Goal: Task Accomplishment & Management: Manage account settings

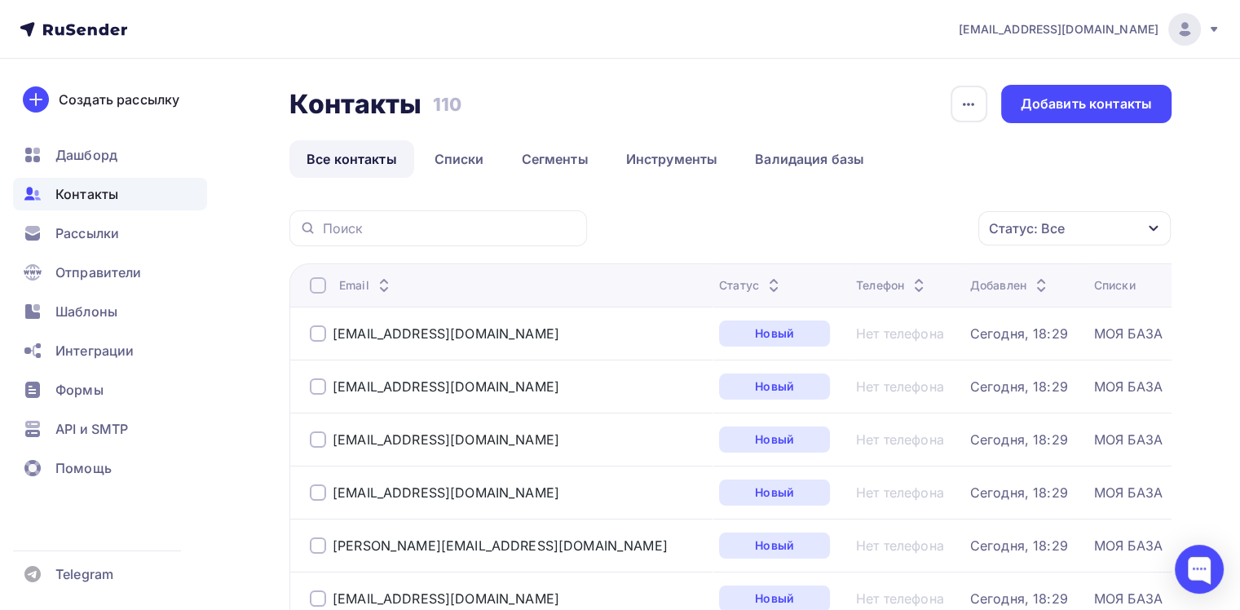
click at [93, 200] on span "Контакты" at bounding box center [86, 194] width 63 height 20
click at [91, 194] on span "Контакты" at bounding box center [86, 194] width 63 height 20
click at [78, 156] on span "Дашборд" at bounding box center [86, 155] width 62 height 20
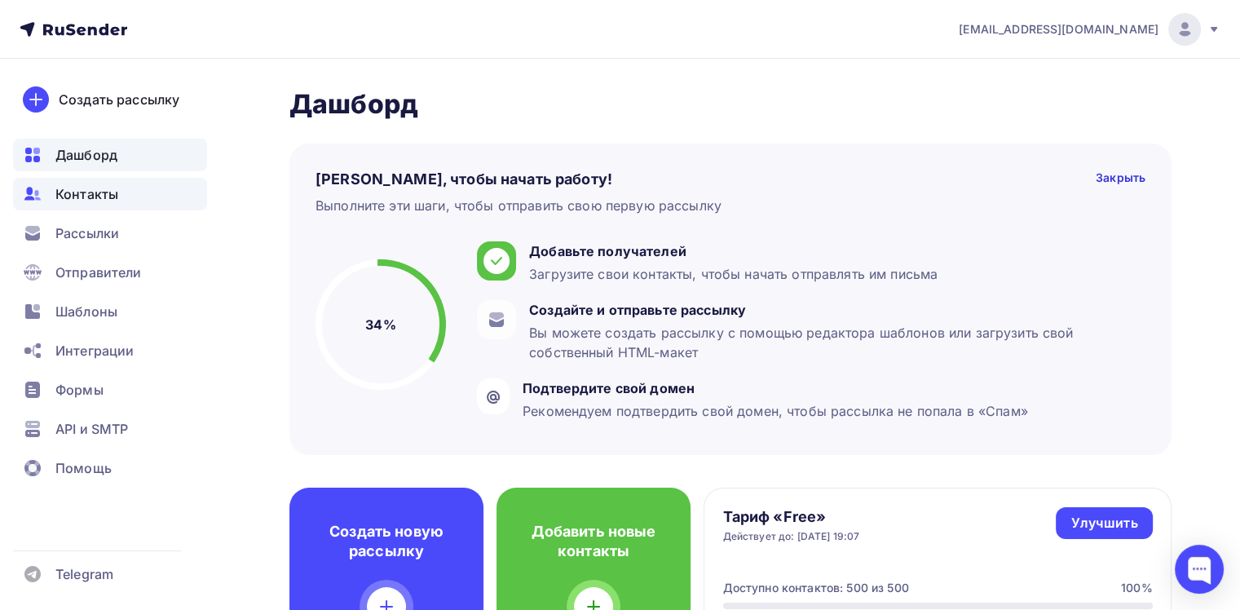
click at [85, 198] on span "Контакты" at bounding box center [86, 194] width 63 height 20
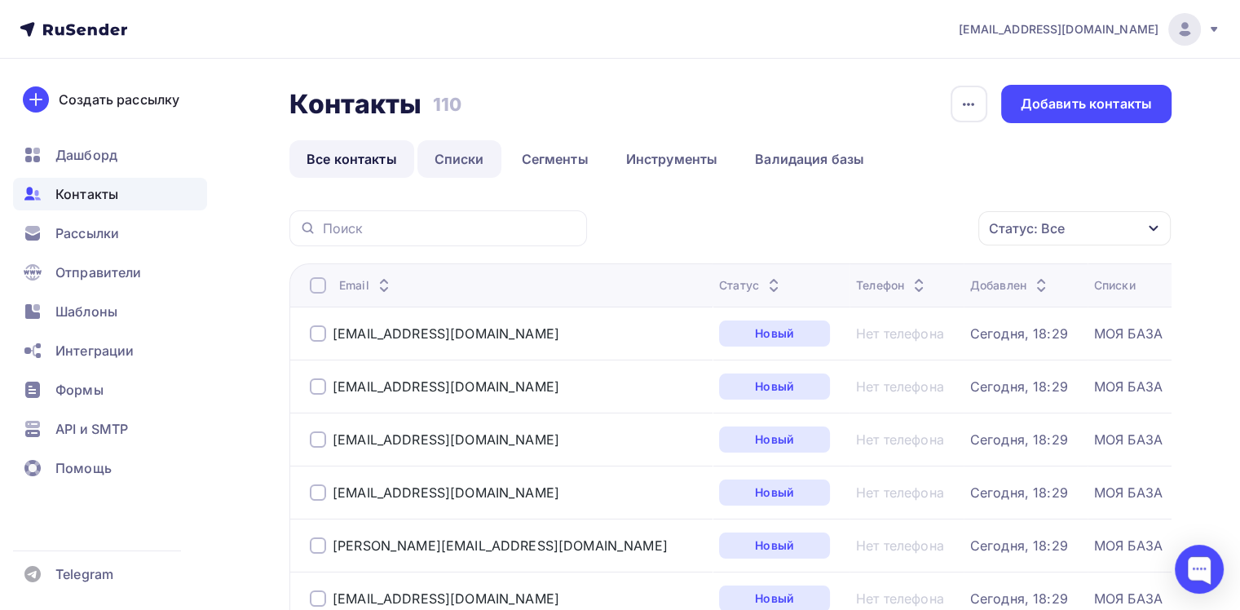
click at [438, 165] on link "Списки" at bounding box center [459, 158] width 84 height 37
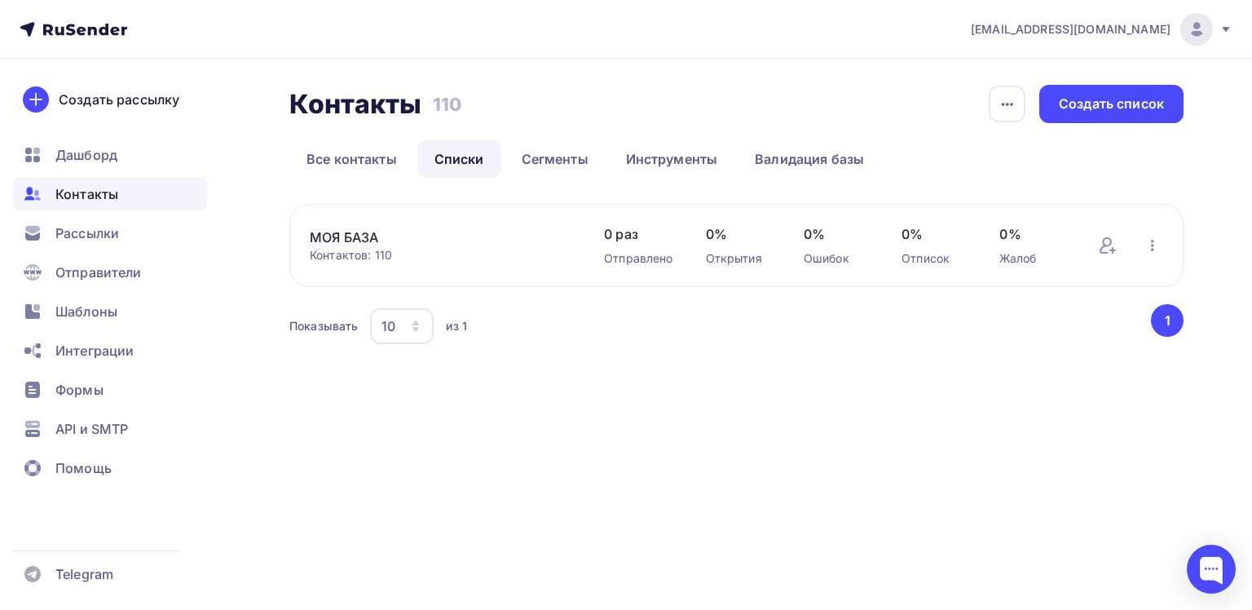
click at [1170, 323] on button "1" at bounding box center [1167, 320] width 33 height 33
click at [1152, 245] on icon "button" at bounding box center [1152, 245] width 3 height 11
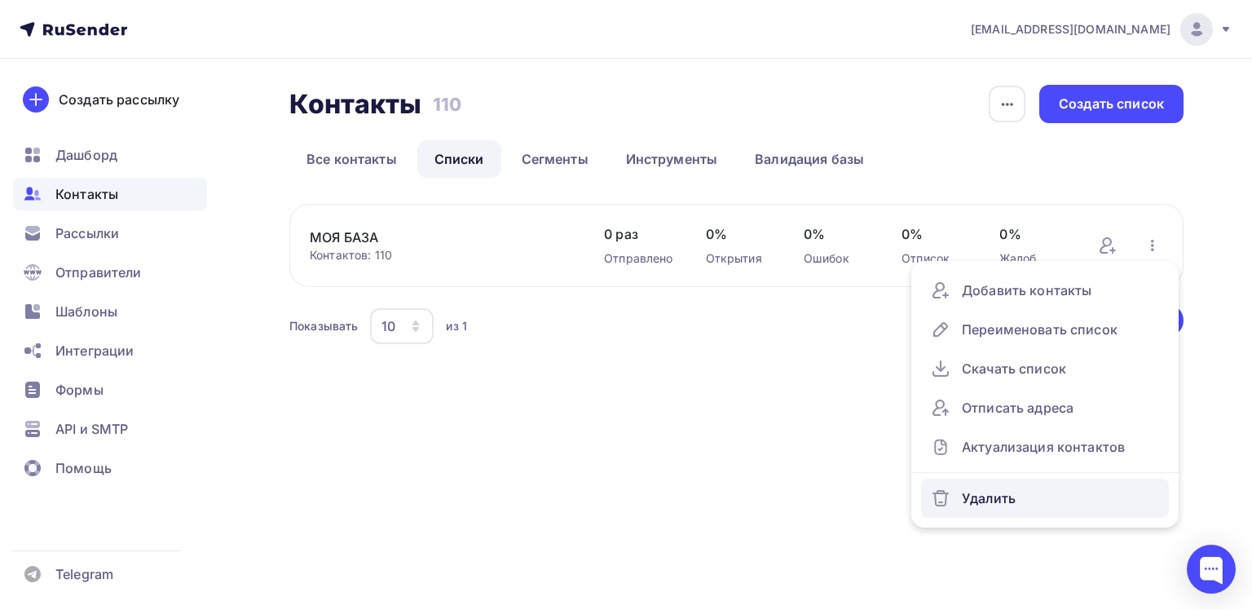
click at [972, 494] on div "Удалить" at bounding box center [1045, 498] width 228 height 26
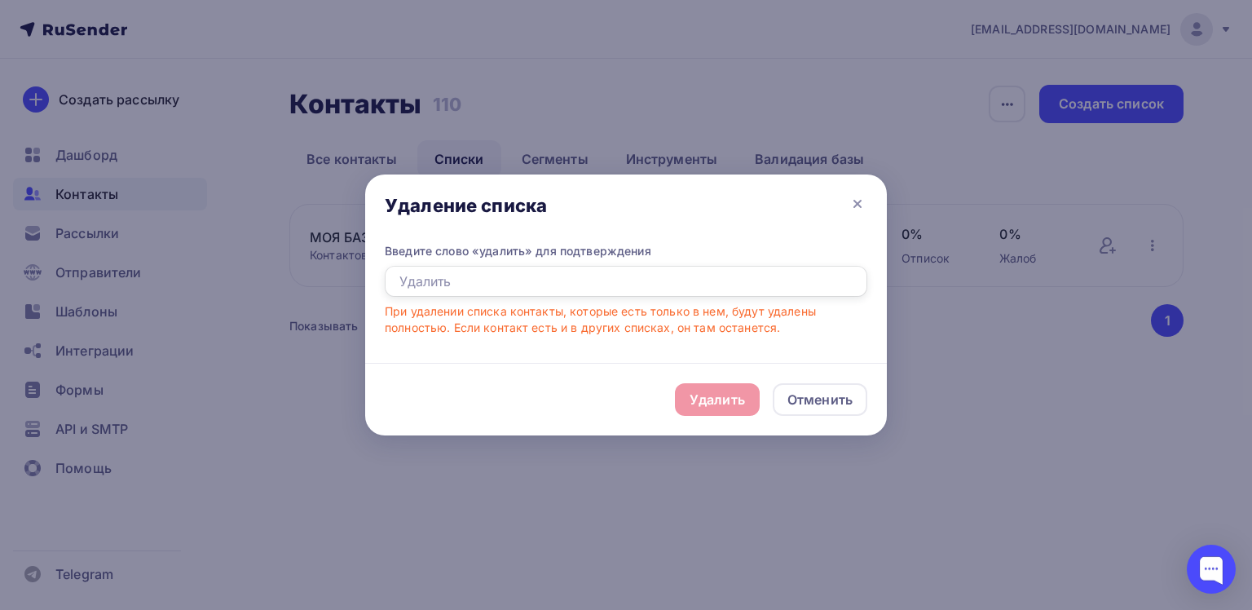
click at [426, 277] on input "text" at bounding box center [626, 281] width 482 height 31
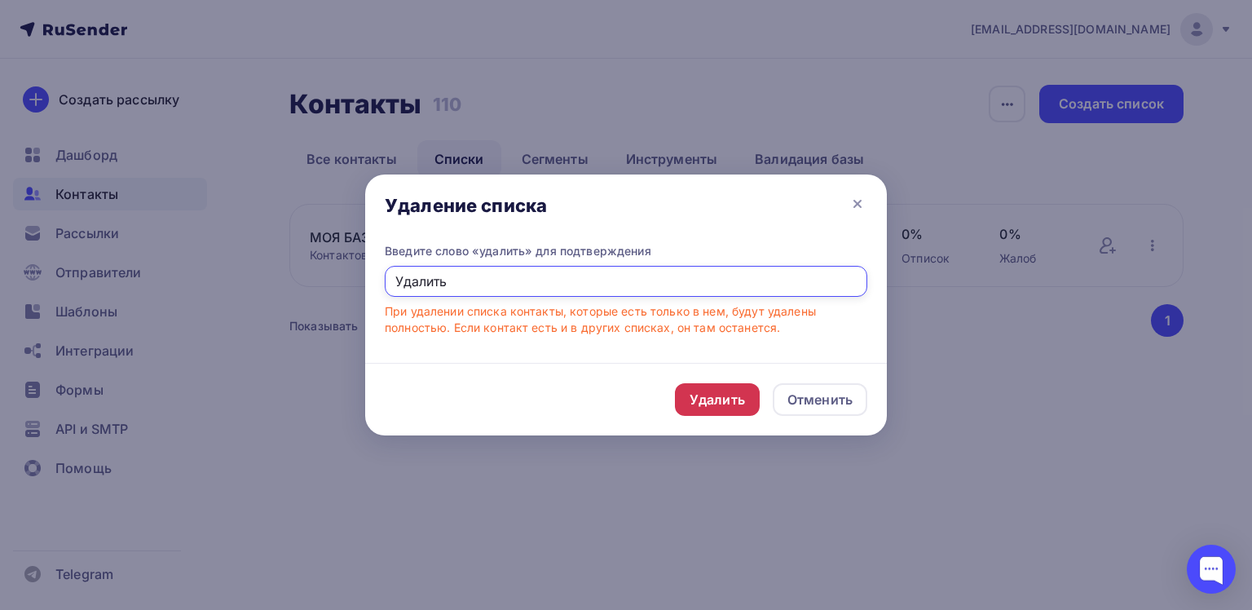
type input "Удалить"
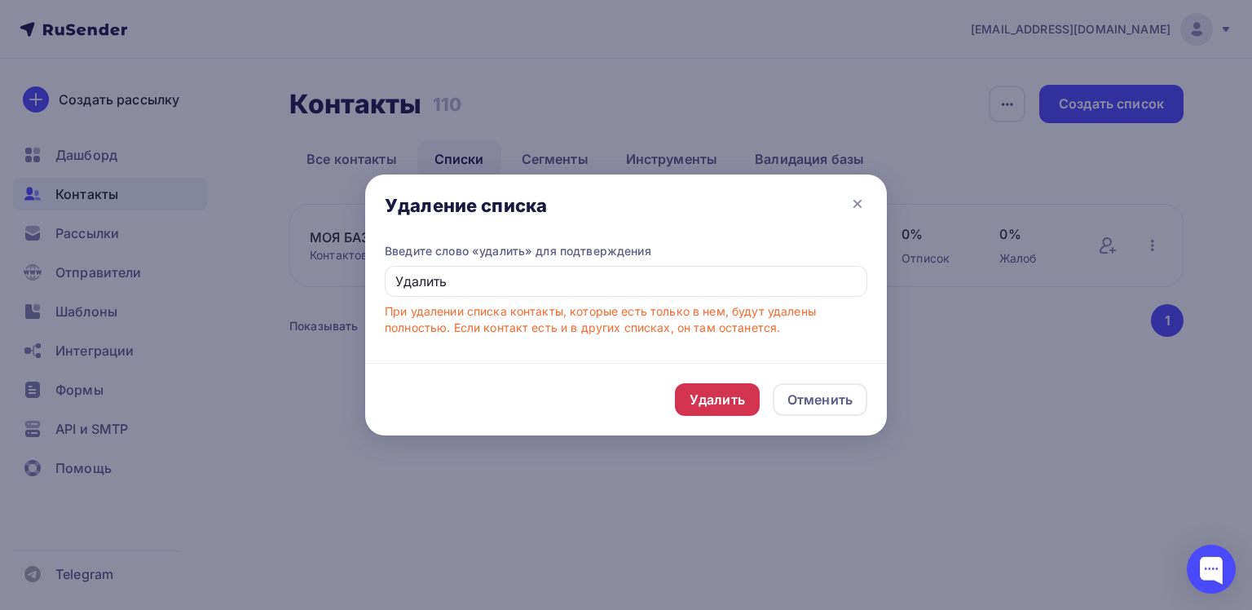
click at [724, 397] on div "Удалить" at bounding box center [717, 400] width 55 height 20
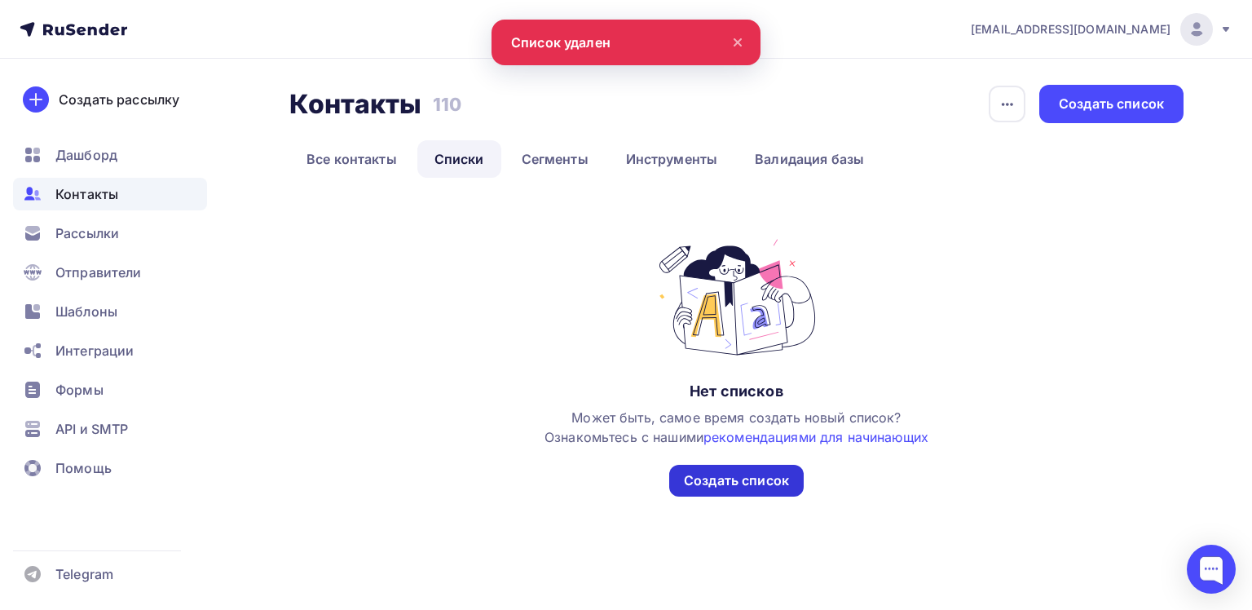
click at [750, 480] on div "Создать список" at bounding box center [736, 480] width 105 height 19
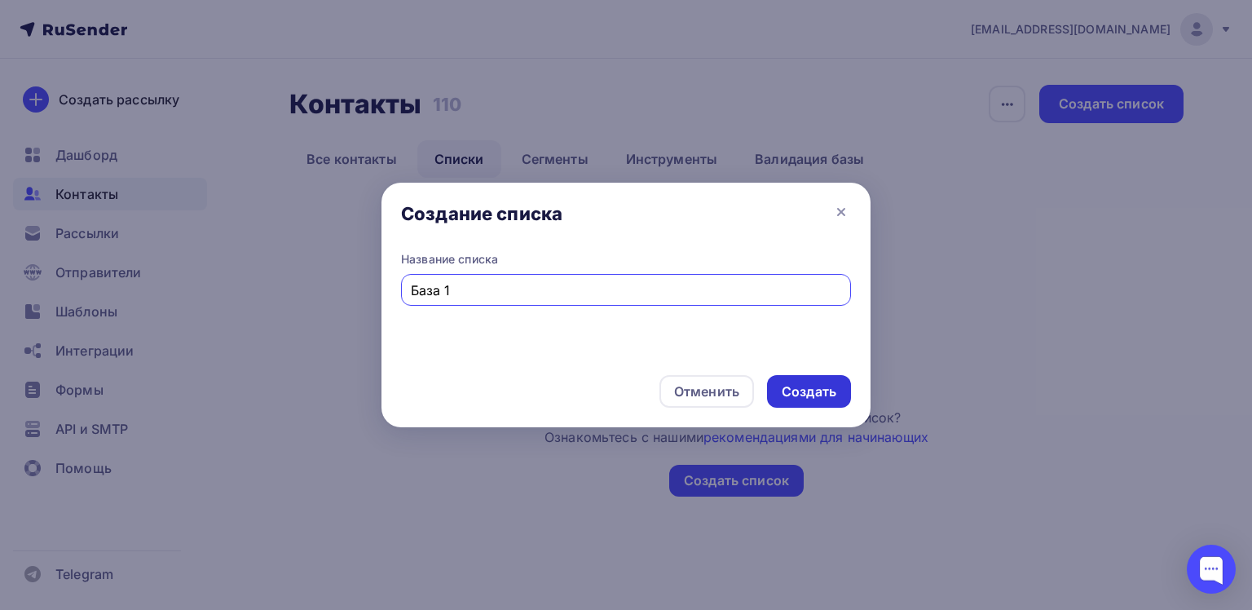
type input "База 1"
click at [836, 383] on div "Создать" at bounding box center [809, 391] width 84 height 33
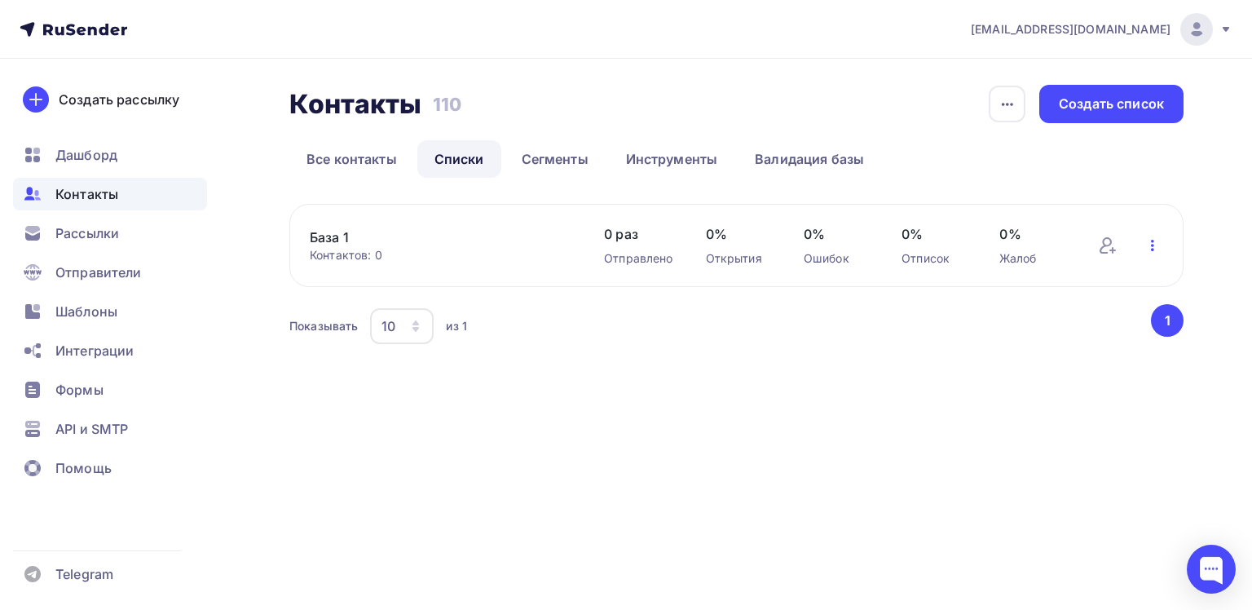
click at [1158, 248] on icon "button" at bounding box center [1153, 246] width 20 height 20
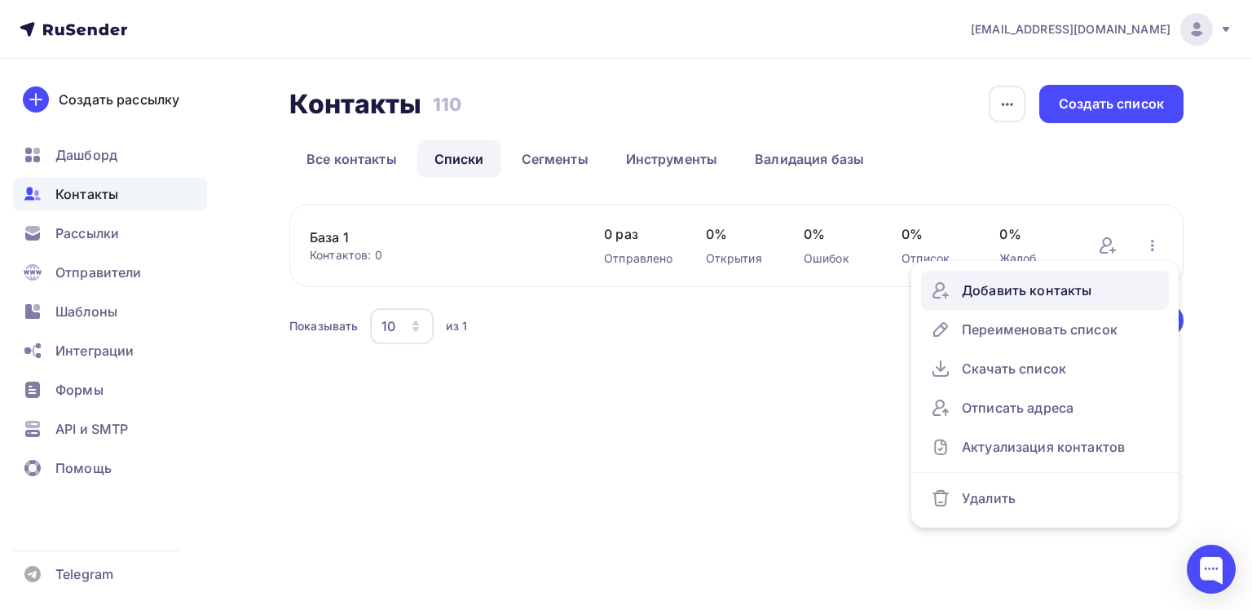
click at [1055, 285] on div "Добавить контакты" at bounding box center [1045, 290] width 228 height 26
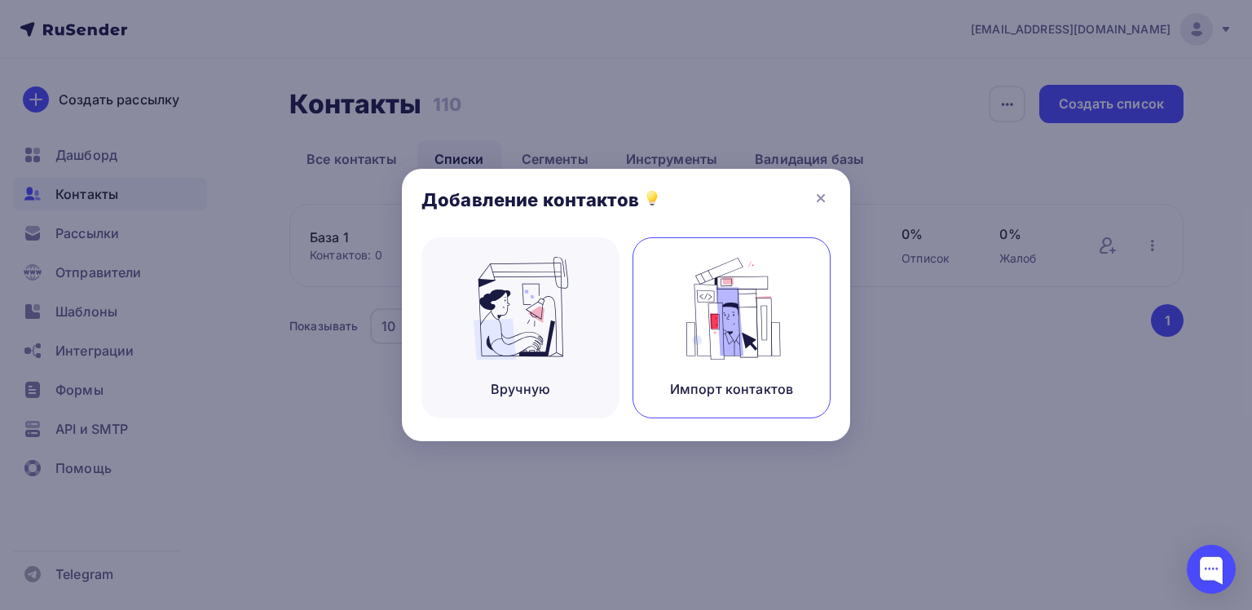
click at [730, 312] on img at bounding box center [731, 308] width 109 height 103
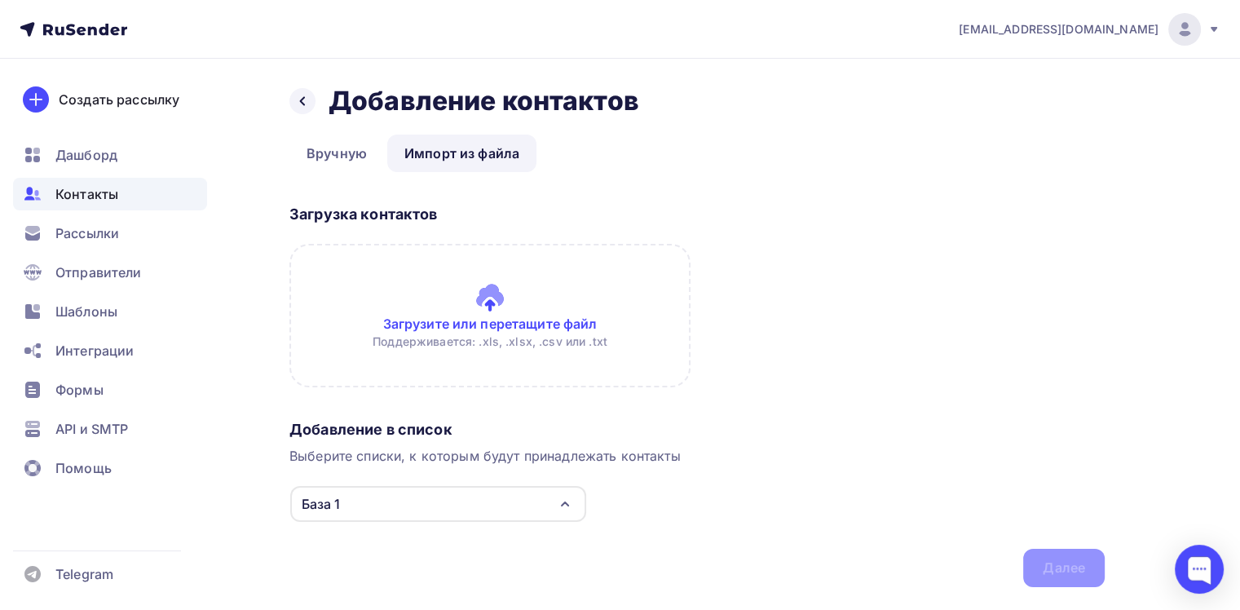
click at [490, 298] on input "file" at bounding box center [489, 315] width 401 height 143
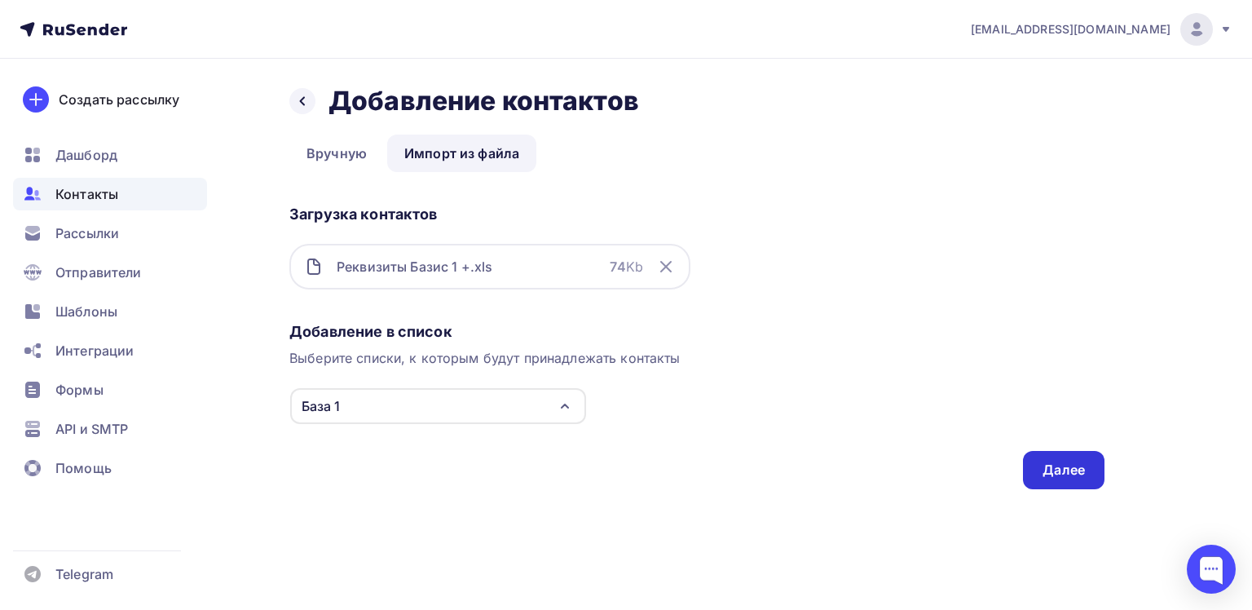
click at [1069, 470] on div "Далее" at bounding box center [1063, 469] width 42 height 19
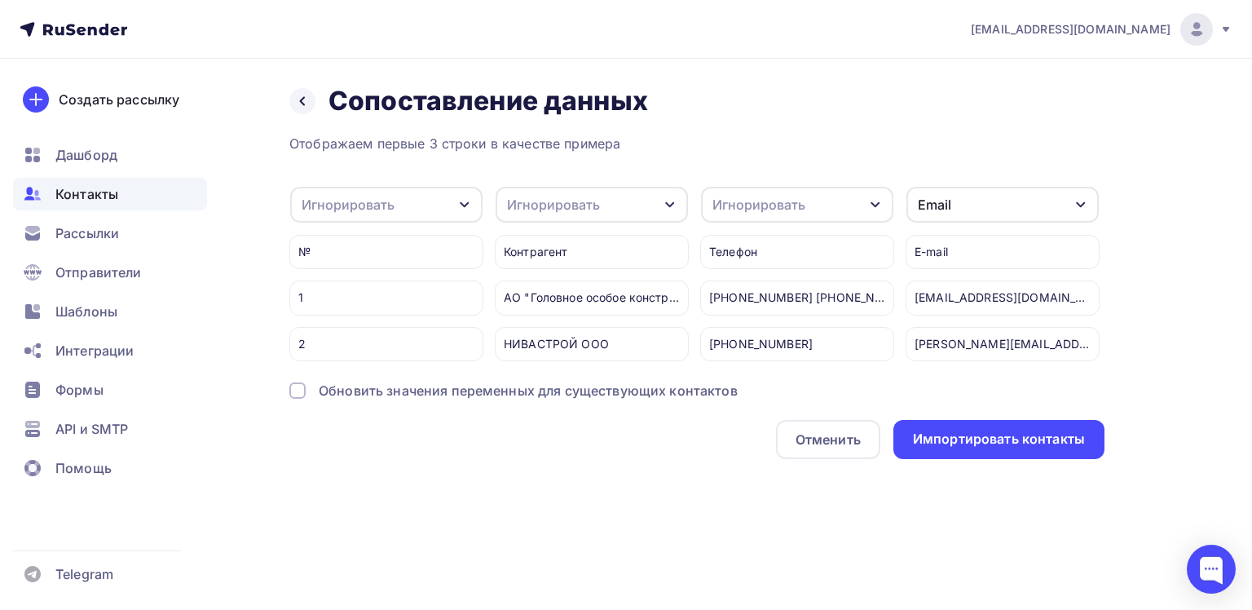
click at [874, 203] on icon "button" at bounding box center [875, 204] width 13 height 13
click at [755, 319] on div "Телефон" at bounding box center [767, 321] width 95 height 20
click at [668, 205] on icon "button" at bounding box center [669, 205] width 9 height 6
click at [535, 459] on div "Отменить Импортировать контакты" at bounding box center [696, 439] width 815 height 39
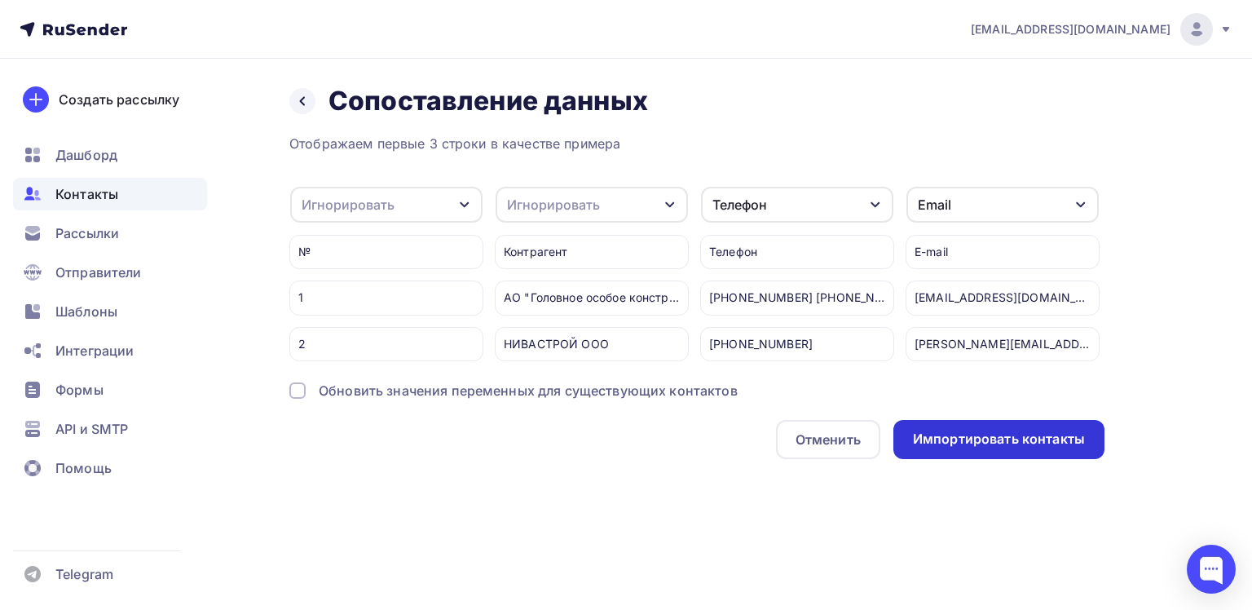
click at [998, 448] on div "Импортировать контакты" at bounding box center [999, 439] width 172 height 19
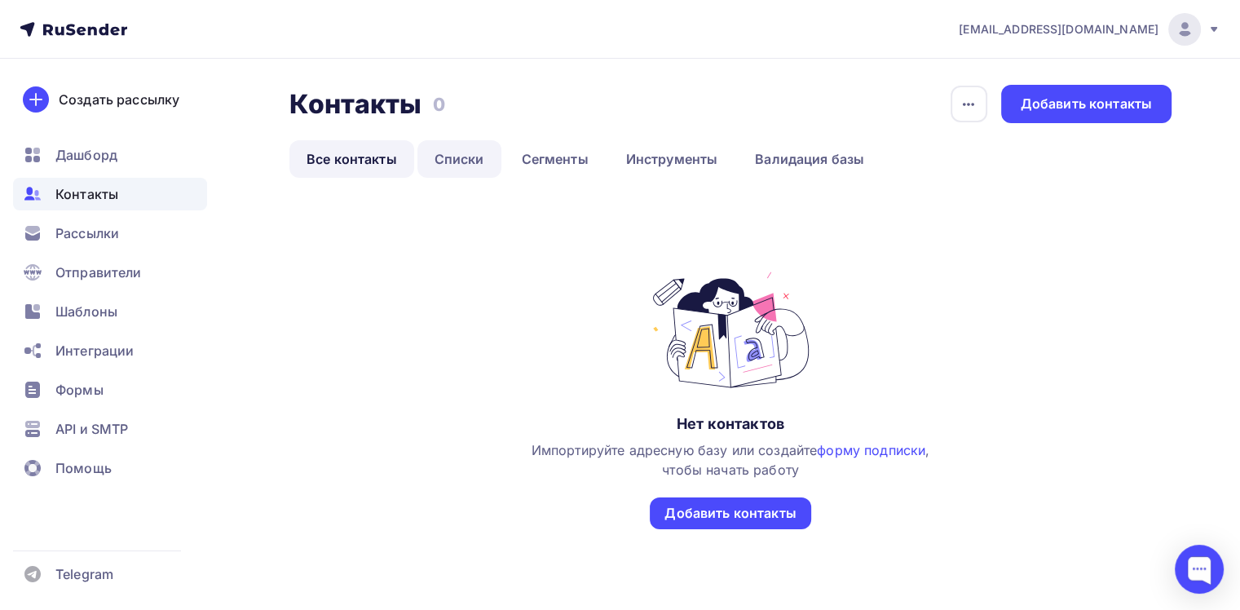
click at [447, 163] on link "Списки" at bounding box center [459, 158] width 84 height 37
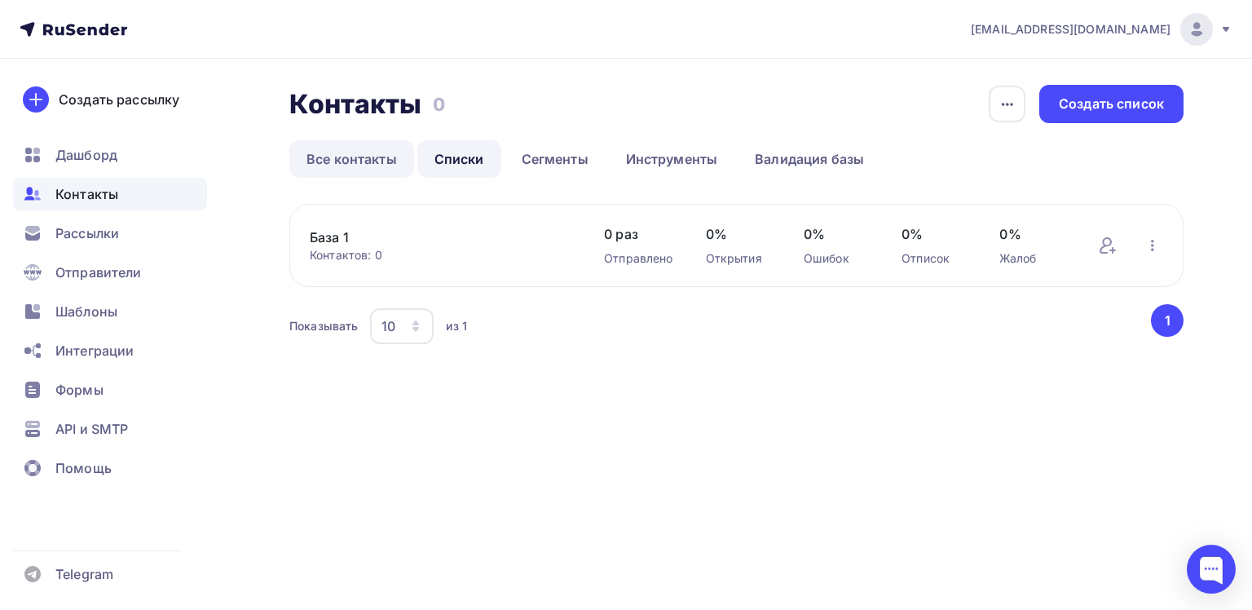
click at [353, 166] on link "Все контакты" at bounding box center [351, 158] width 125 height 37
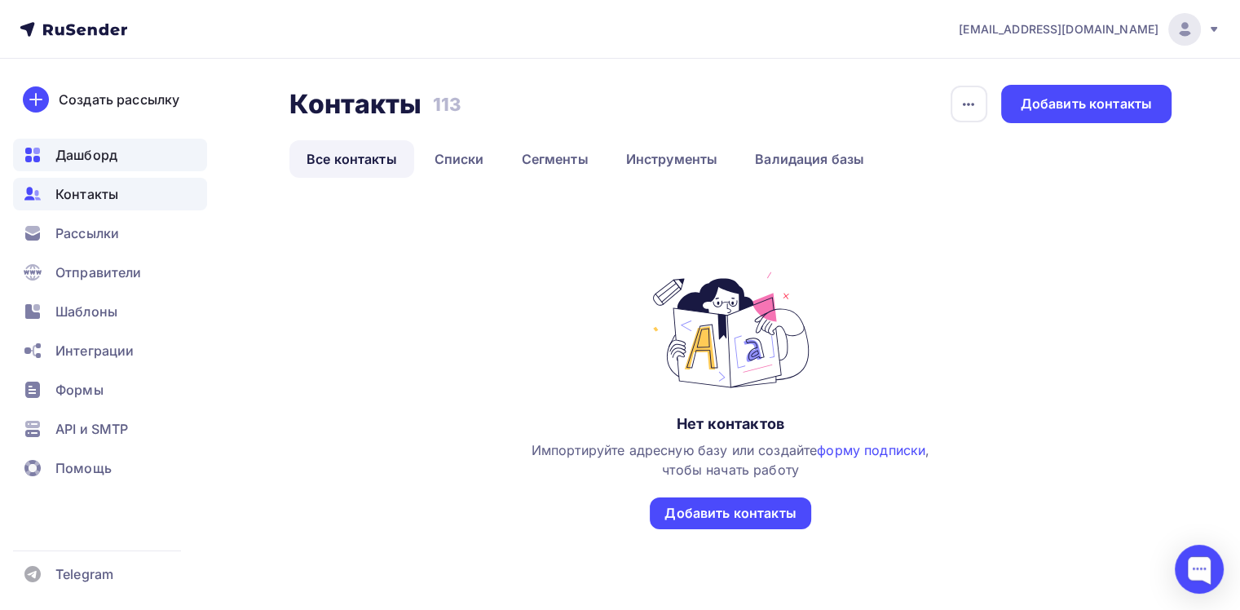
click at [94, 160] on span "Дашборд" at bounding box center [86, 155] width 62 height 20
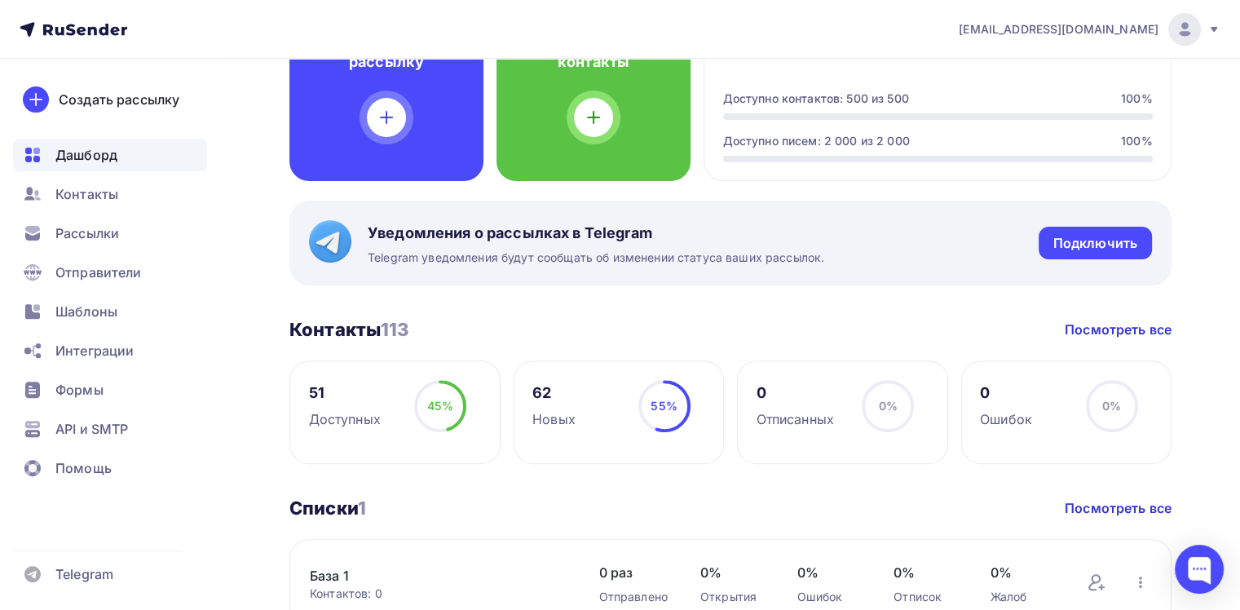
scroll to position [652, 0]
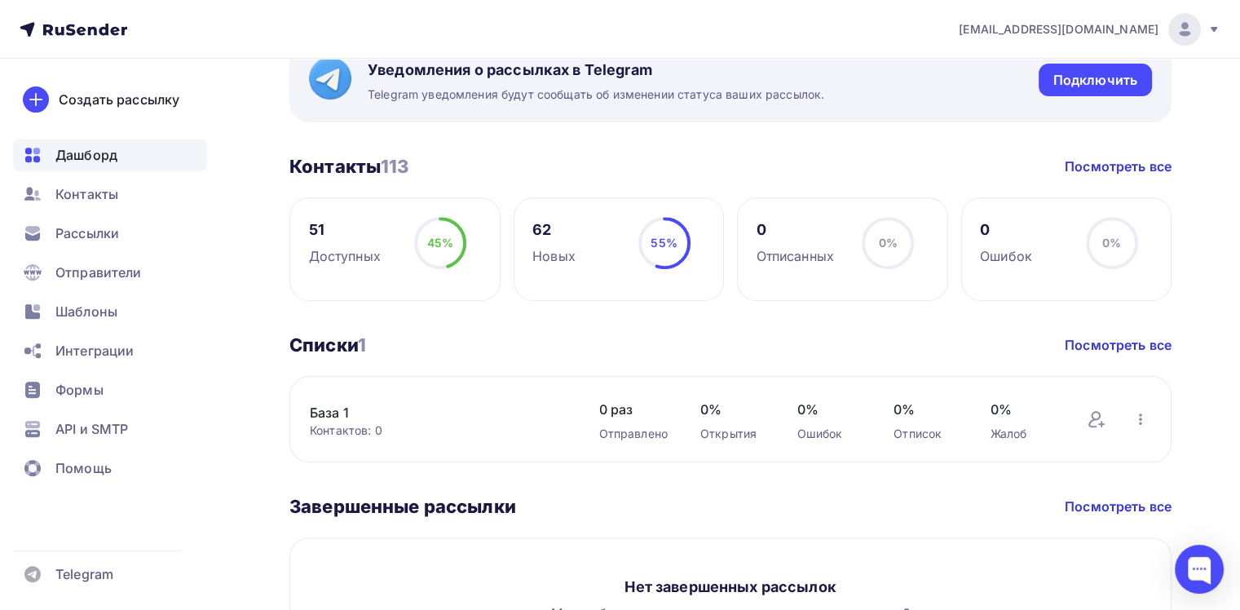
click at [336, 259] on div "Доступных" at bounding box center [345, 256] width 72 height 20
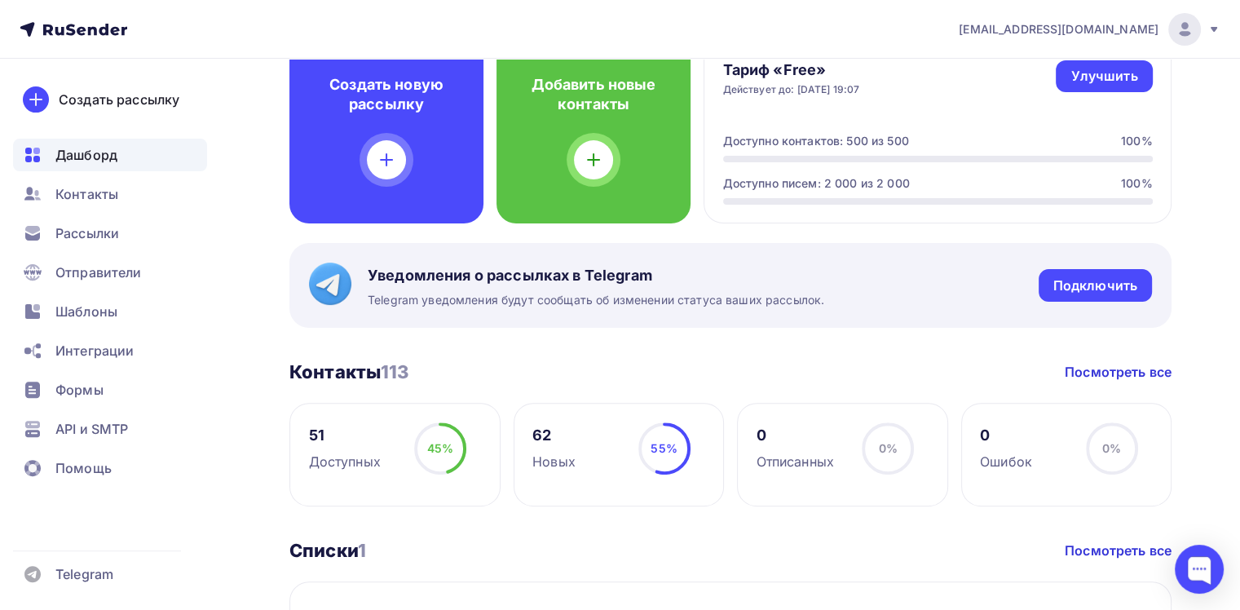
scroll to position [430, 0]
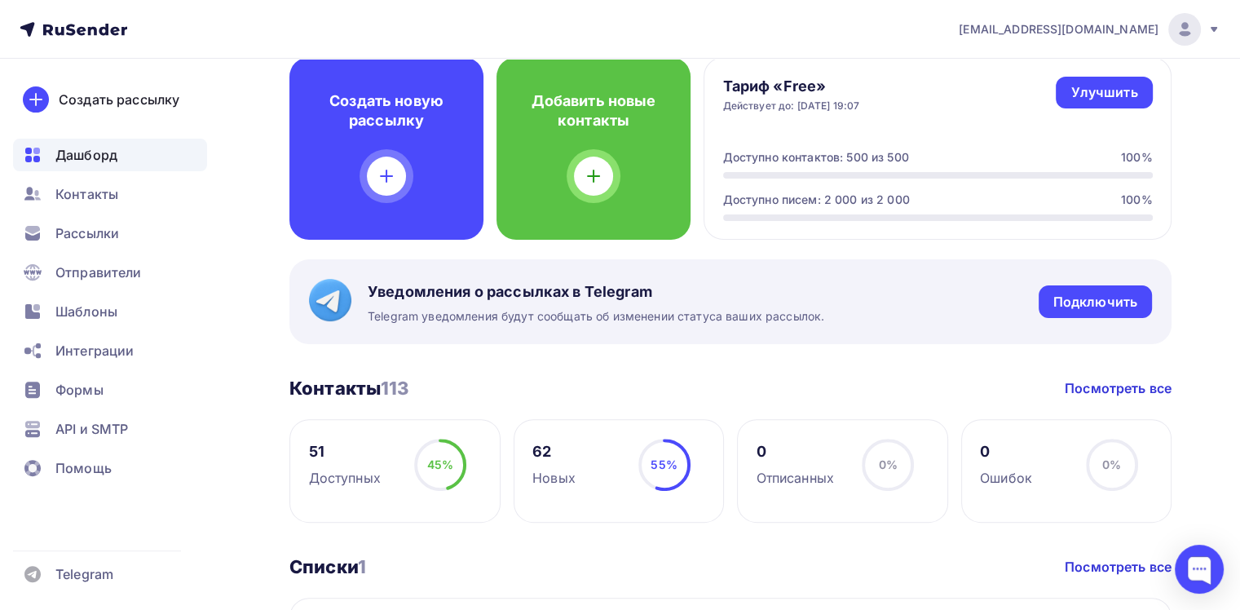
click at [456, 478] on circle at bounding box center [440, 464] width 49 height 49
click at [359, 471] on div "Доступных" at bounding box center [345, 478] width 72 height 20
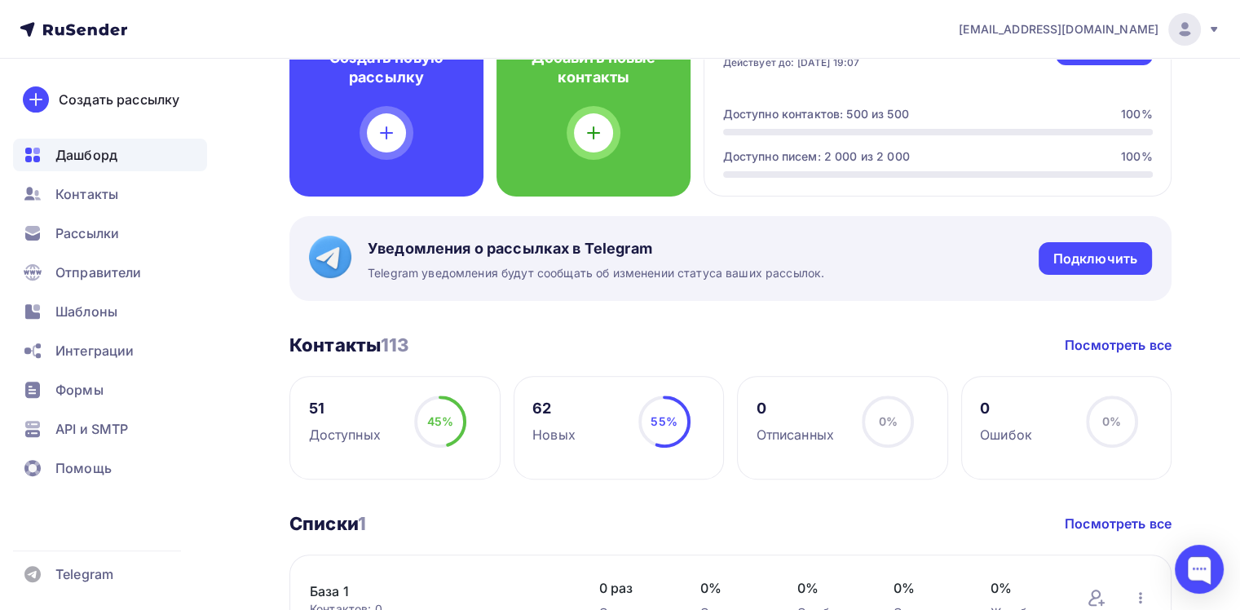
scroll to position [512, 0]
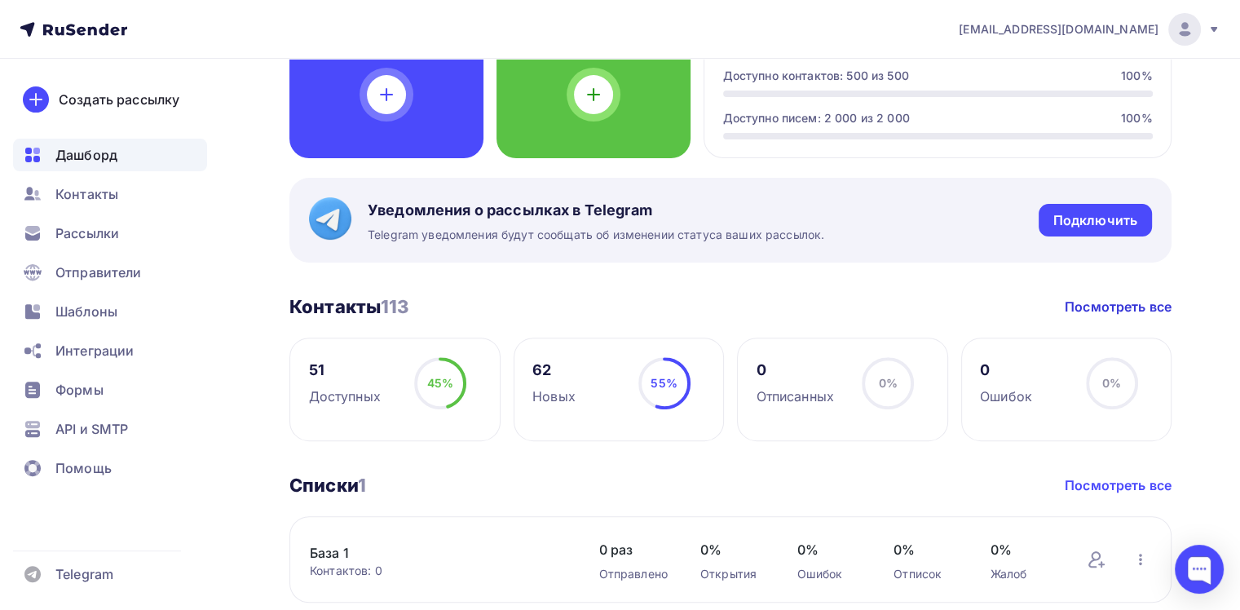
click at [1112, 483] on link "Посмотреть все" at bounding box center [1117, 485] width 107 height 20
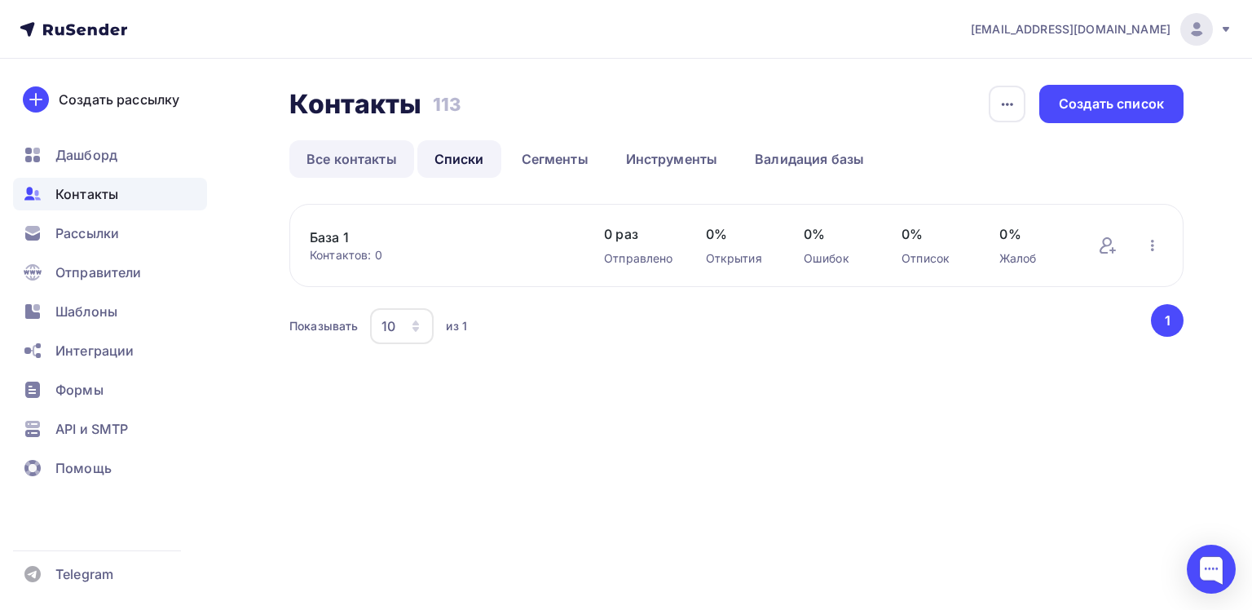
click at [352, 163] on link "Все контакты" at bounding box center [351, 158] width 125 height 37
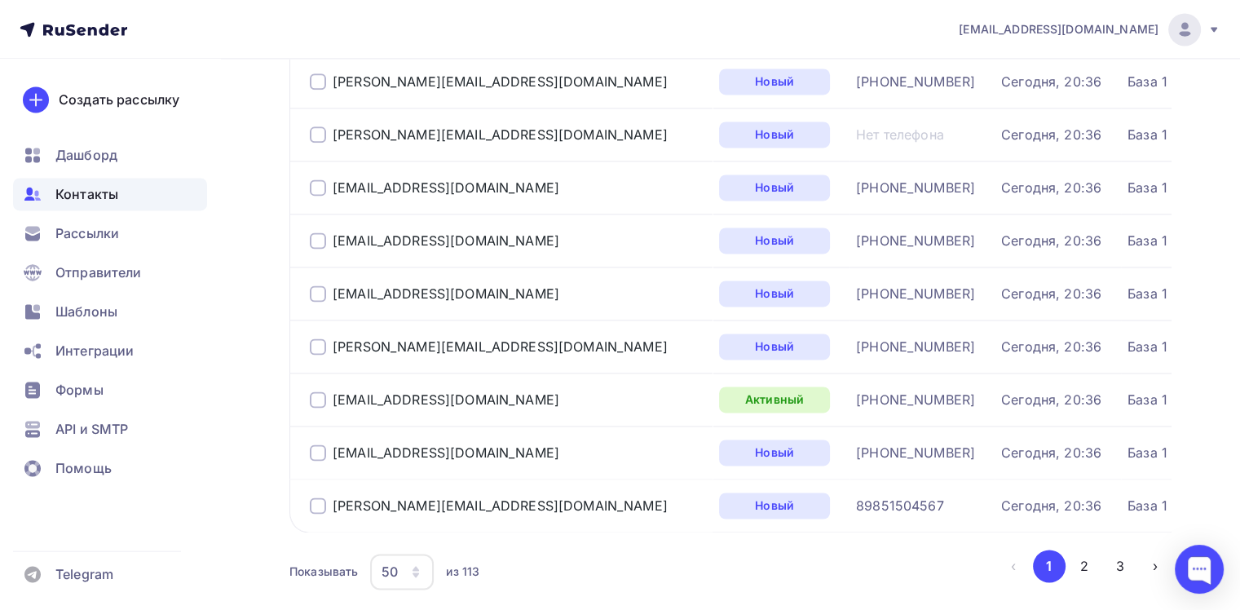
scroll to position [2504, 0]
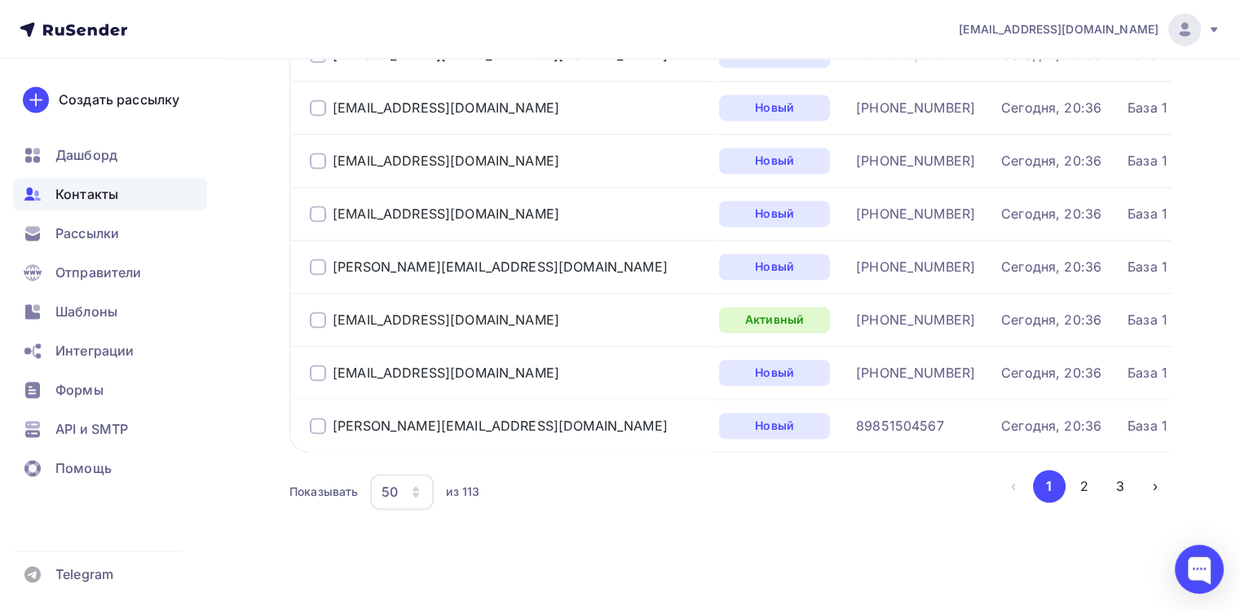
click at [416, 492] on icon "button" at bounding box center [415, 494] width 7 height 5
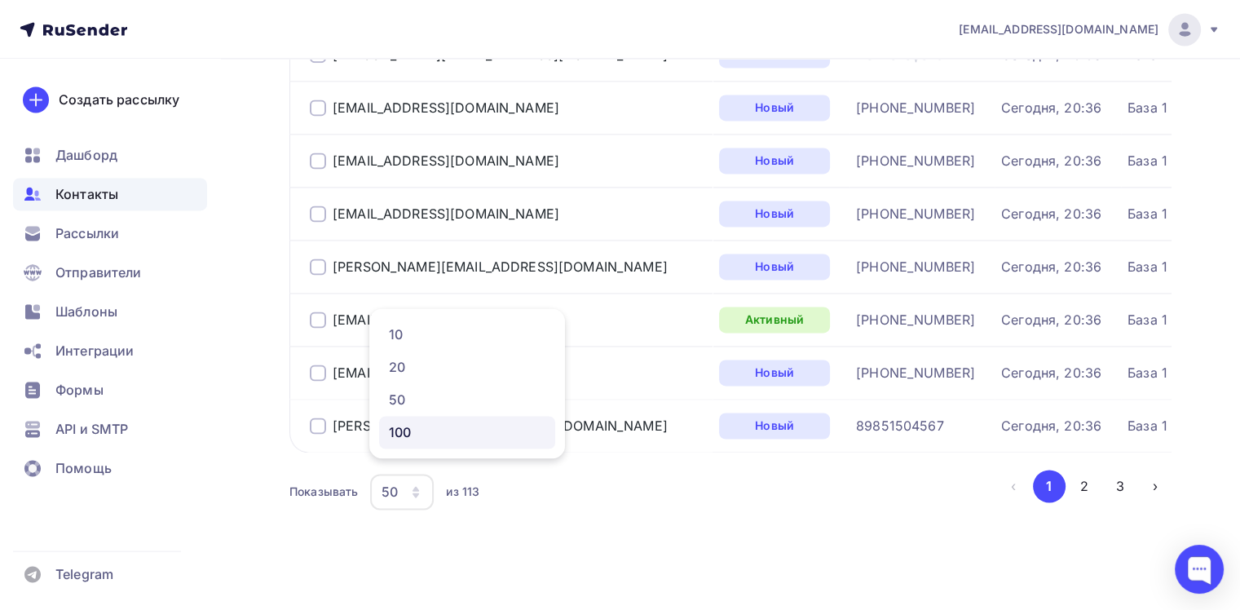
click at [399, 430] on div "100" at bounding box center [467, 432] width 156 height 20
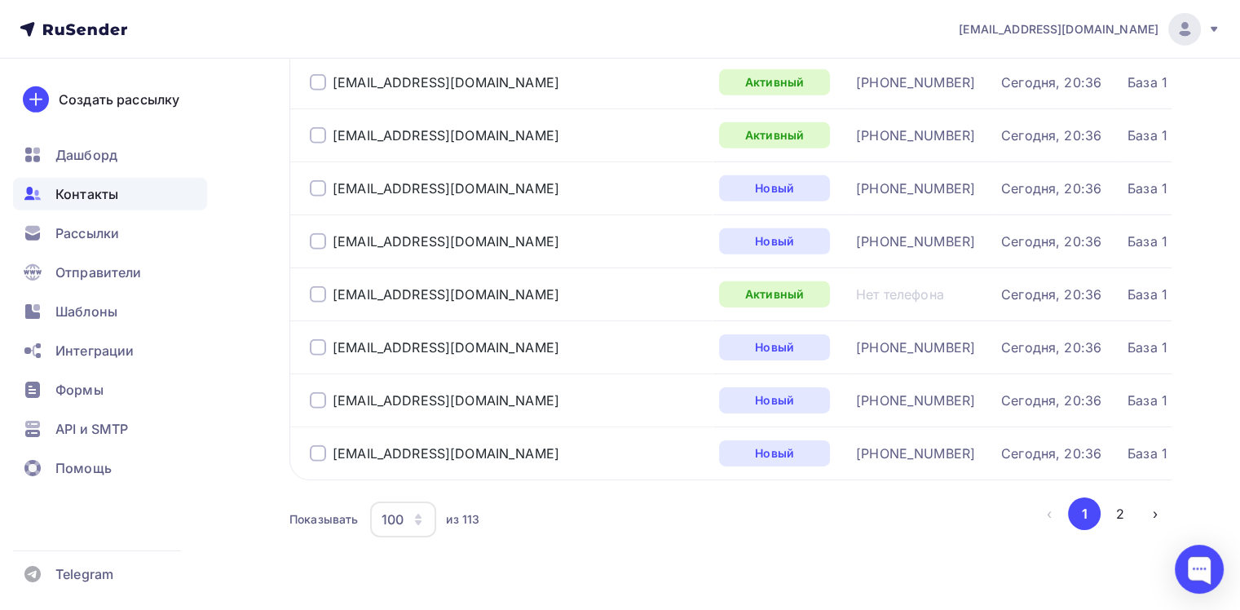
scroll to position [5144, 0]
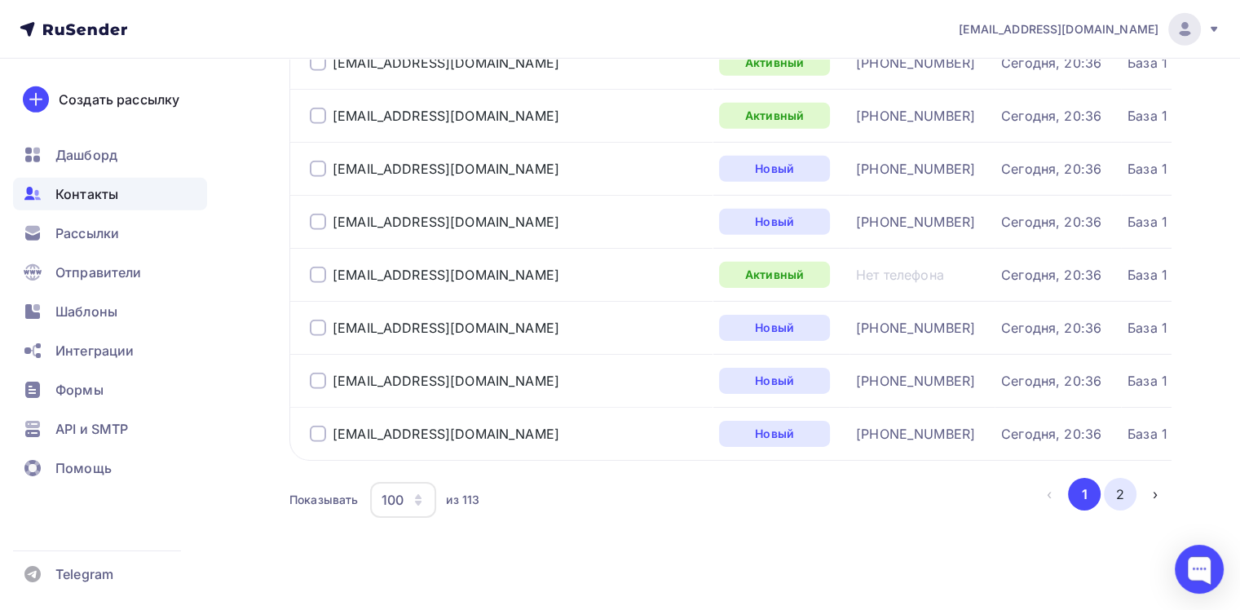
click at [1121, 480] on button "2" at bounding box center [1120, 494] width 33 height 33
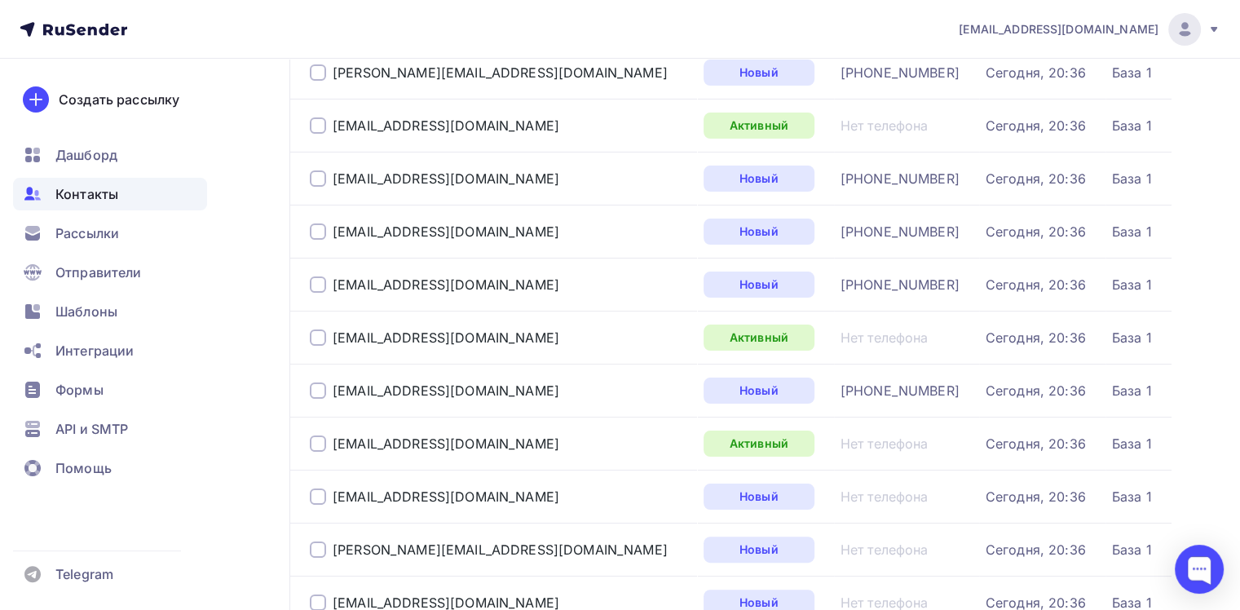
scroll to position [129, 0]
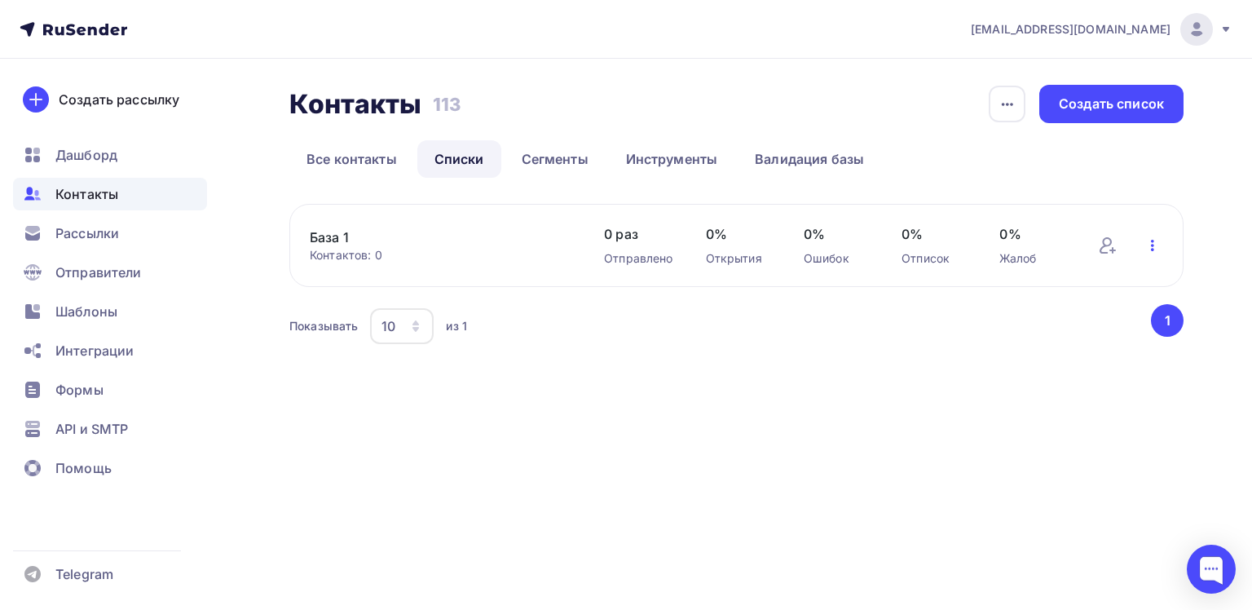
click at [1149, 245] on icon "button" at bounding box center [1153, 246] width 20 height 20
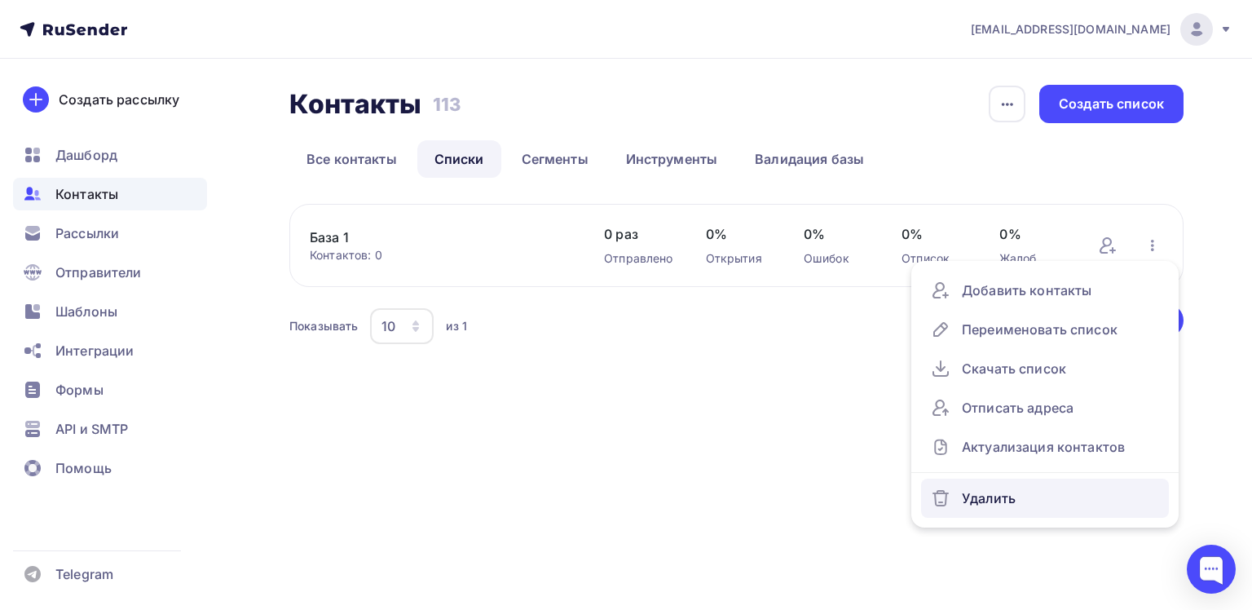
click at [988, 496] on div "Удалить" at bounding box center [1045, 498] width 228 height 26
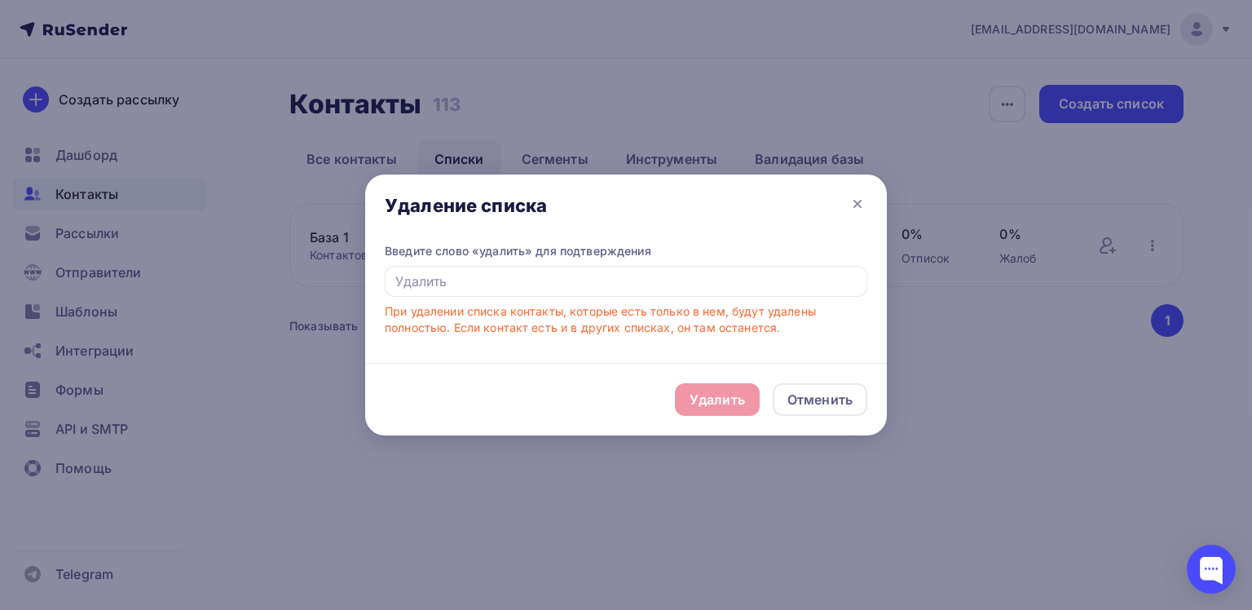
click at [691, 407] on div "Удалить Отменить" at bounding box center [626, 399] width 522 height 73
click at [507, 292] on input "text" at bounding box center [626, 281] width 482 height 31
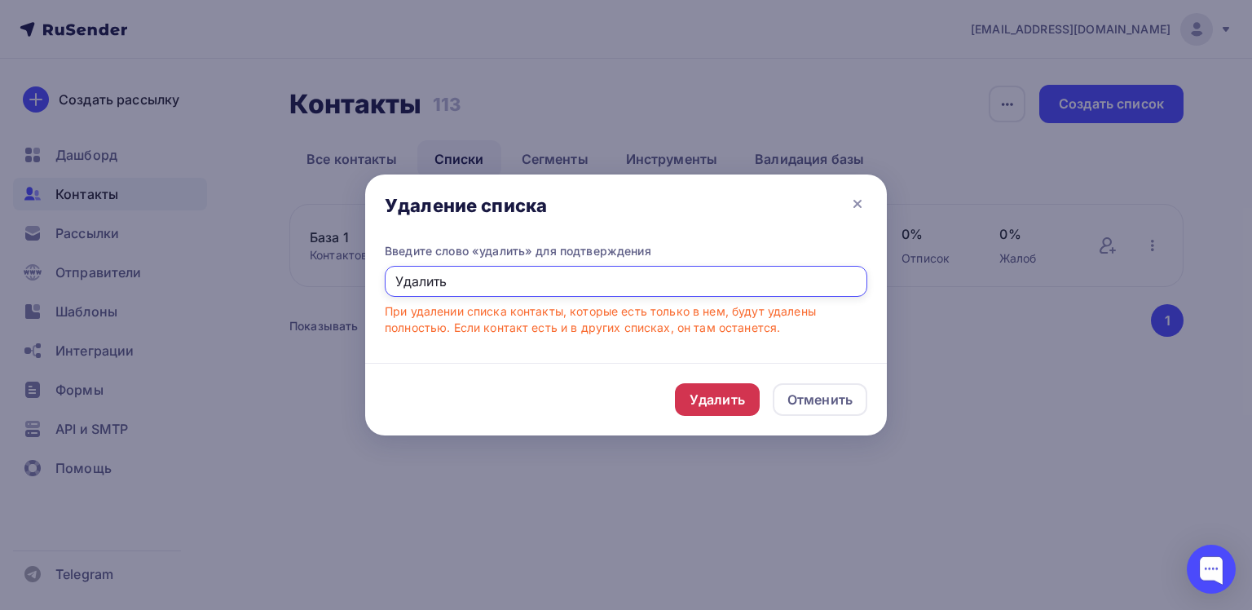
type input "Удалить"
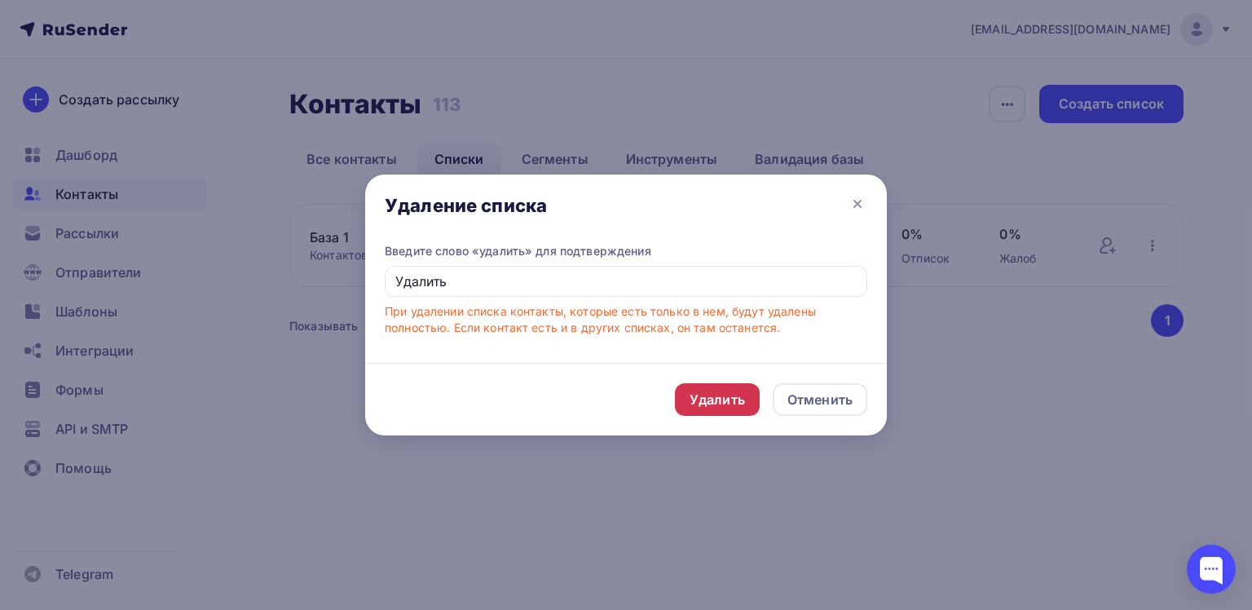
click at [704, 395] on div "Удалить" at bounding box center [717, 400] width 55 height 20
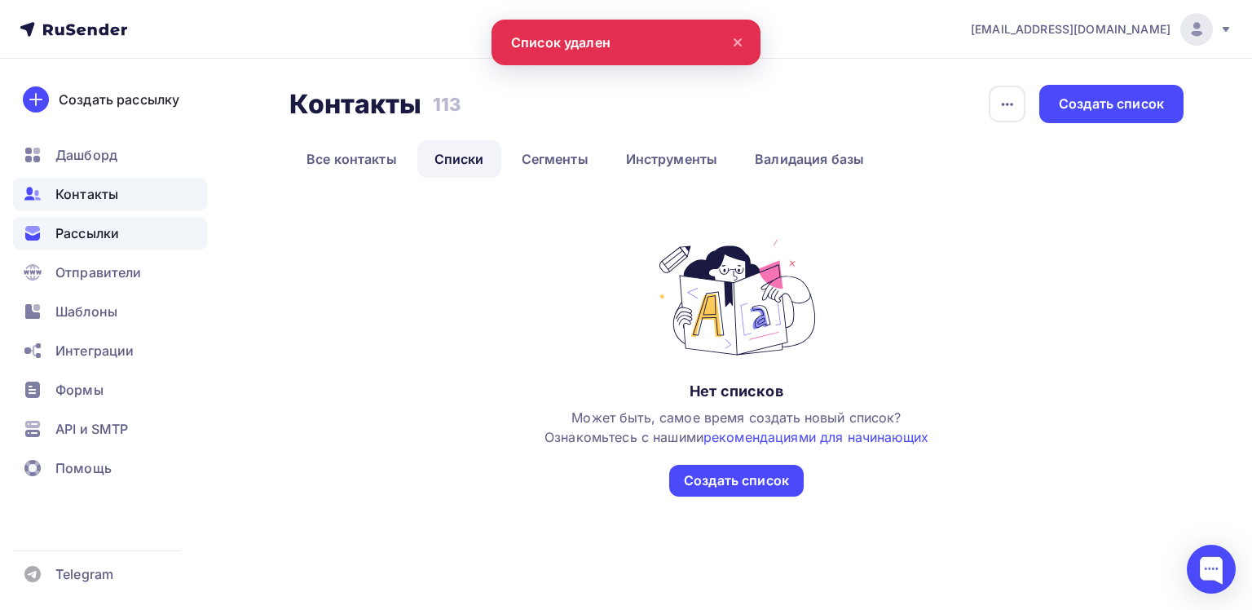
click at [81, 241] on span "Рассылки" at bounding box center [87, 233] width 64 height 20
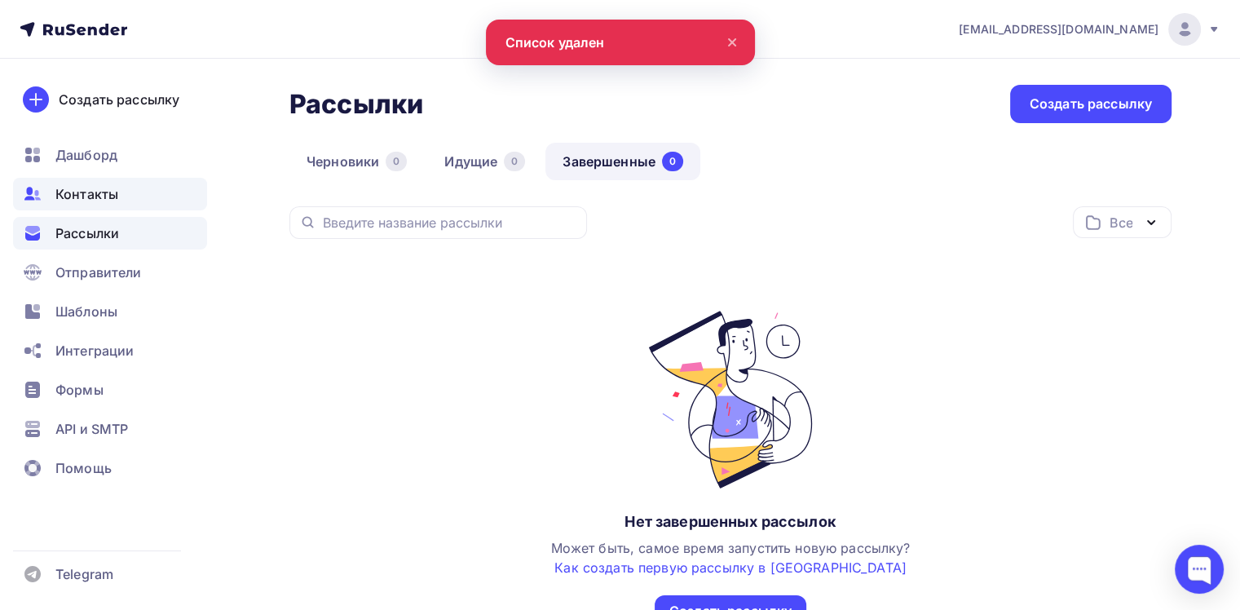
click at [89, 197] on span "Контакты" at bounding box center [86, 194] width 63 height 20
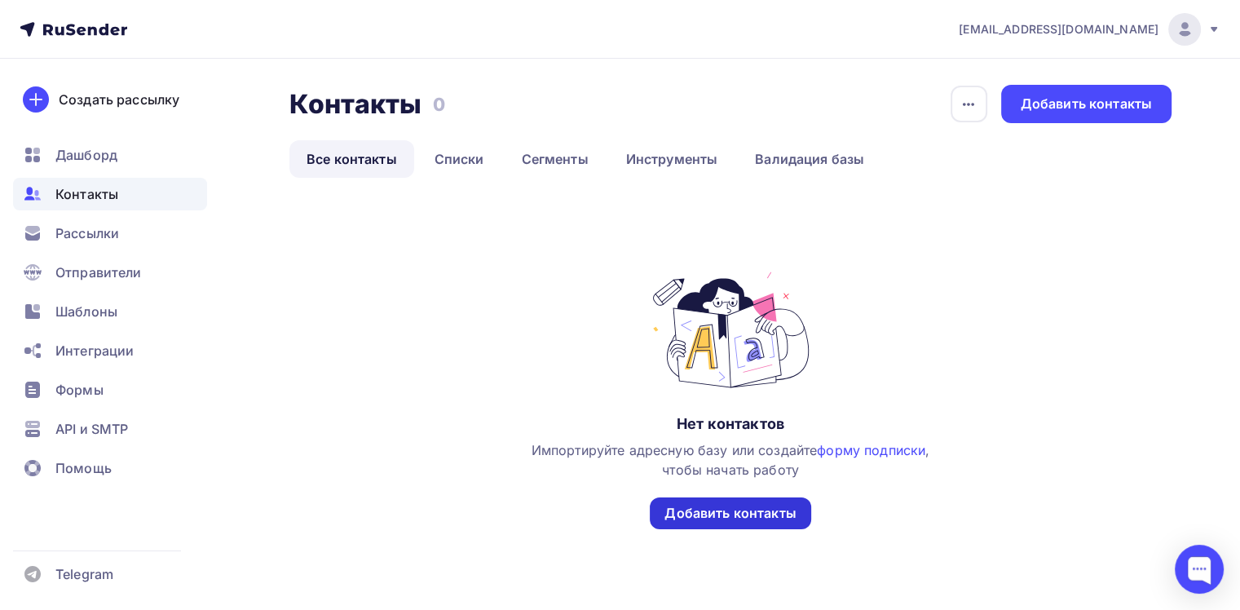
click at [750, 519] on div "Добавить контакты" at bounding box center [729, 513] width 131 height 19
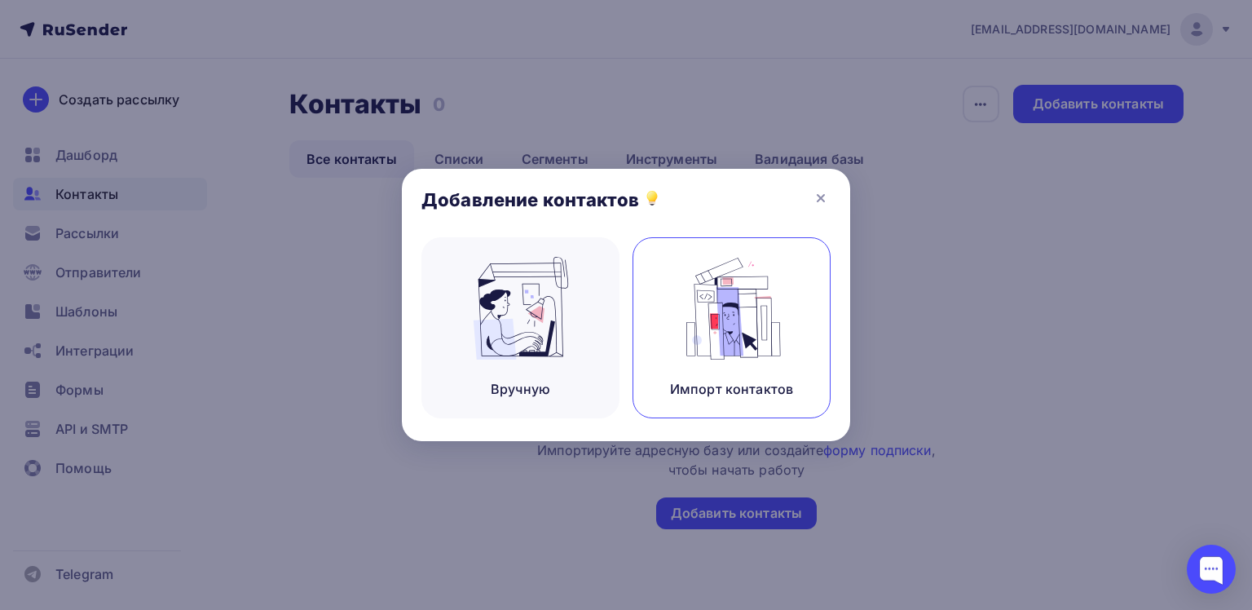
click at [757, 355] on img at bounding box center [731, 308] width 109 height 103
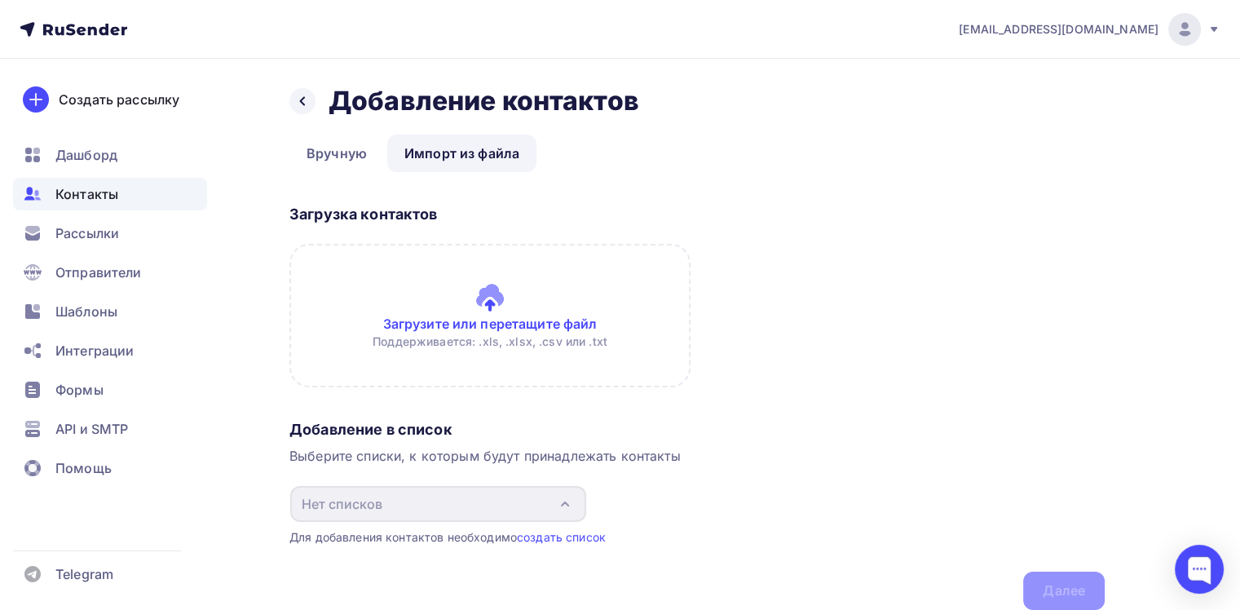
click at [487, 297] on input "file" at bounding box center [489, 315] width 401 height 143
click at [574, 538] on link "создать список" at bounding box center [561, 537] width 89 height 14
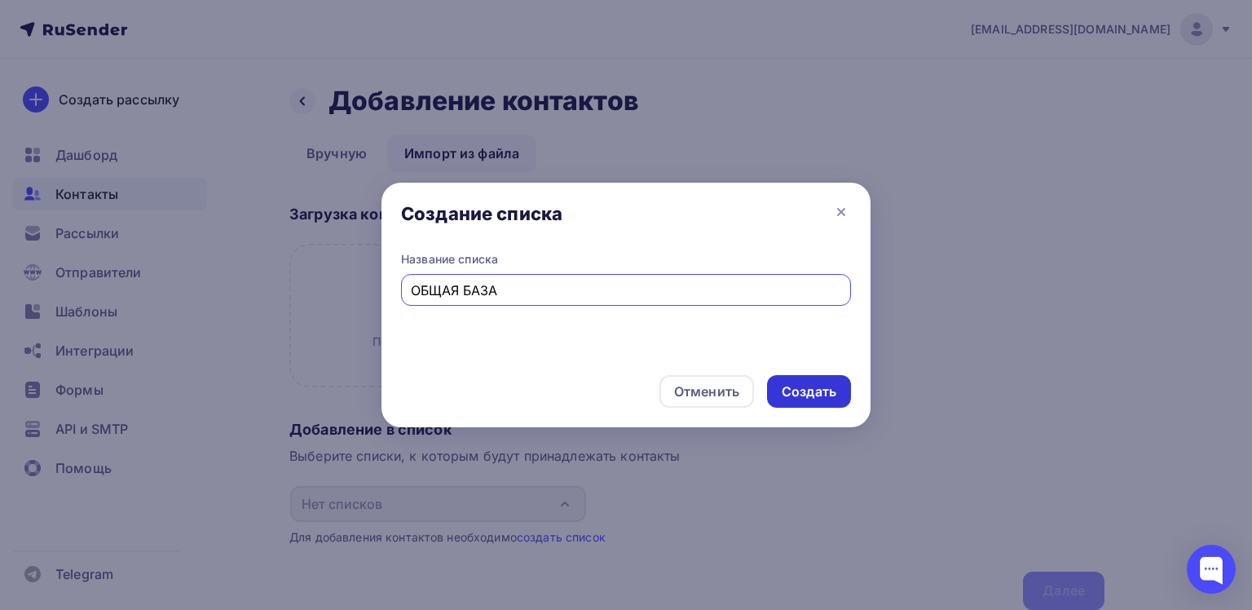
type input "ОБЩАЯ БАЗА"
click at [811, 396] on div "Создать" at bounding box center [809, 391] width 55 height 19
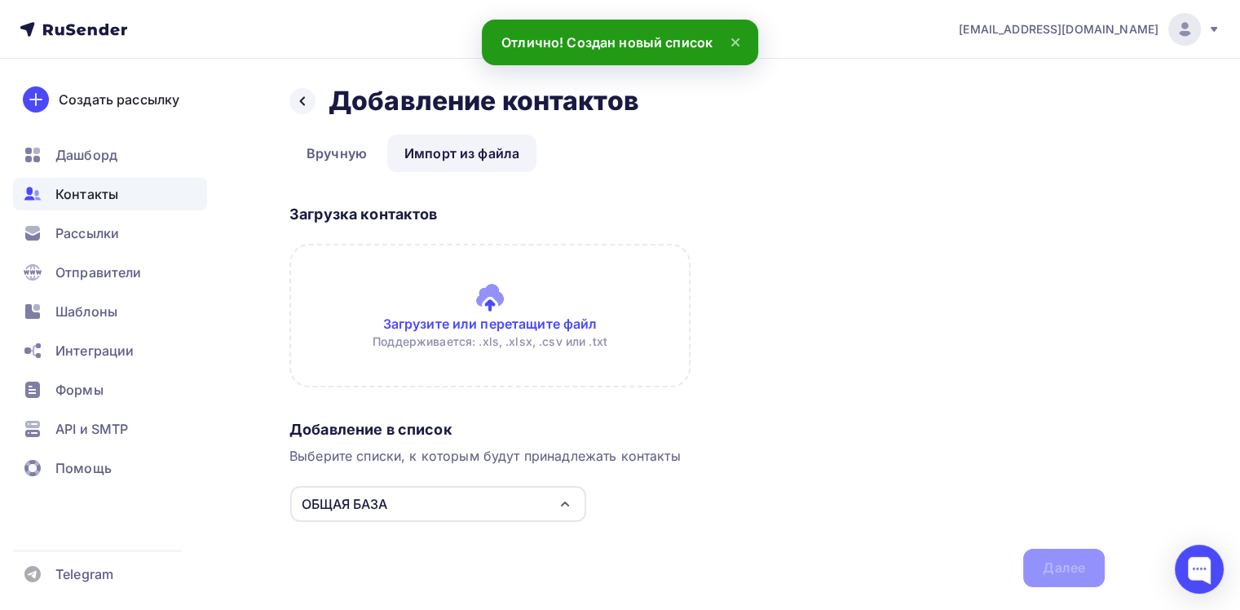
click at [497, 313] on input "file" at bounding box center [489, 315] width 401 height 143
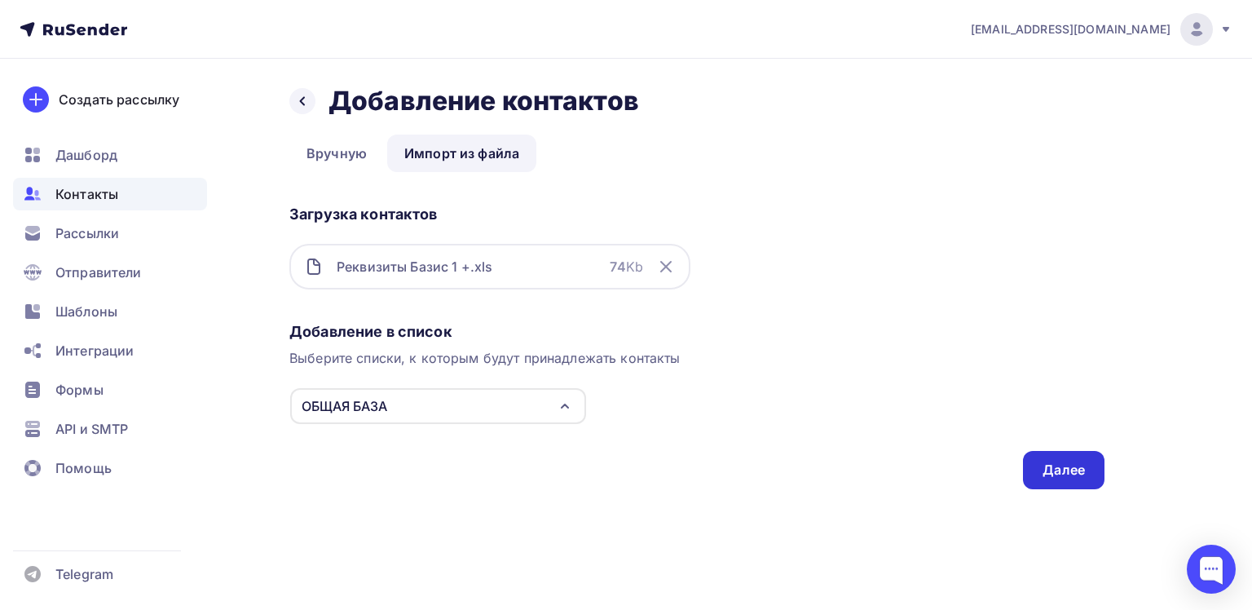
click at [1064, 463] on div "Далее" at bounding box center [1063, 469] width 42 height 19
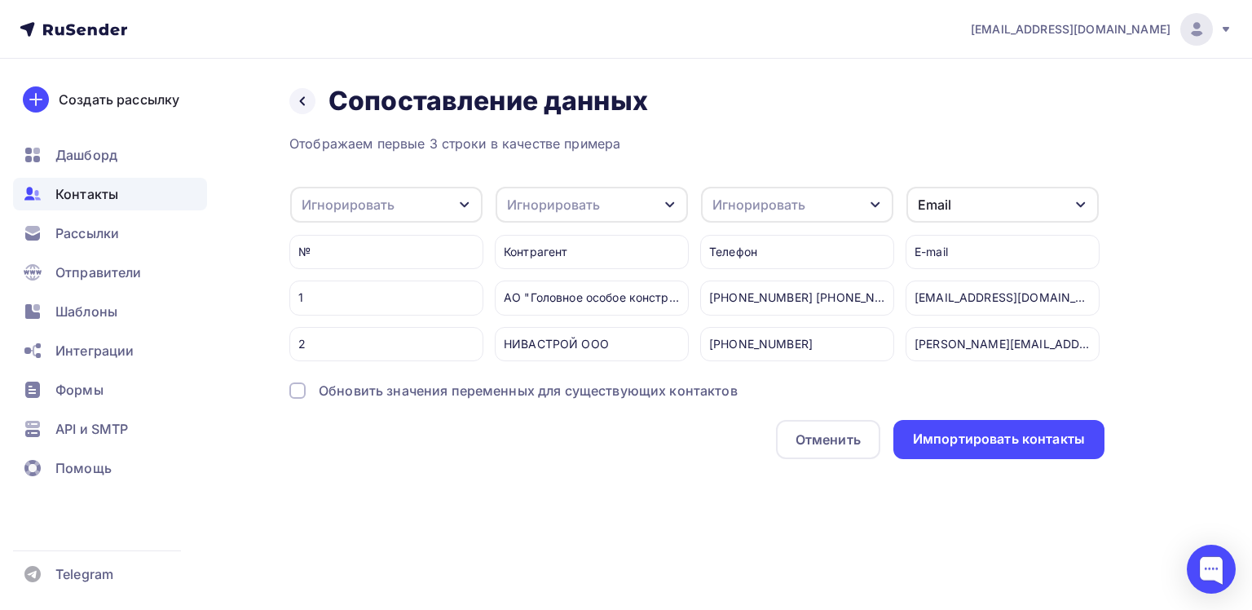
click at [875, 201] on icon "button" at bounding box center [875, 204] width 13 height 13
click at [749, 323] on div "Телефон" at bounding box center [767, 321] width 95 height 20
click at [672, 202] on icon "button" at bounding box center [669, 204] width 13 height 13
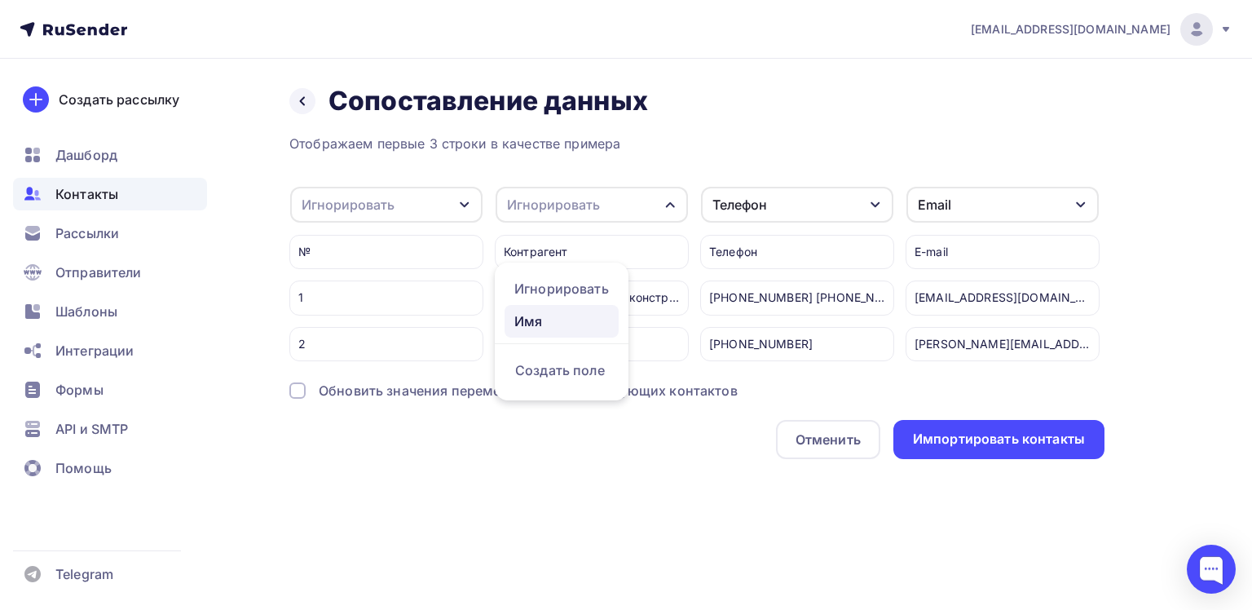
click at [554, 319] on div "Имя" at bounding box center [561, 321] width 95 height 20
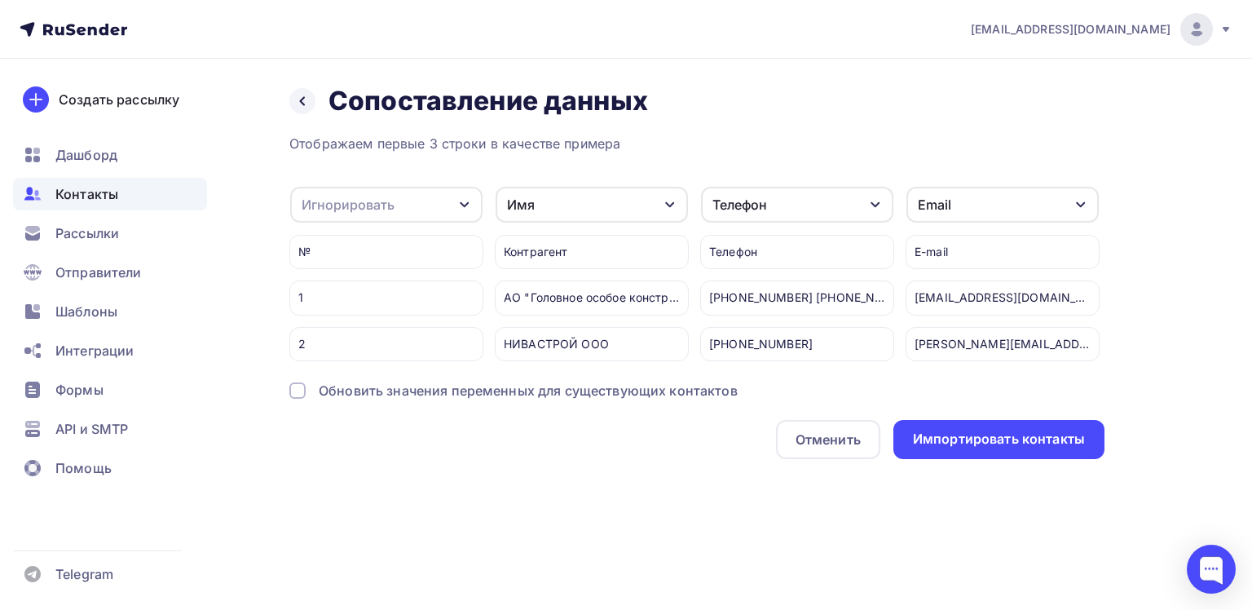
click at [557, 244] on div "Контрагент" at bounding box center [592, 252] width 194 height 34
click at [554, 246] on div "Контрагент" at bounding box center [592, 252] width 194 height 34
click at [561, 248] on div "Контрагент" at bounding box center [592, 252] width 194 height 34
click at [998, 447] on div "Импортировать контакты" at bounding box center [999, 439] width 172 height 19
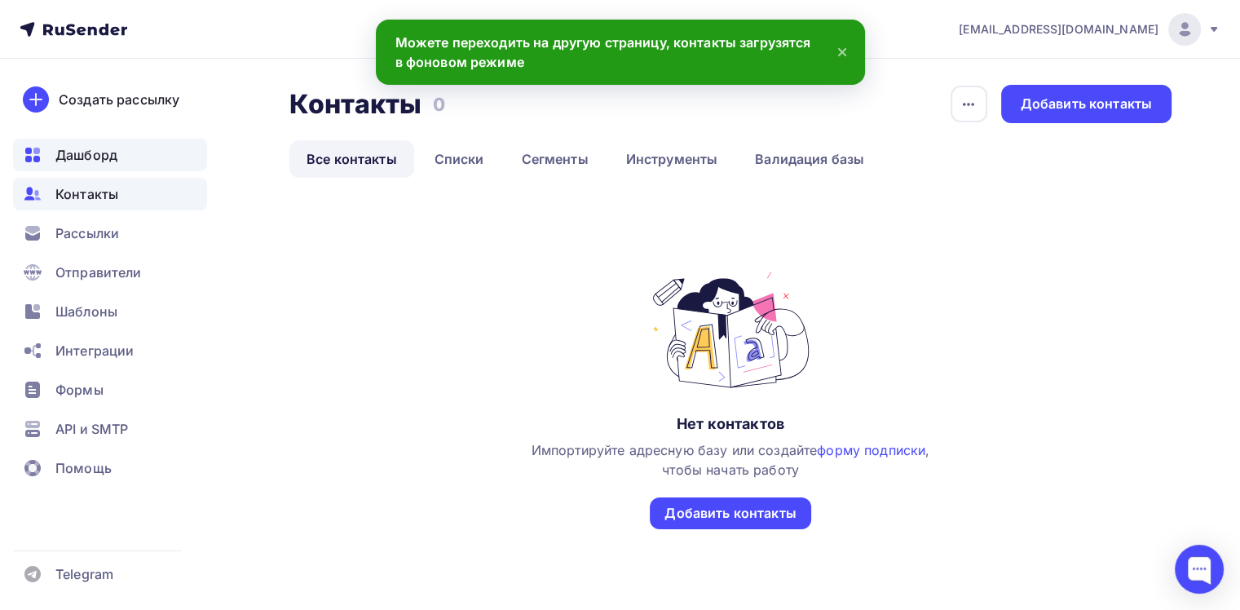
click at [81, 159] on span "Дашборд" at bounding box center [86, 155] width 62 height 20
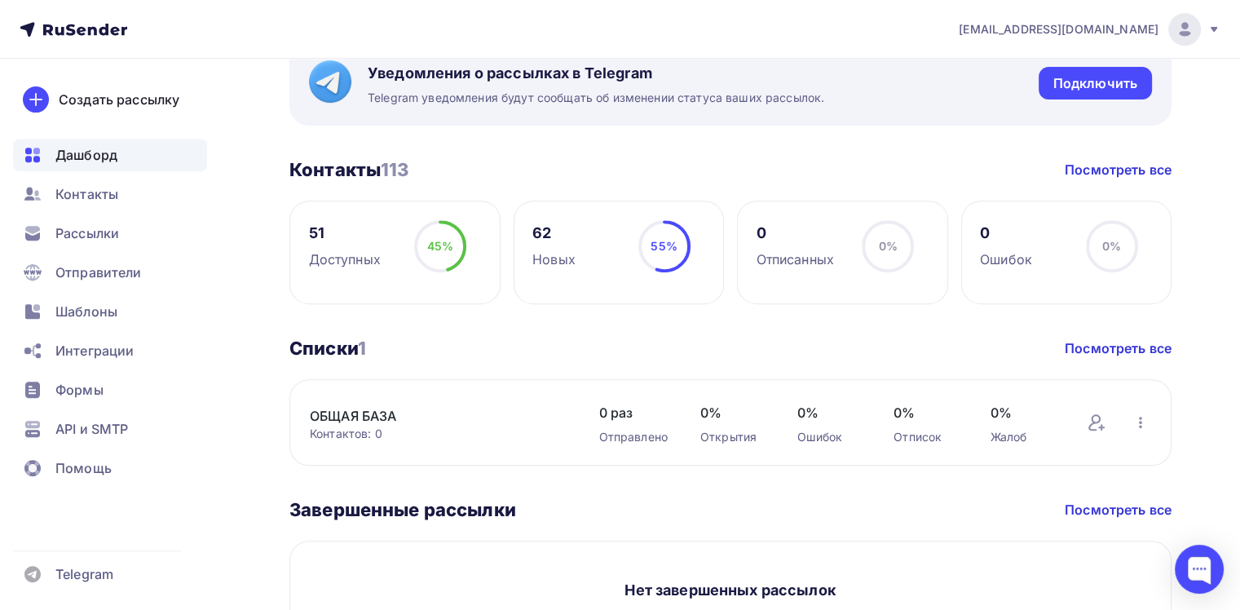
scroll to position [815, 0]
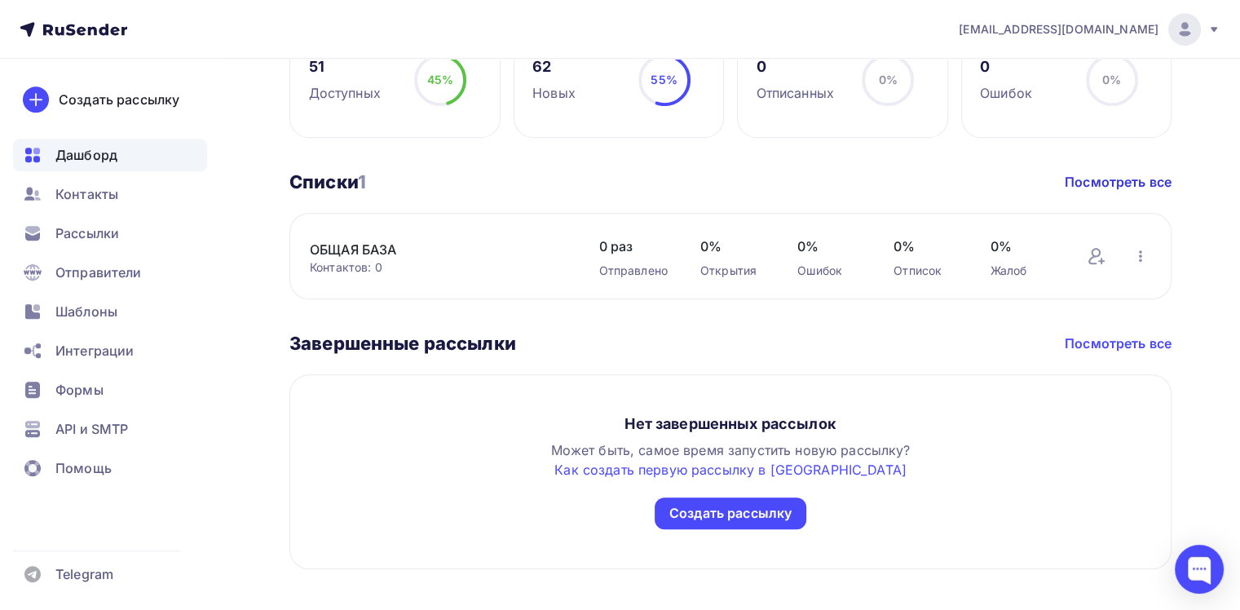
click at [1126, 343] on link "Посмотреть все" at bounding box center [1117, 343] width 107 height 20
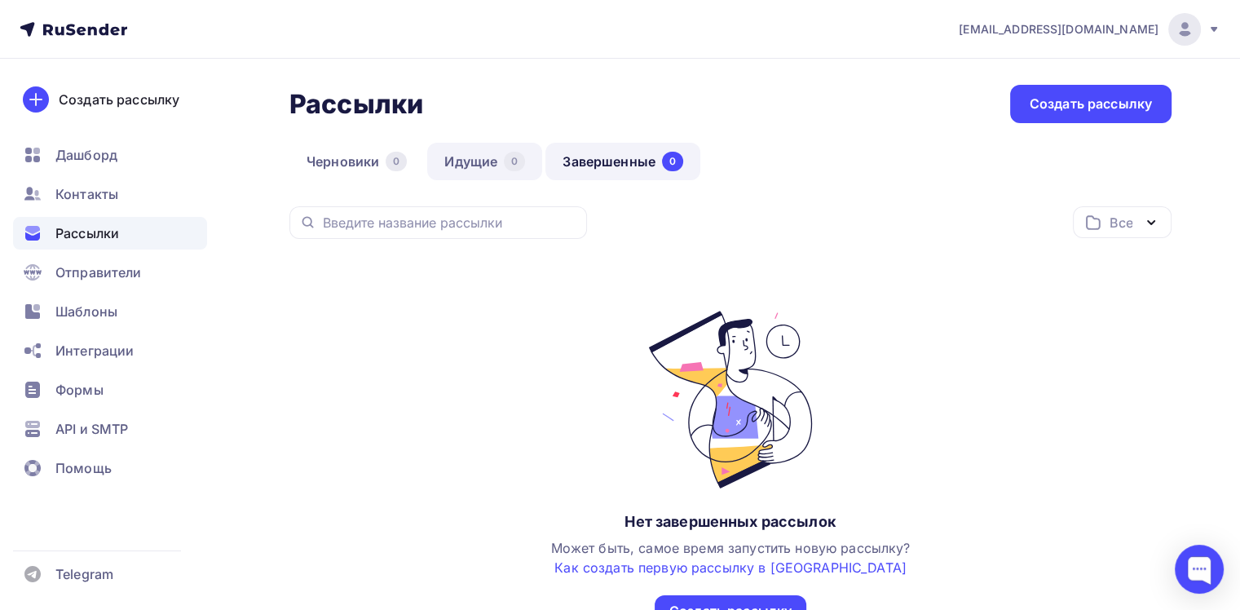
click at [452, 157] on link "Идущие 0" at bounding box center [484, 161] width 115 height 37
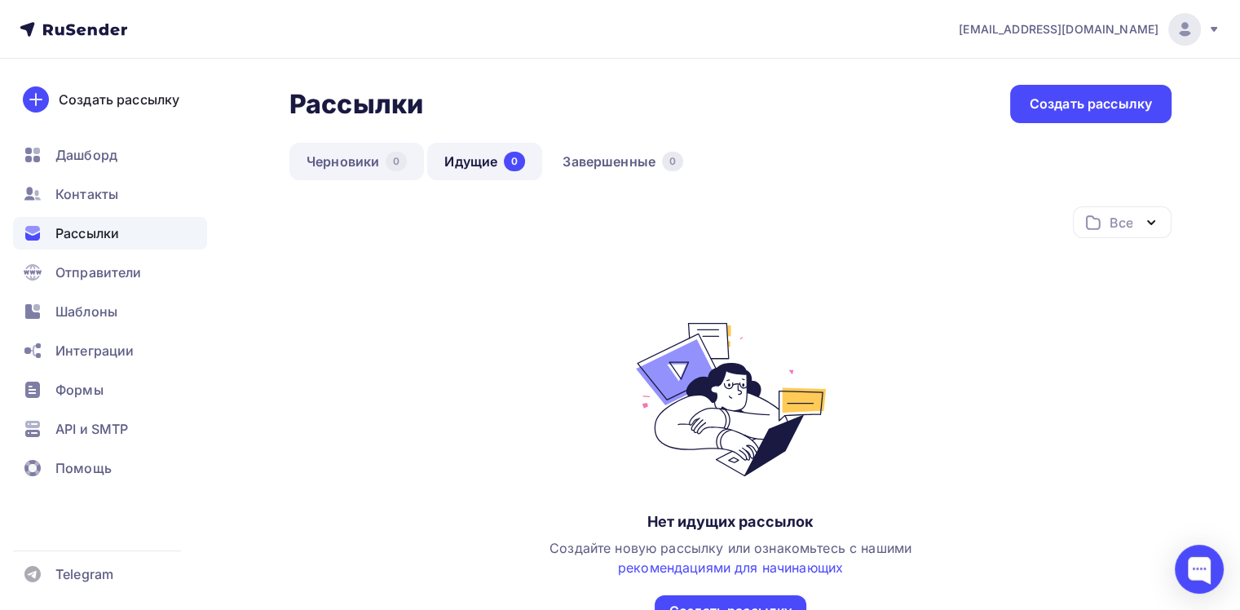
click at [365, 158] on link "Черновики 0" at bounding box center [356, 161] width 134 height 37
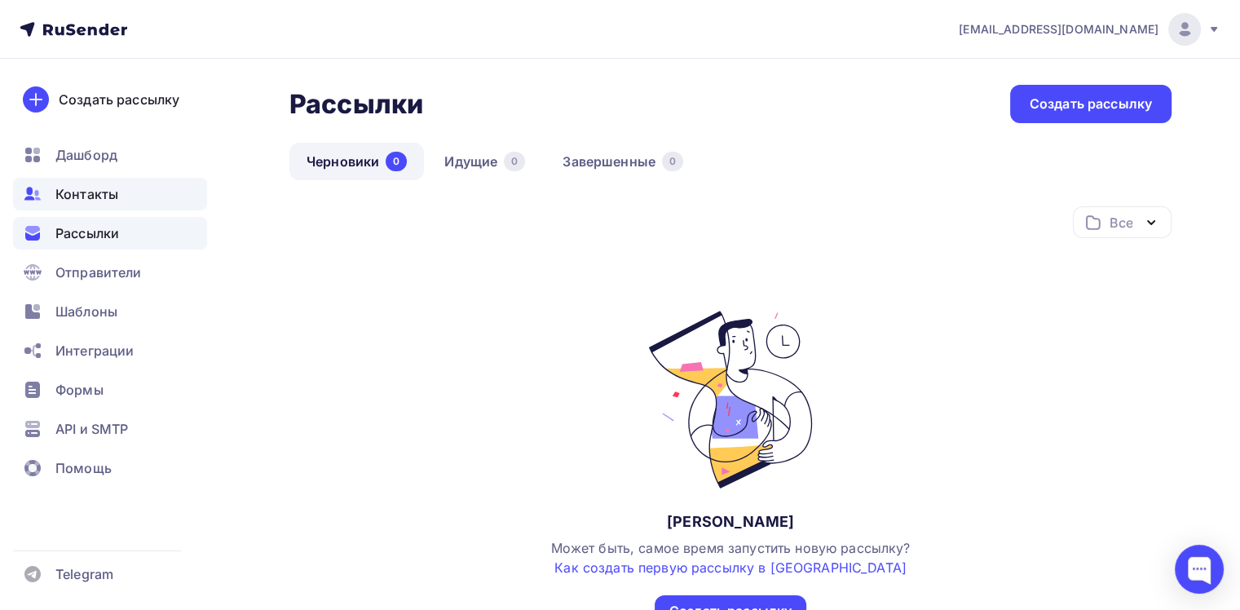
click at [64, 194] on span "Контакты" at bounding box center [86, 194] width 63 height 20
click at [90, 197] on span "Контакты" at bounding box center [86, 194] width 63 height 20
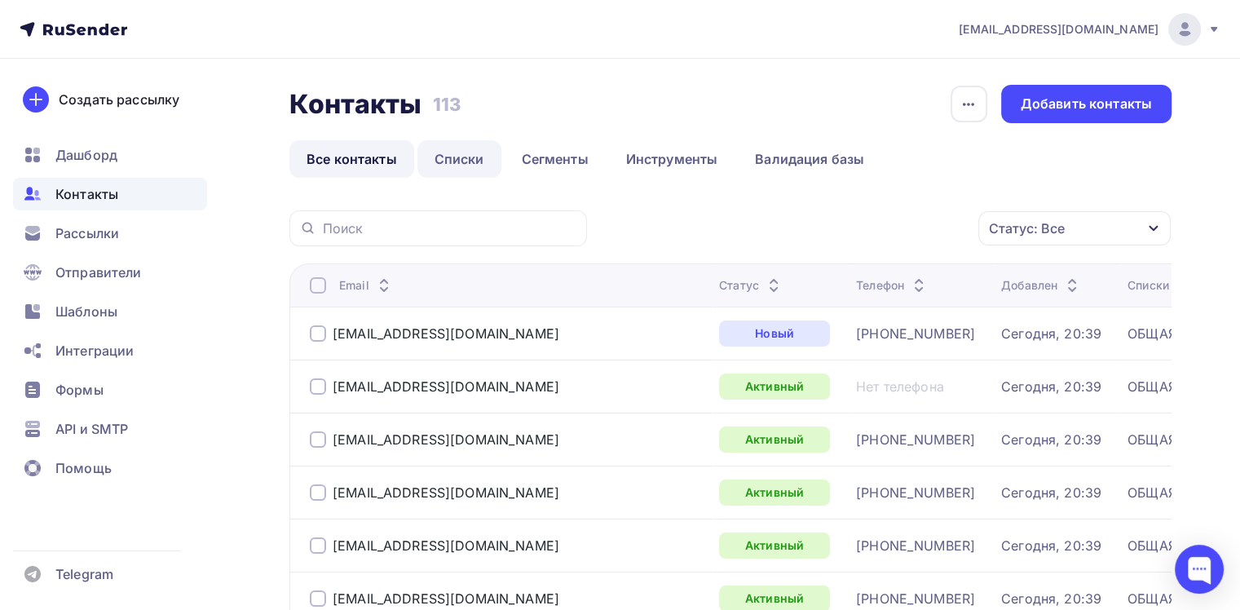
click at [464, 162] on link "Списки" at bounding box center [459, 158] width 84 height 37
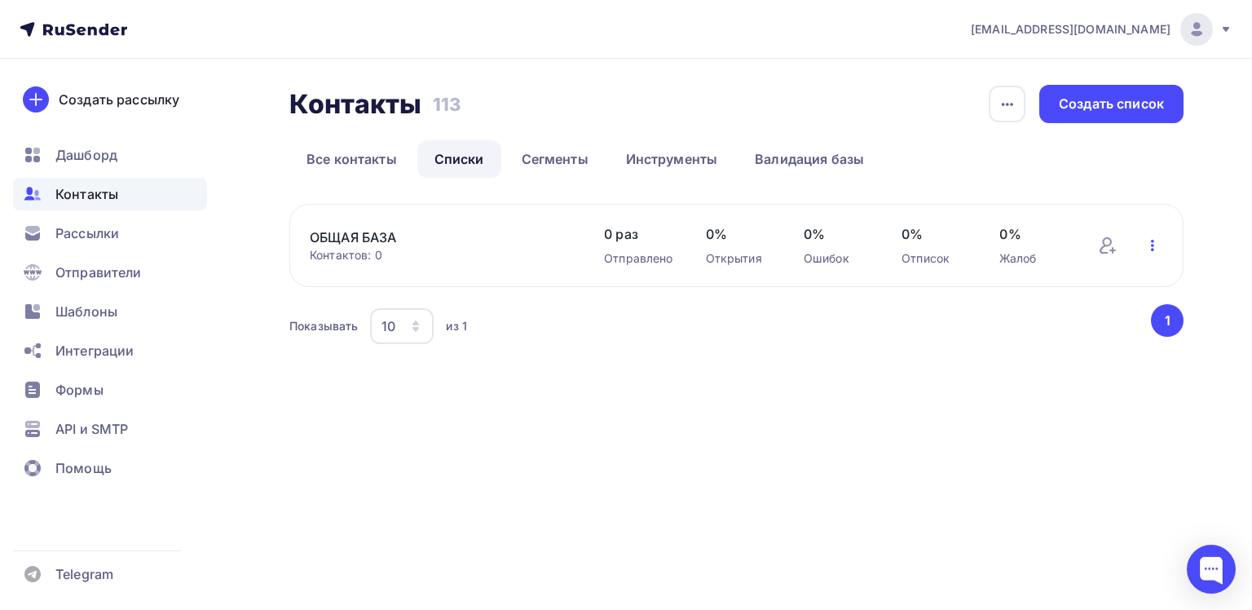
click at [1149, 246] on icon "button" at bounding box center [1153, 246] width 20 height 20
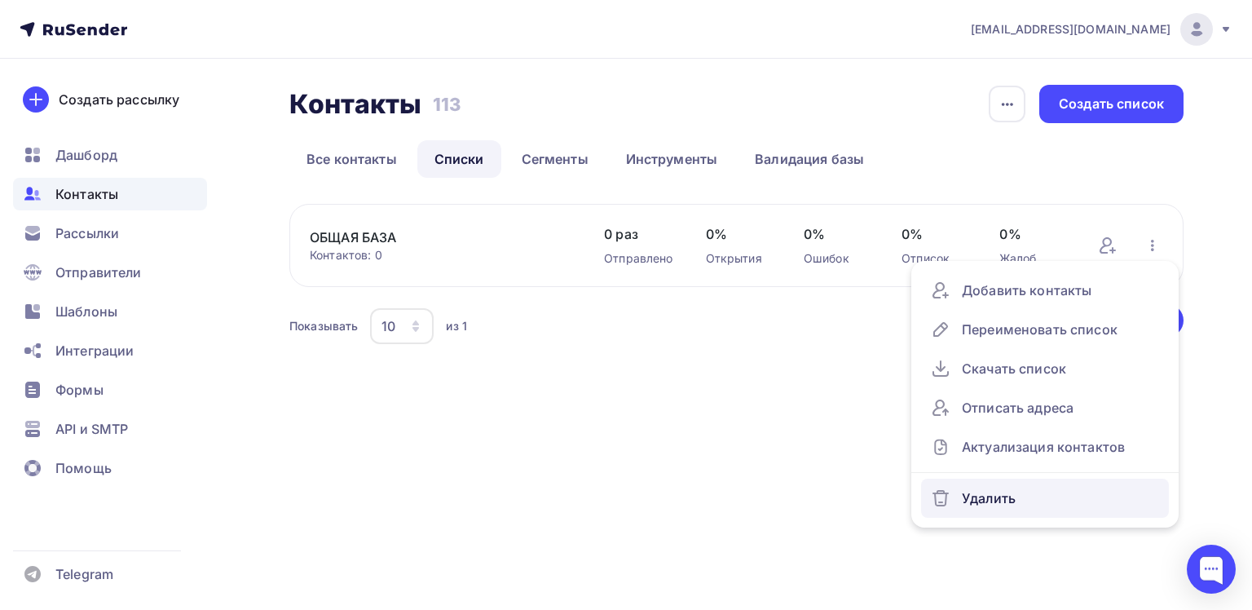
click at [988, 489] on div "Удалить" at bounding box center [1045, 498] width 228 height 26
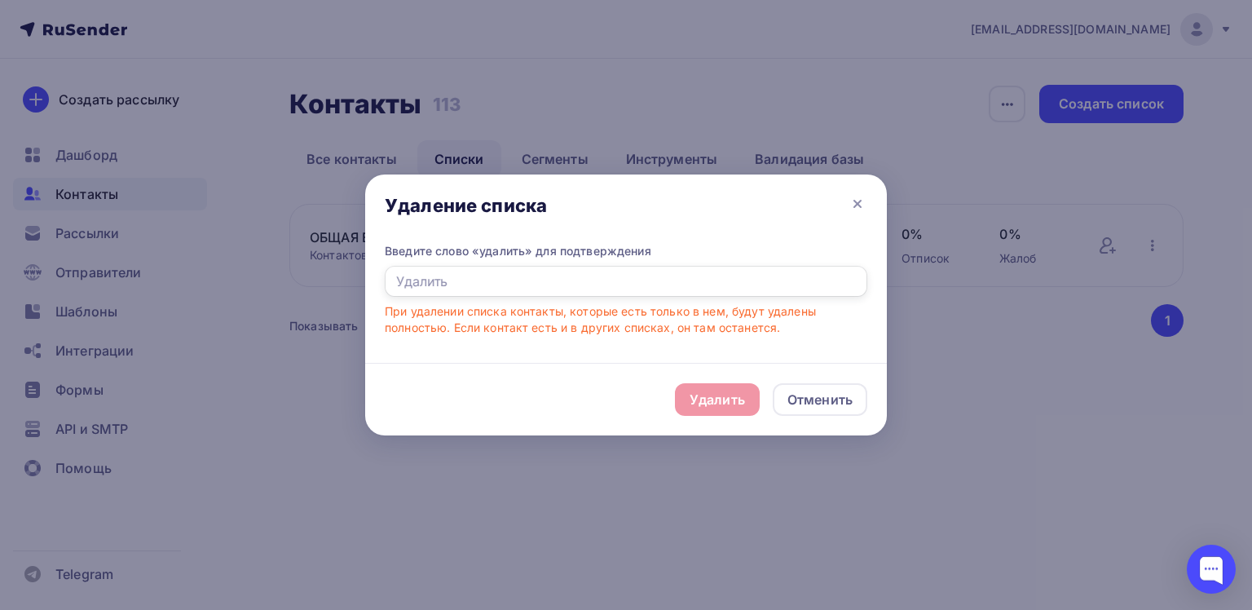
click at [456, 287] on input "text" at bounding box center [626, 281] width 482 height 31
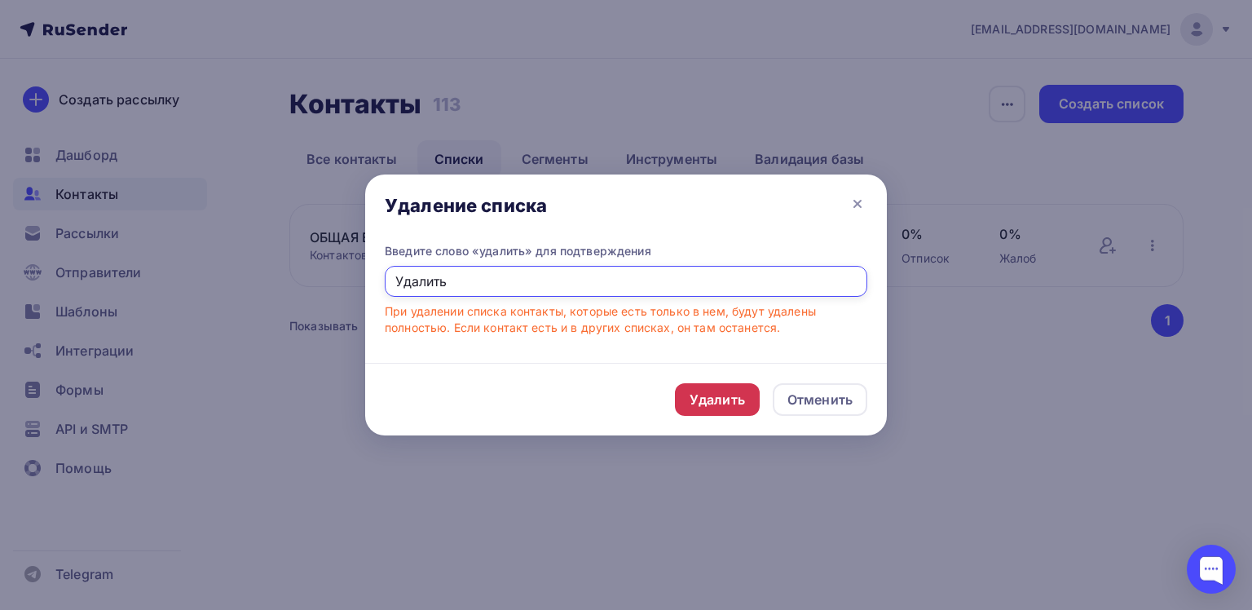
type input "Удалить"
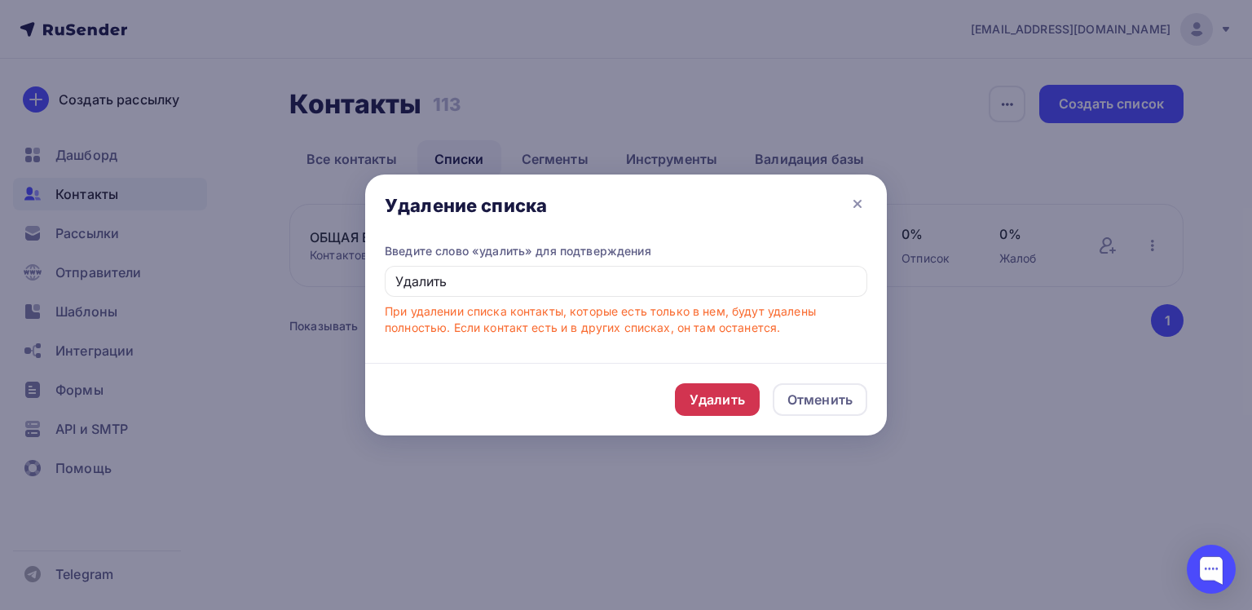
click at [716, 398] on div "Удалить" at bounding box center [717, 400] width 55 height 20
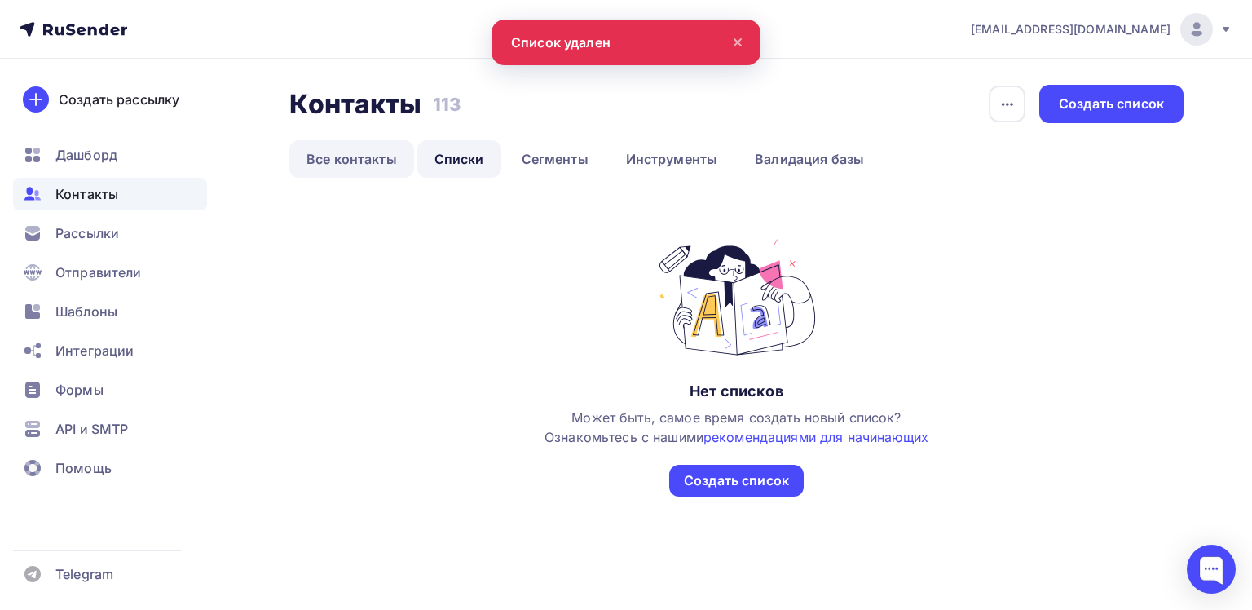
click at [381, 156] on link "Все контакты" at bounding box center [351, 158] width 125 height 37
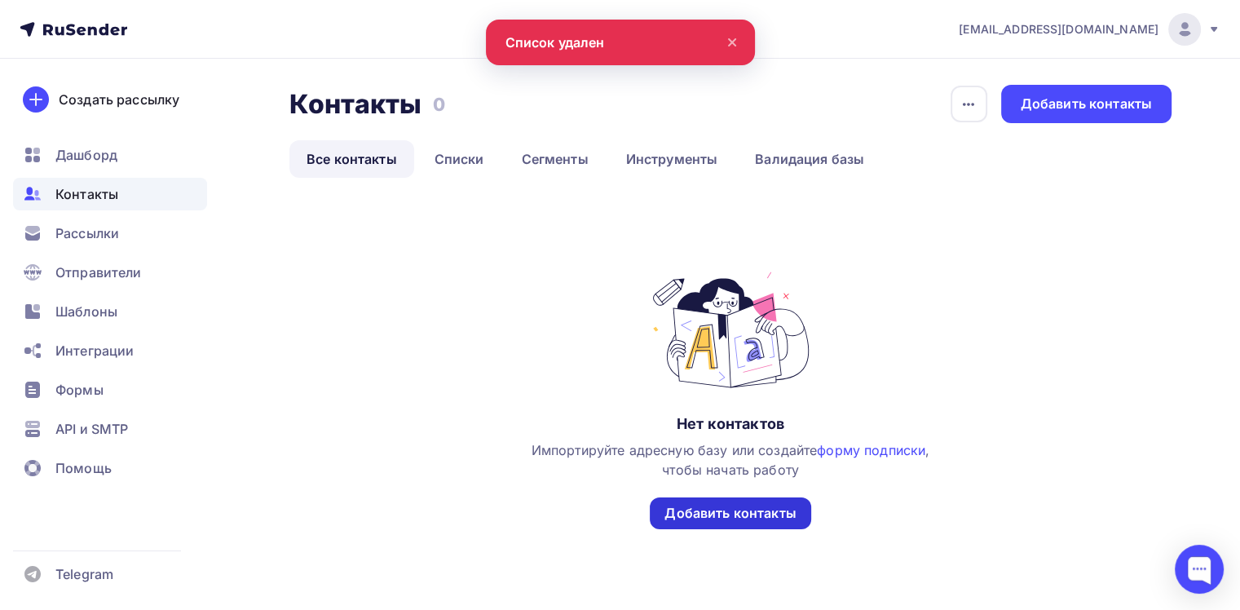
click at [742, 509] on div "Добавить контакты" at bounding box center [729, 513] width 131 height 19
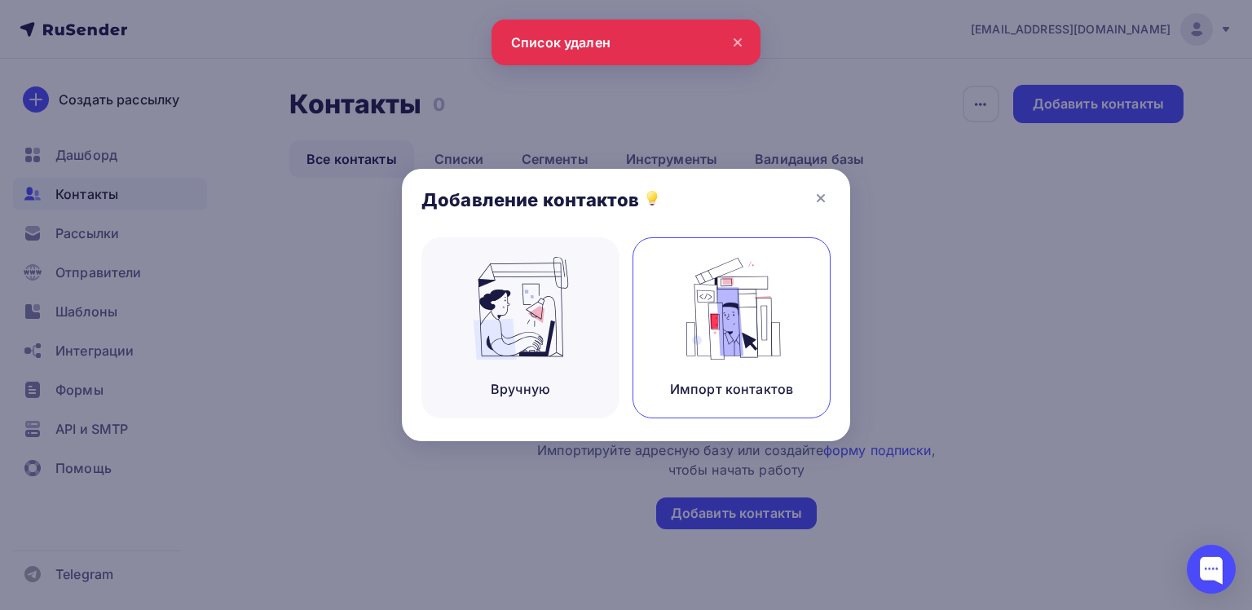
click at [719, 333] on img at bounding box center [731, 308] width 109 height 103
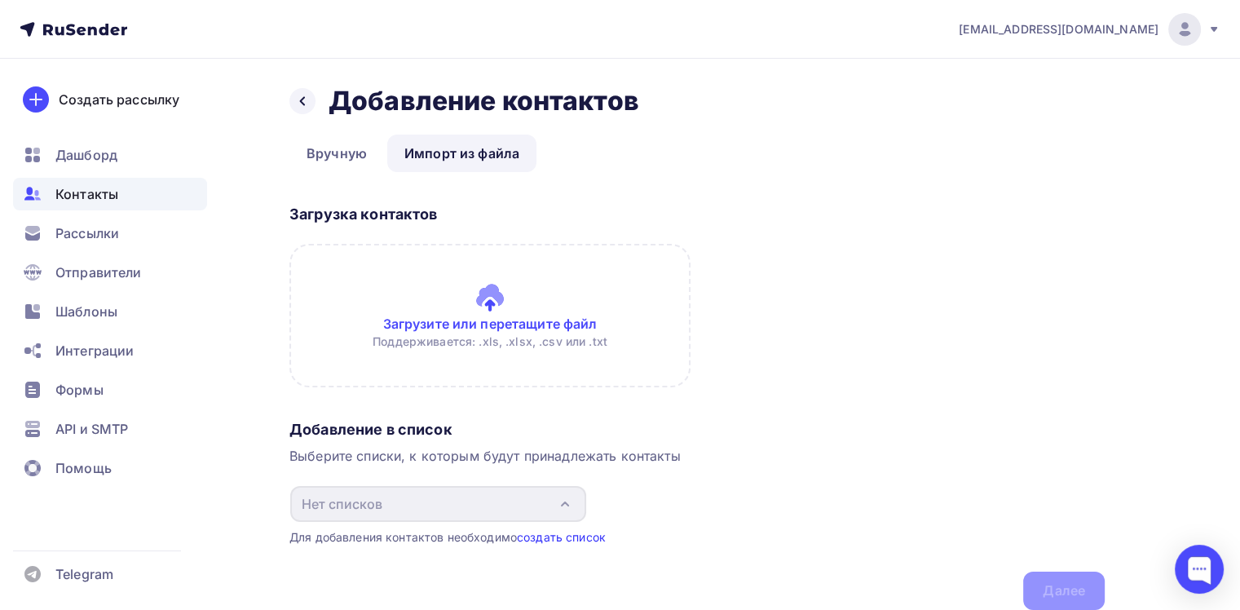
click at [584, 540] on link "создать список" at bounding box center [561, 537] width 89 height 14
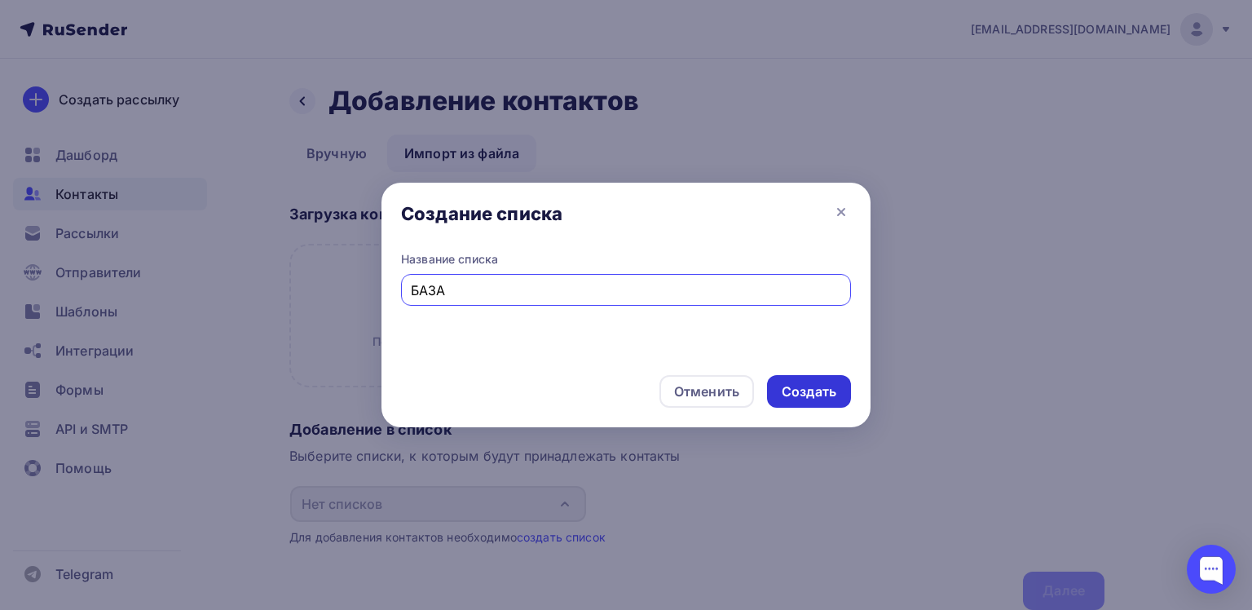
type input "БАЗА"
click at [817, 388] on div "Создать" at bounding box center [809, 391] width 55 height 19
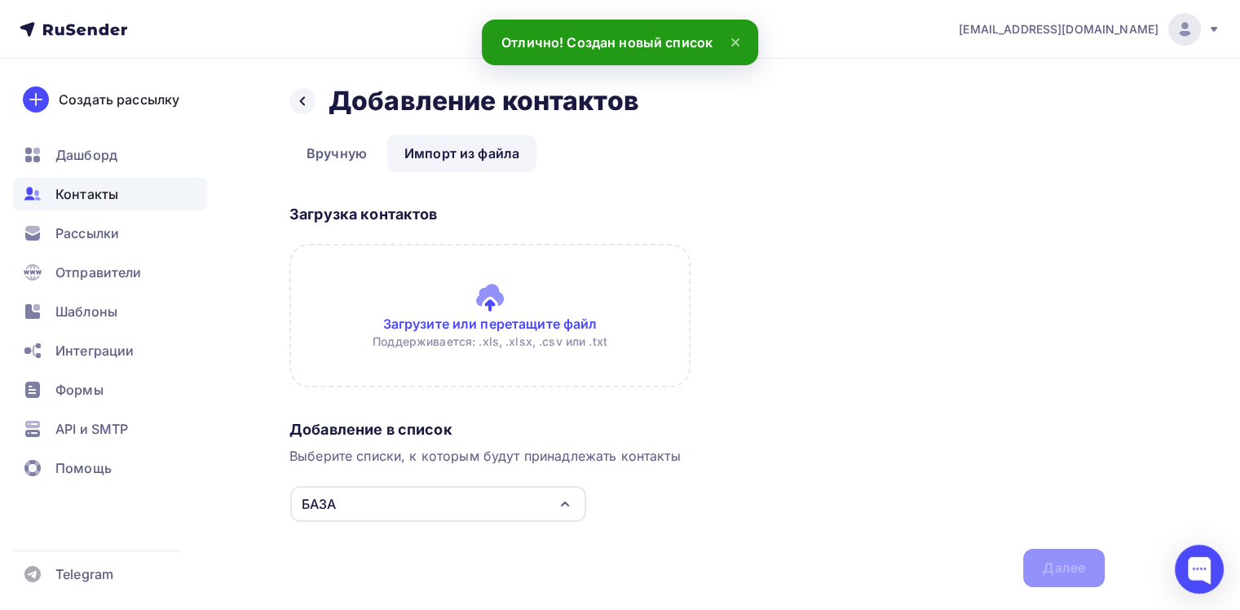
click at [491, 298] on input "file" at bounding box center [489, 315] width 401 height 143
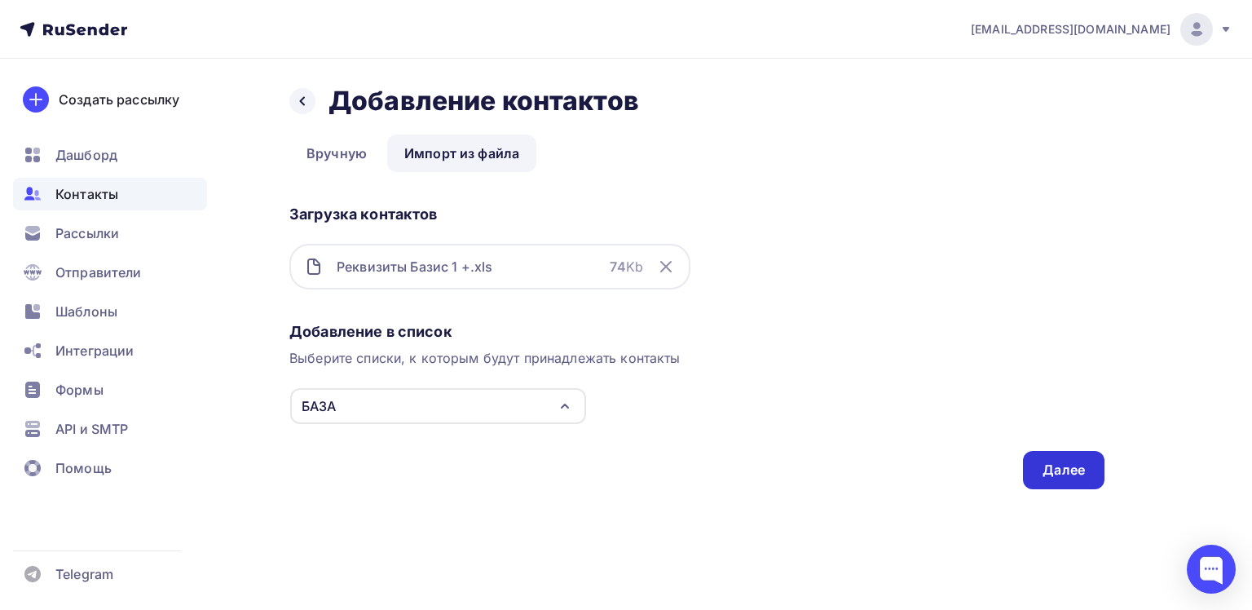
click at [1060, 474] on div "Далее" at bounding box center [1063, 469] width 42 height 19
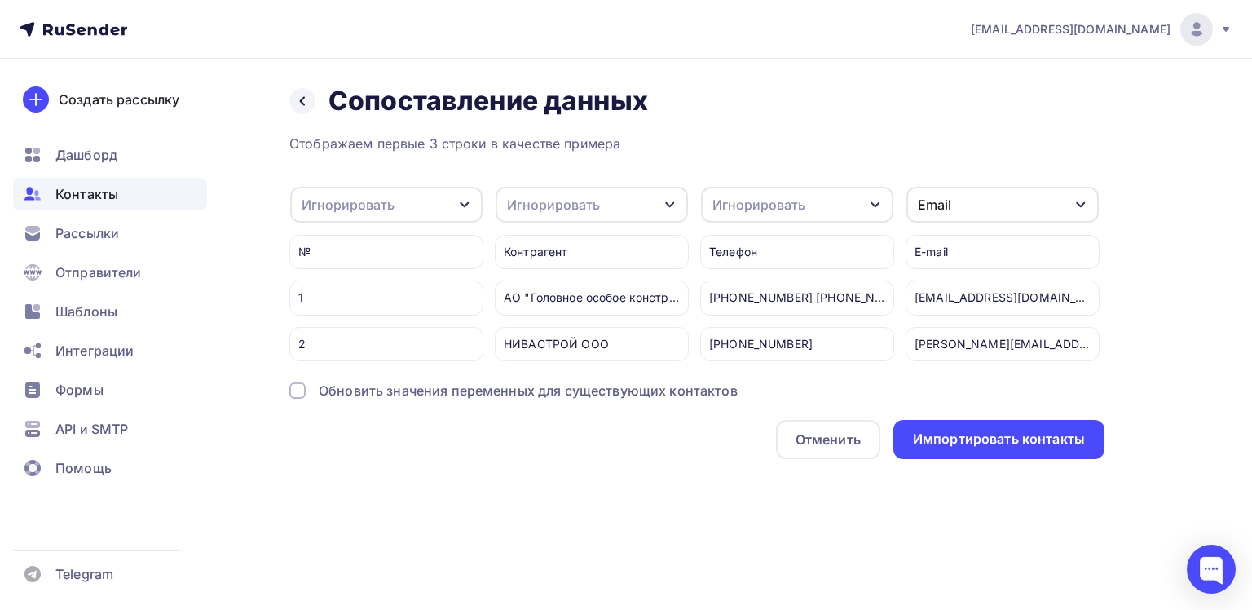
click at [463, 200] on icon "button" at bounding box center [464, 204] width 13 height 13
click at [672, 206] on icon "button" at bounding box center [669, 204] width 13 height 13
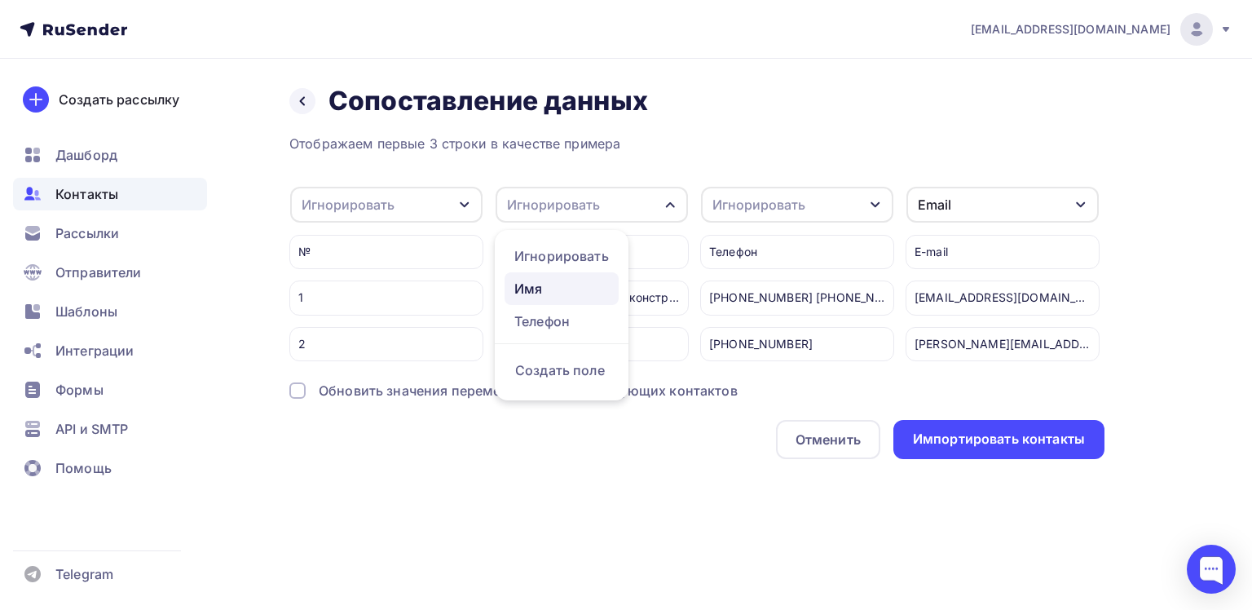
click at [538, 288] on div "Имя" at bounding box center [561, 289] width 95 height 20
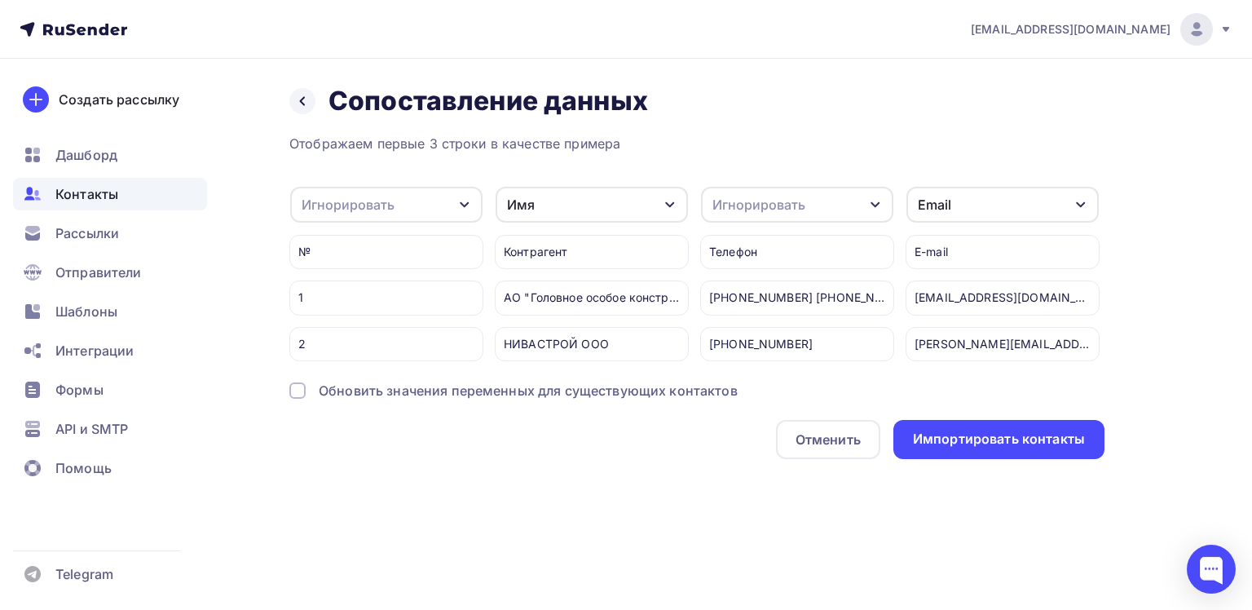
click at [880, 205] on icon "button" at bounding box center [875, 204] width 13 height 13
click at [744, 326] on div "Телефон" at bounding box center [767, 321] width 95 height 20
click at [297, 399] on div at bounding box center [297, 390] width 16 height 16
click at [463, 203] on icon "button" at bounding box center [464, 205] width 9 height 6
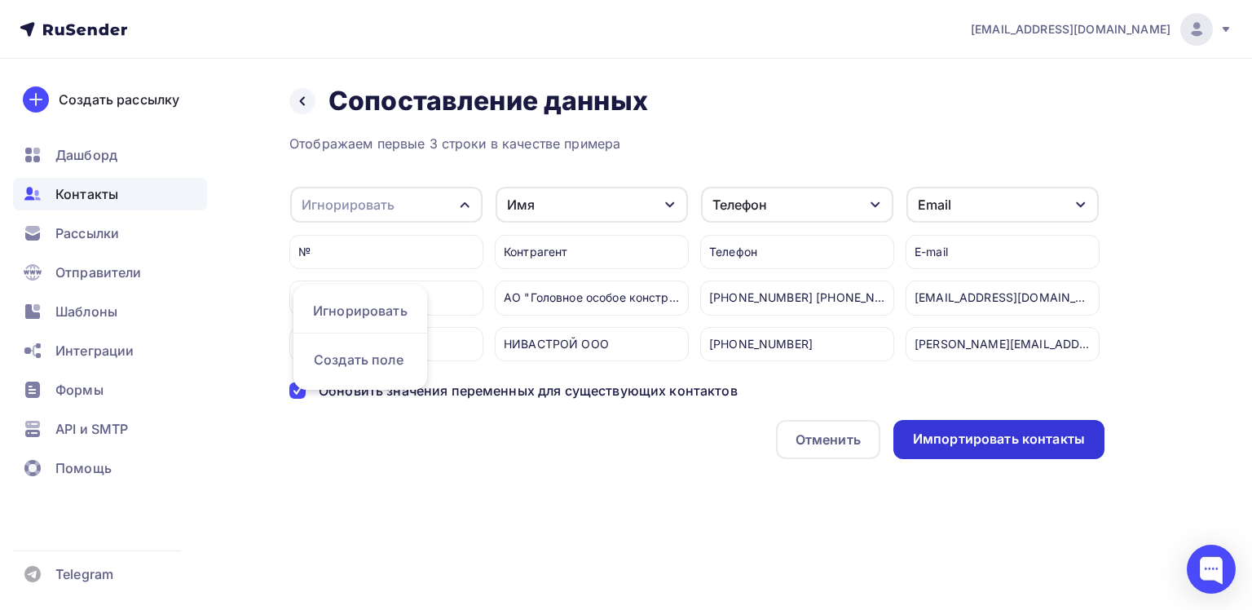
click at [965, 448] on div "Импортировать контакты" at bounding box center [999, 439] width 172 height 19
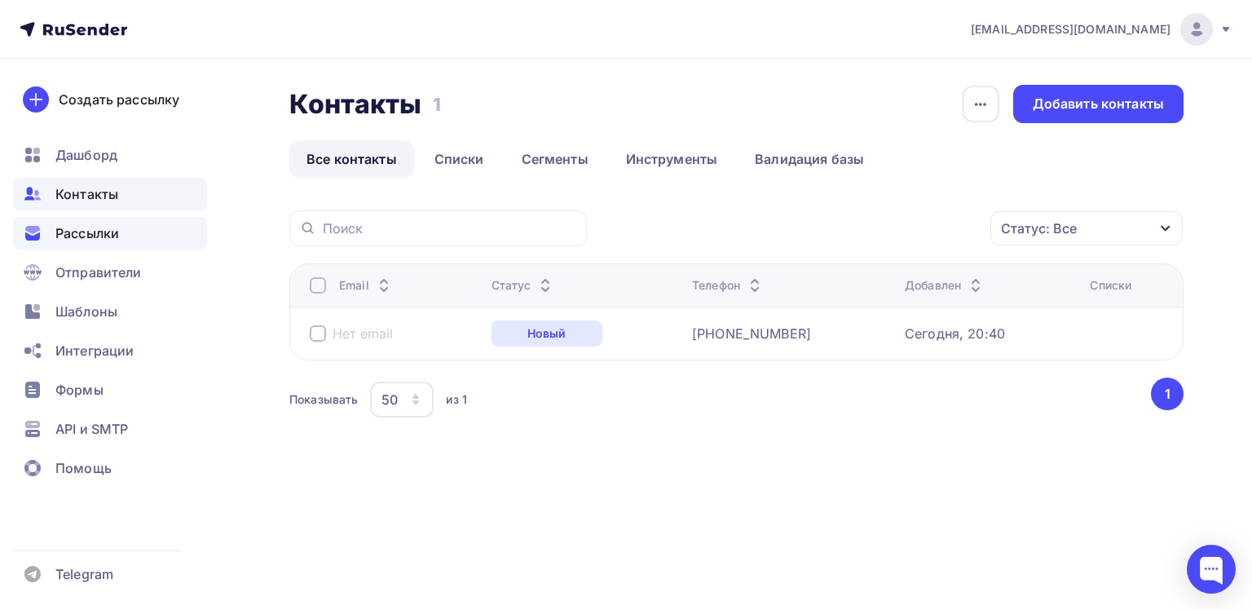
click at [85, 239] on span "Рассылки" at bounding box center [87, 233] width 64 height 20
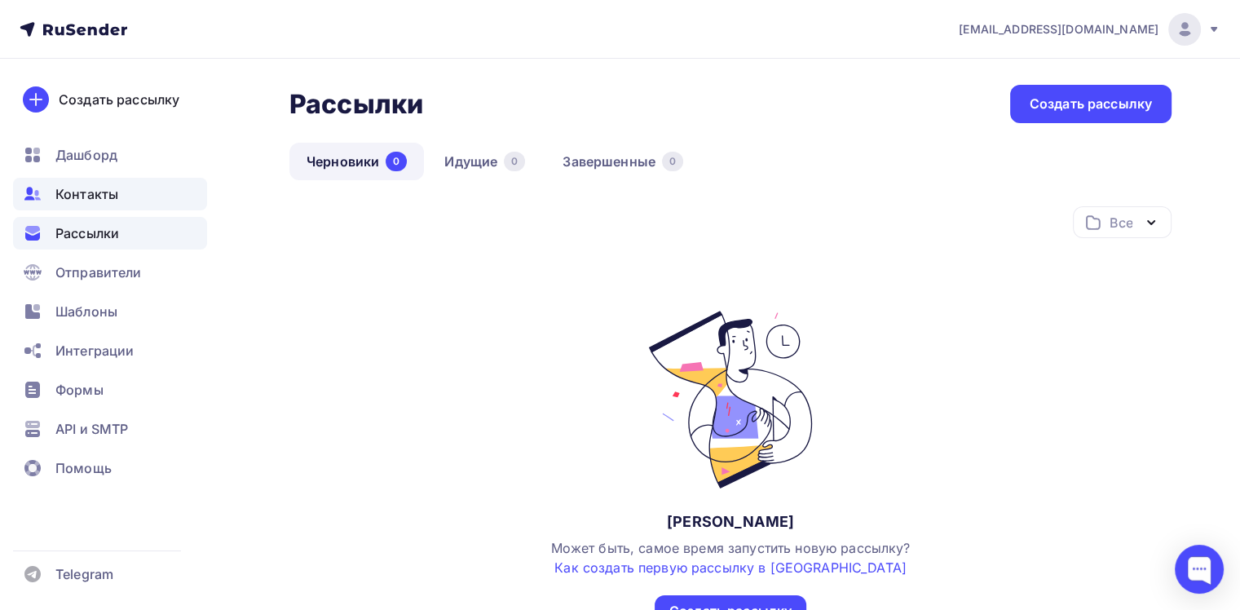
click at [80, 199] on span "Контакты" at bounding box center [86, 194] width 63 height 20
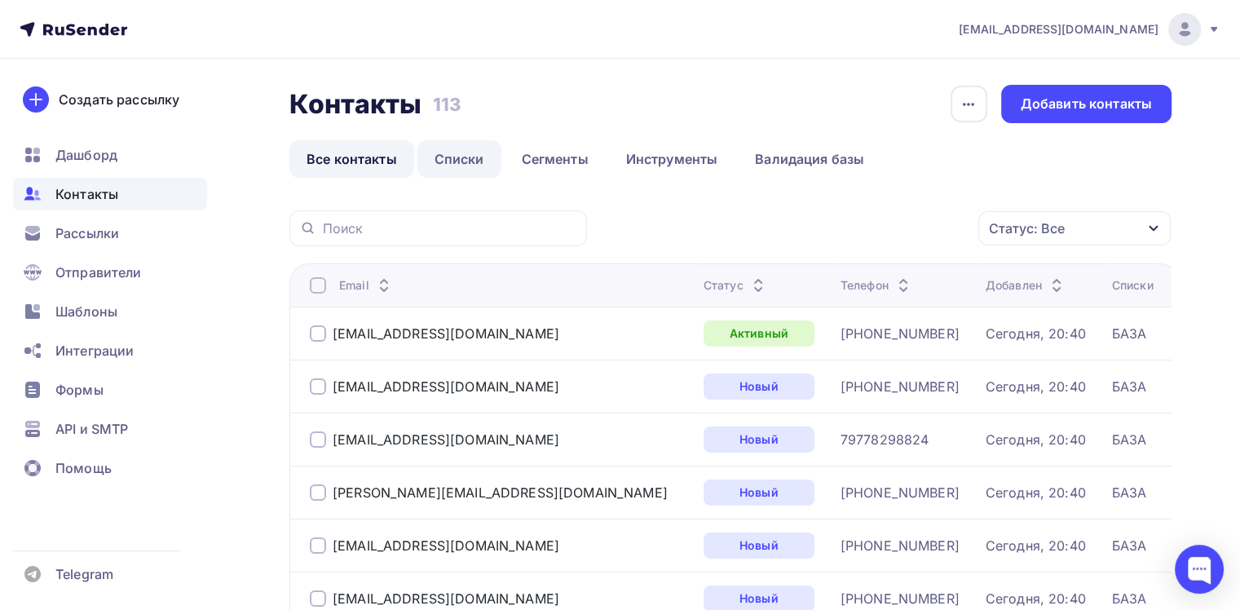
click at [474, 161] on link "Списки" at bounding box center [459, 158] width 84 height 37
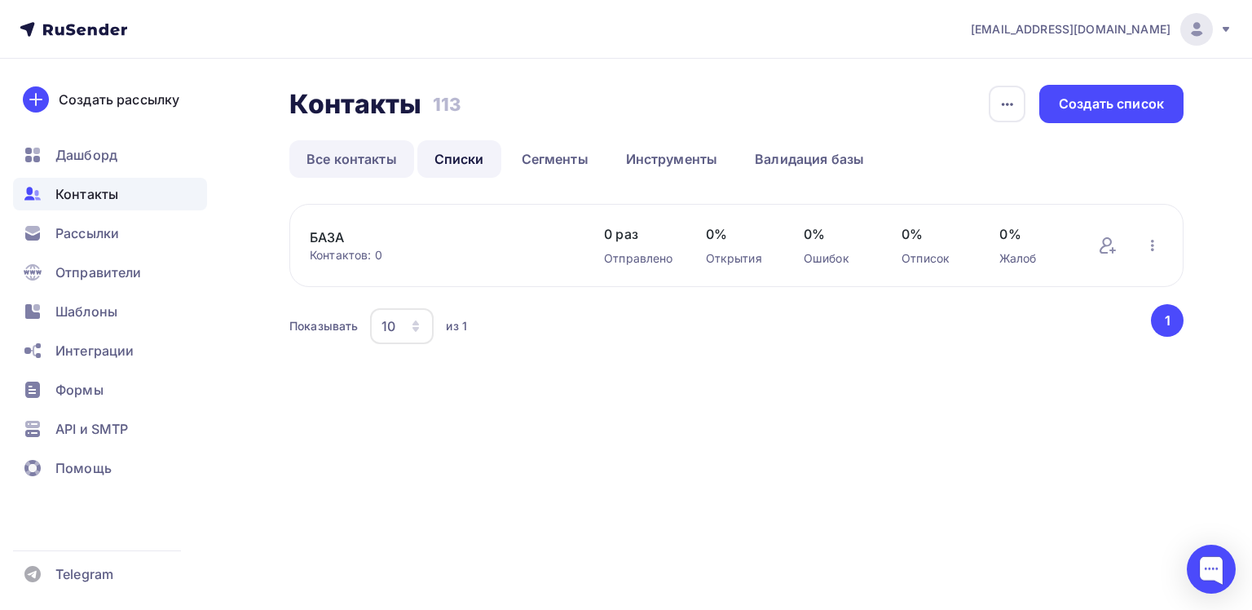
click at [385, 161] on link "Все контакты" at bounding box center [351, 158] width 125 height 37
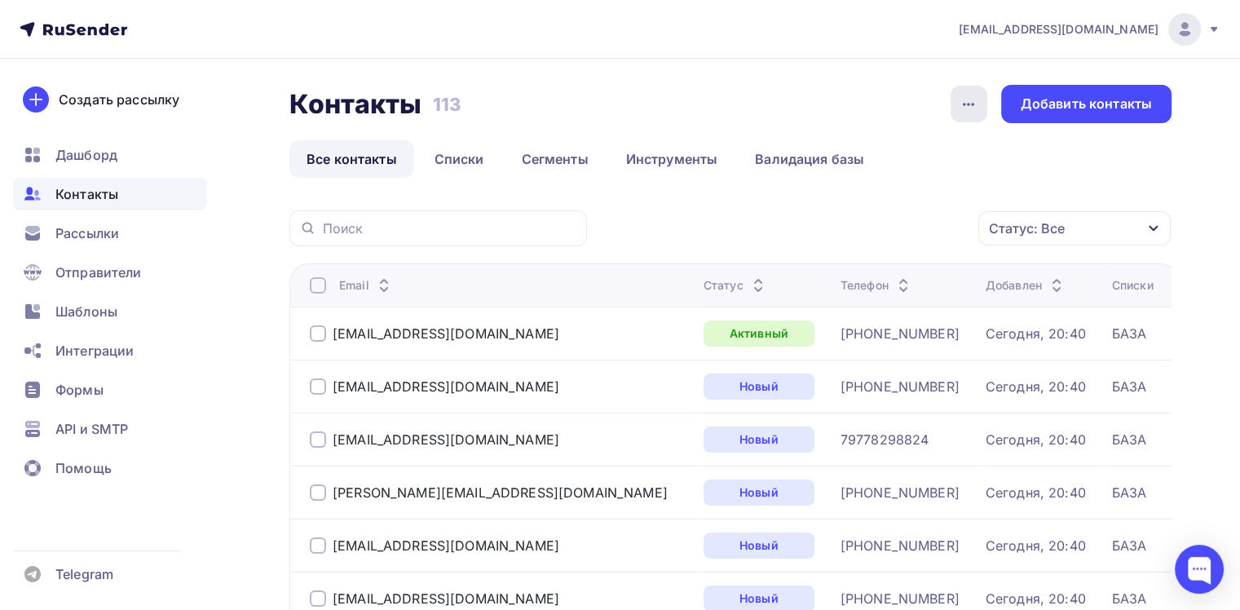
click at [966, 100] on icon "button" at bounding box center [968, 105] width 20 height 20
click at [940, 154] on div "История импорта" at bounding box center [905, 154] width 156 height 20
click at [1076, 107] on div "Добавить контакты" at bounding box center [1085, 104] width 131 height 19
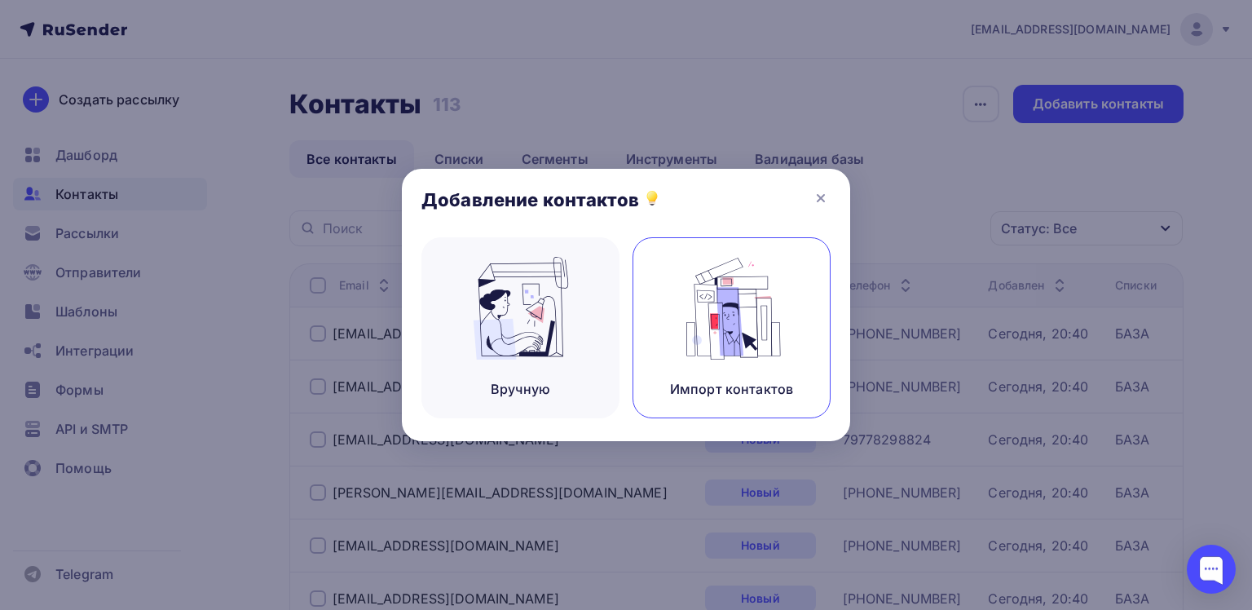
drag, startPoint x: 734, startPoint y: 333, endPoint x: 717, endPoint y: 316, distance: 23.6
click at [734, 332] on img at bounding box center [731, 308] width 109 height 103
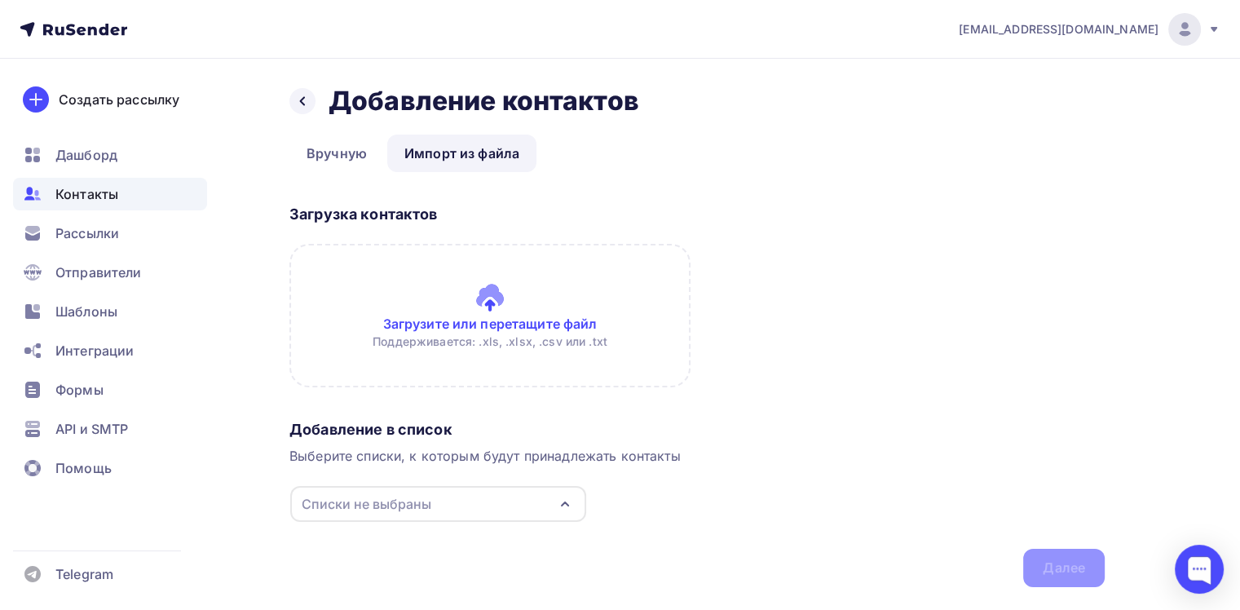
click at [574, 503] on icon "button" at bounding box center [565, 504] width 20 height 20
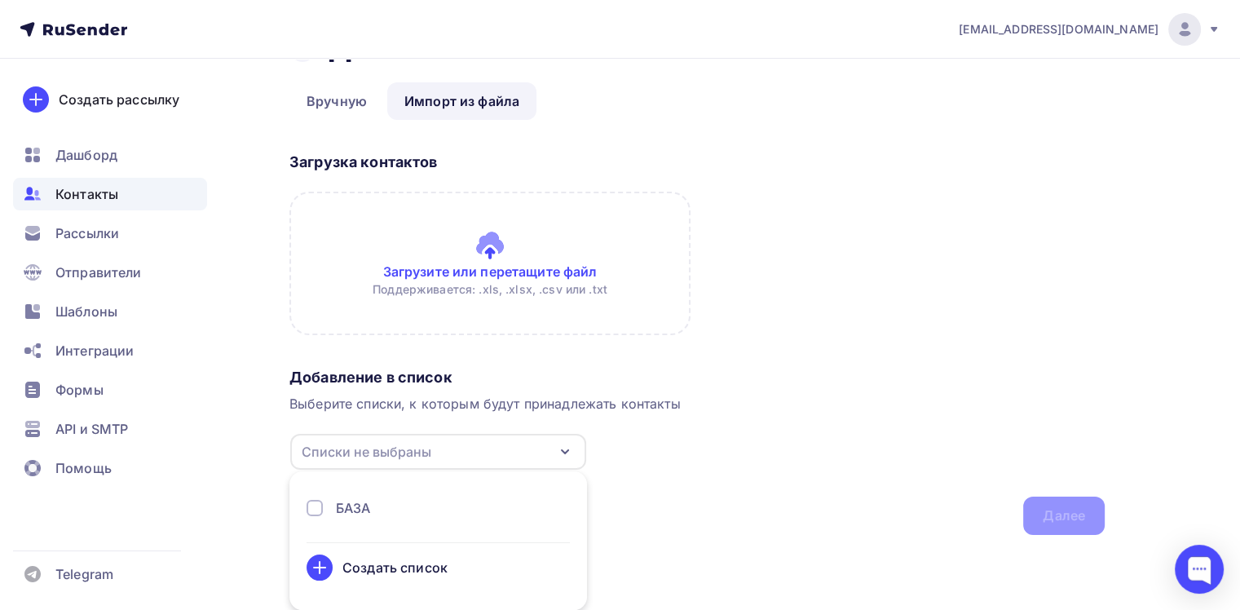
click at [313, 504] on div at bounding box center [314, 508] width 16 height 16
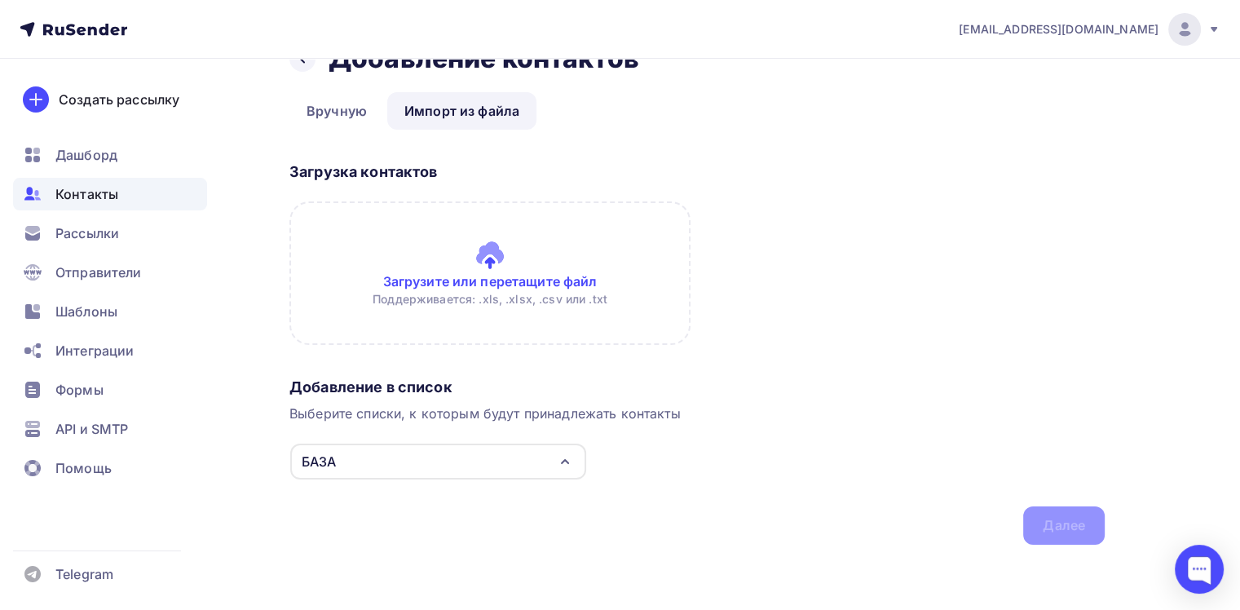
scroll to position [42, 0]
click at [481, 108] on link "Импорт из файла" at bounding box center [461, 111] width 149 height 37
click at [492, 261] on input "file" at bounding box center [489, 273] width 401 height 143
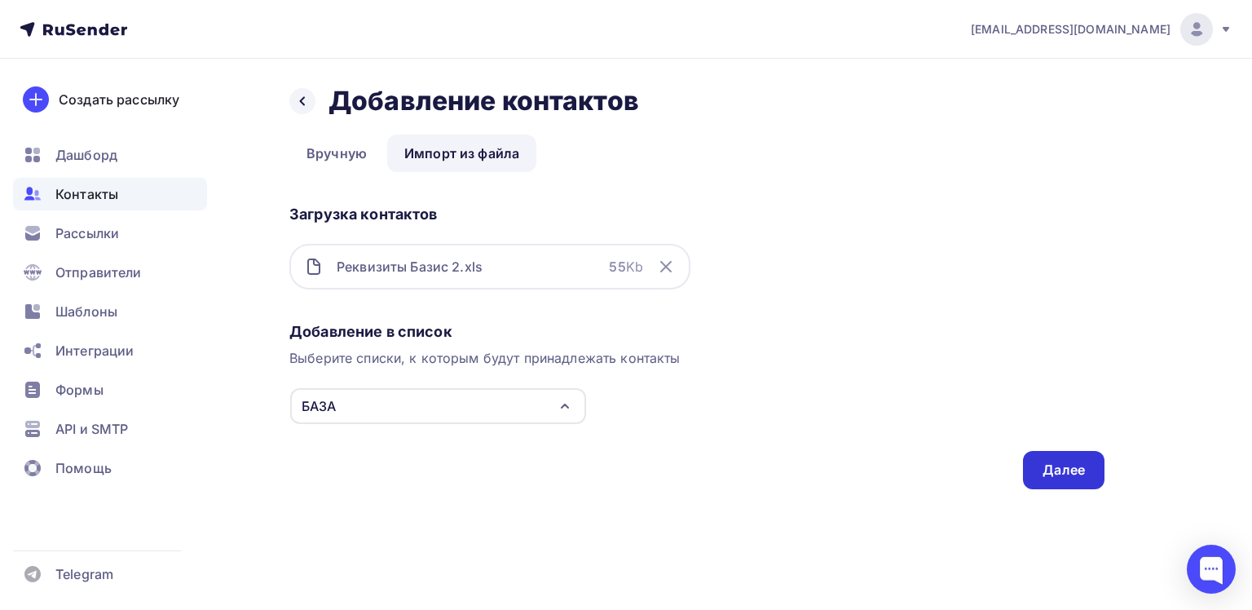
click at [1079, 480] on div "Далее" at bounding box center [1064, 470] width 82 height 38
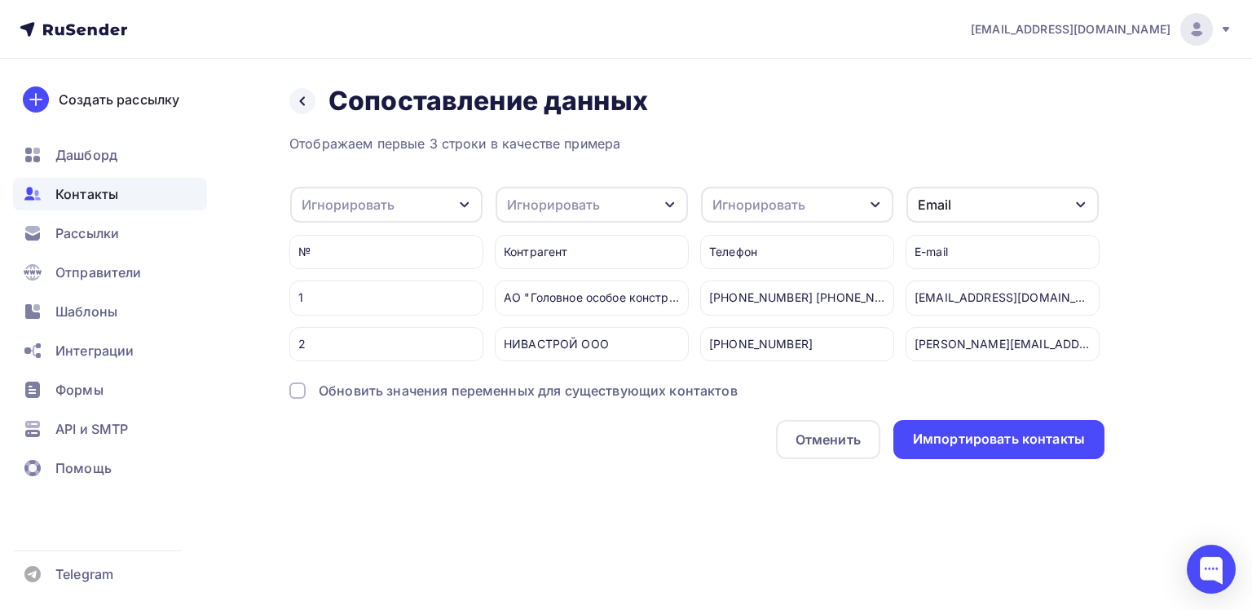
click at [874, 205] on icon "button" at bounding box center [874, 205] width 9 height 6
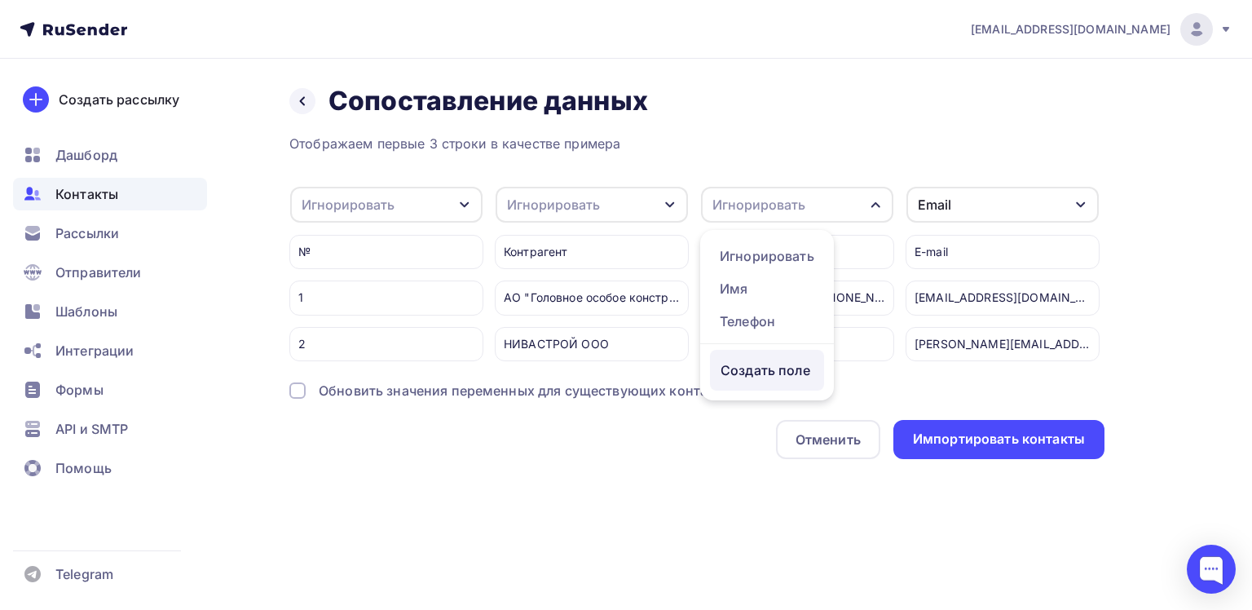
click at [760, 379] on div "Создать поле" at bounding box center [767, 370] width 114 height 41
click at [815, 109] on div "Назад Сопоставление данных Сопоставление данных" at bounding box center [696, 101] width 815 height 33
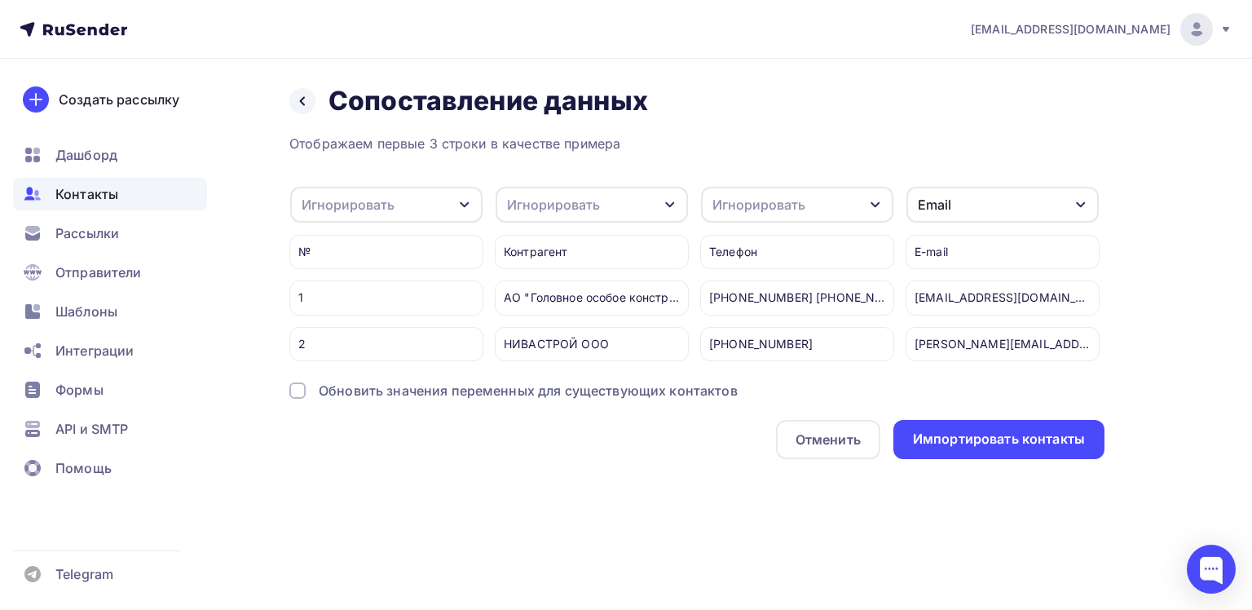
click at [1079, 205] on icon "button" at bounding box center [1080, 205] width 9 height 6
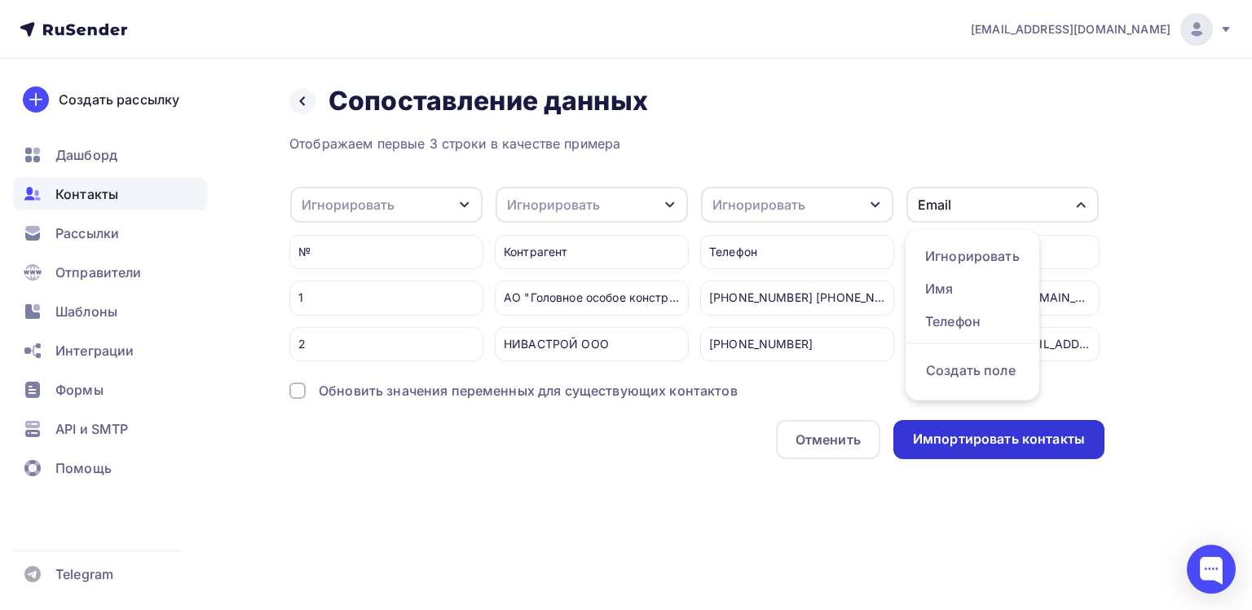
click at [998, 448] on div "Импортировать контакты" at bounding box center [999, 439] width 172 height 19
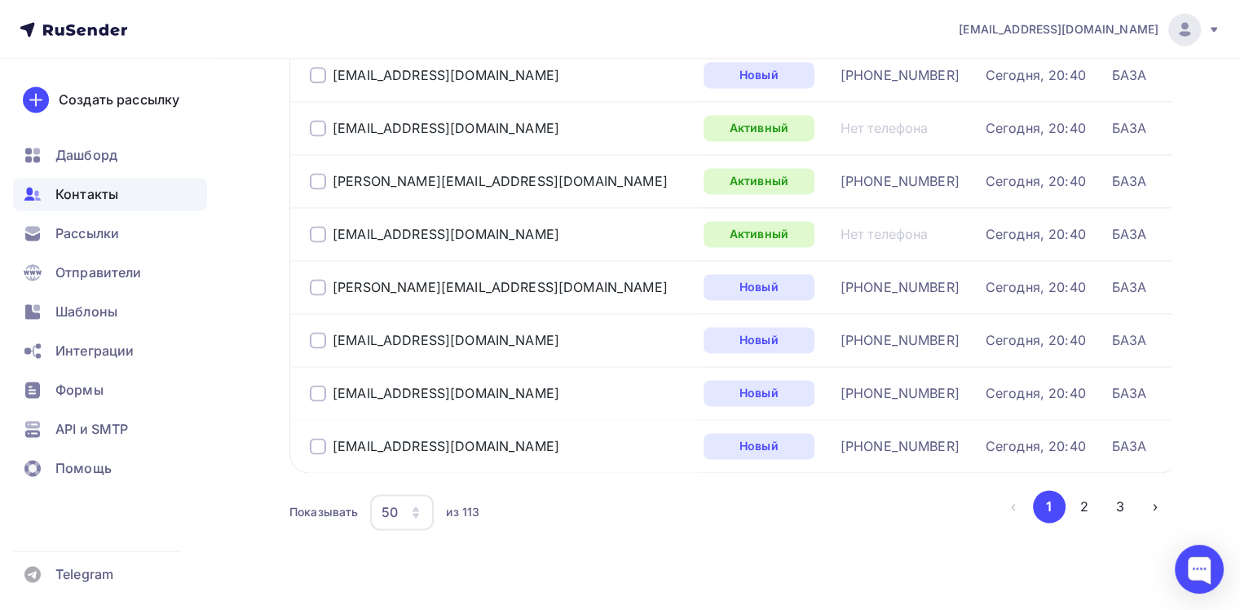
scroll to position [2504, 0]
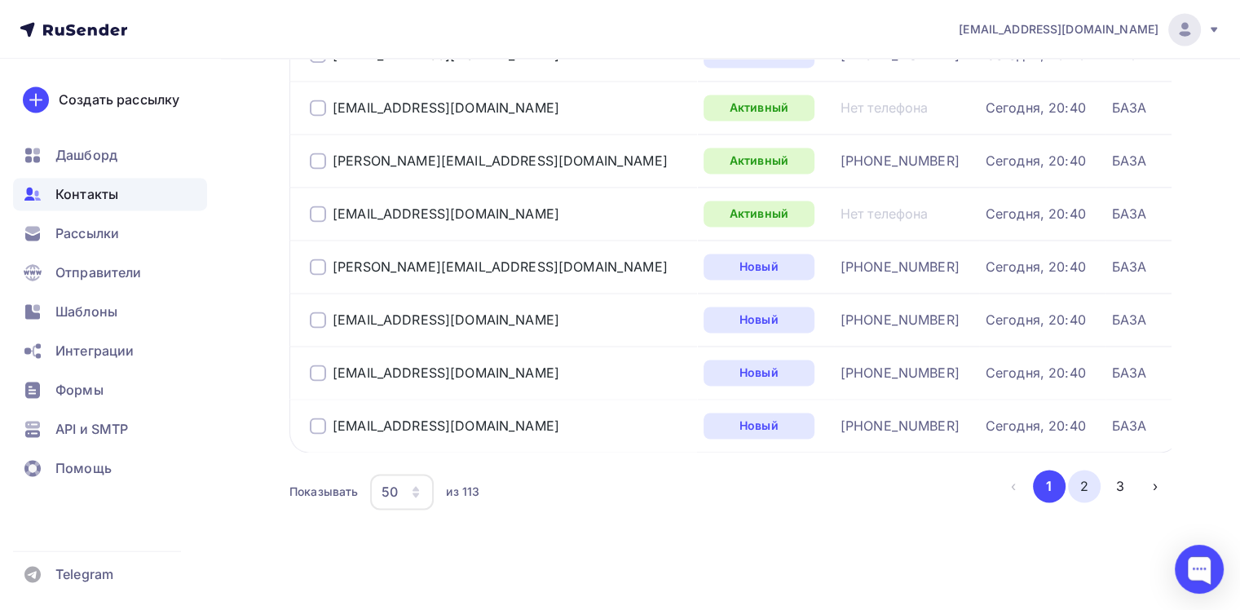
click at [1089, 478] on button "2" at bounding box center [1084, 485] width 33 height 33
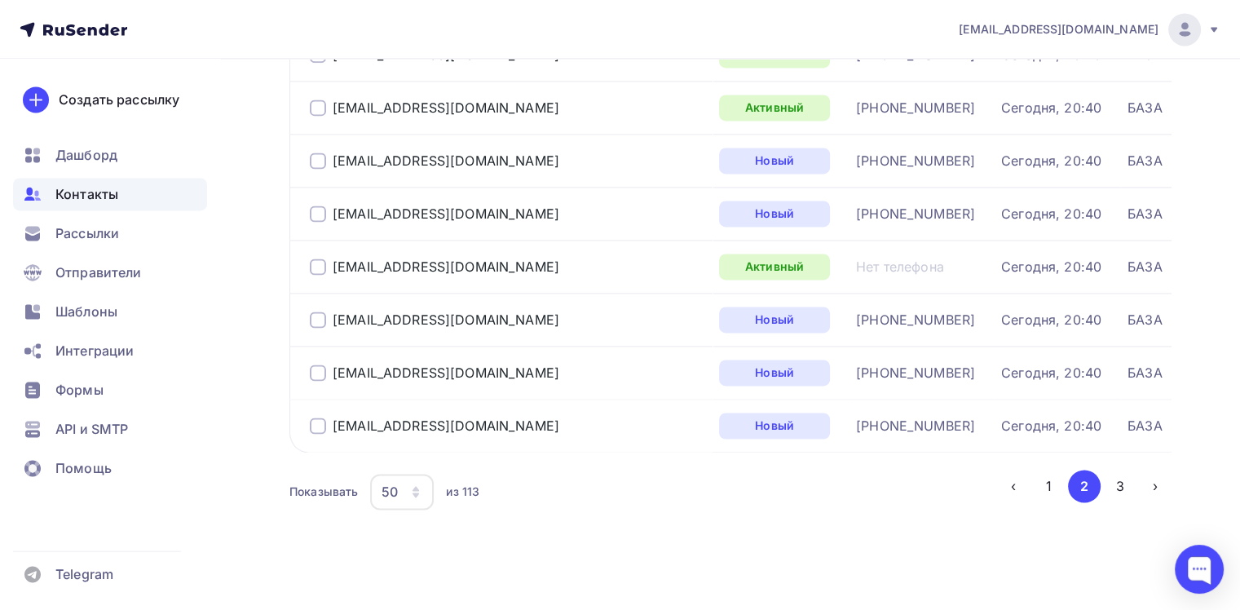
click at [417, 492] on icon "button" at bounding box center [415, 494] width 7 height 5
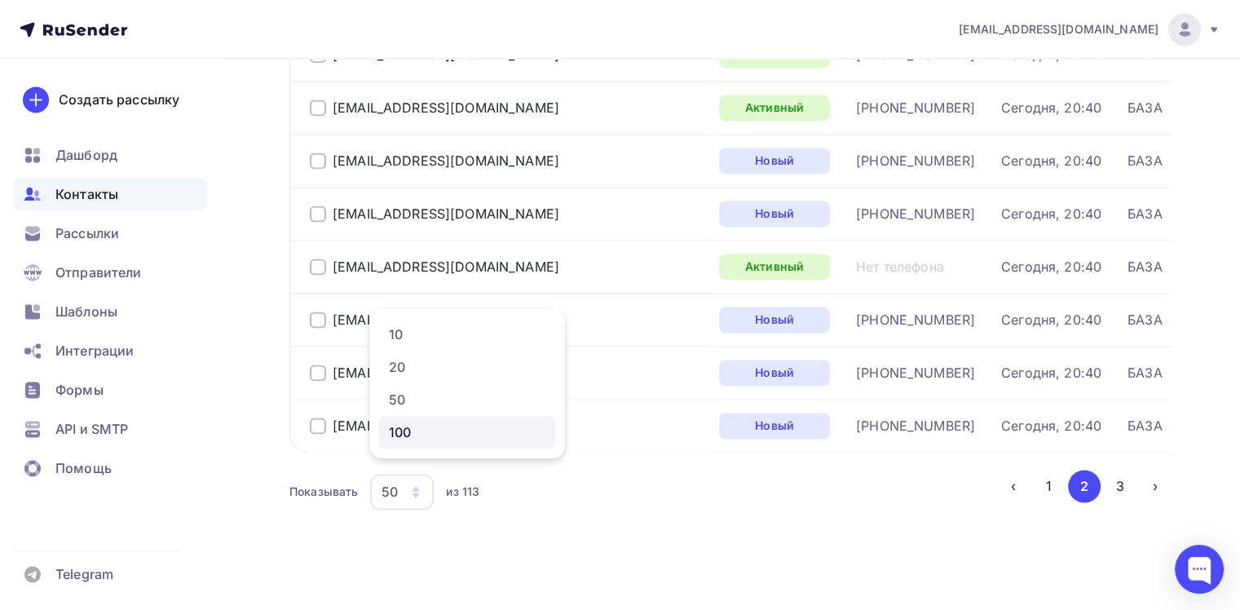
click at [401, 439] on div "100" at bounding box center [467, 432] width 156 height 20
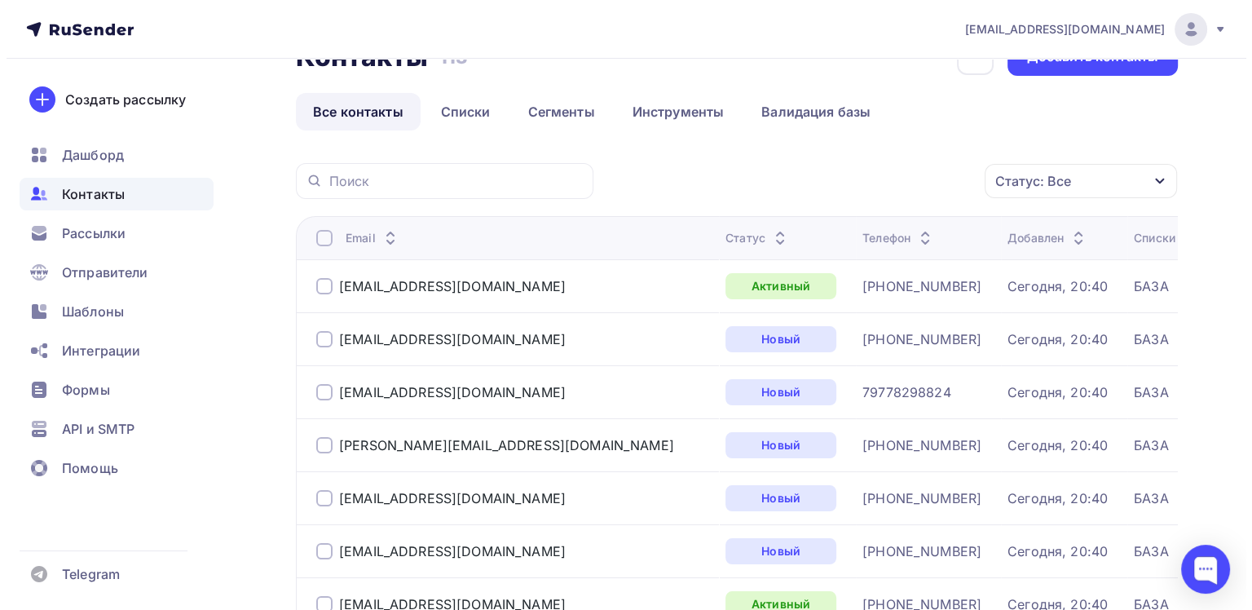
scroll to position [0, 0]
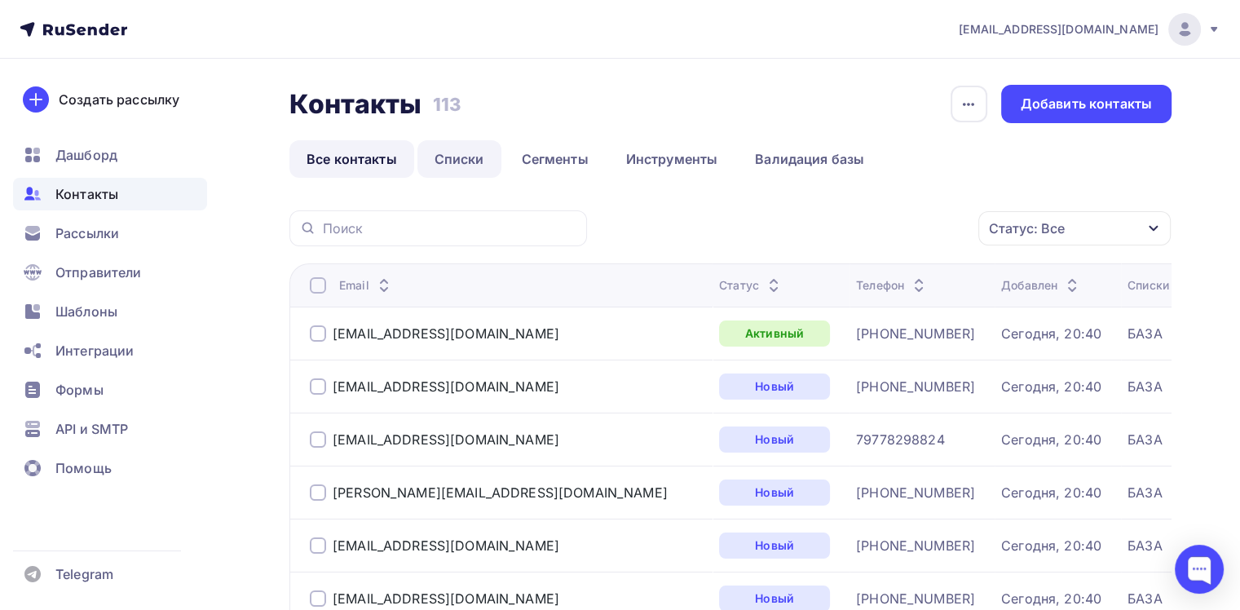
click at [445, 170] on link "Списки" at bounding box center [459, 158] width 84 height 37
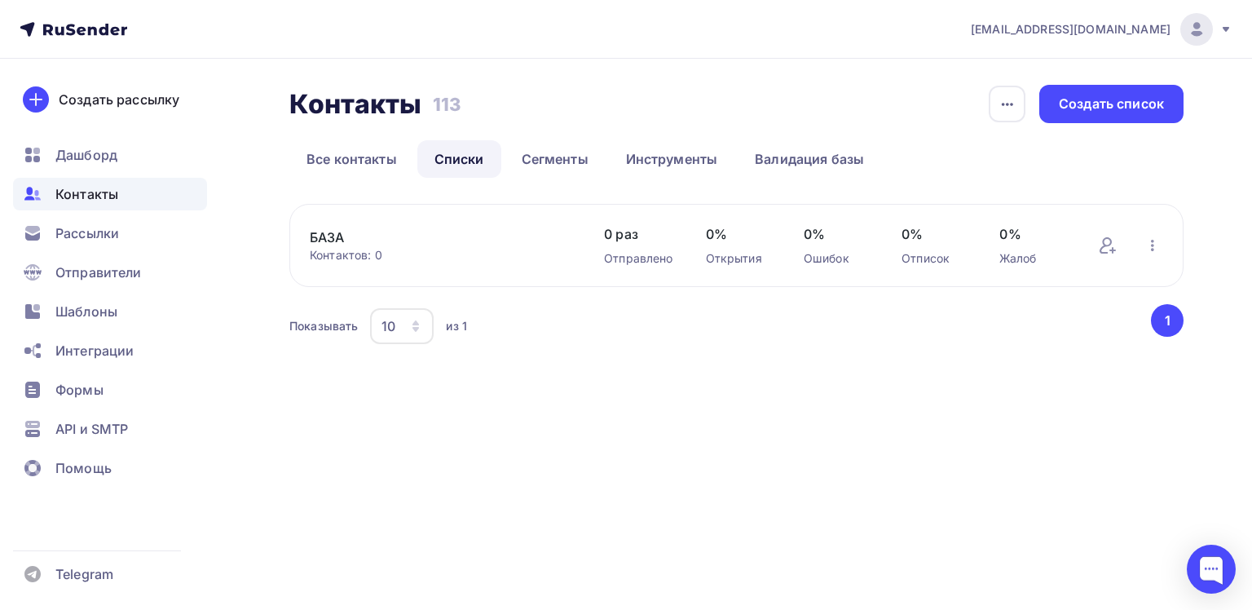
click at [88, 196] on span "Контакты" at bounding box center [86, 194] width 63 height 20
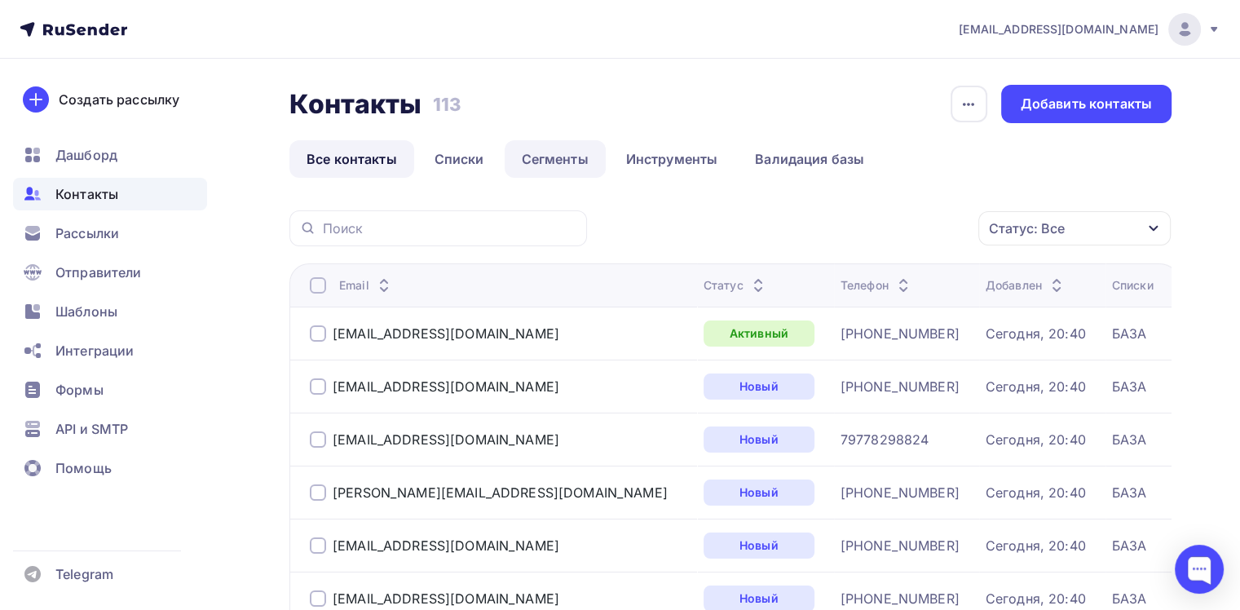
click at [571, 166] on link "Сегменты" at bounding box center [554, 158] width 101 height 37
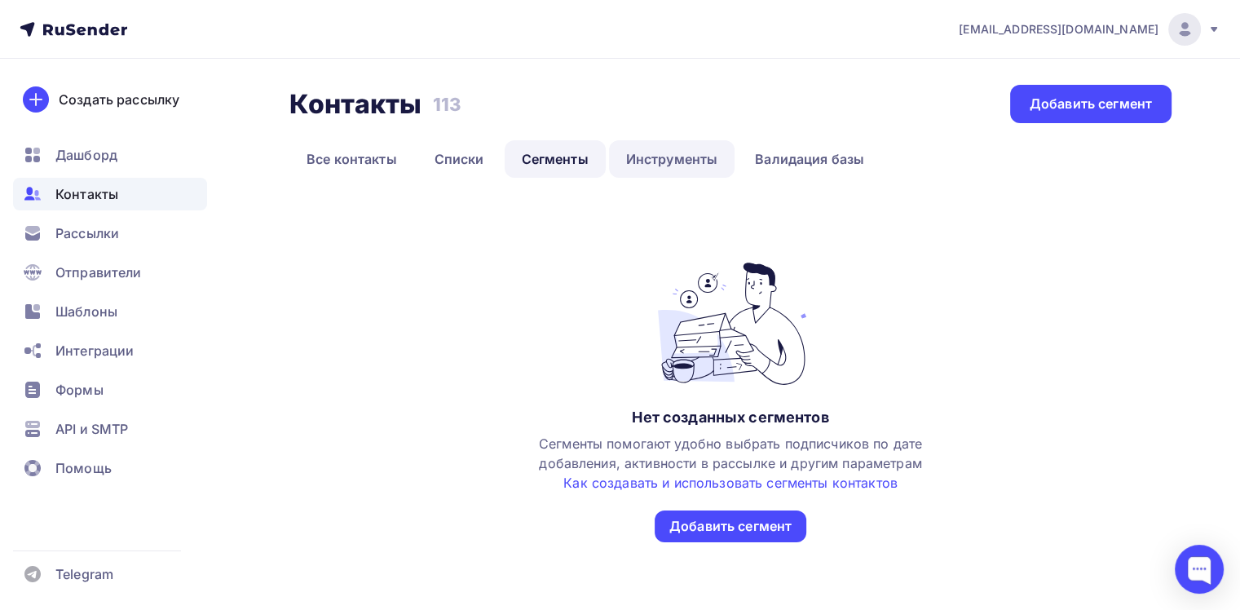
click at [663, 160] on link "Инструменты" at bounding box center [672, 158] width 126 height 37
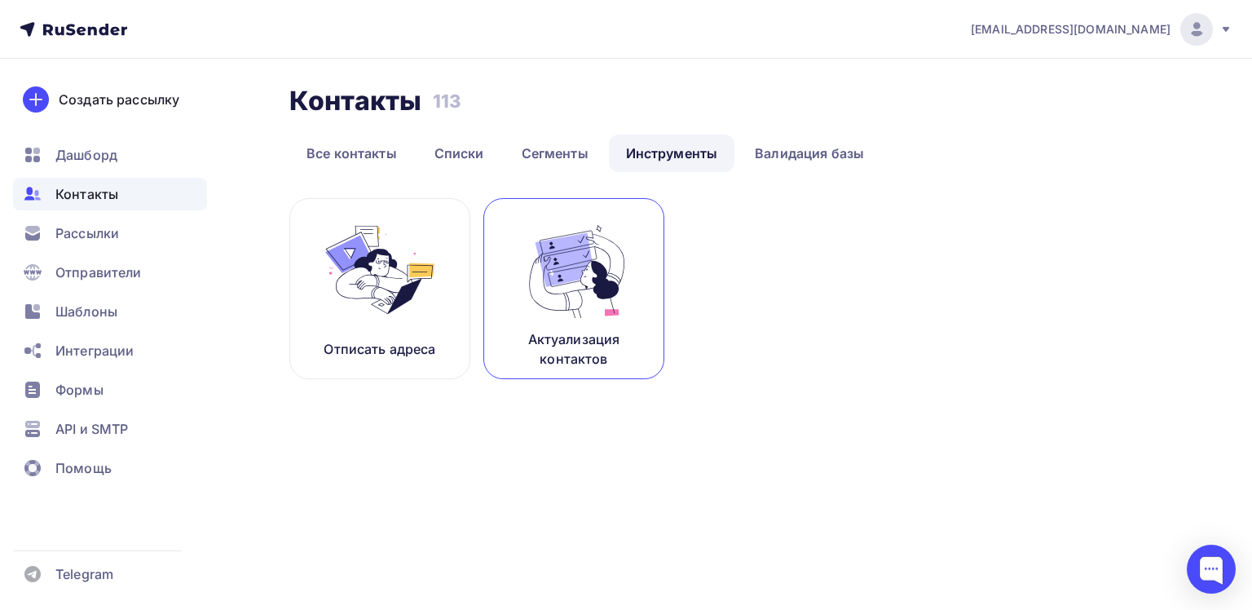
click at [588, 290] on img at bounding box center [573, 269] width 109 height 103
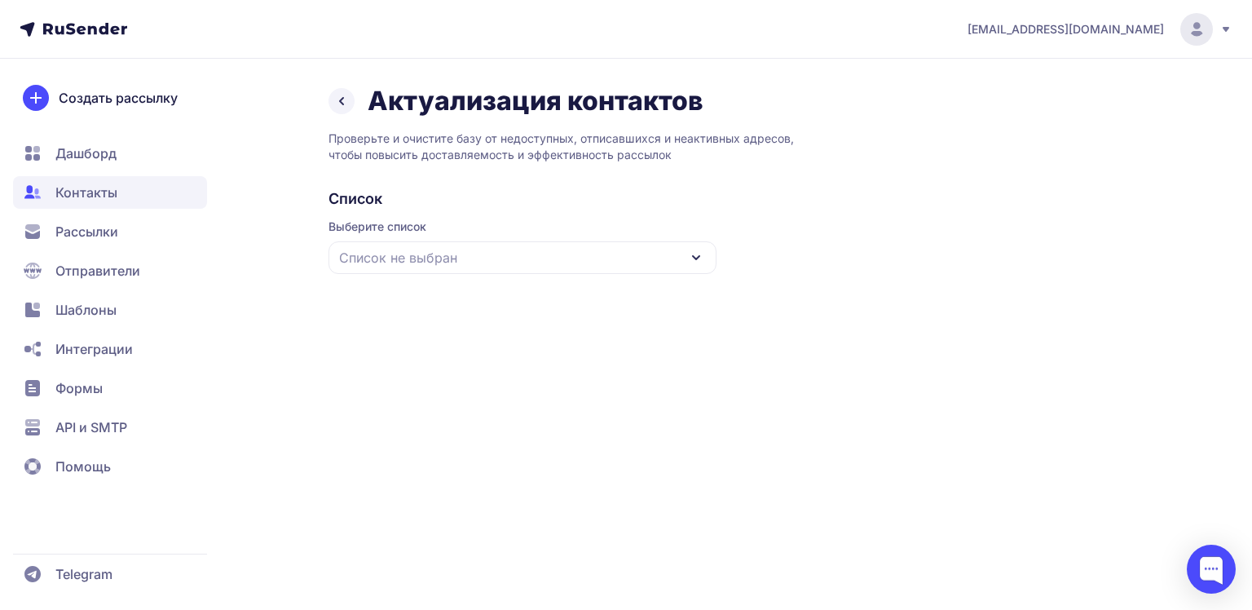
click at [695, 261] on icon at bounding box center [696, 258] width 20 height 20
click at [377, 355] on div "БАЗА" at bounding box center [522, 357] width 368 height 39
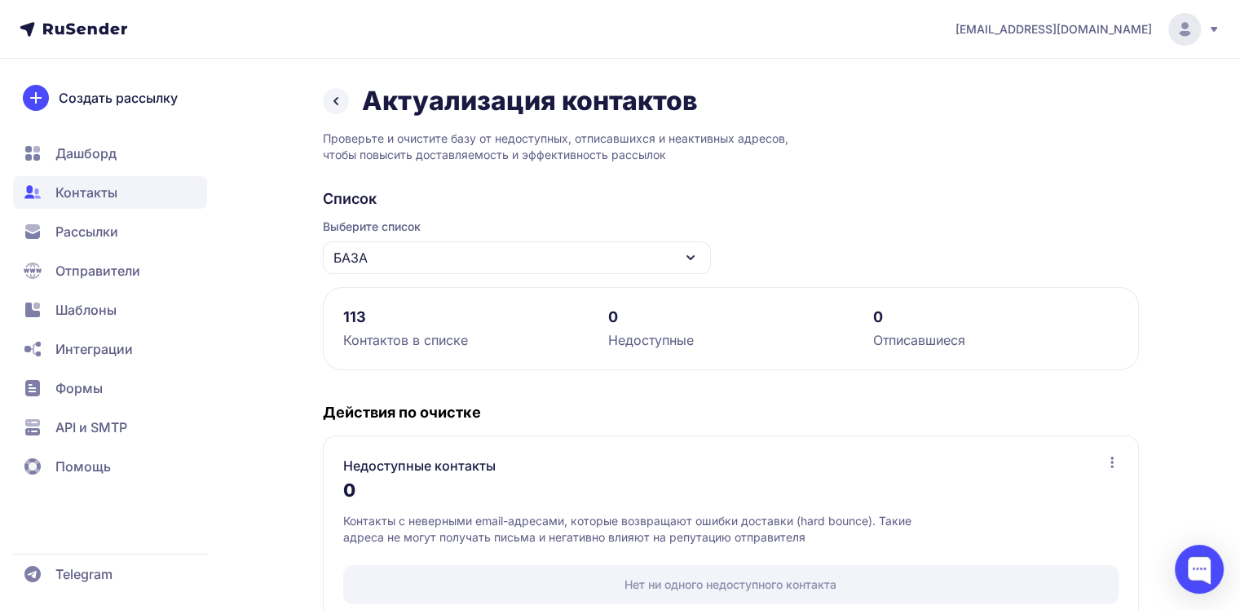
click at [85, 200] on span "Контакты" at bounding box center [86, 193] width 62 height 20
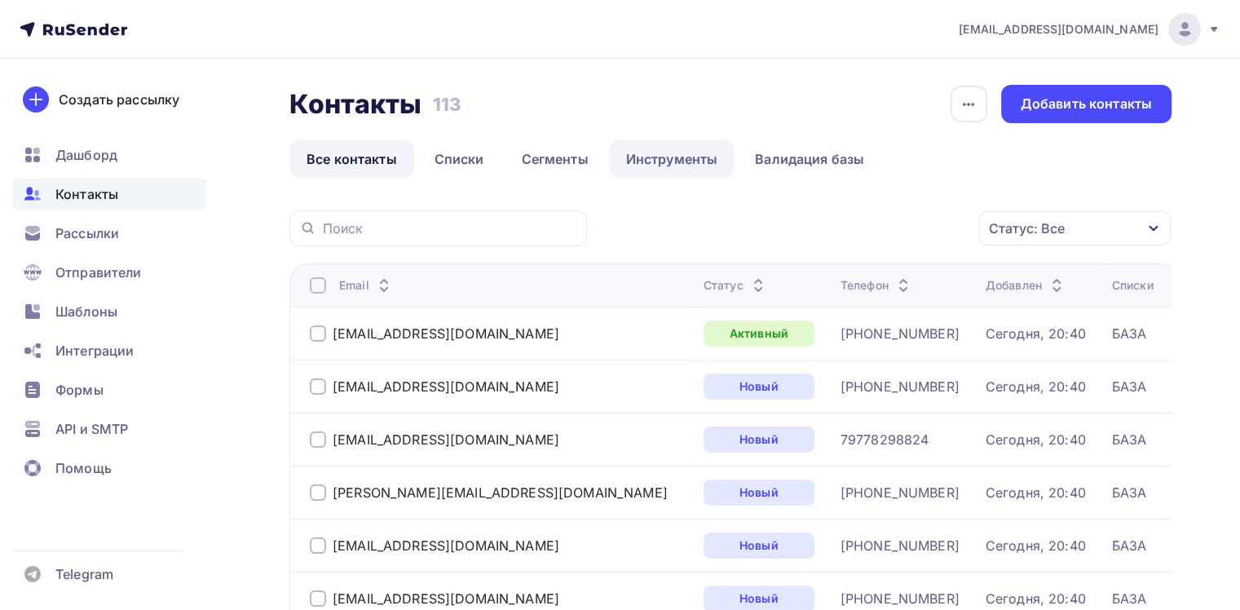
click at [669, 160] on link "Инструменты" at bounding box center [672, 158] width 126 height 37
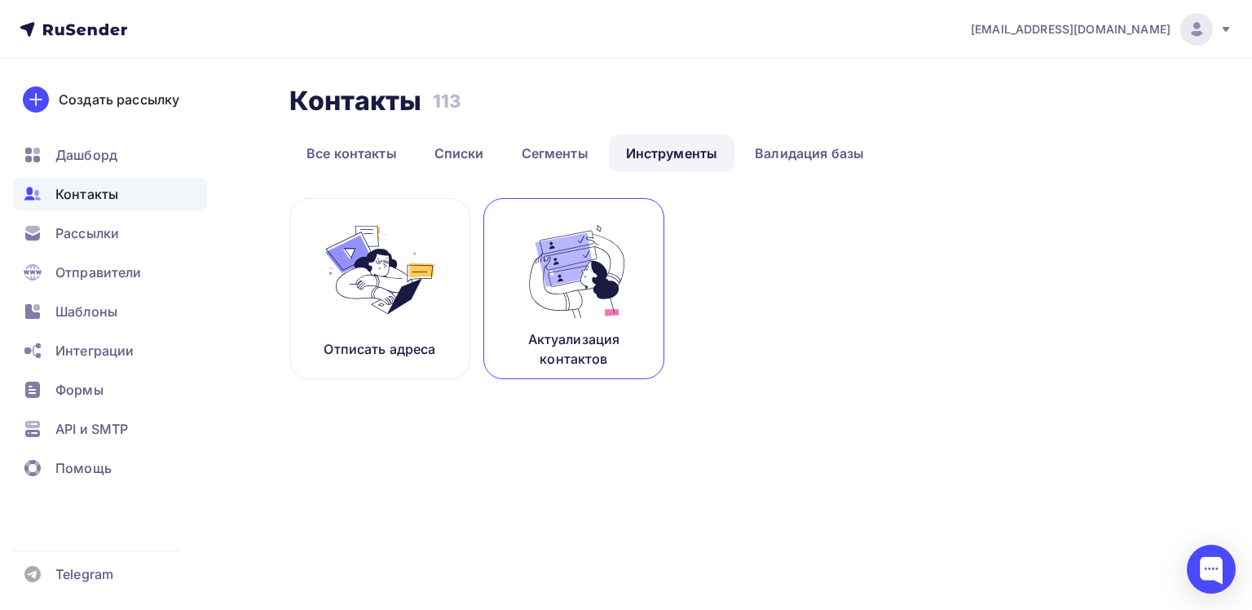
click at [580, 277] on img at bounding box center [573, 269] width 109 height 103
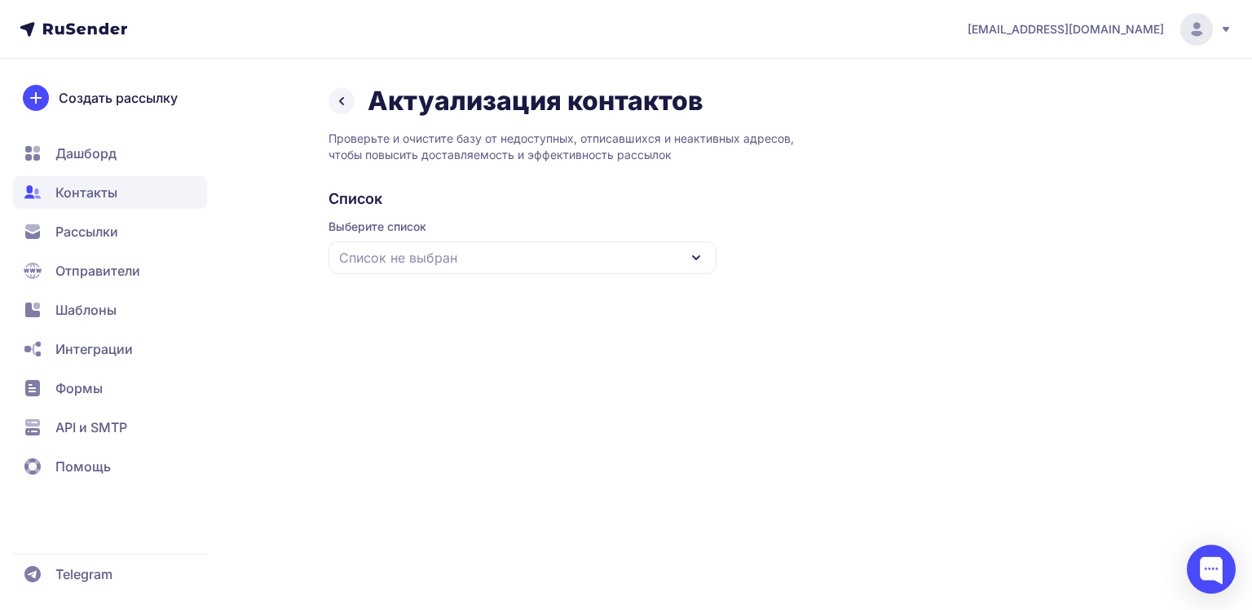
click at [698, 260] on icon at bounding box center [696, 258] width 20 height 20
click at [390, 359] on div "БАЗА" at bounding box center [522, 357] width 368 height 39
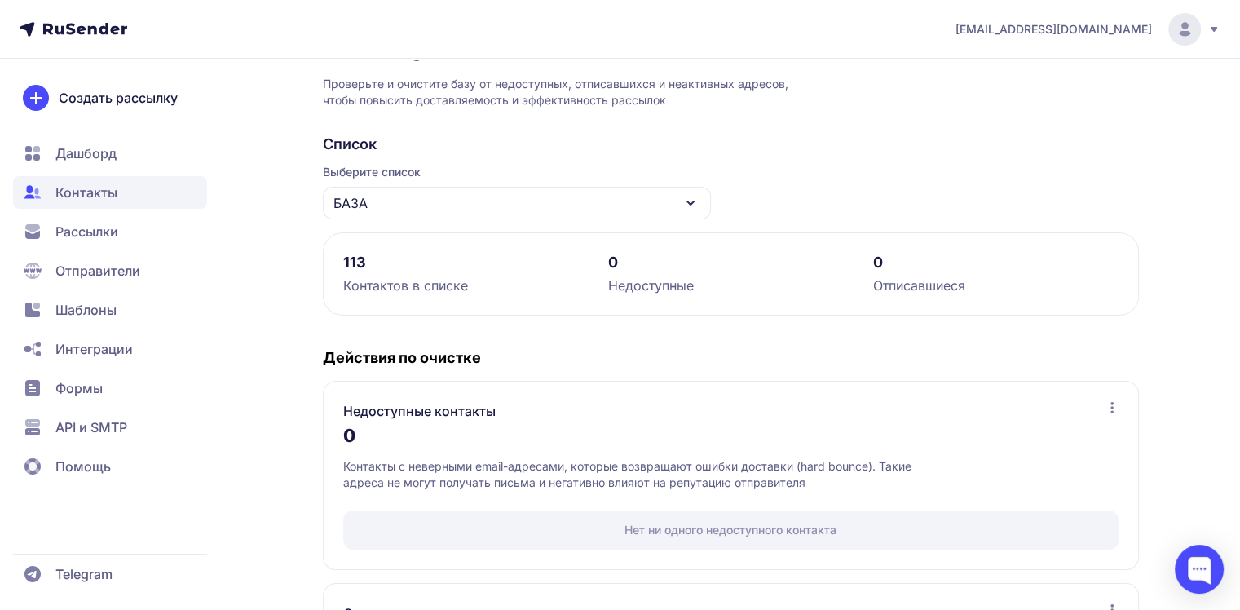
scroll to position [163, 0]
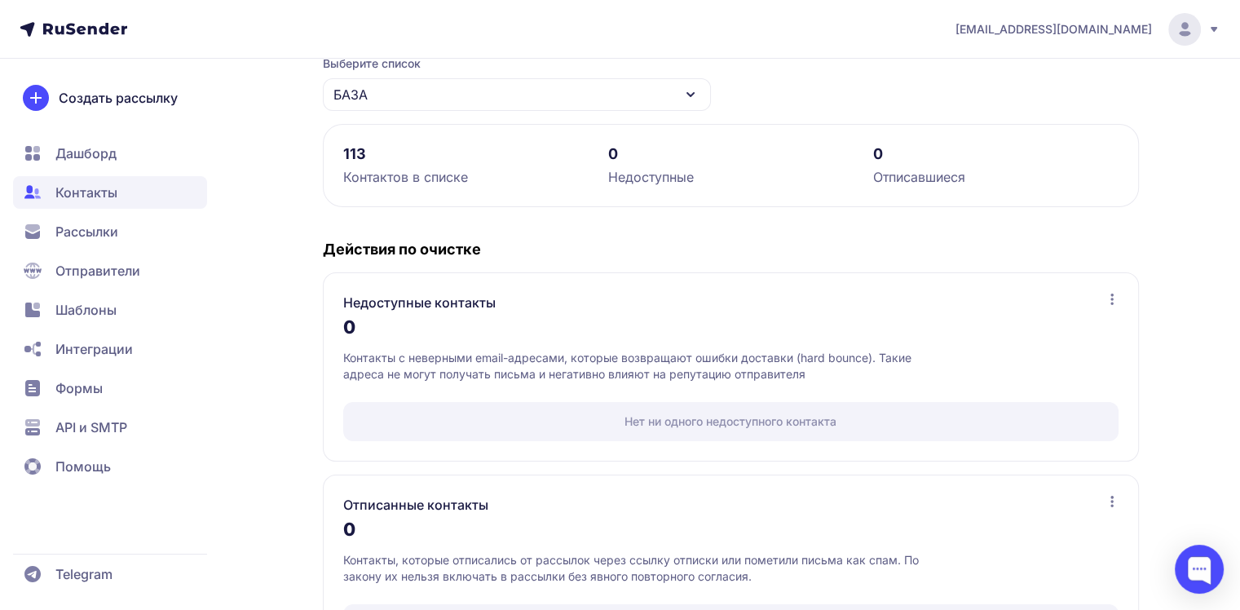
click at [83, 176] on span "Дашборд" at bounding box center [110, 192] width 194 height 33
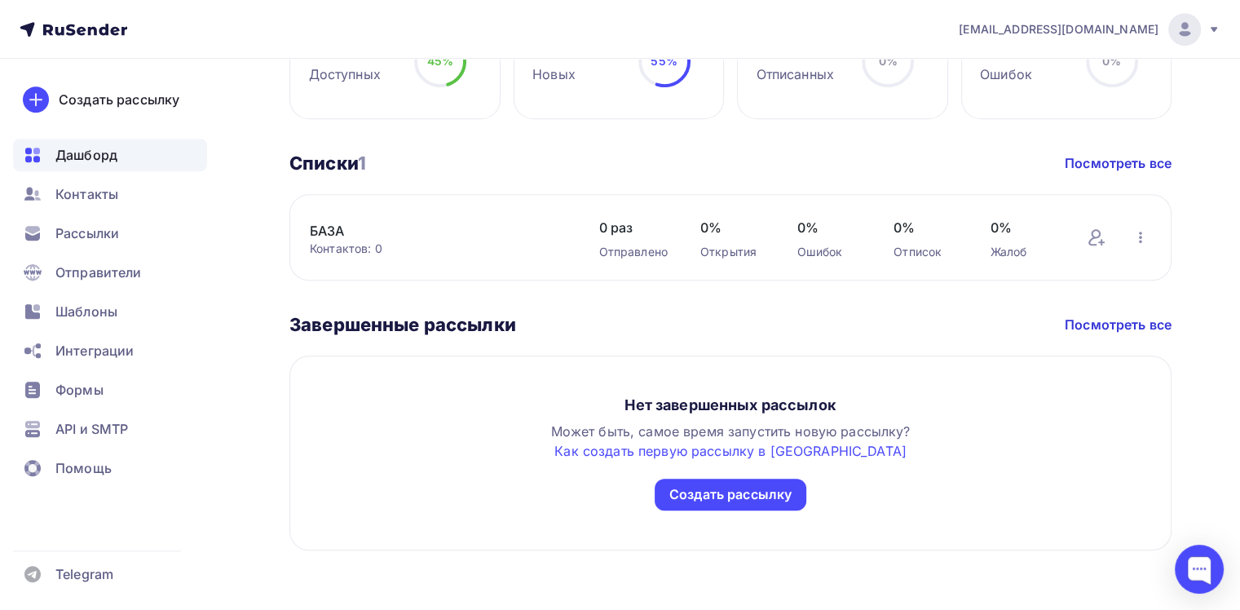
scroll to position [838, 0]
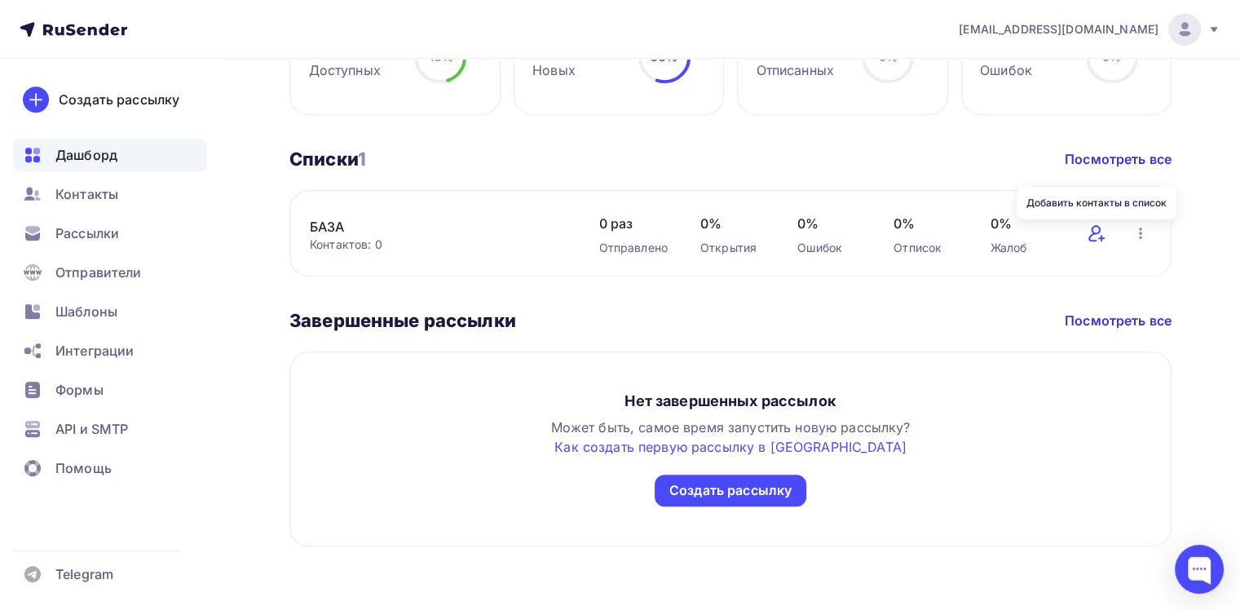
click at [1092, 235] on icon at bounding box center [1096, 233] width 20 height 20
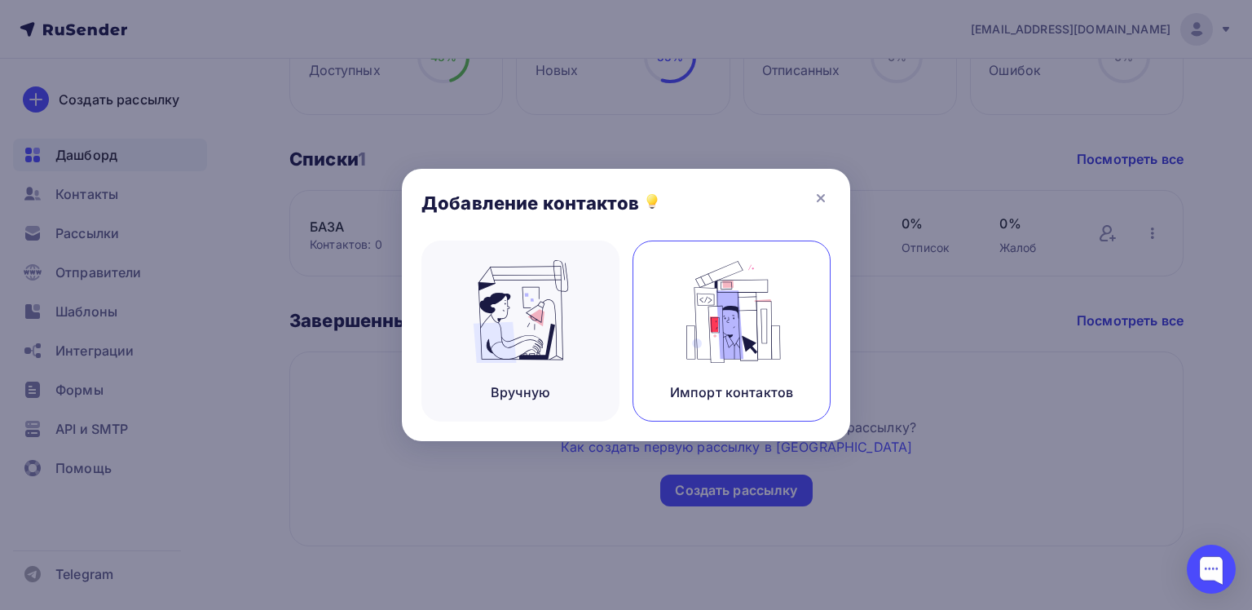
click at [703, 361] on img at bounding box center [731, 311] width 109 height 103
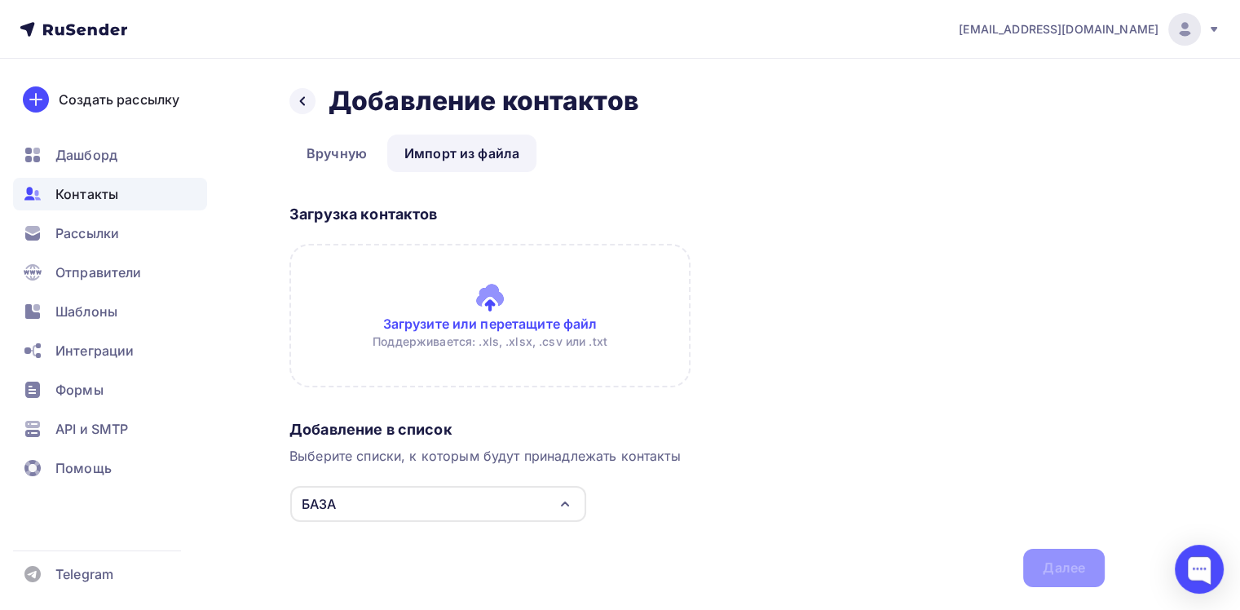
click at [479, 310] on input "file" at bounding box center [489, 315] width 401 height 143
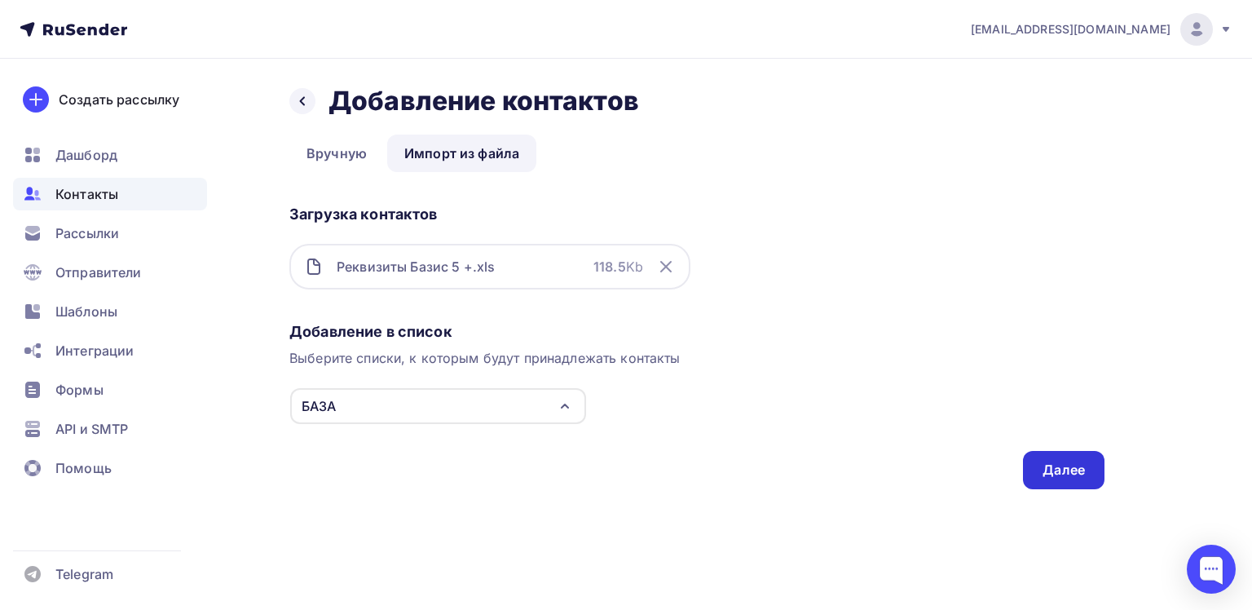
click at [1073, 469] on div "Далее" at bounding box center [1063, 469] width 42 height 19
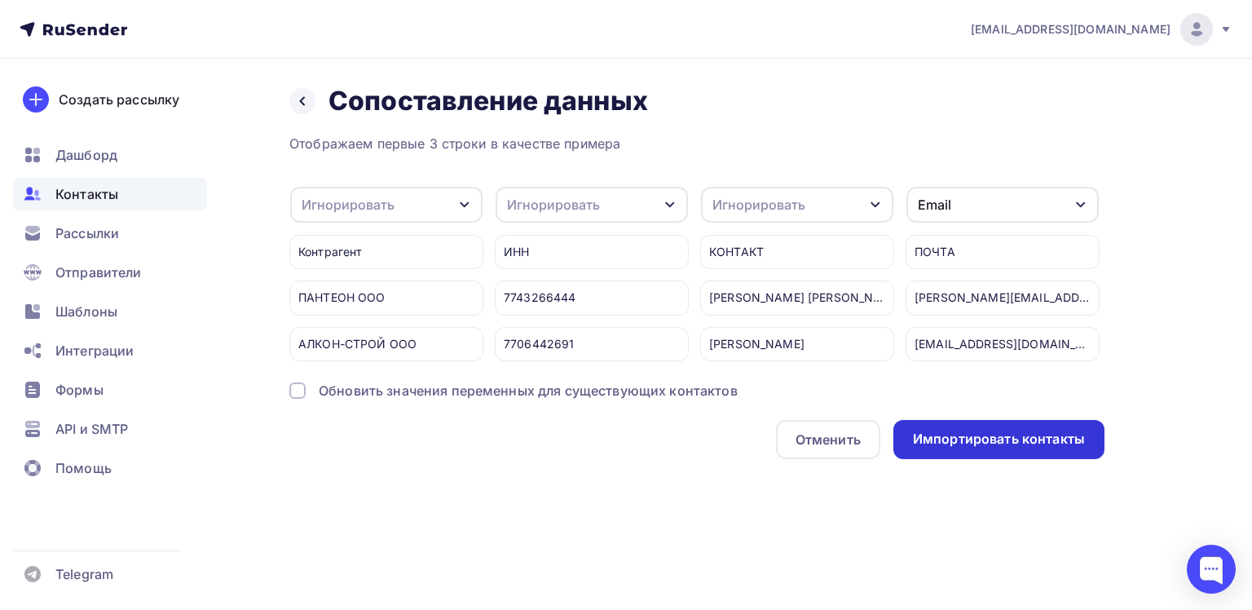
click at [1017, 446] on div "Импортировать контакты" at bounding box center [999, 439] width 172 height 19
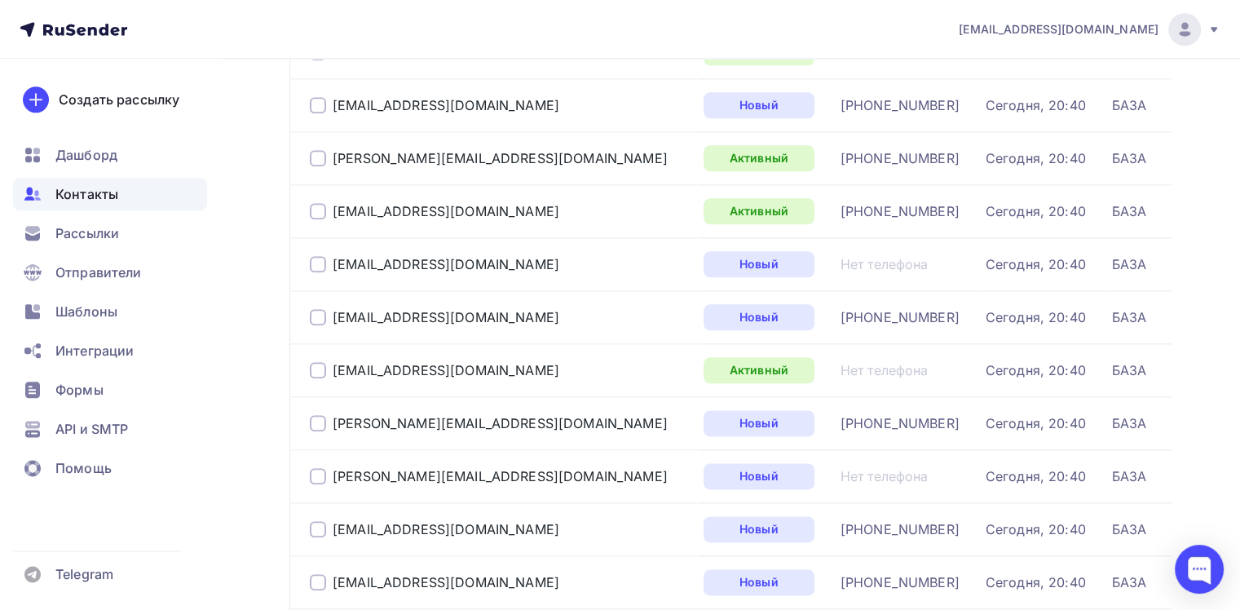
scroll to position [2119, 0]
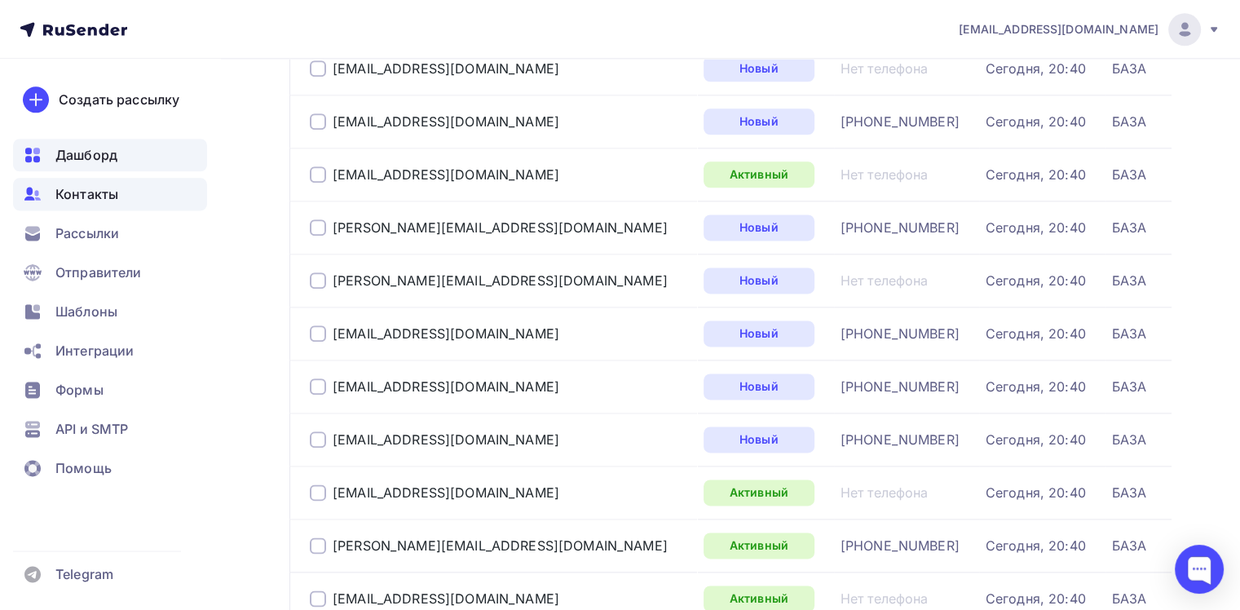
click at [68, 150] on span "Дашборд" at bounding box center [86, 155] width 62 height 20
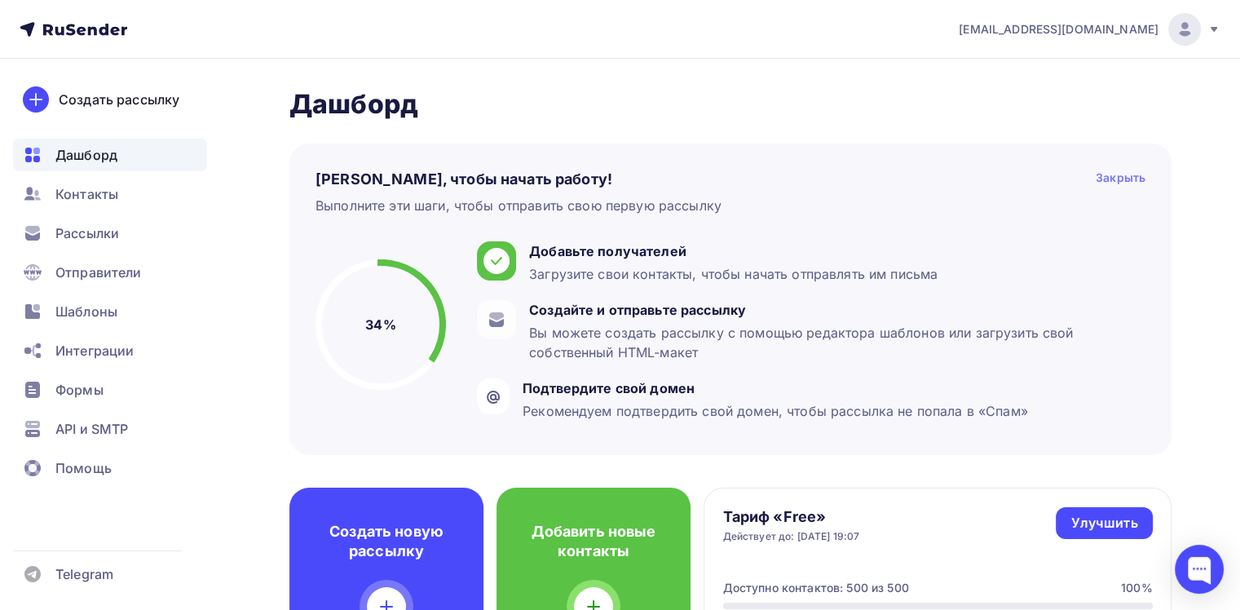
click at [1113, 182] on div "Закрыть" at bounding box center [1120, 180] width 50 height 20
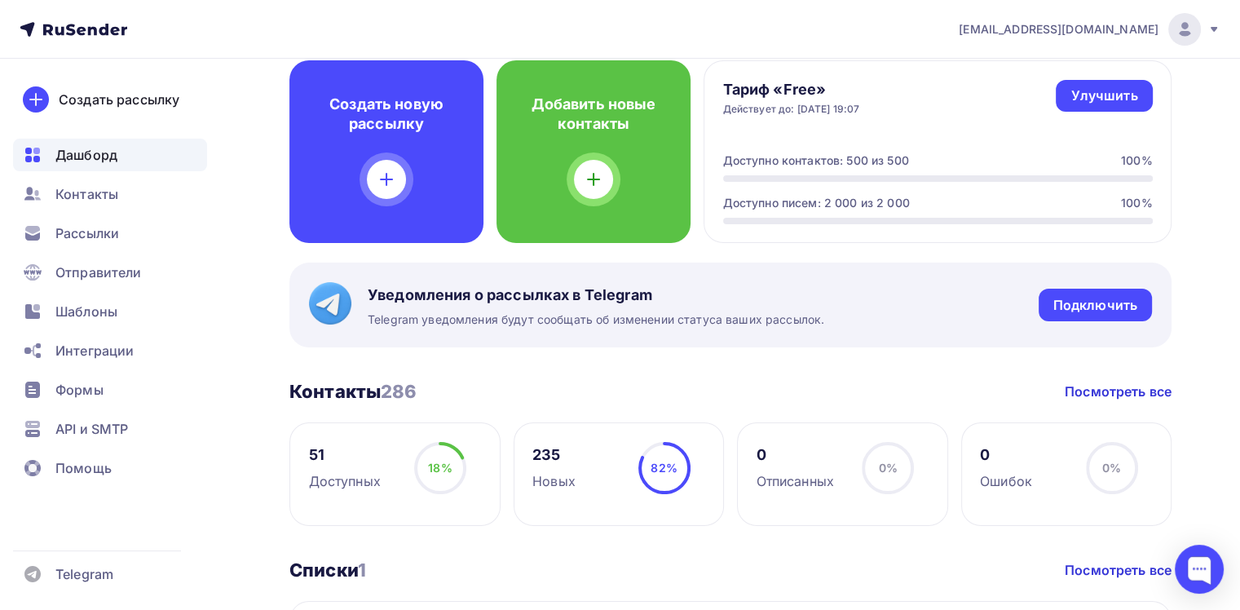
scroll to position [245, 0]
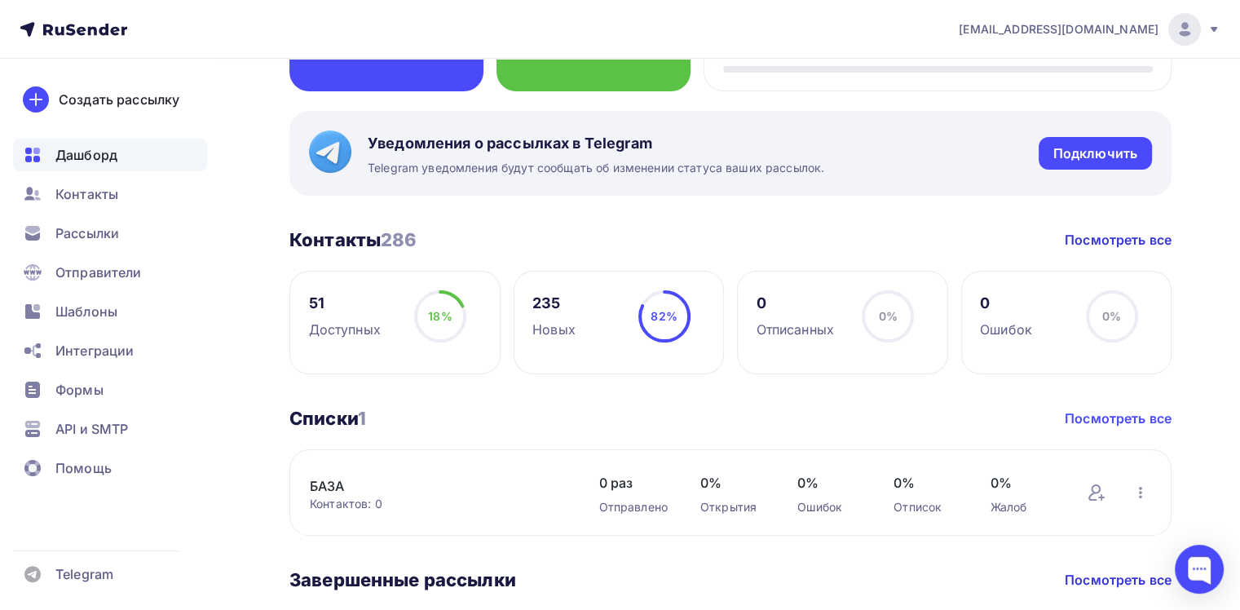
click at [1108, 417] on link "Посмотреть все" at bounding box center [1117, 418] width 107 height 20
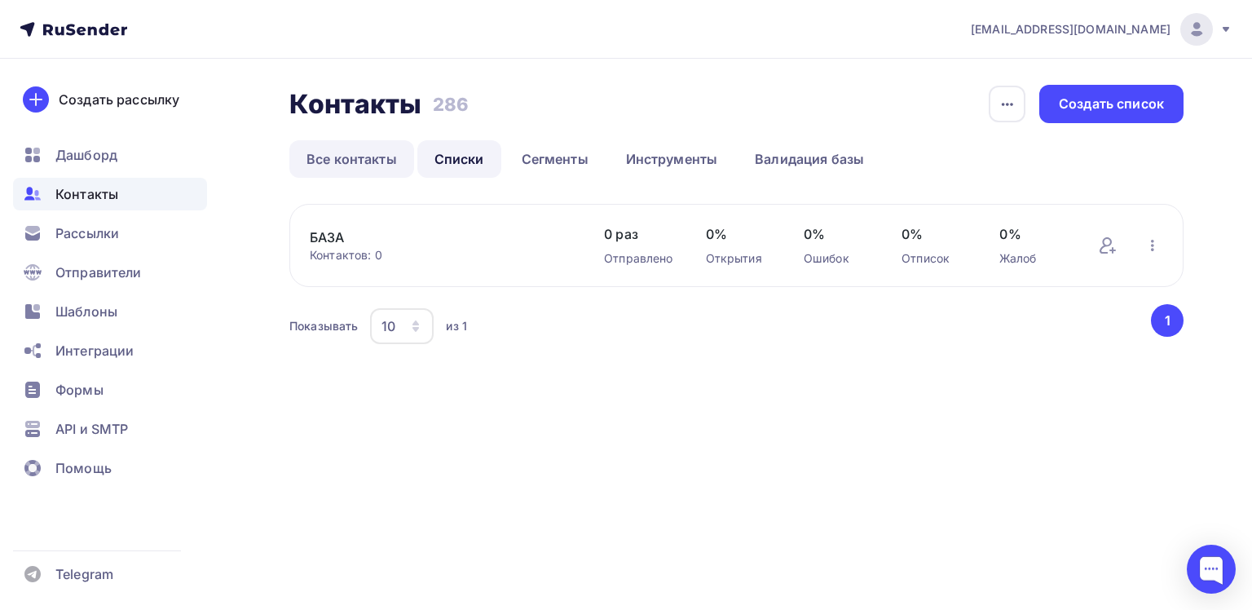
click at [360, 159] on link "Все контакты" at bounding box center [351, 158] width 125 height 37
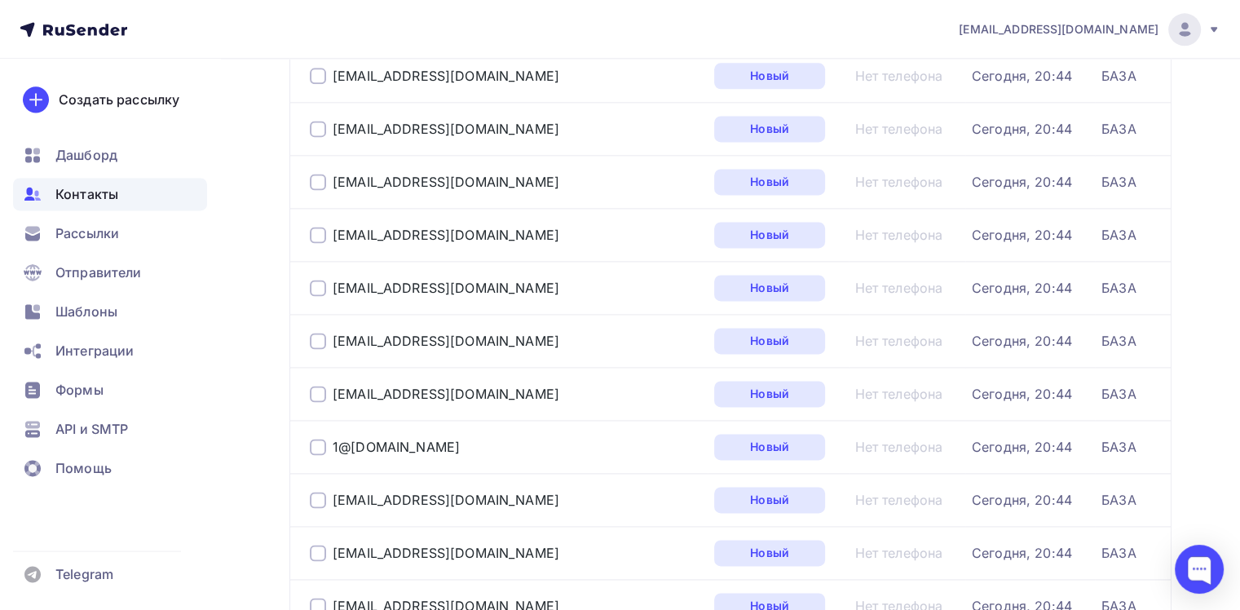
scroll to position [2096, 0]
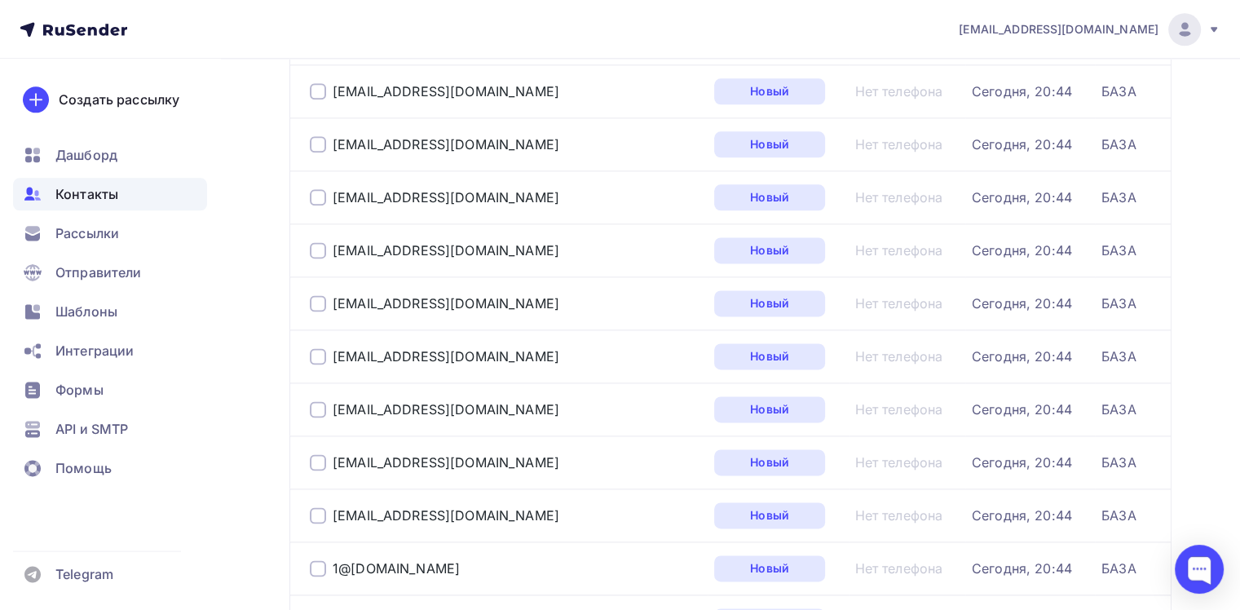
click at [324, 246] on div at bounding box center [318, 250] width 16 height 16
click at [323, 245] on div at bounding box center [318, 250] width 16 height 16
click at [858, 255] on td "Нет телефона" at bounding box center [906, 249] width 117 height 53
click at [860, 255] on td "Нет телефона" at bounding box center [906, 249] width 117 height 53
click at [434, 249] on div "[EMAIL_ADDRESS][DOMAIN_NAME]" at bounding box center [446, 250] width 227 height 16
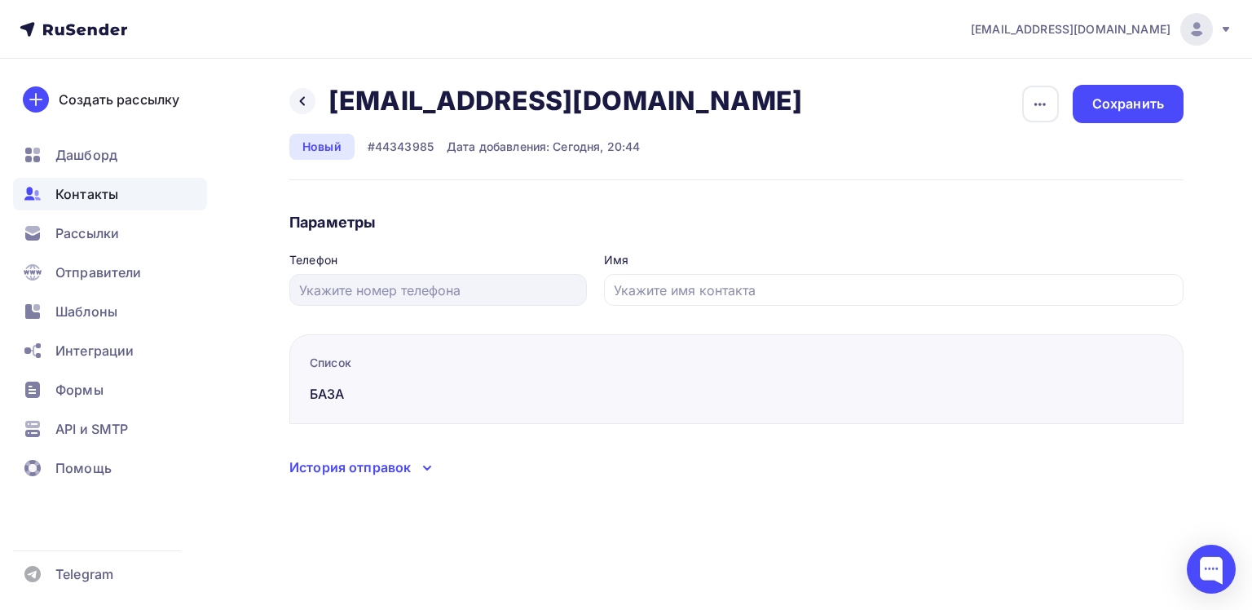
click at [418, 467] on icon at bounding box center [427, 468] width 20 height 20
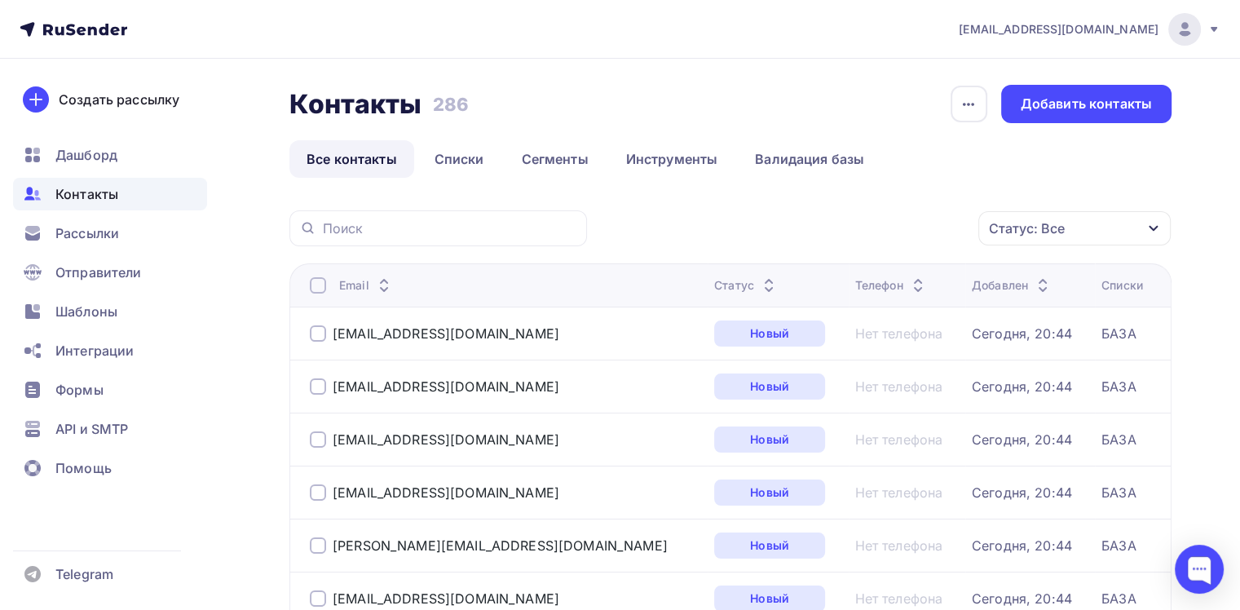
scroll to position [262, 0]
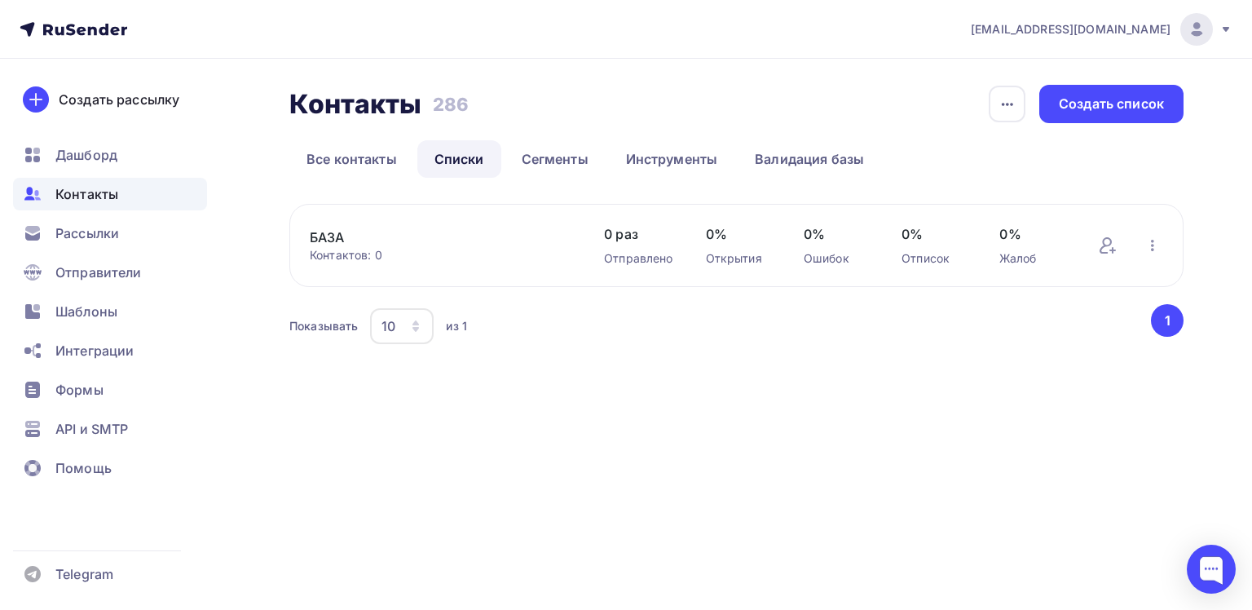
click at [82, 197] on span "Контакты" at bounding box center [86, 194] width 63 height 20
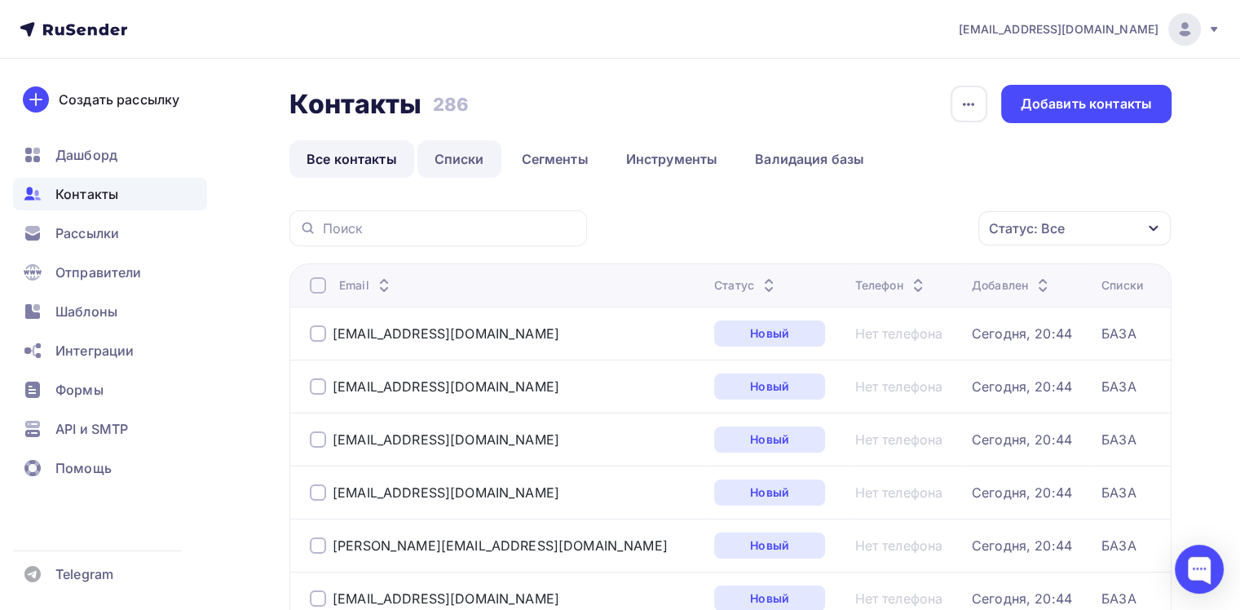
click at [453, 156] on link "Списки" at bounding box center [459, 158] width 84 height 37
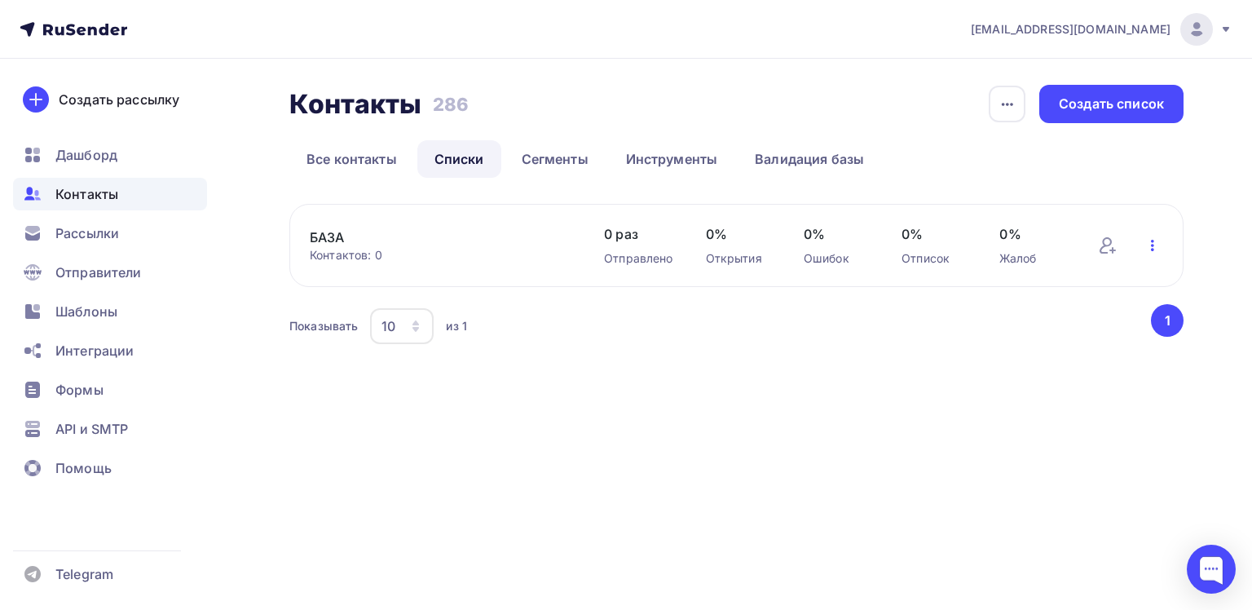
click at [1155, 248] on icon "button" at bounding box center [1153, 246] width 20 height 20
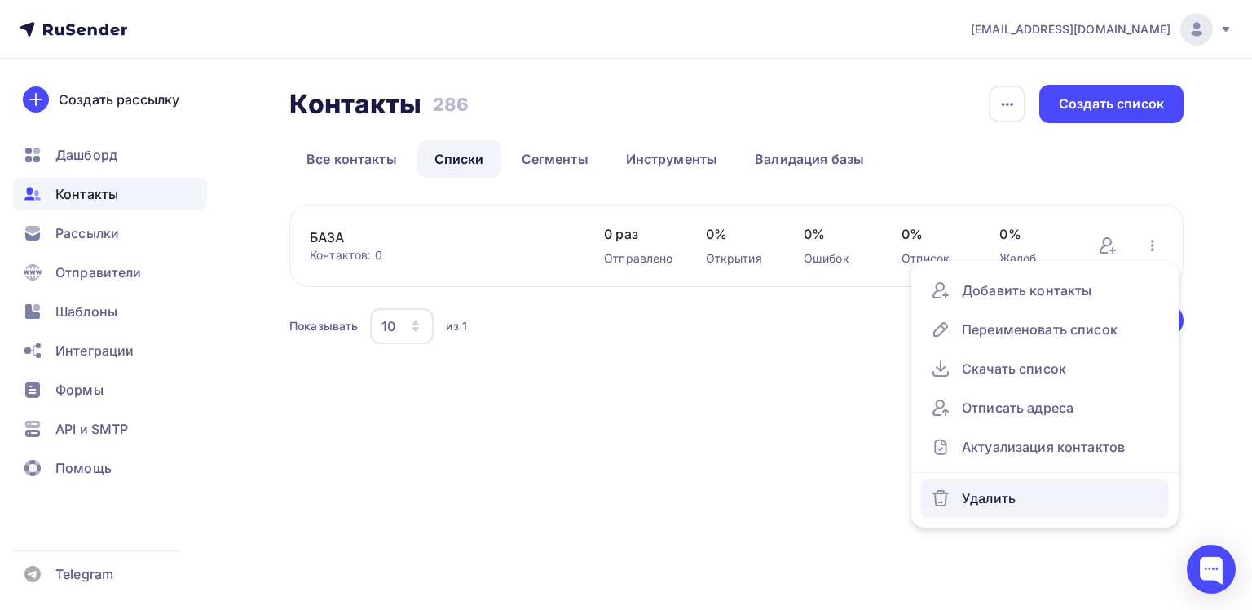
click at [978, 500] on div "Удалить" at bounding box center [1045, 498] width 228 height 26
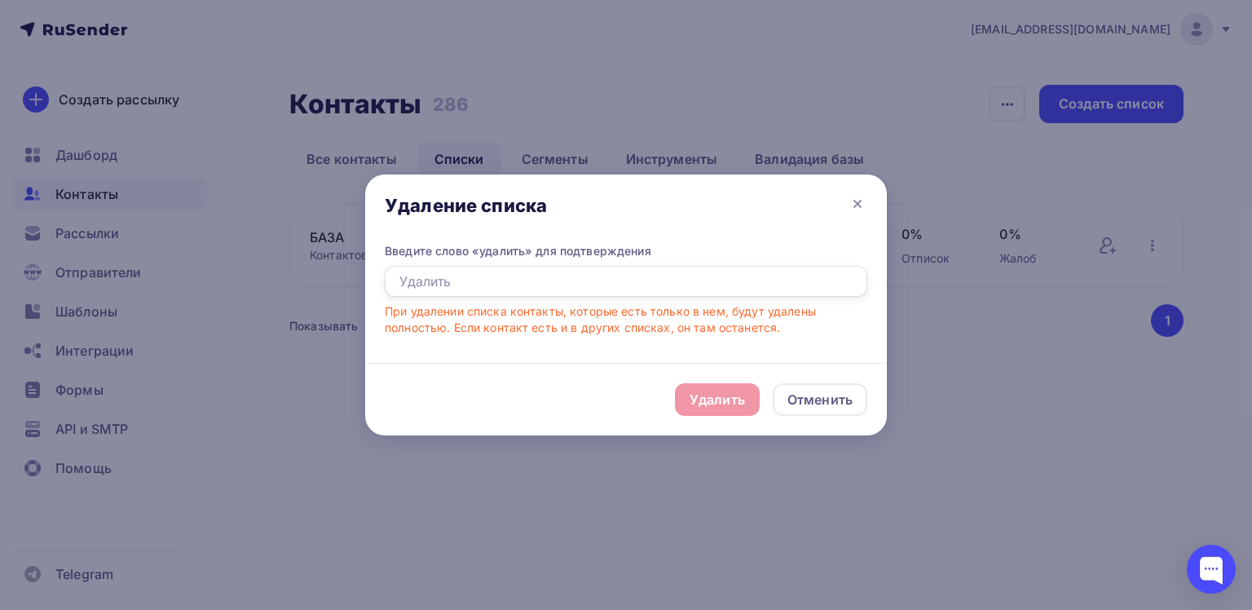
click at [462, 280] on input "text" at bounding box center [626, 281] width 482 height 31
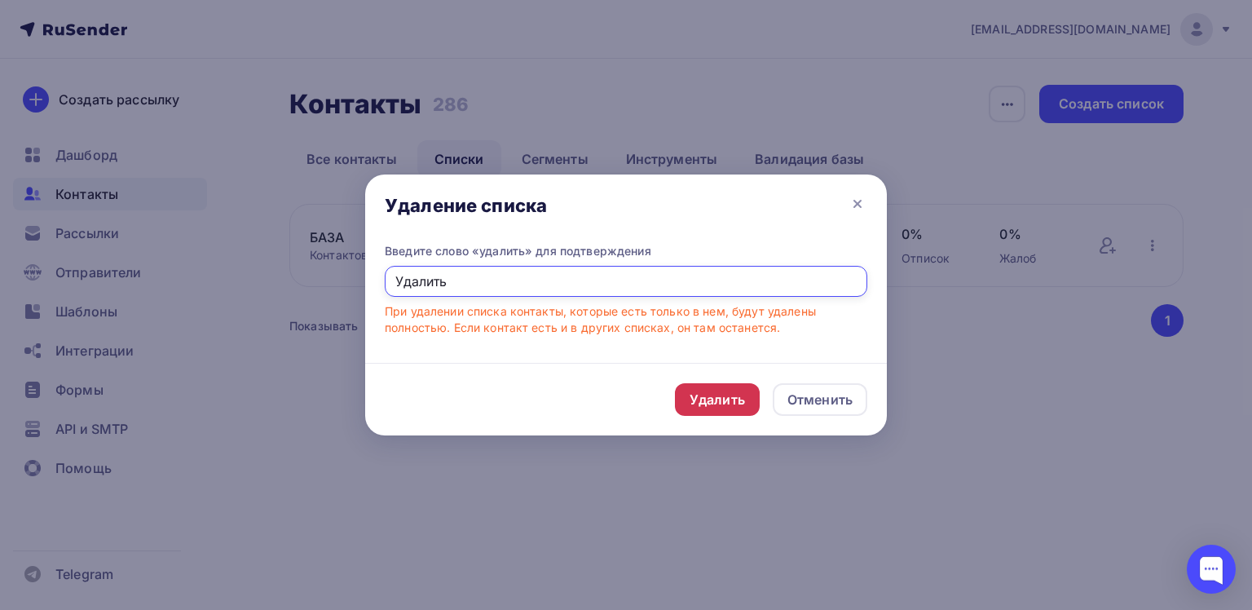
type input "Удалить"
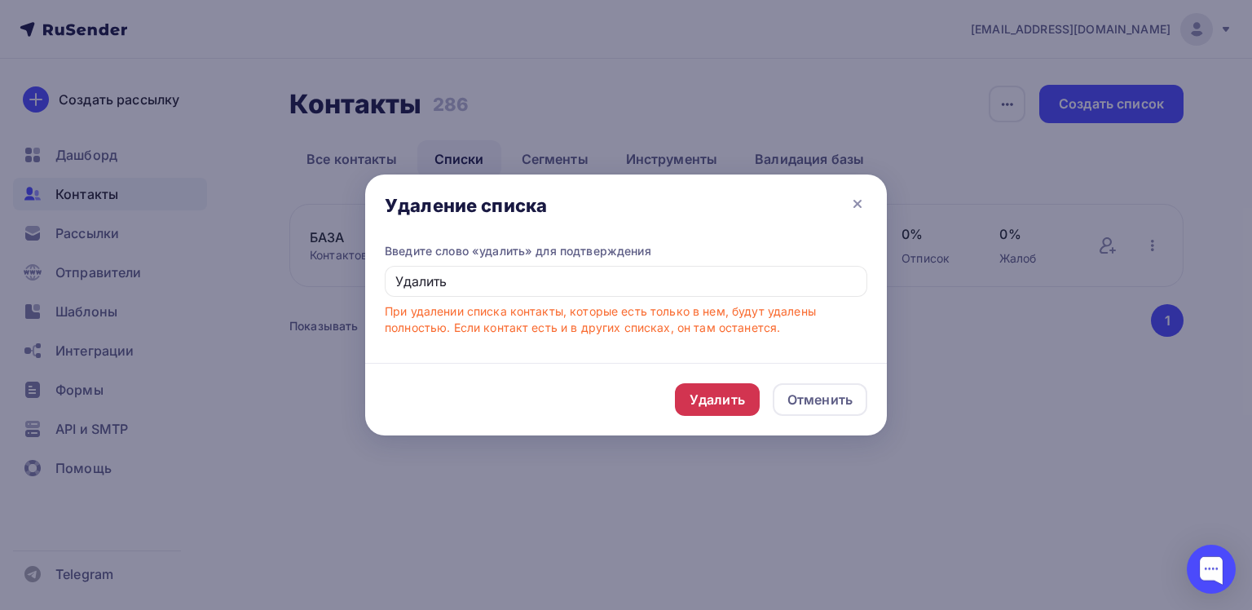
click at [716, 406] on div "Удалить" at bounding box center [717, 400] width 55 height 20
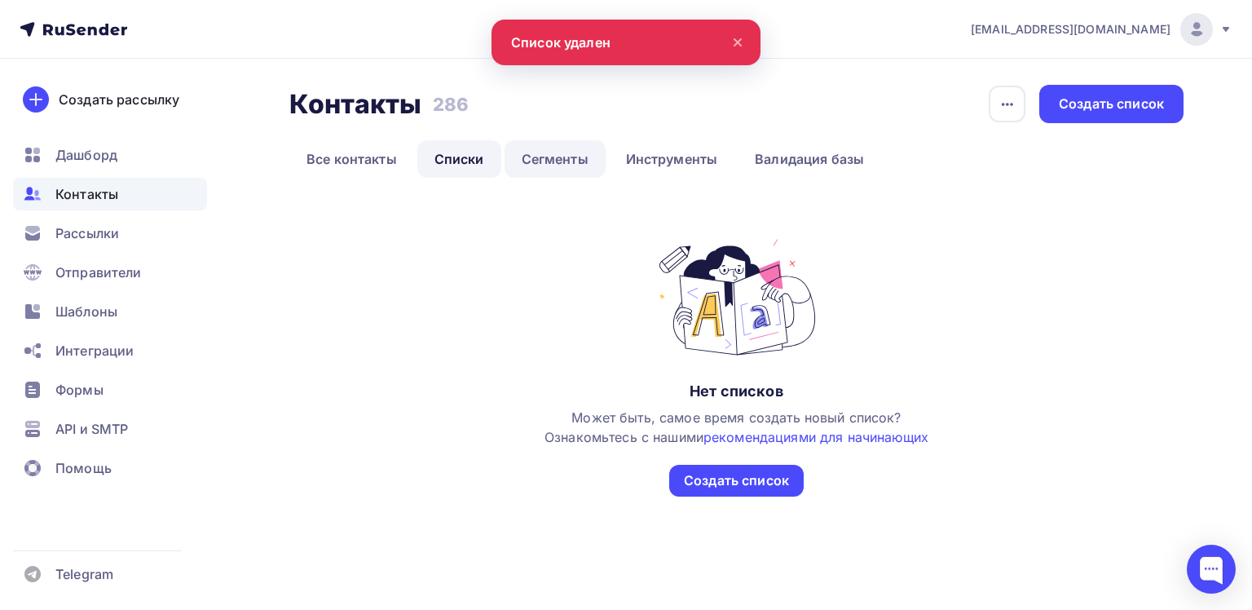
click at [541, 163] on link "Сегменты" at bounding box center [554, 158] width 101 height 37
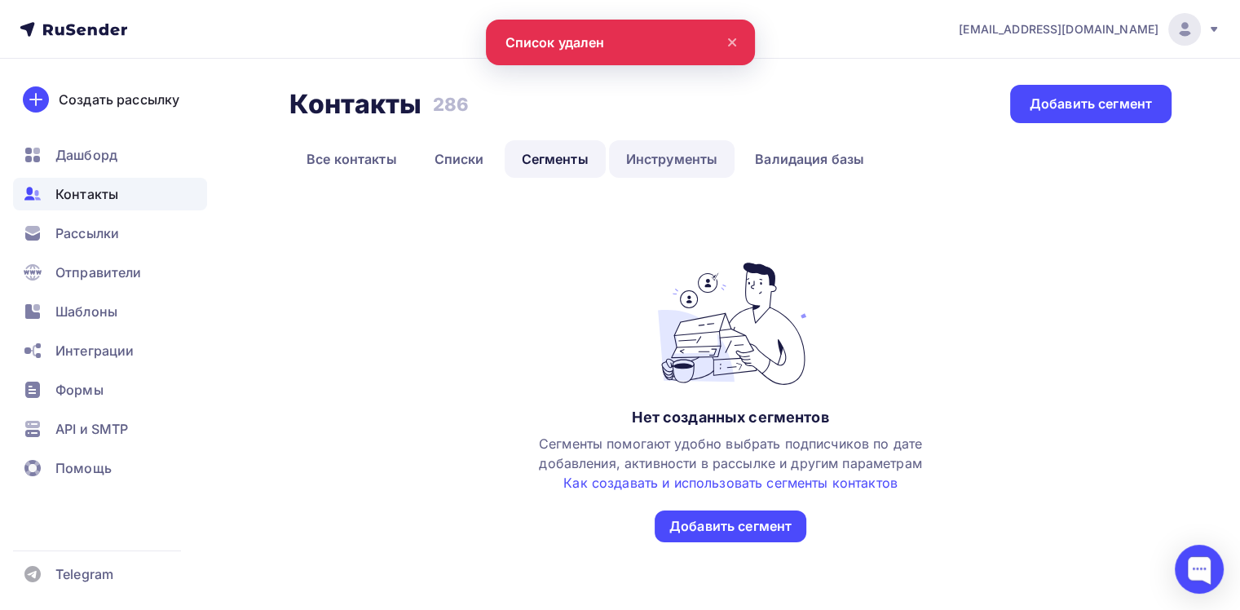
click at [652, 152] on link "Инструменты" at bounding box center [672, 158] width 126 height 37
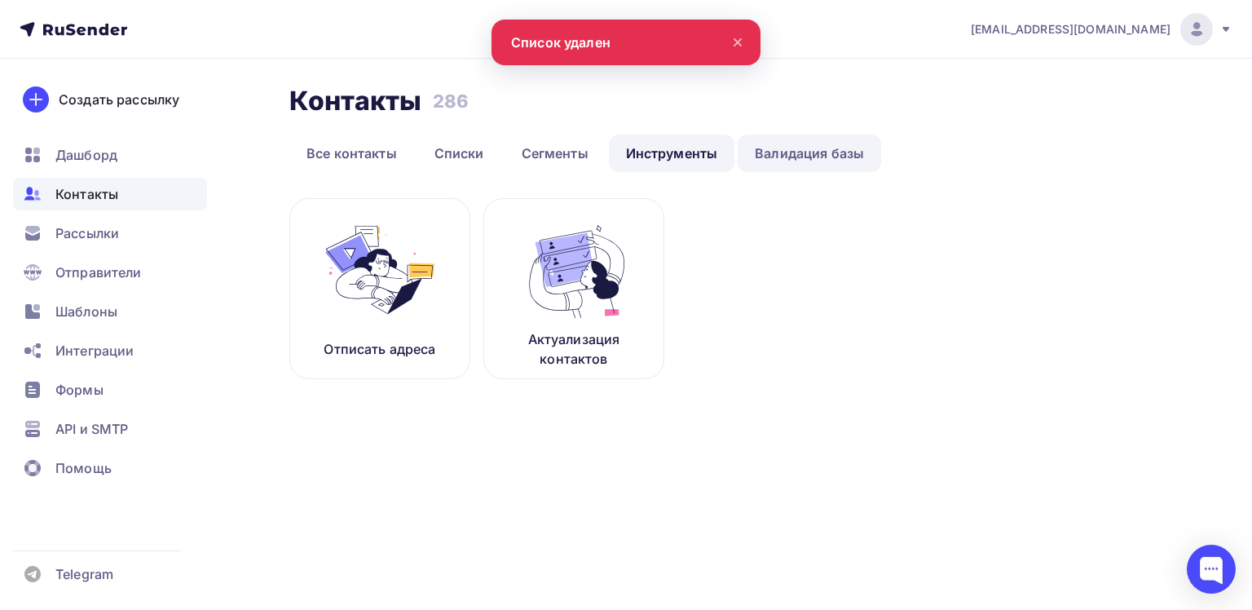
click at [789, 156] on link "Валидация базы" at bounding box center [809, 152] width 143 height 37
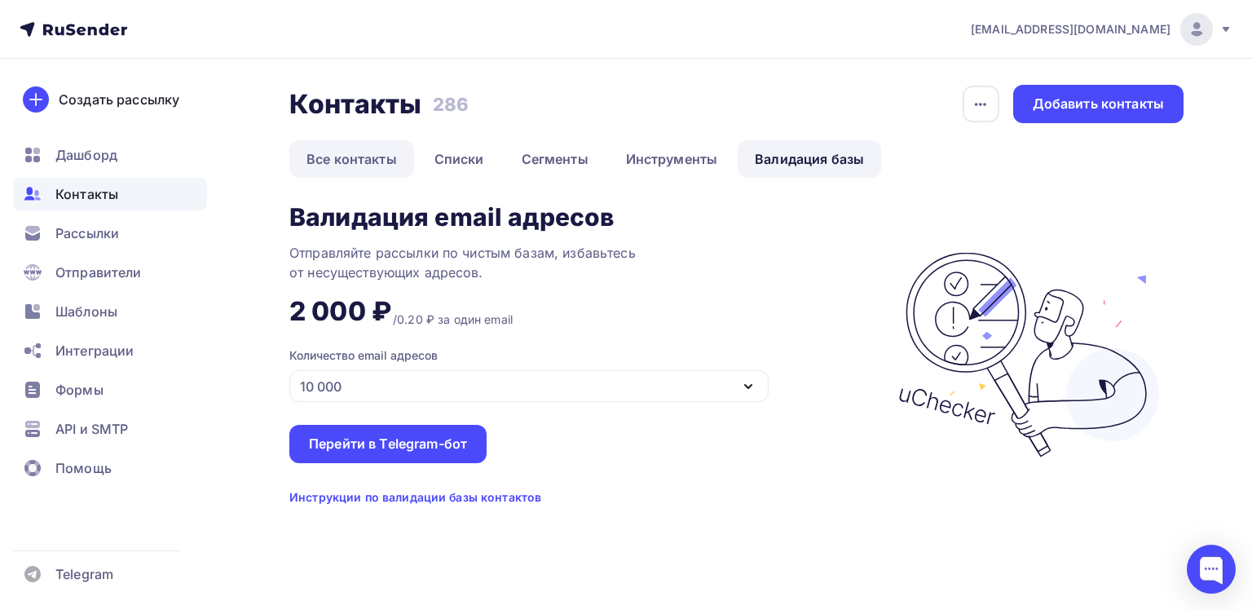
click at [334, 155] on link "Все контакты" at bounding box center [351, 158] width 125 height 37
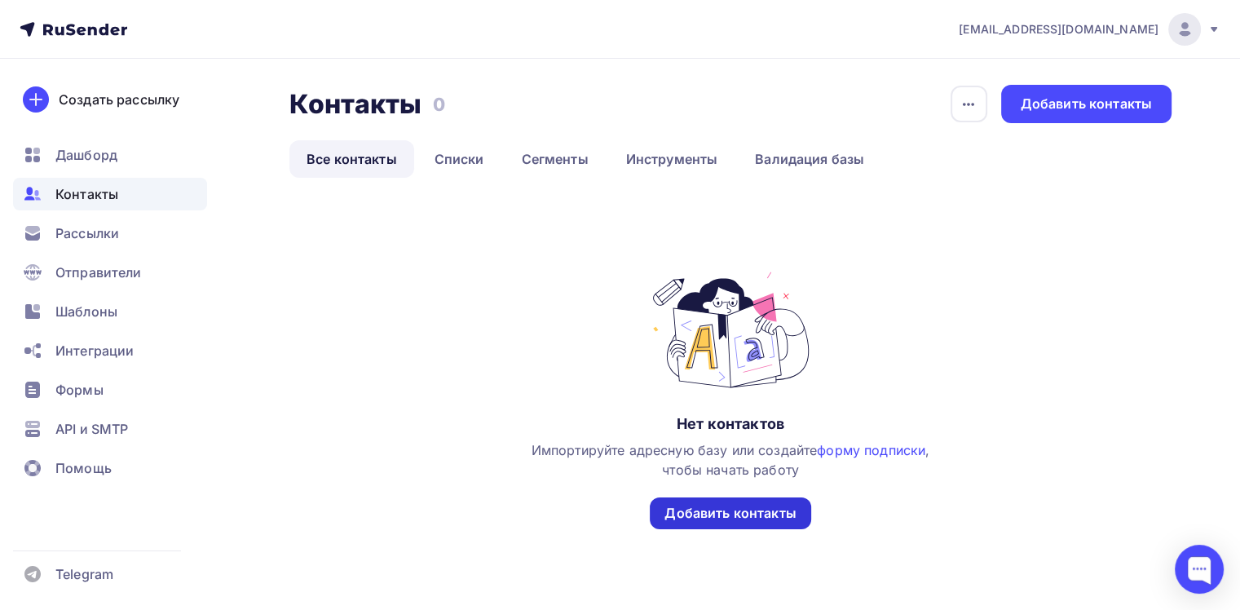
click at [750, 513] on div "Добавить контакты" at bounding box center [729, 513] width 131 height 19
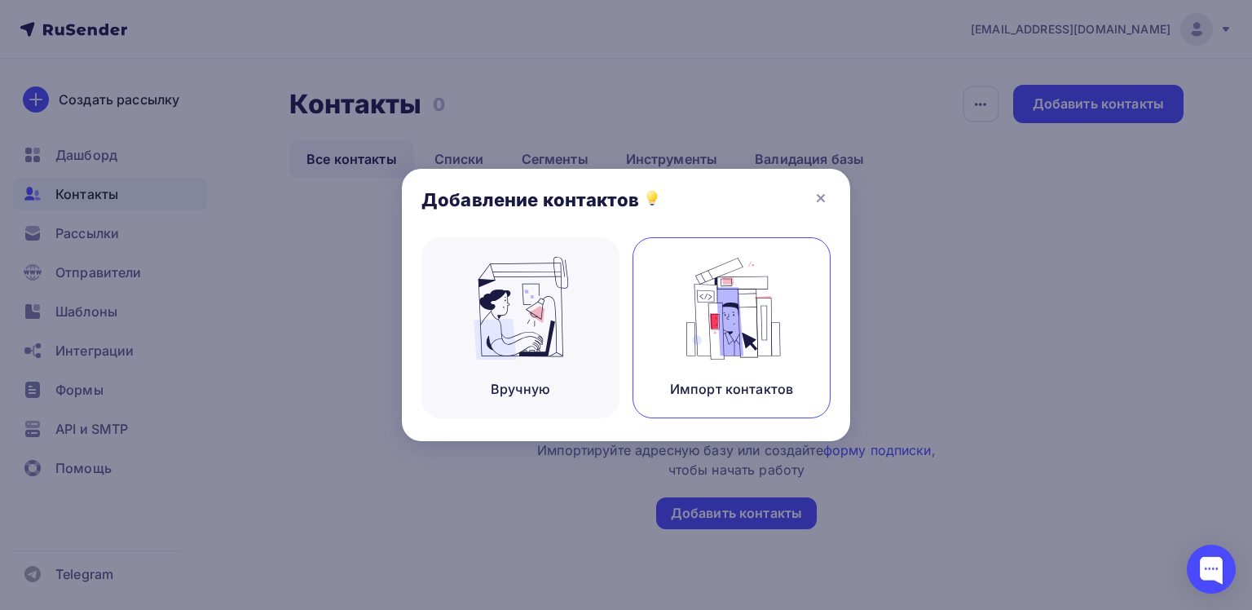
click at [740, 336] on img at bounding box center [731, 308] width 109 height 103
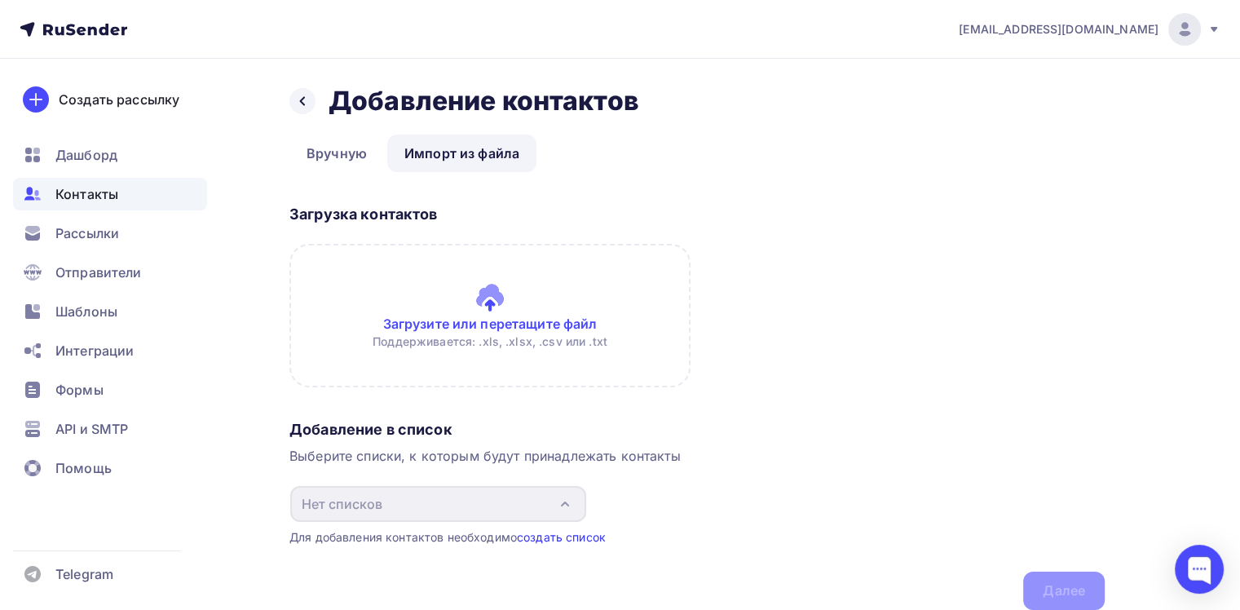
click at [584, 533] on link "создать список" at bounding box center [561, 537] width 89 height 14
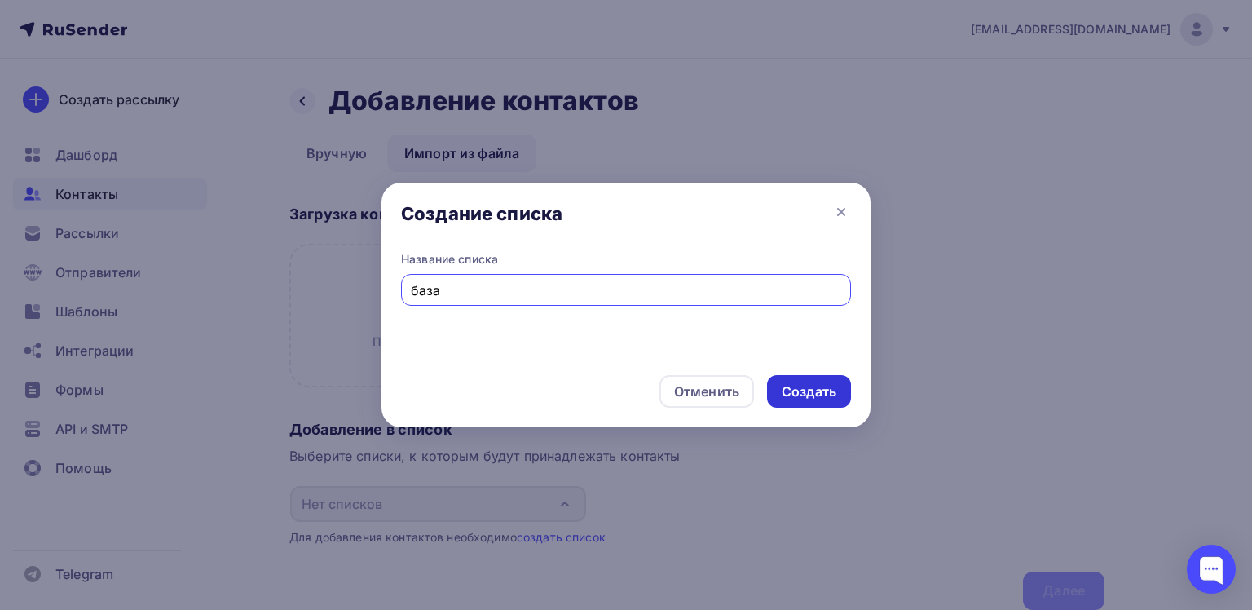
type input "база"
click at [820, 390] on div "Создать" at bounding box center [809, 391] width 55 height 19
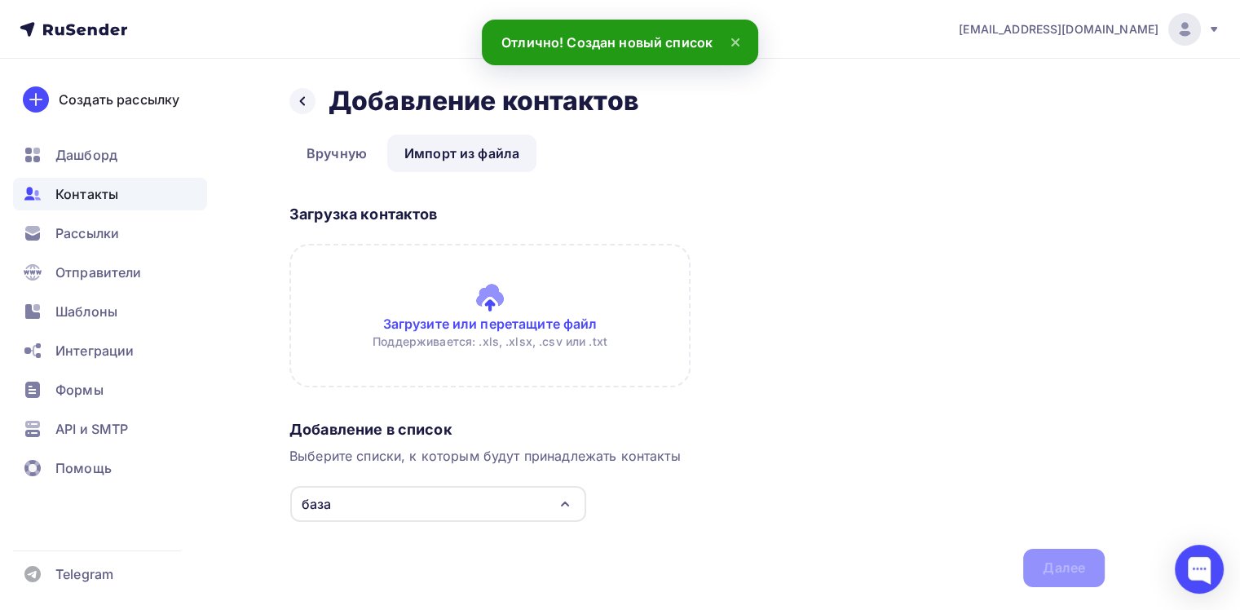
click at [509, 302] on input "file" at bounding box center [489, 315] width 401 height 143
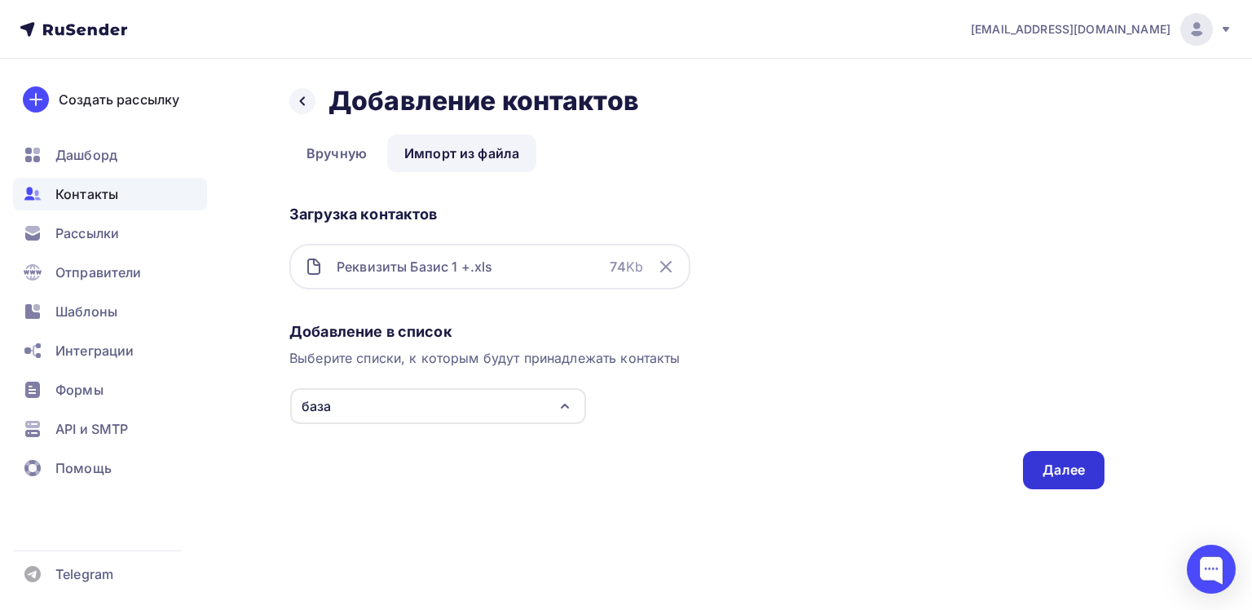
click at [1082, 474] on div "Далее" at bounding box center [1063, 469] width 42 height 19
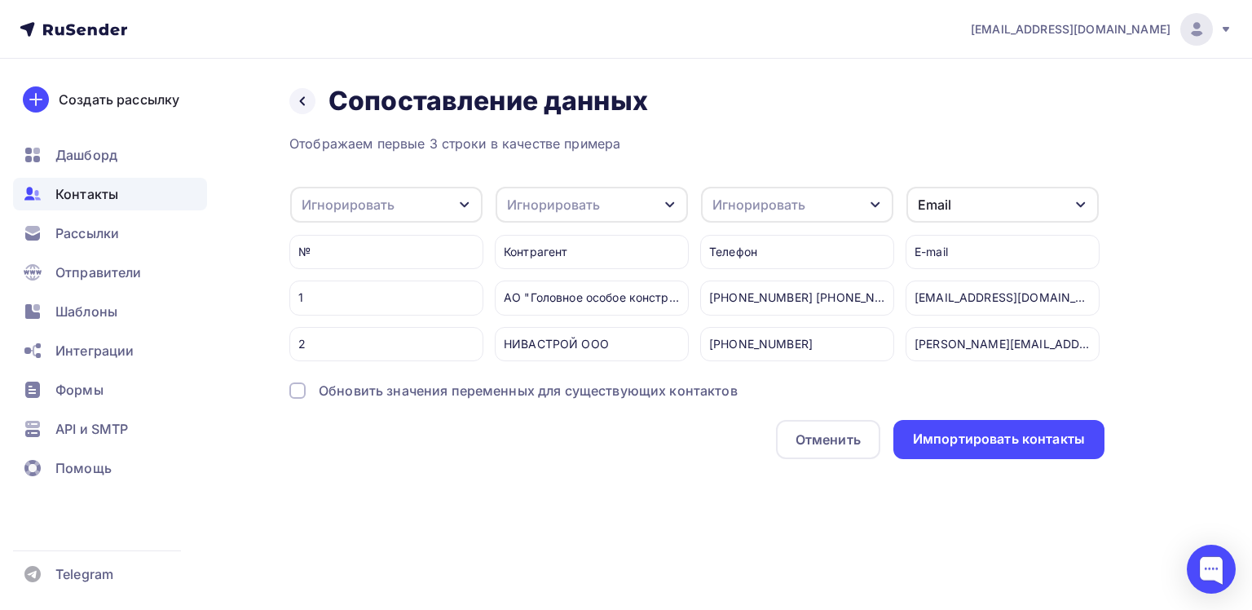
click at [668, 205] on icon "button" at bounding box center [669, 204] width 13 height 13
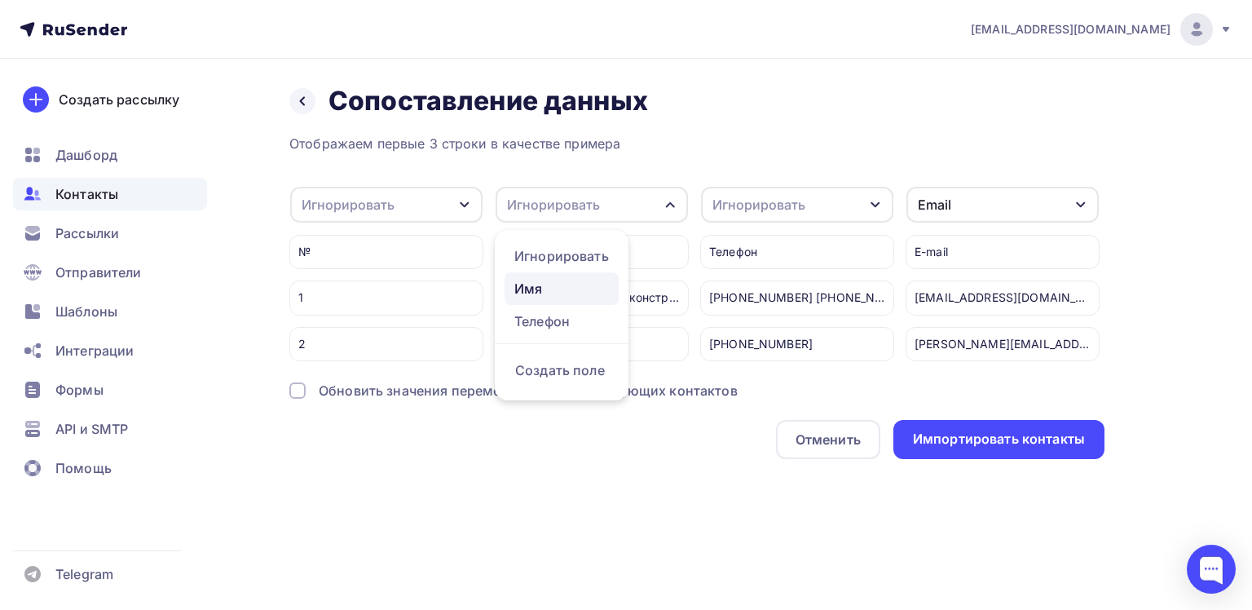
click at [548, 289] on div "Имя" at bounding box center [561, 289] width 95 height 20
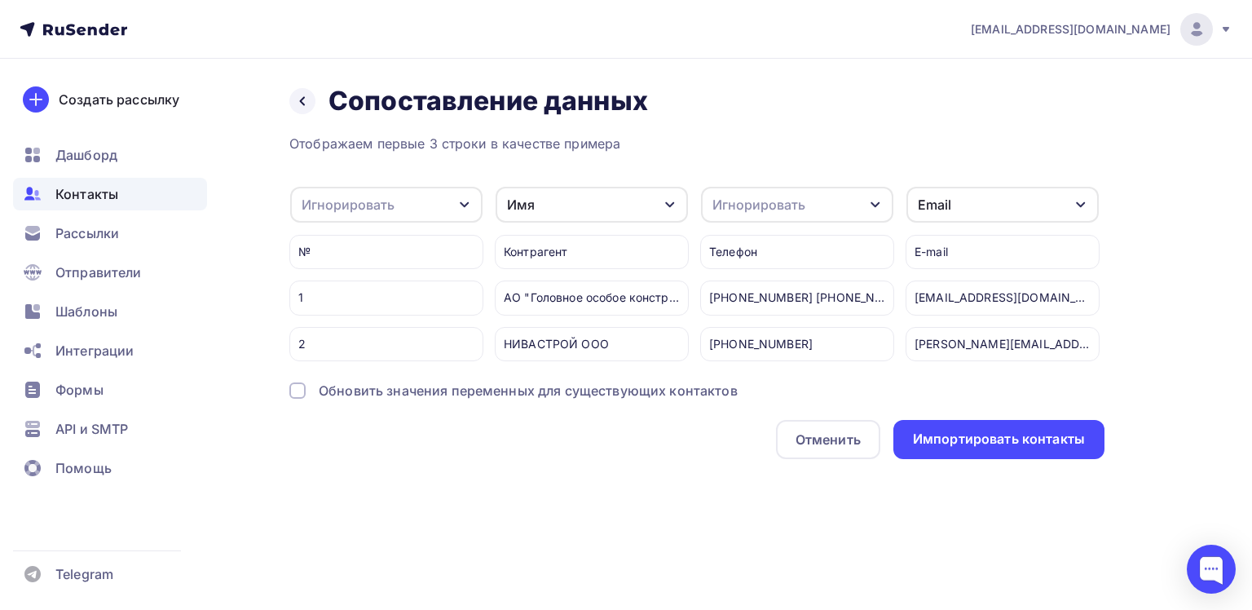
click at [877, 202] on icon "button" at bounding box center [875, 204] width 13 height 13
click at [744, 321] on div "Телефон" at bounding box center [767, 321] width 95 height 20
click at [463, 202] on icon "button" at bounding box center [464, 204] width 13 height 13
click at [360, 313] on div "Игнорировать" at bounding box center [360, 311] width 95 height 20
click at [464, 205] on icon "button" at bounding box center [464, 205] width 9 height 6
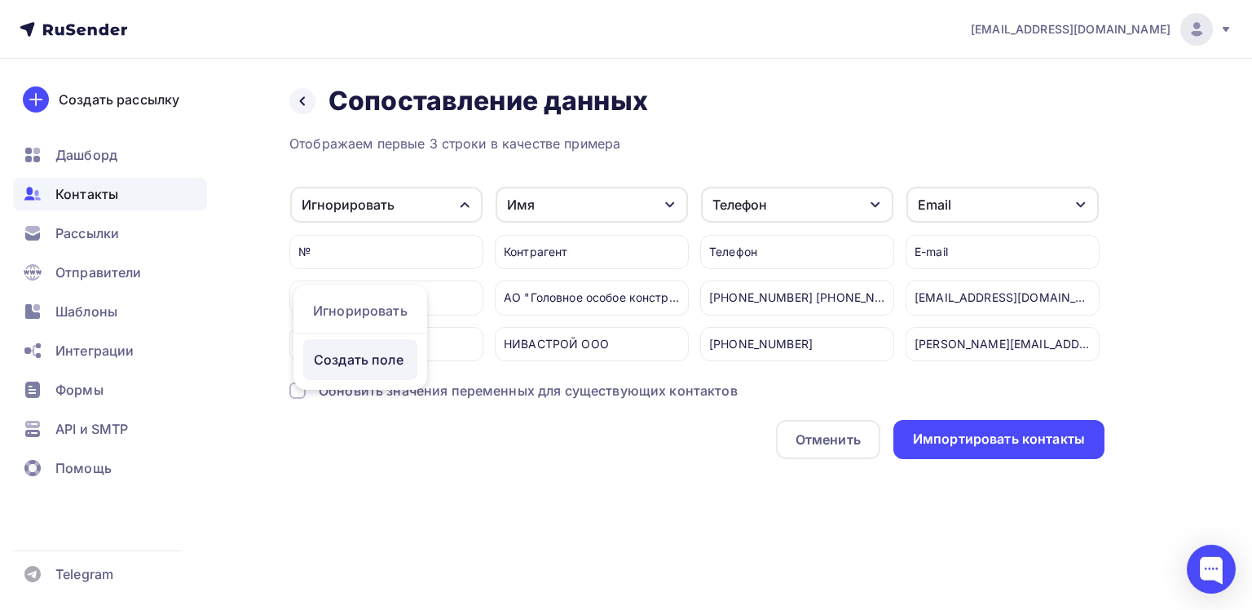
click at [371, 369] on div "Создать поле" at bounding box center [360, 359] width 114 height 41
type input "н"
type input "Номер"
click at [376, 348] on input "Номер" at bounding box center [403, 344] width 200 height 34
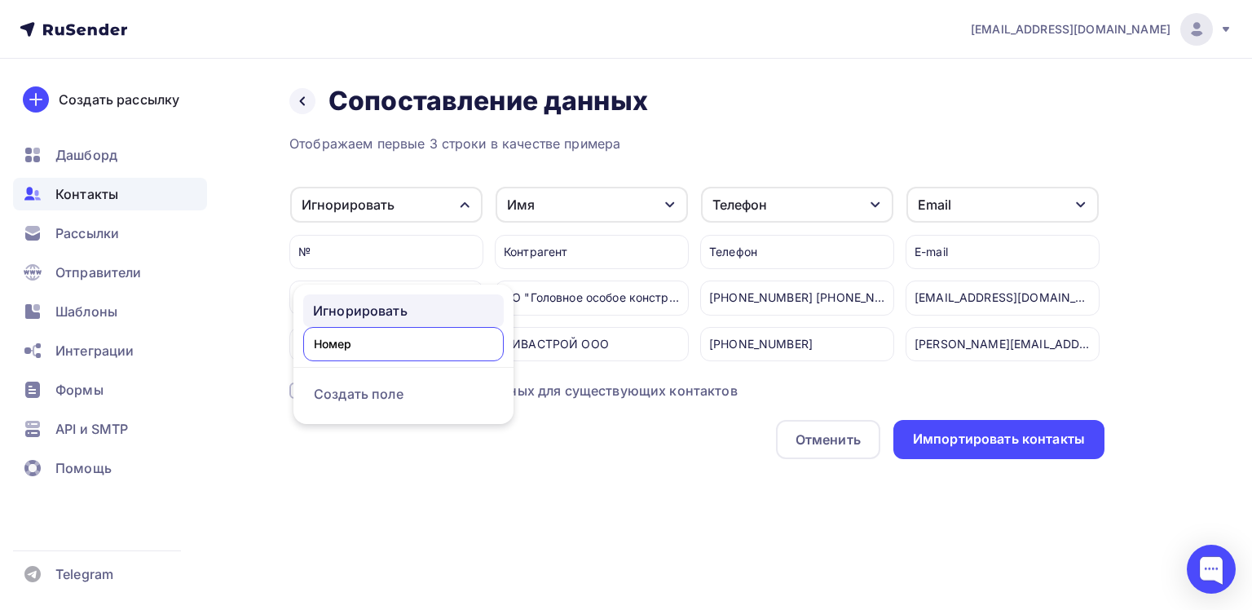
click at [388, 306] on div "Игнорировать" at bounding box center [403, 311] width 181 height 20
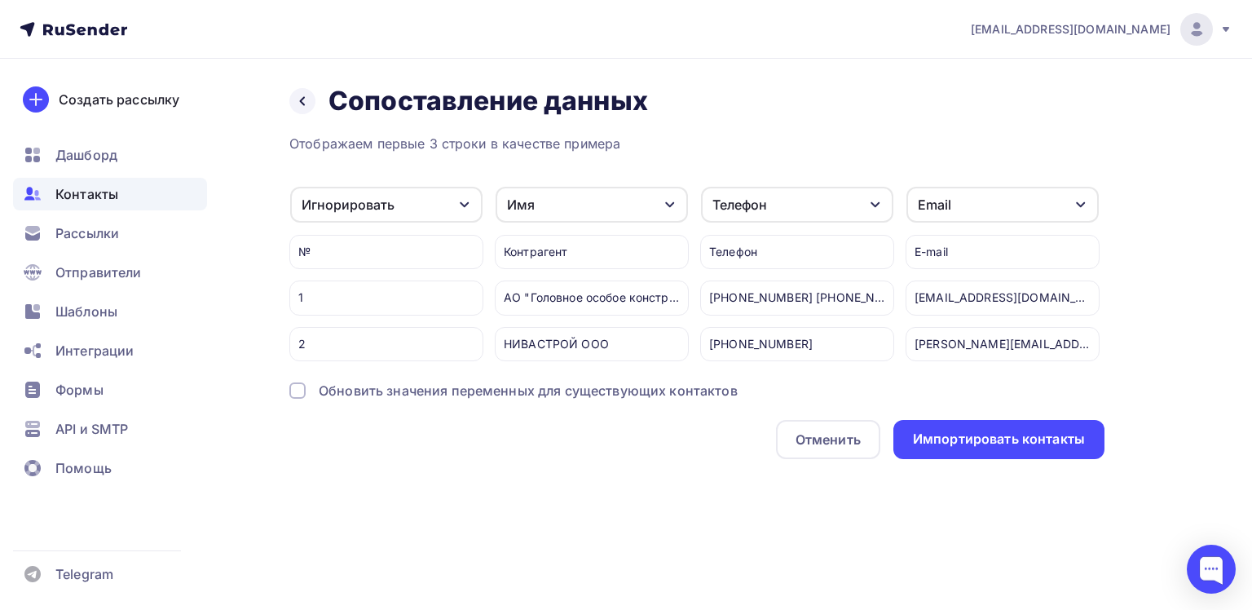
click at [469, 201] on icon "button" at bounding box center [464, 204] width 13 height 13
click at [346, 323] on div "Номер" at bounding box center [360, 321] width 95 height 20
click at [304, 399] on div at bounding box center [297, 390] width 16 height 16
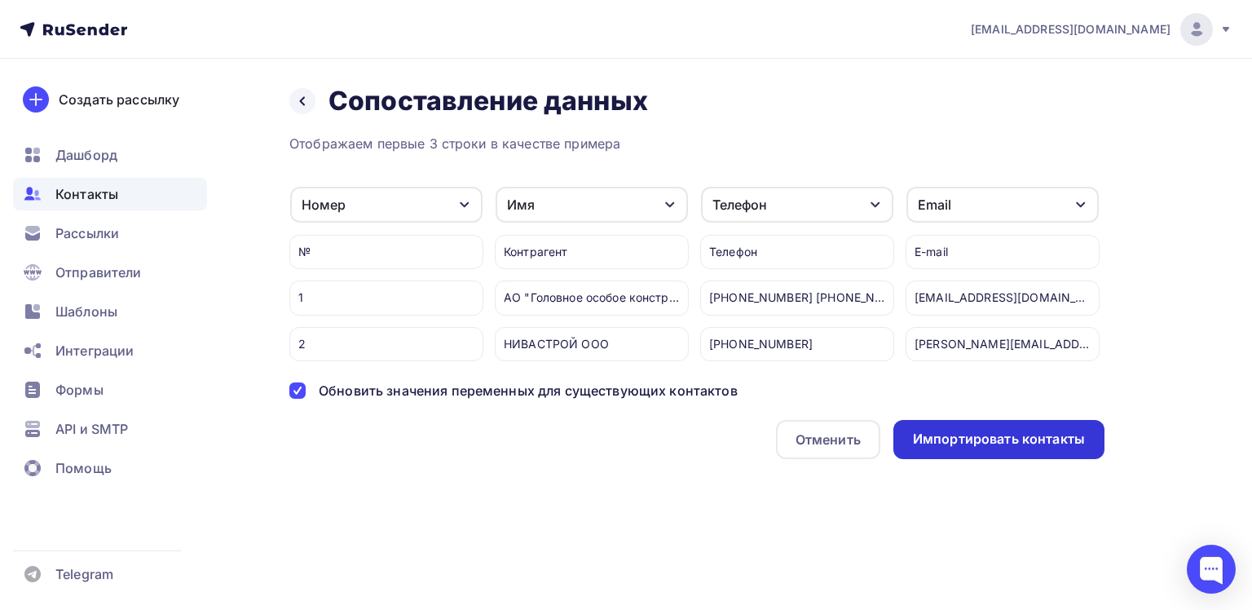
click at [1001, 448] on div "Импортировать контакты" at bounding box center [999, 439] width 172 height 19
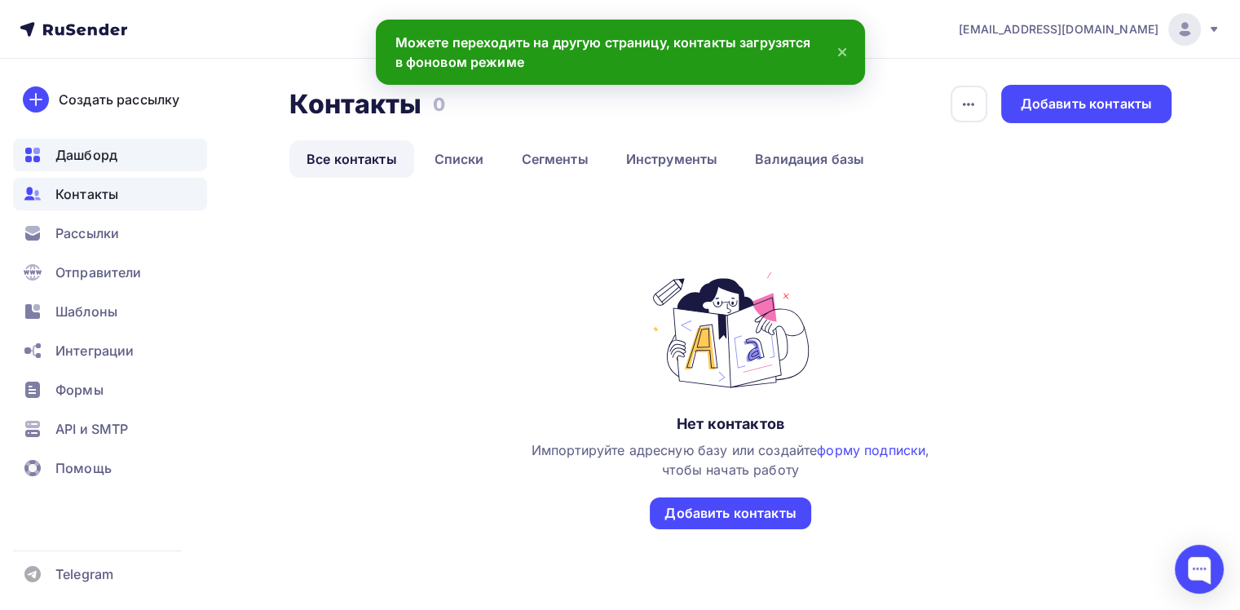
click at [97, 155] on span "Дашборд" at bounding box center [86, 155] width 62 height 20
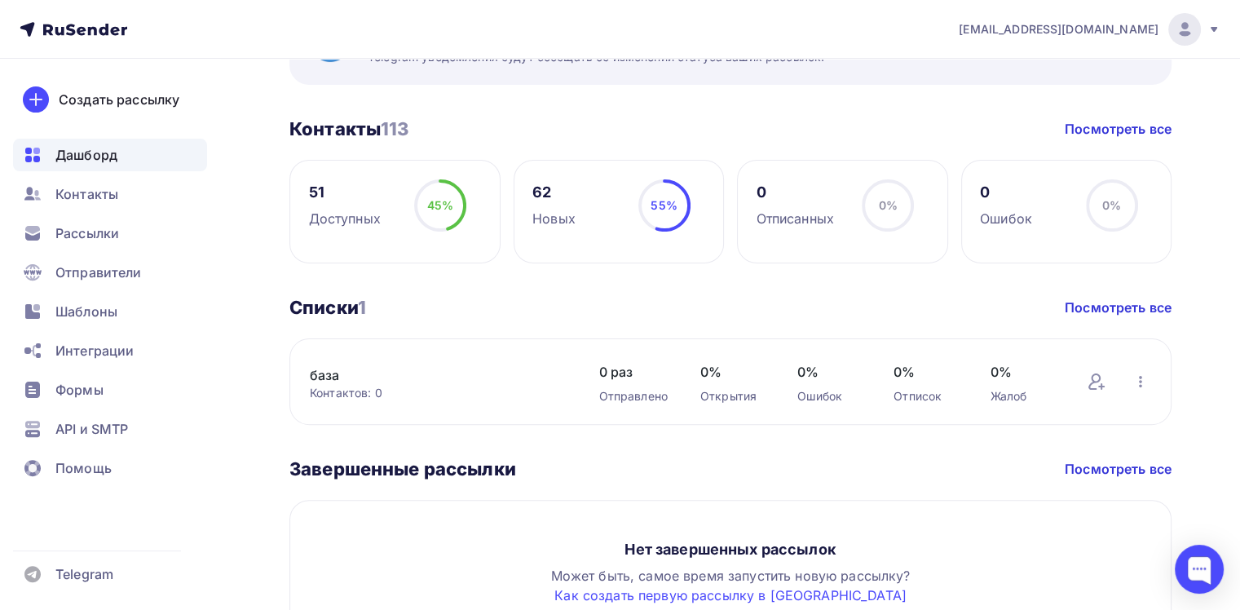
scroll to position [408, 0]
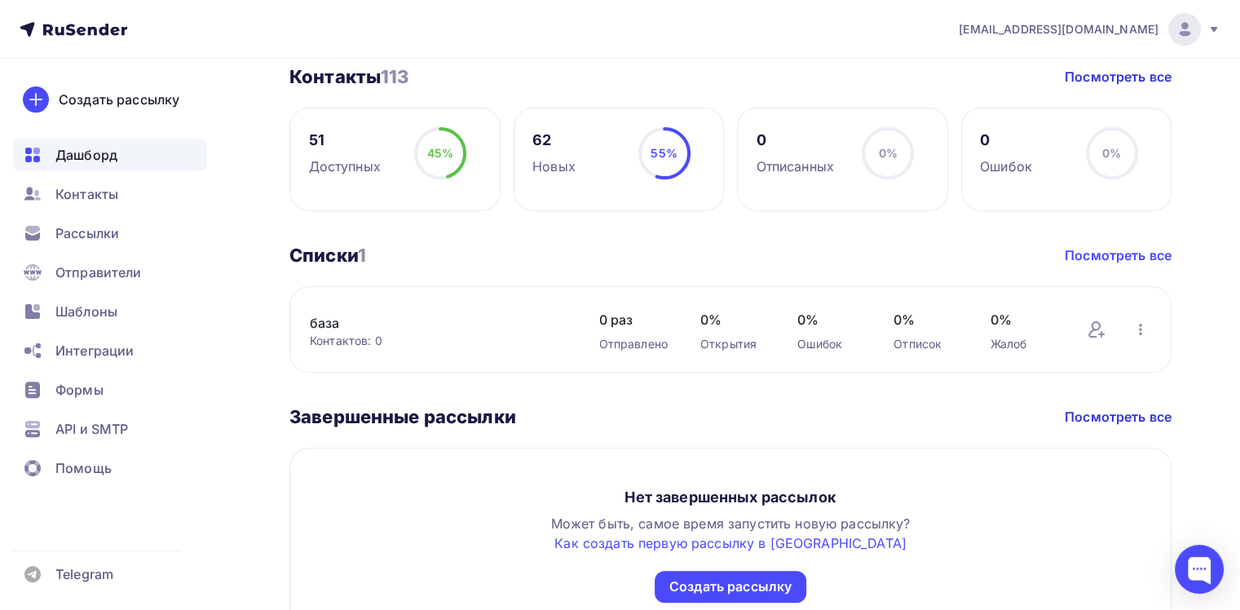
click at [1109, 253] on link "Посмотреть все" at bounding box center [1117, 255] width 107 height 20
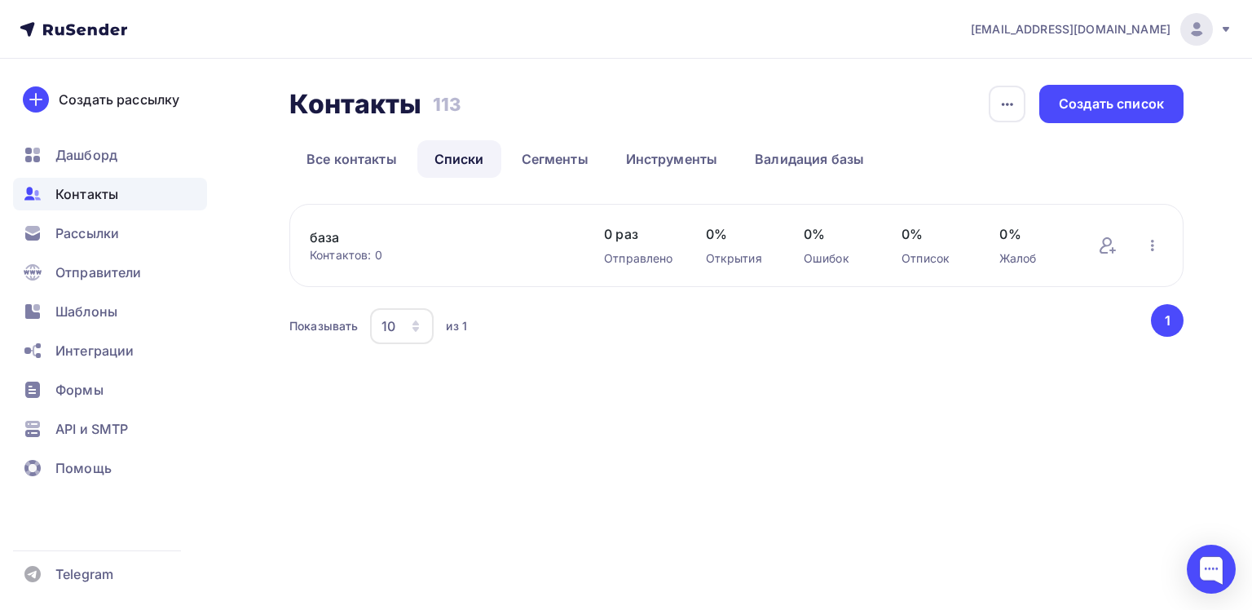
click at [1152, 316] on button "1" at bounding box center [1167, 320] width 33 height 33
click at [1183, 322] on div "Контакты Контакты 113 113 История импорта Создать список Все контакты Списки Се…" at bounding box center [626, 236] width 1252 height 355
click at [1170, 322] on button "1" at bounding box center [1167, 320] width 33 height 33
click at [1151, 248] on icon "button" at bounding box center [1153, 246] width 20 height 20
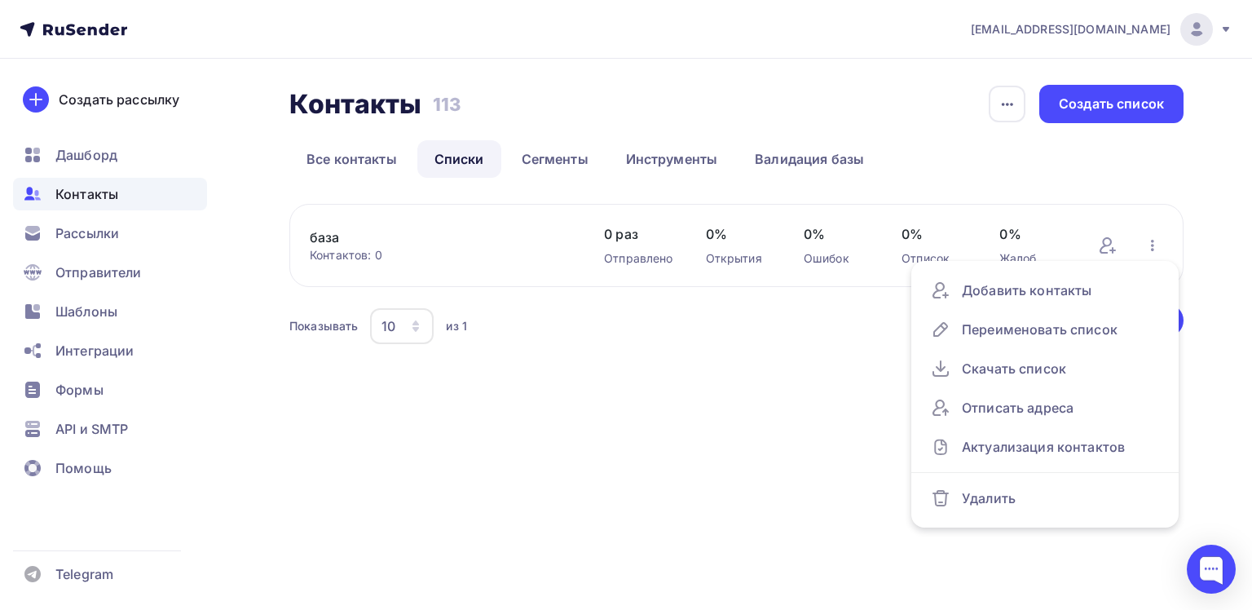
click at [713, 368] on div "Контакты Контакты 113 113 История импорта Создать список Все контакты Списки Се…" at bounding box center [626, 236] width 1252 height 355
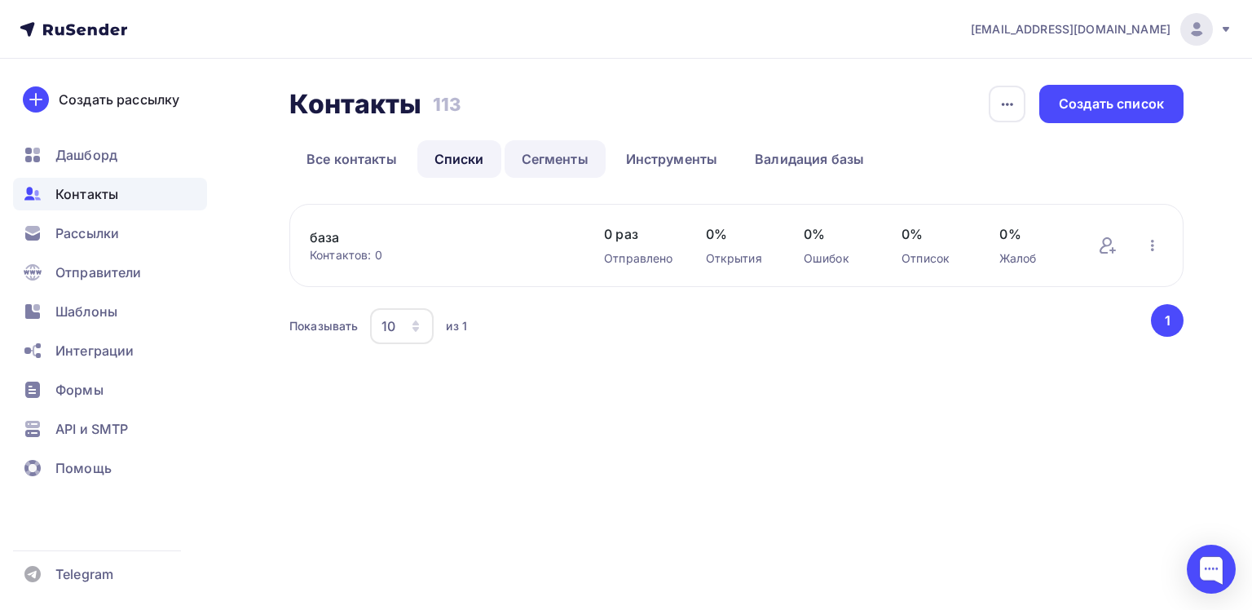
click at [551, 166] on link "Сегменты" at bounding box center [554, 158] width 101 height 37
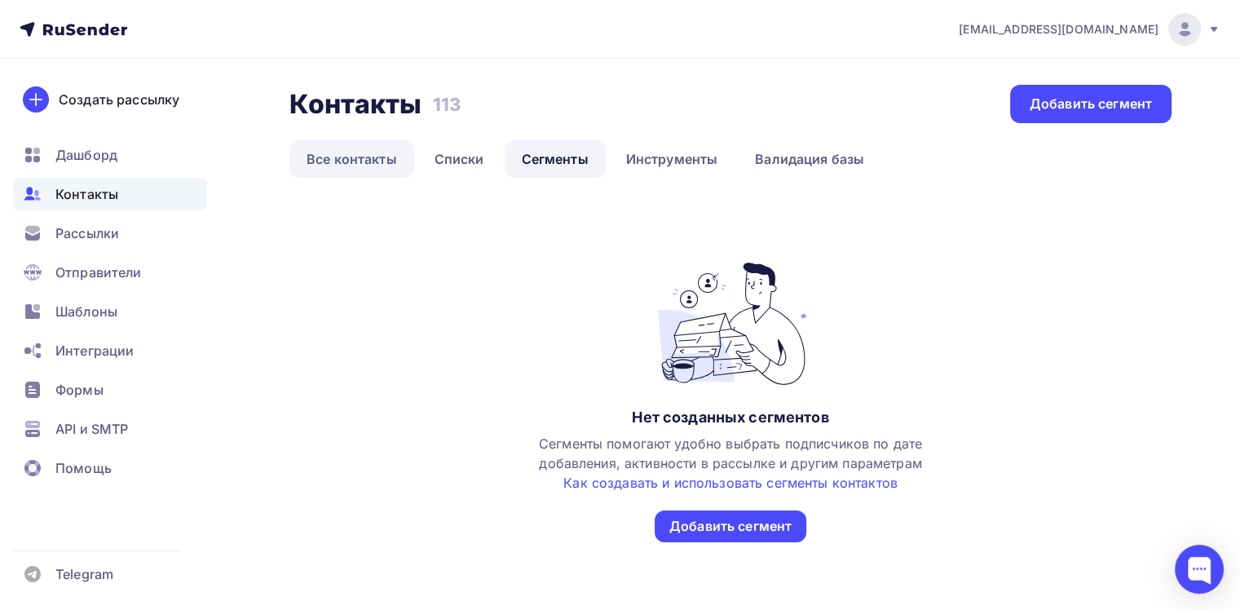
click at [350, 165] on link "Все контакты" at bounding box center [351, 158] width 125 height 37
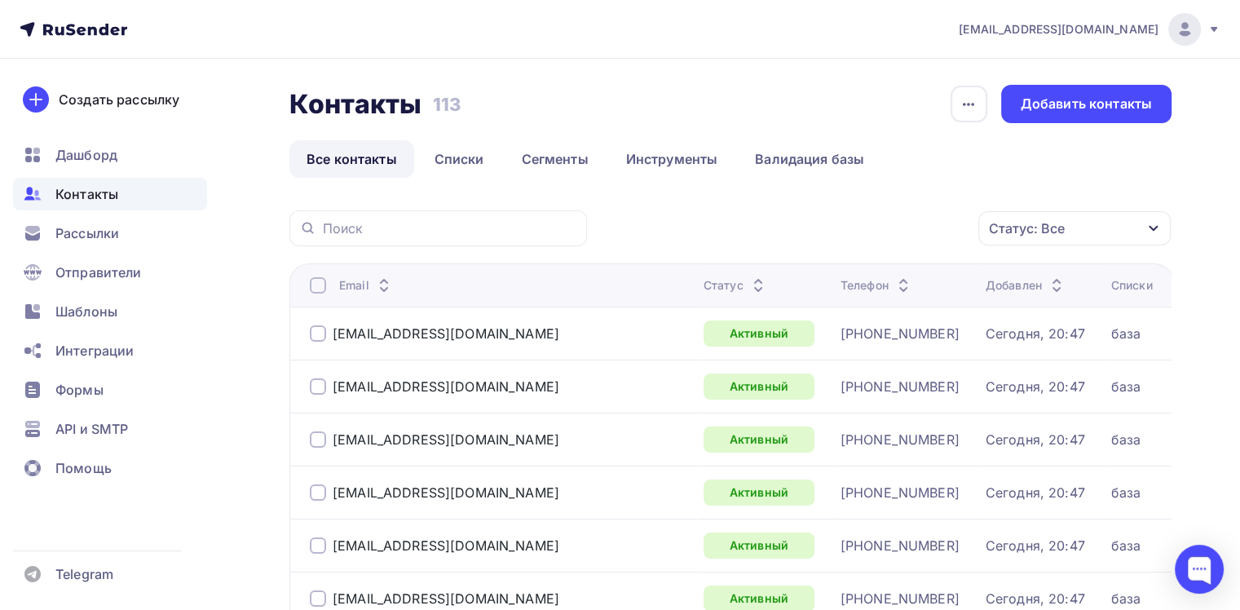
click at [1154, 226] on icon "button" at bounding box center [1153, 228] width 13 height 13
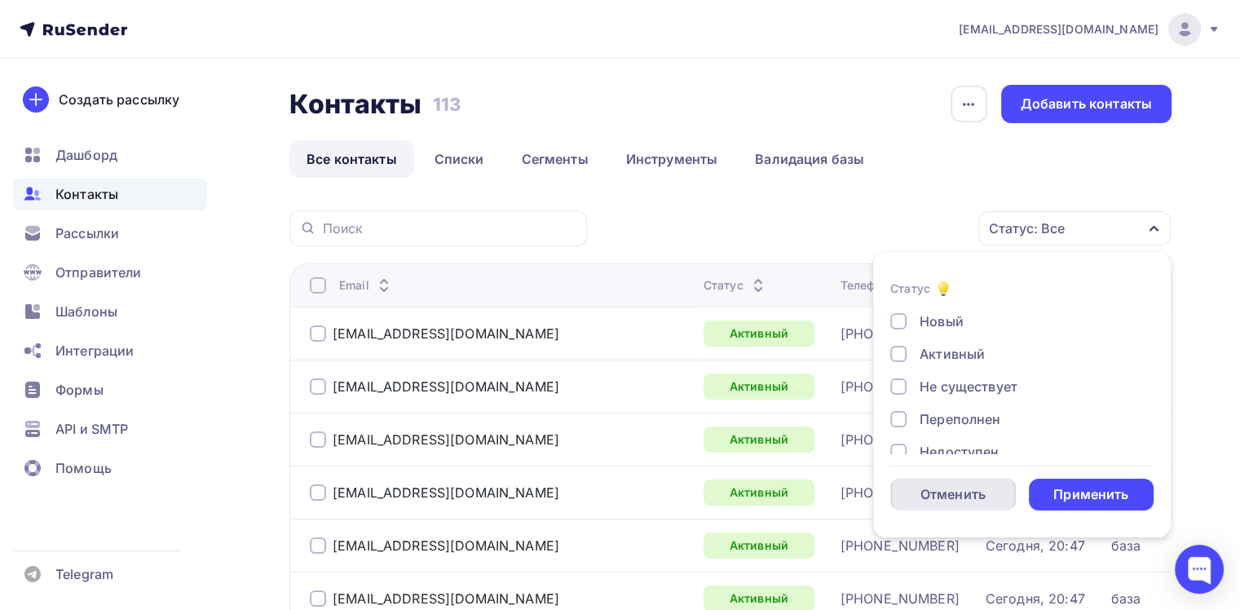
click at [947, 486] on div "Отменить" at bounding box center [952, 494] width 65 height 20
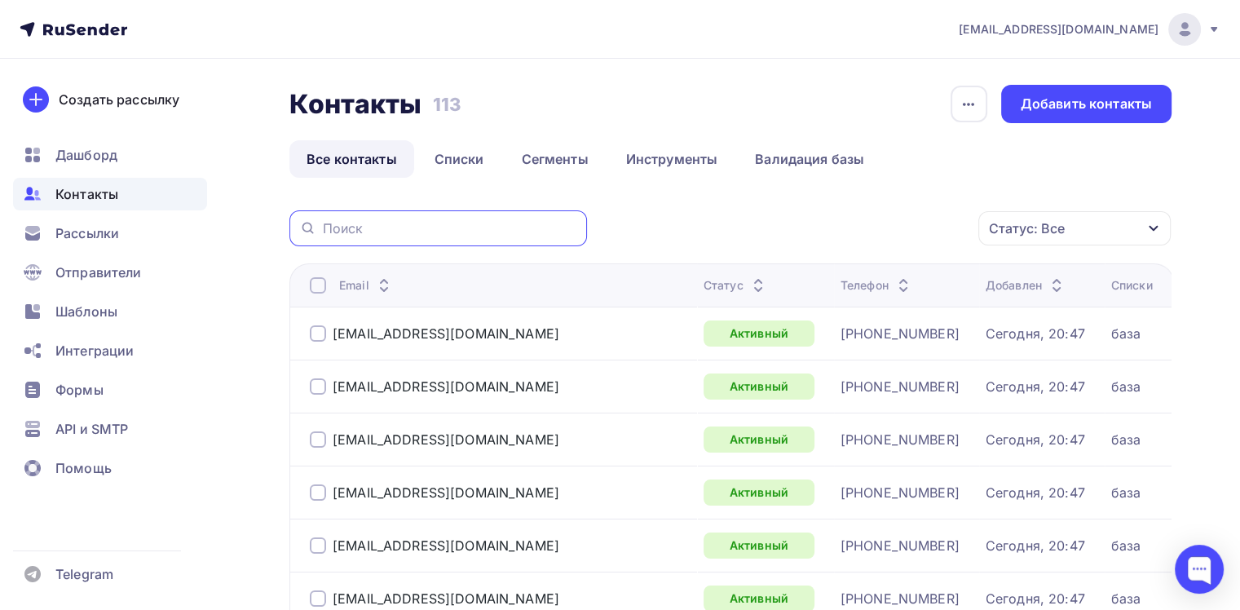
click at [395, 227] on input "text" at bounding box center [450, 228] width 254 height 18
click at [1095, 110] on div "Добавить контакты" at bounding box center [1085, 104] width 131 height 19
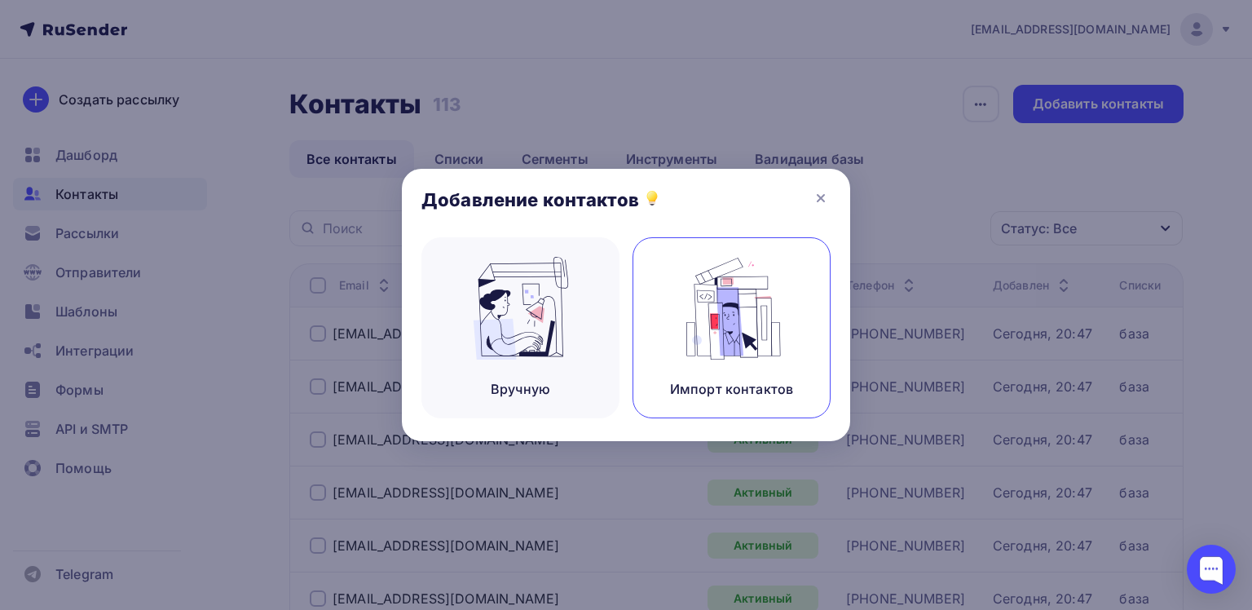
click at [747, 328] on img at bounding box center [731, 308] width 109 height 103
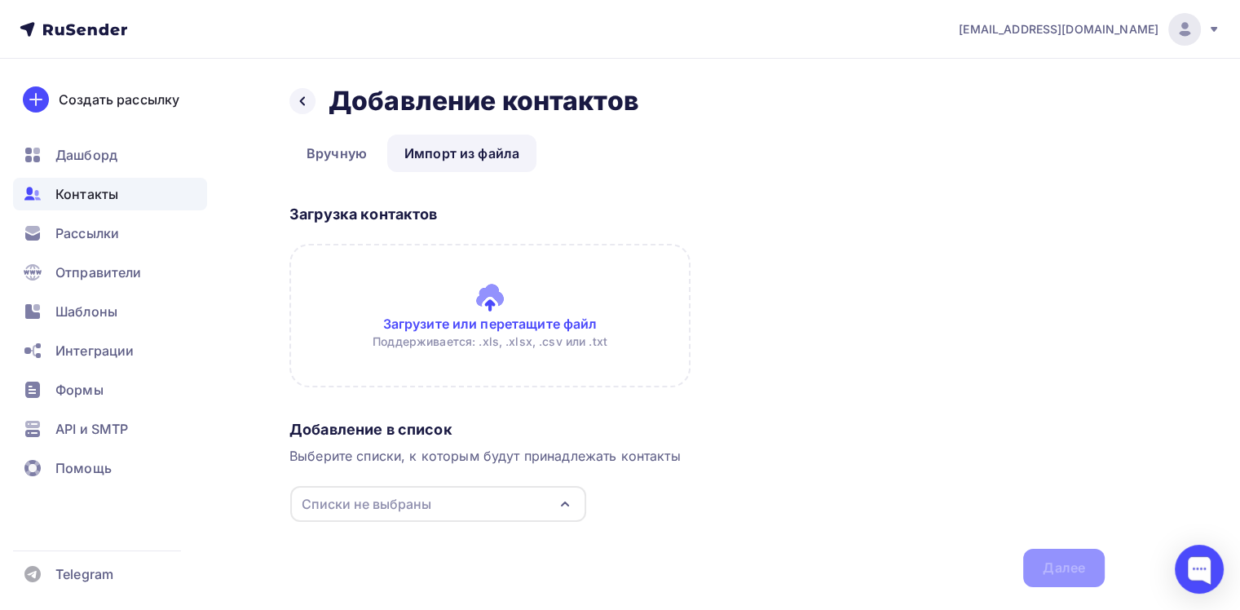
click at [562, 501] on icon "button" at bounding box center [565, 504] width 20 height 20
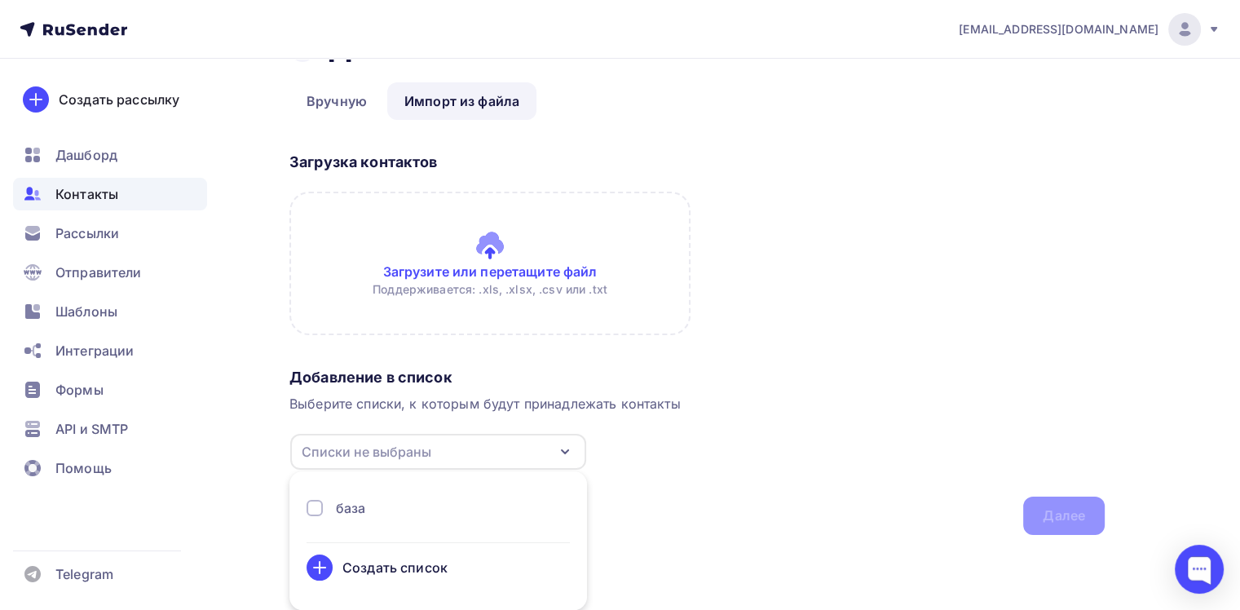
click at [321, 512] on div at bounding box center [314, 508] width 16 height 16
click at [486, 258] on input "file" at bounding box center [489, 263] width 401 height 143
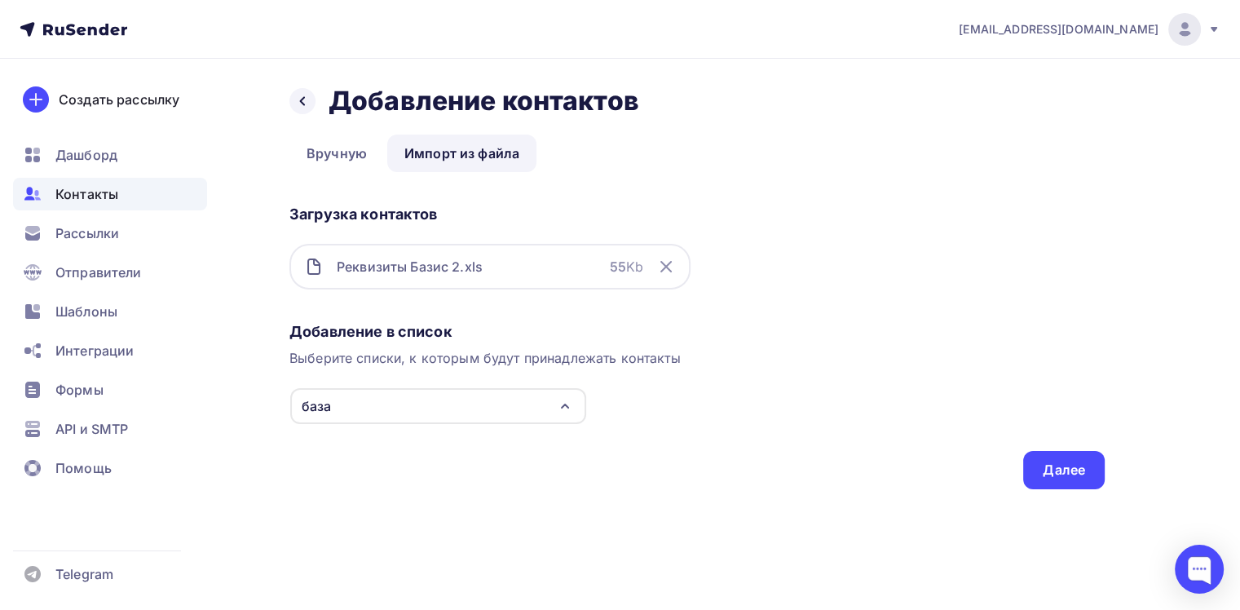
scroll to position [0, 0]
click at [1076, 476] on div "Далее" at bounding box center [1063, 469] width 42 height 19
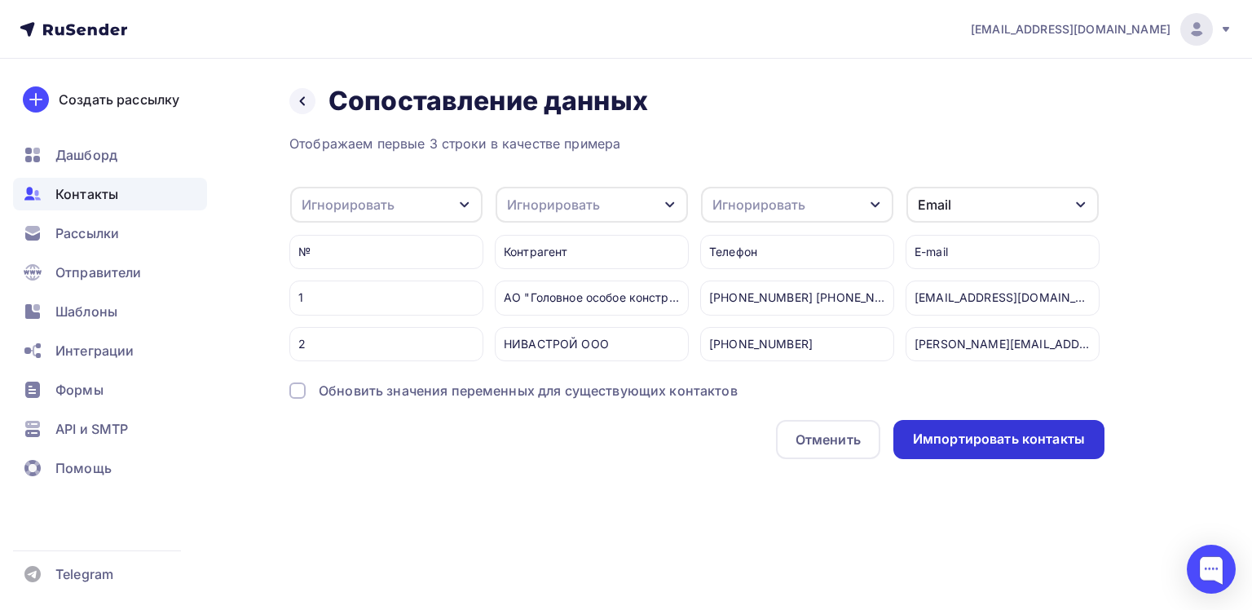
click at [990, 459] on div "Импортировать контакты" at bounding box center [998, 439] width 211 height 39
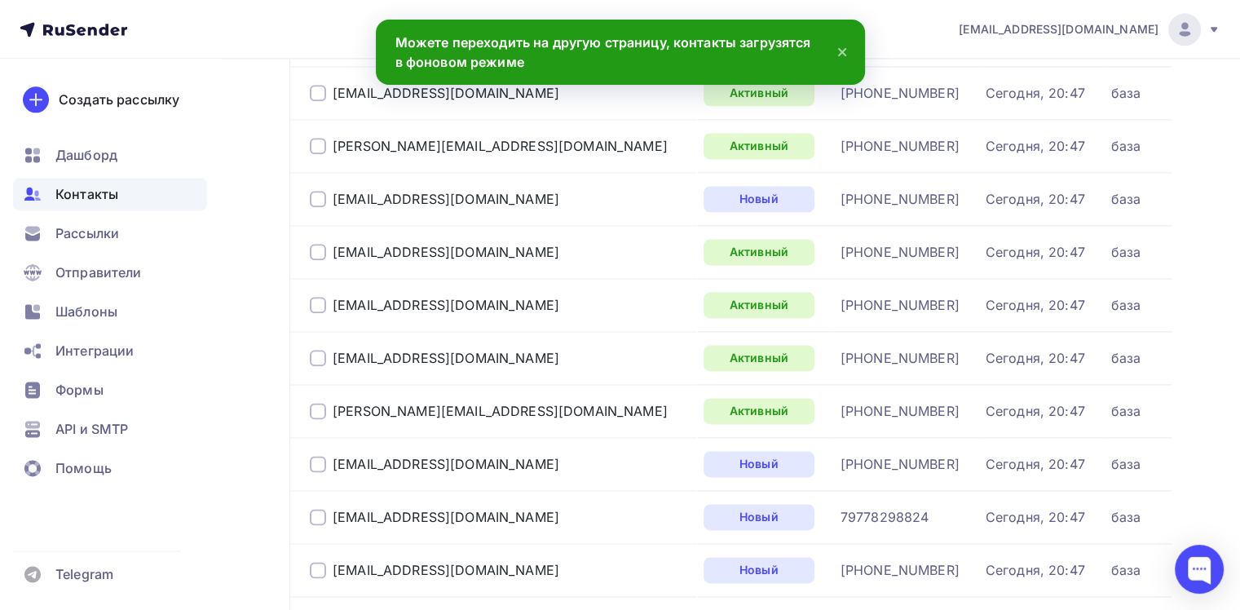
scroll to position [2504, 0]
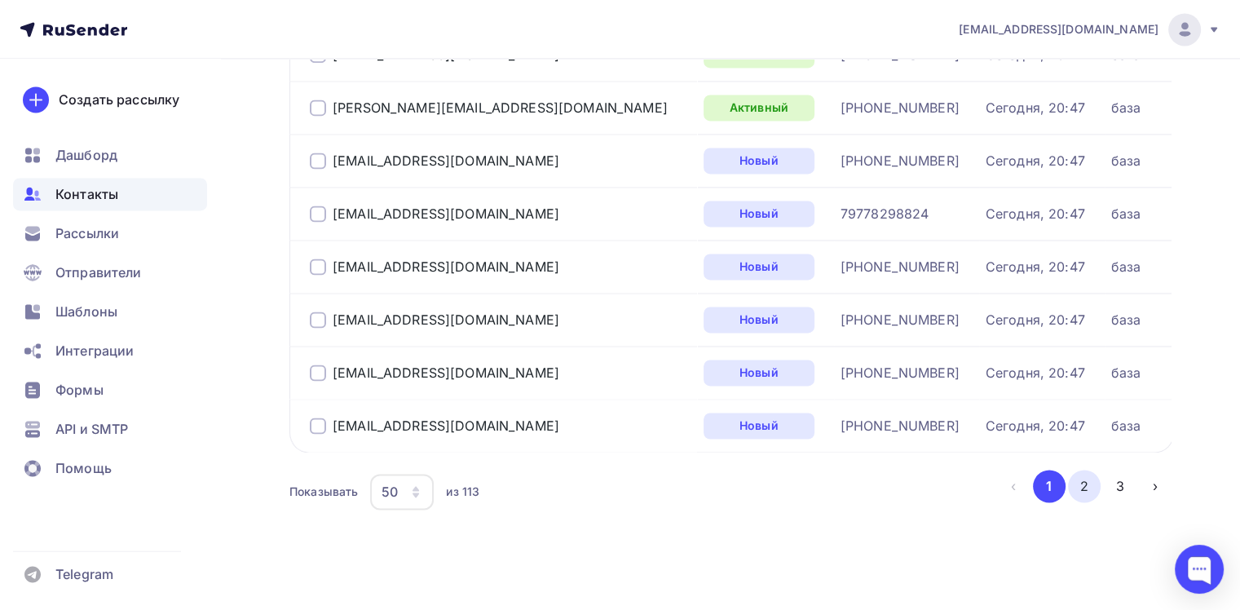
click at [1079, 482] on button "2" at bounding box center [1084, 485] width 33 height 33
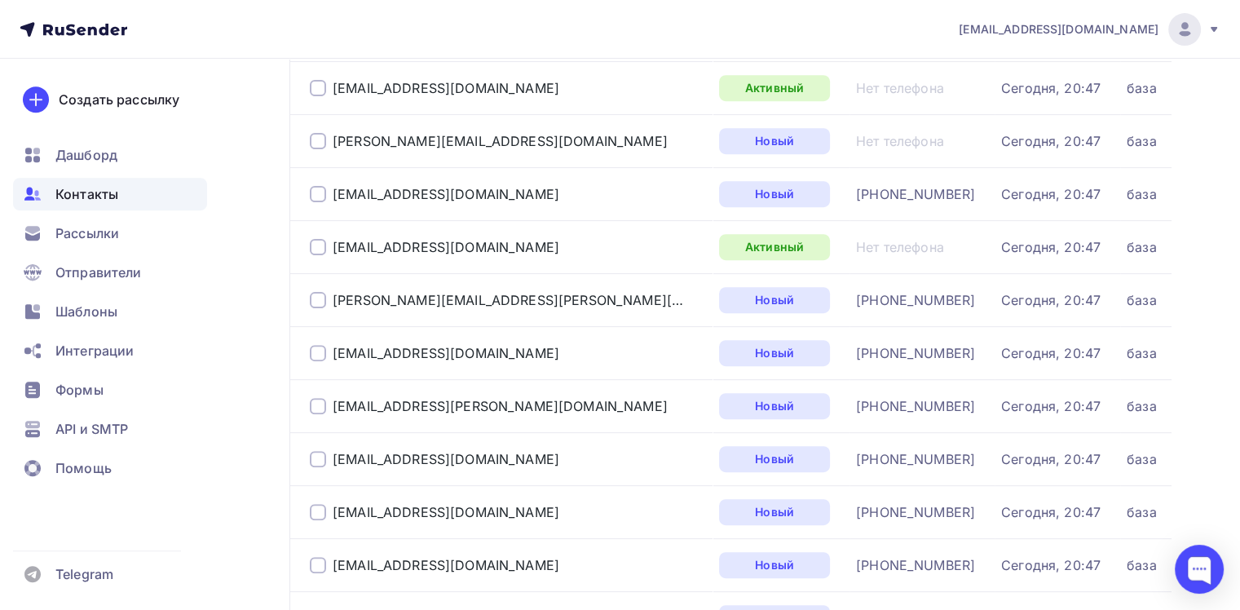
scroll to position [734, 0]
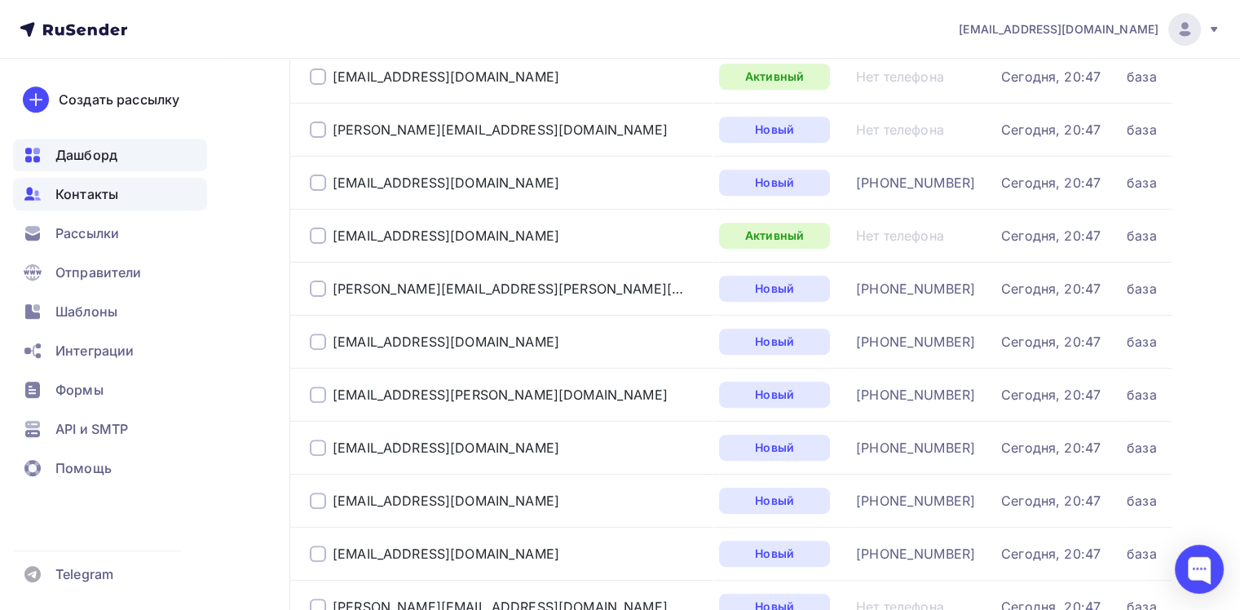
click at [73, 160] on span "Дашборд" at bounding box center [86, 155] width 62 height 20
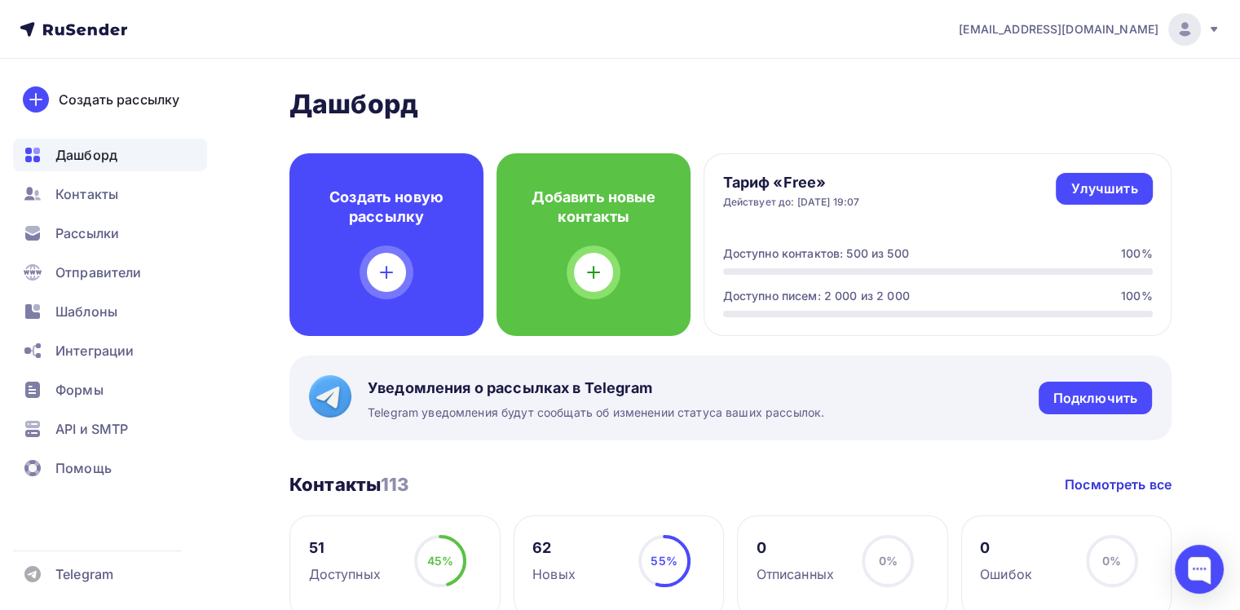
click at [89, 156] on span "Дашборд" at bounding box center [86, 155] width 62 height 20
click at [1142, 487] on link "Посмотреть все" at bounding box center [1117, 484] width 107 height 20
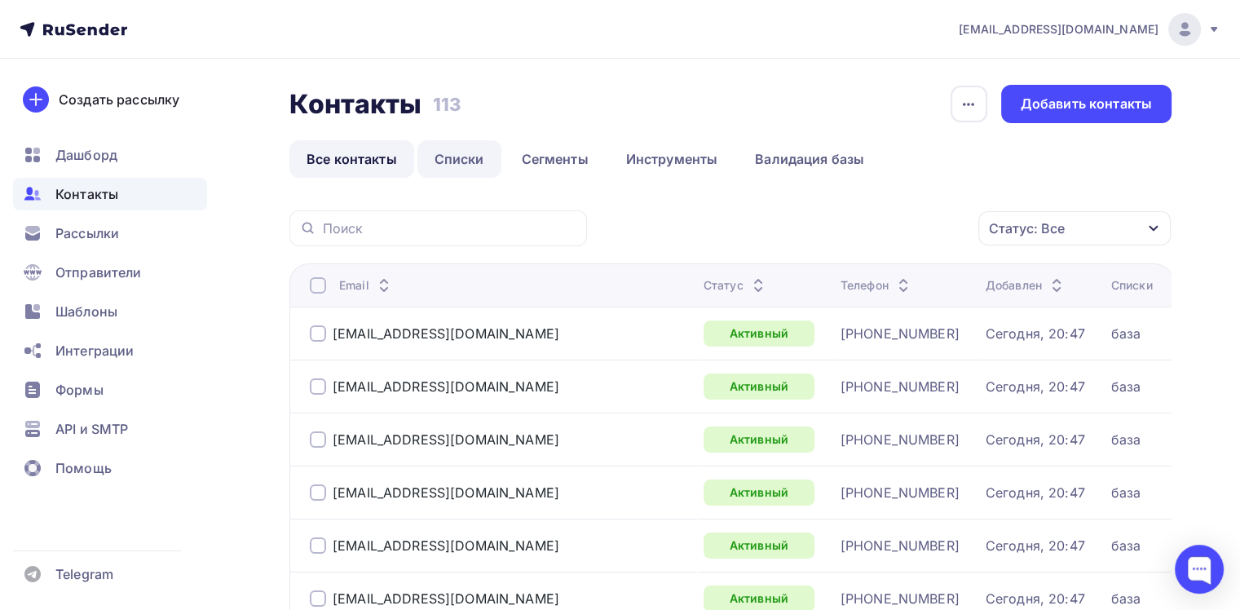
click at [447, 163] on link "Списки" at bounding box center [459, 158] width 84 height 37
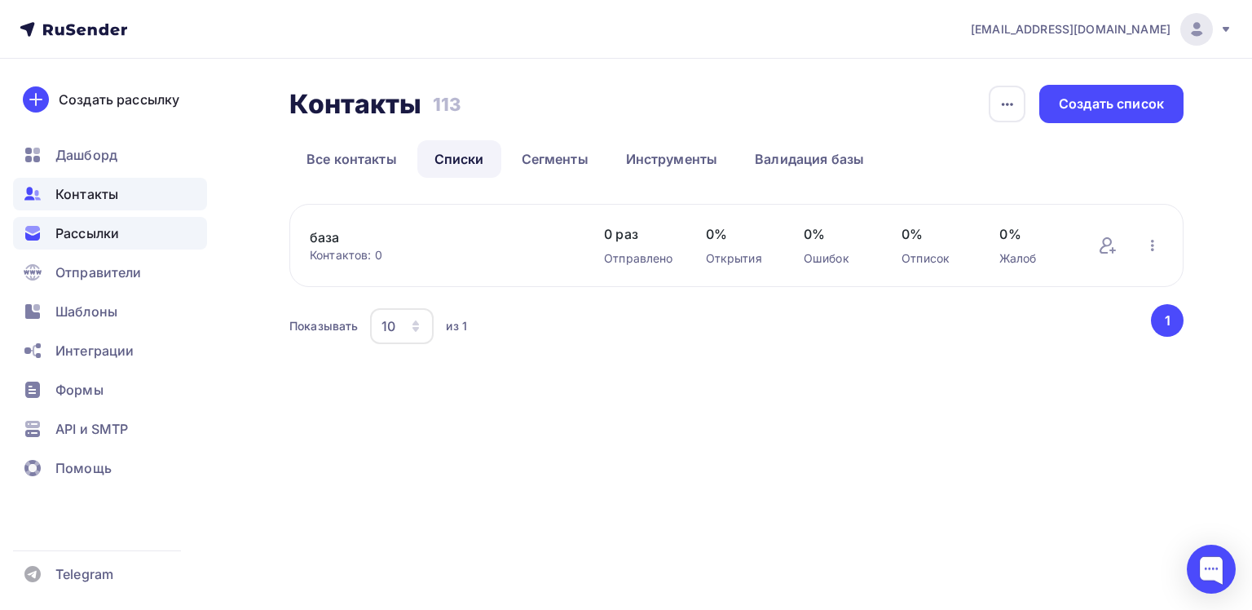
click at [92, 238] on span "Рассылки" at bounding box center [87, 233] width 64 height 20
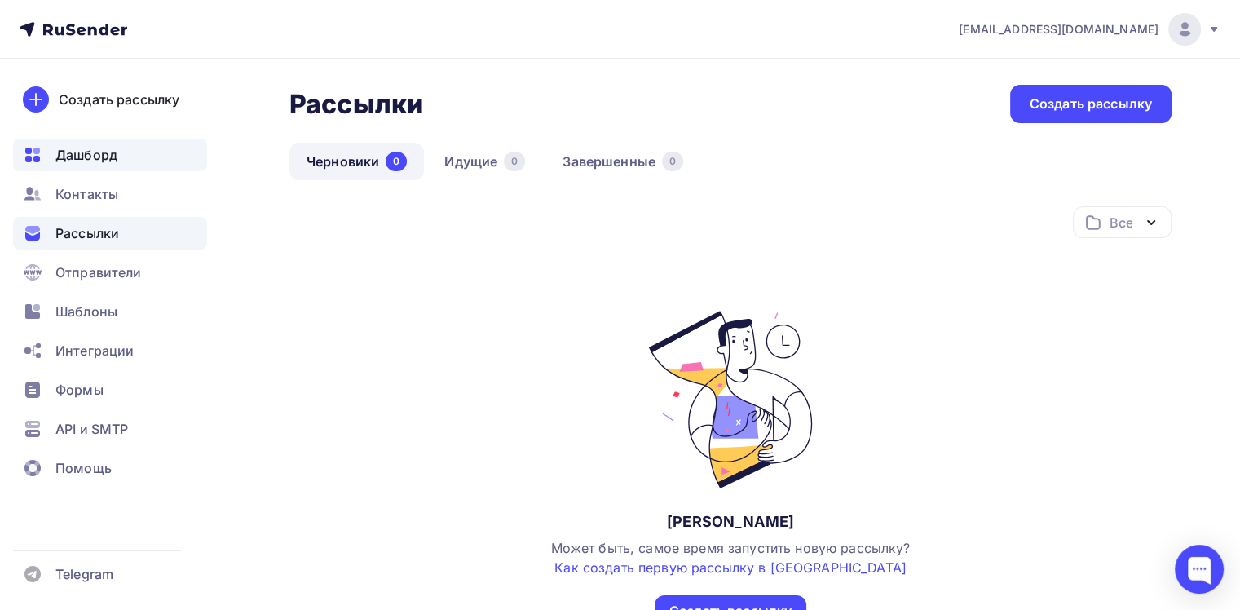
click at [85, 148] on span "Дашборд" at bounding box center [86, 155] width 62 height 20
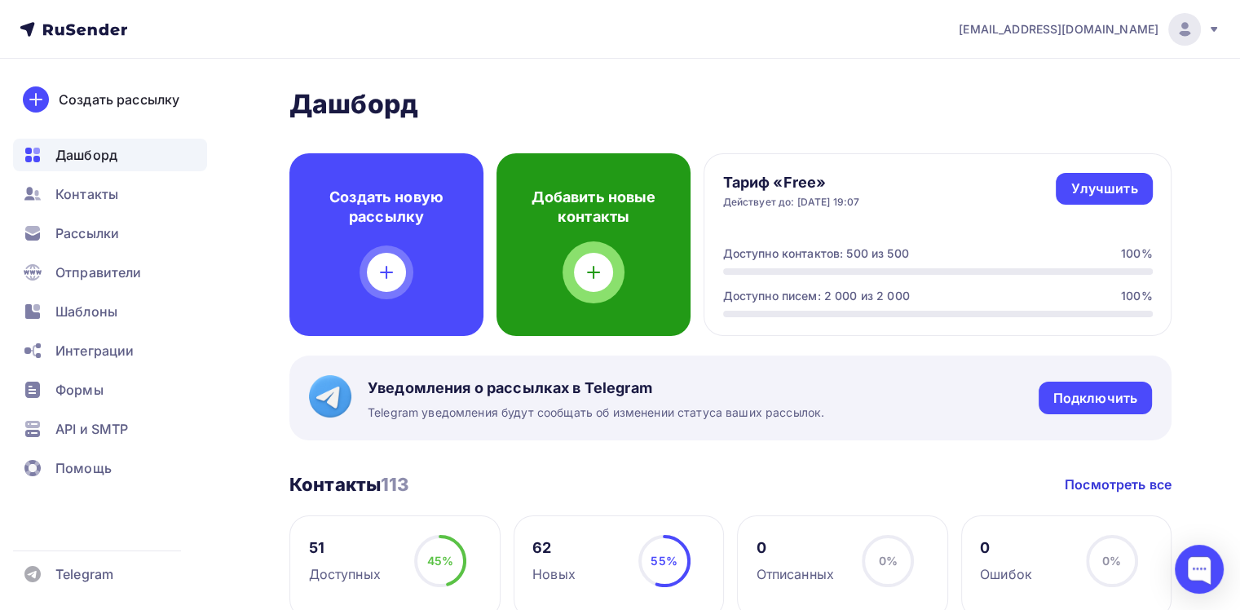
click at [597, 275] on icon at bounding box center [594, 272] width 20 height 20
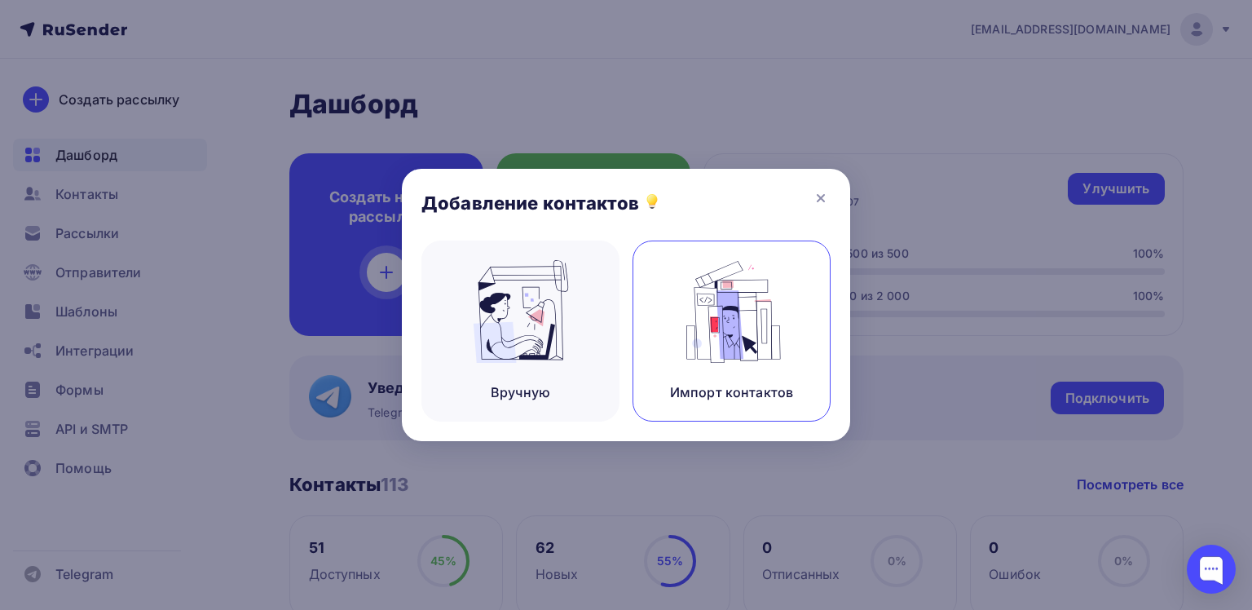
click at [719, 319] on img at bounding box center [731, 311] width 109 height 103
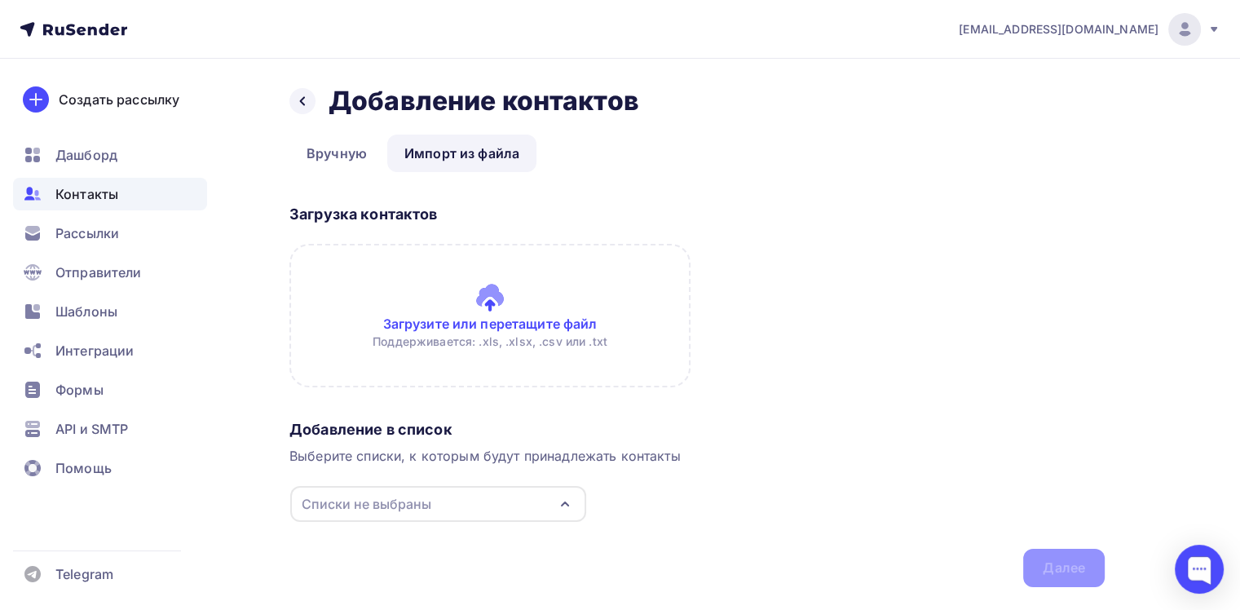
click at [571, 505] on icon "button" at bounding box center [565, 504] width 20 height 20
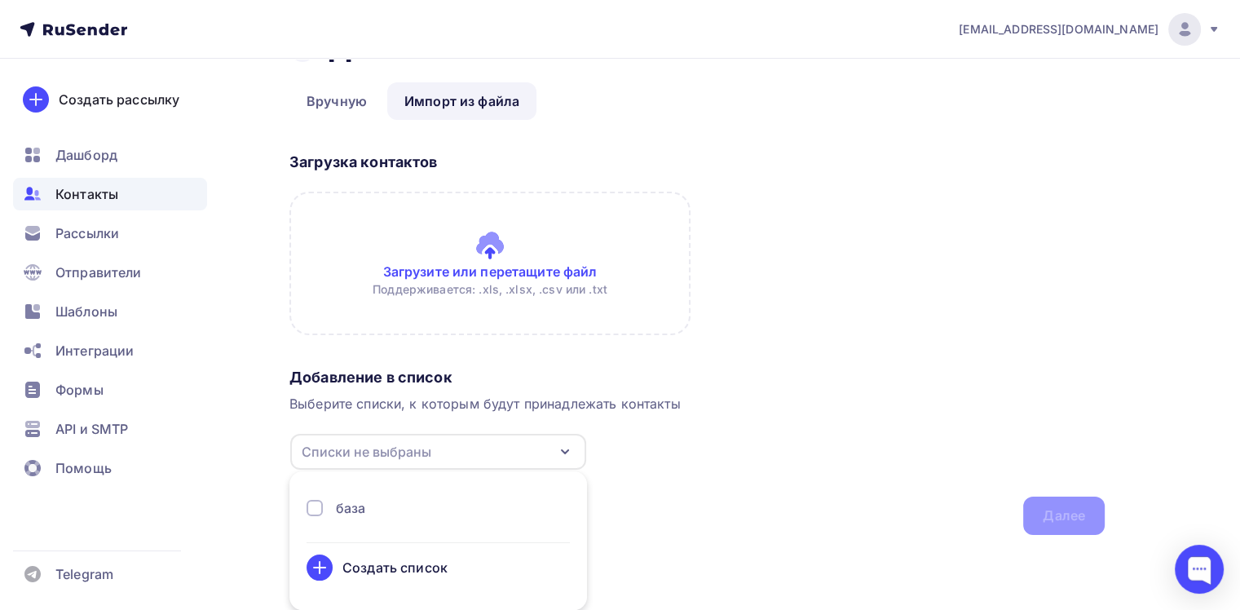
click at [321, 511] on div at bounding box center [314, 508] width 16 height 16
click at [796, 316] on div "Загрузка контактов Загрузите или перетащите файл Поддерживается: .xls, .xlsx, .…" at bounding box center [696, 253] width 815 height 215
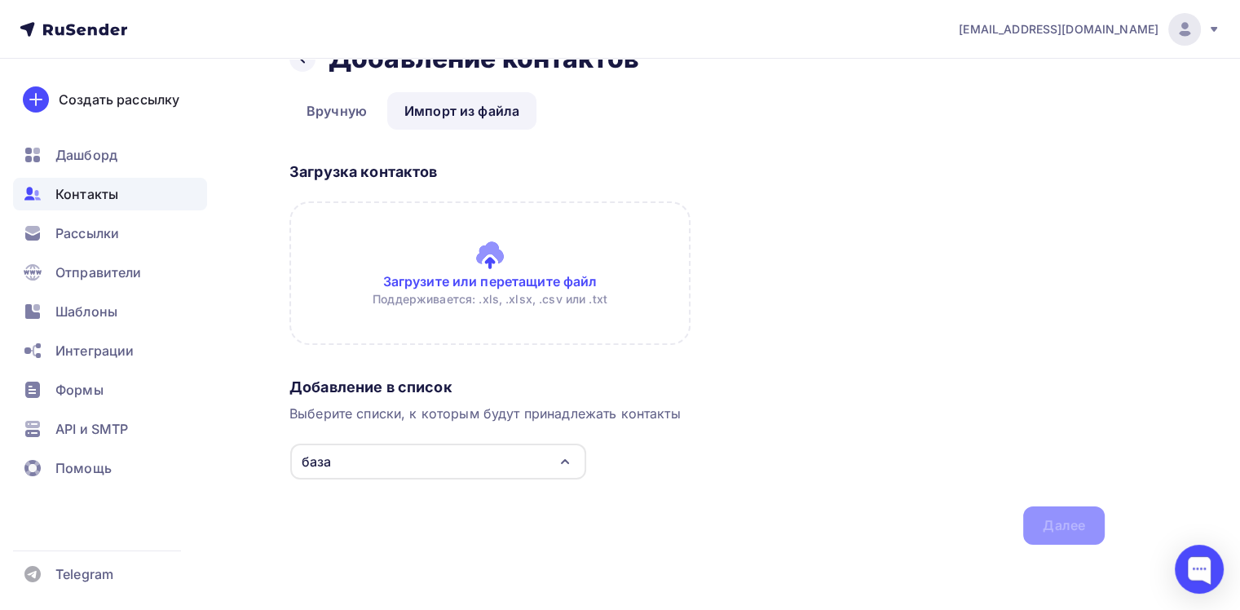
scroll to position [42, 0]
click at [482, 117] on link "Импорт из файла" at bounding box center [461, 111] width 149 height 37
click at [487, 263] on input "file" at bounding box center [489, 273] width 401 height 143
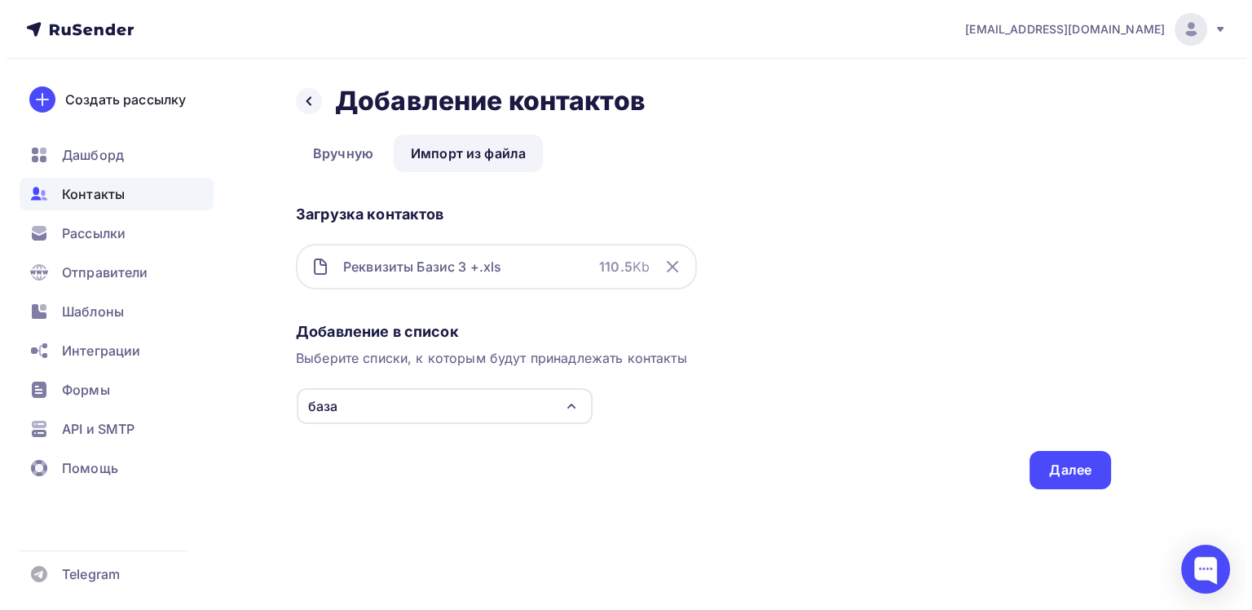
scroll to position [0, 0]
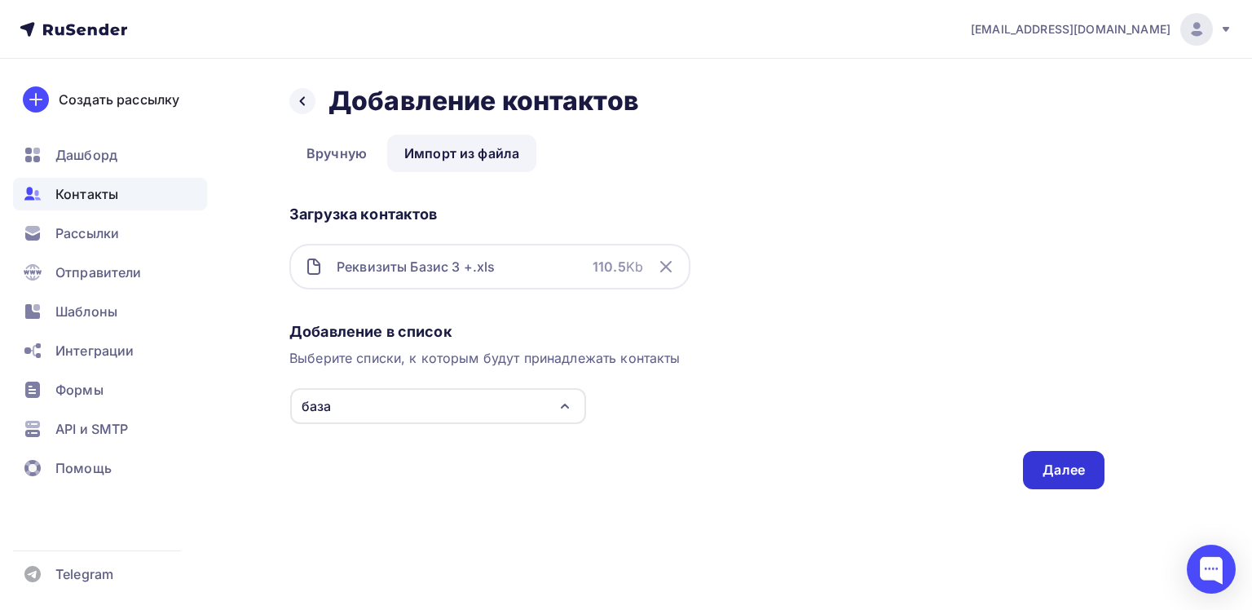
click at [1073, 480] on div "Далее" at bounding box center [1064, 470] width 82 height 38
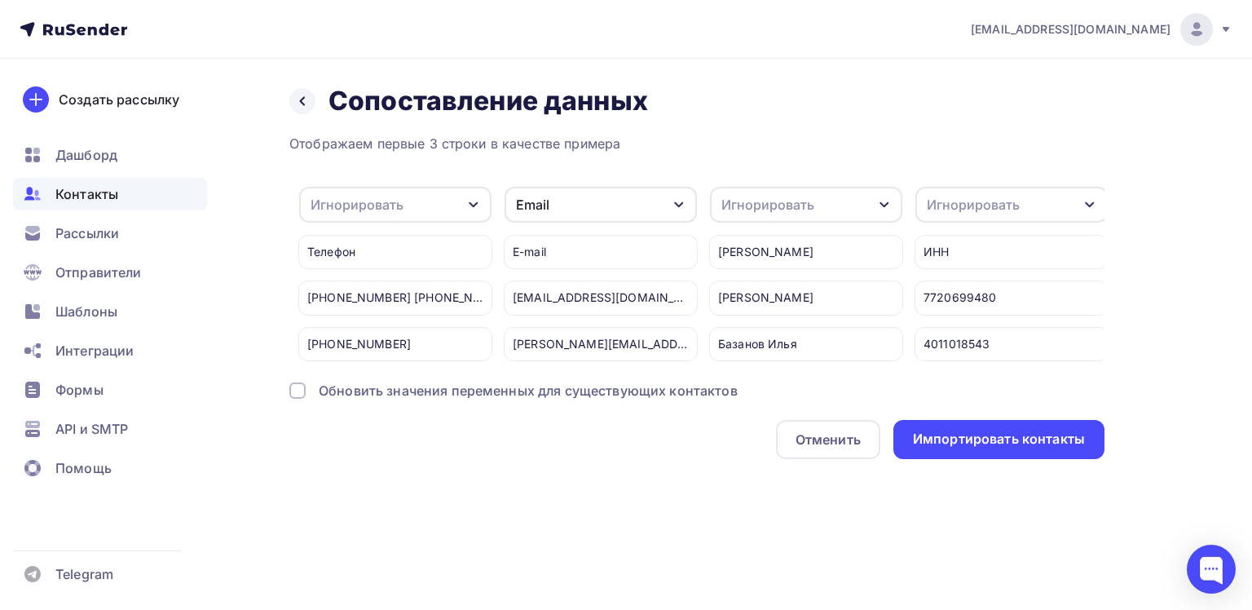
scroll to position [0, 405]
click at [877, 201] on icon "button" at bounding box center [881, 204] width 13 height 13
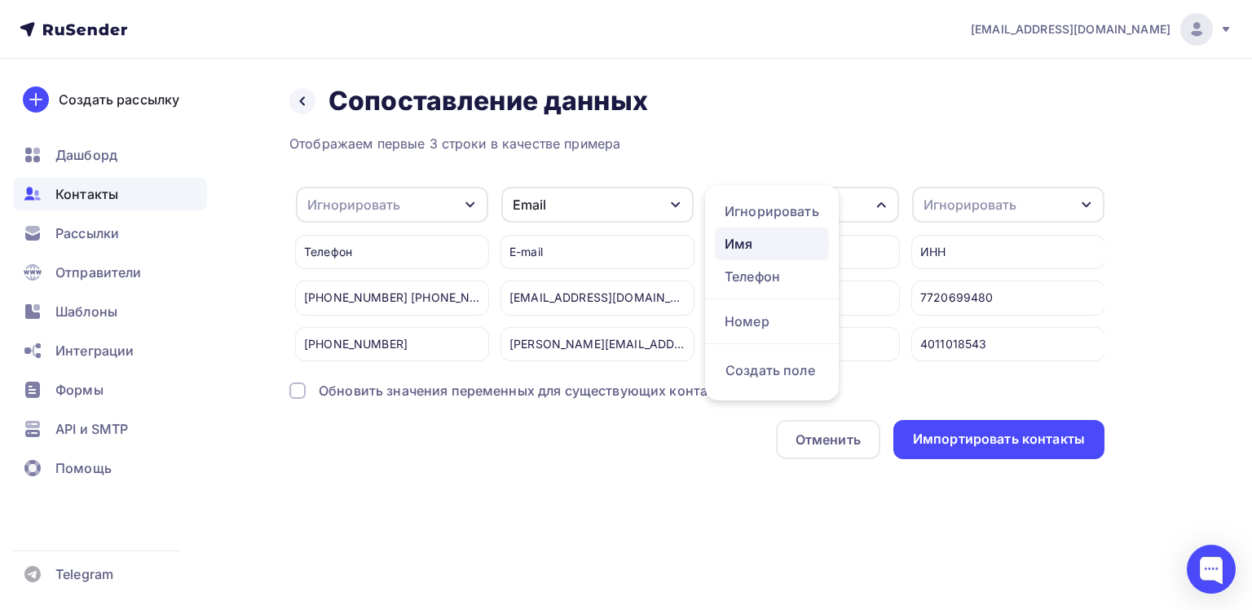
click at [737, 242] on div "Имя" at bounding box center [772, 244] width 95 height 20
click at [877, 203] on icon "button" at bounding box center [881, 204] width 13 height 13
click at [752, 245] on div "Игнорировать" at bounding box center [772, 244] width 95 height 20
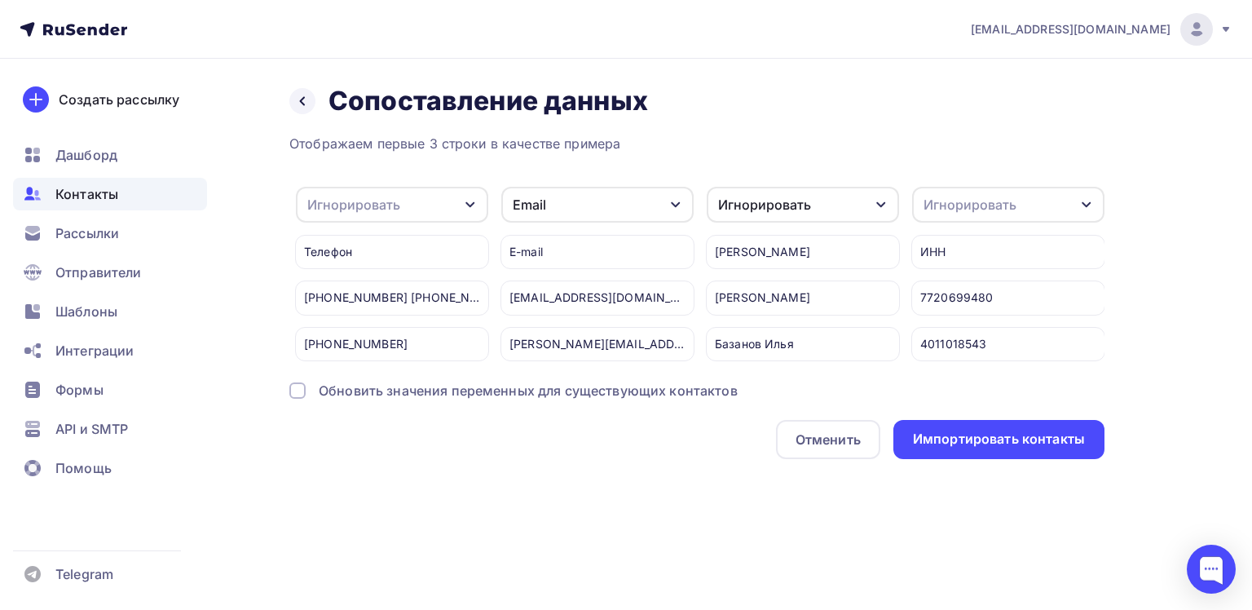
click at [885, 203] on icon "button" at bounding box center [881, 204] width 13 height 13
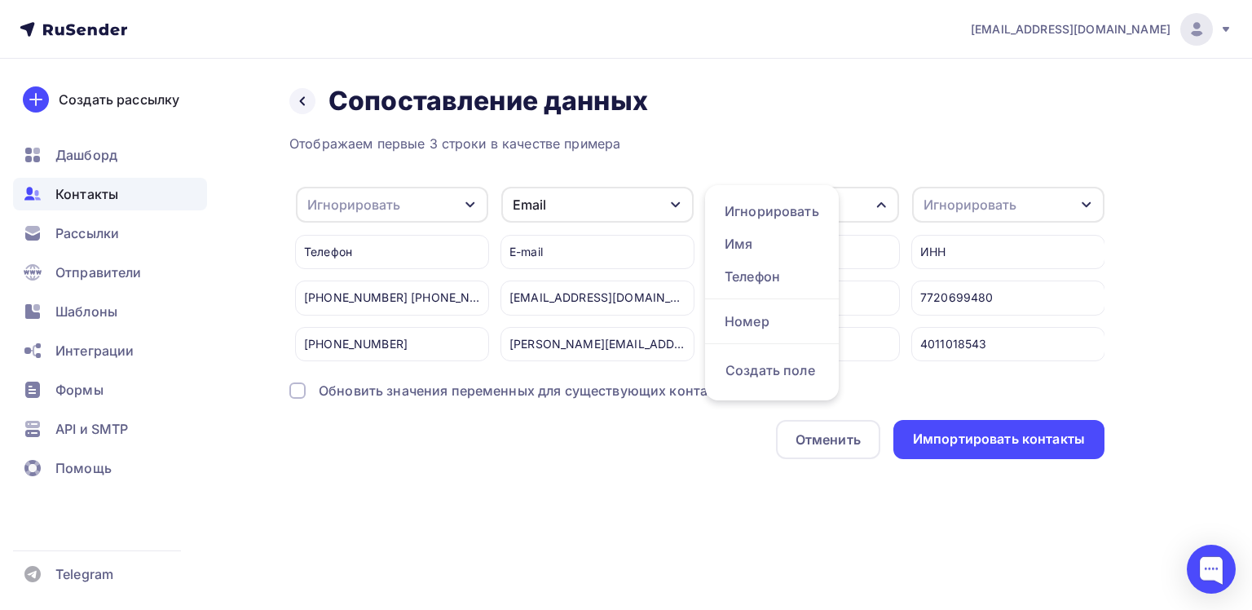
click at [719, 509] on div "Назад Сопоставление данных Сопоставление данных Отображаем первые 3 строки в ка…" at bounding box center [626, 291] width 1252 height 465
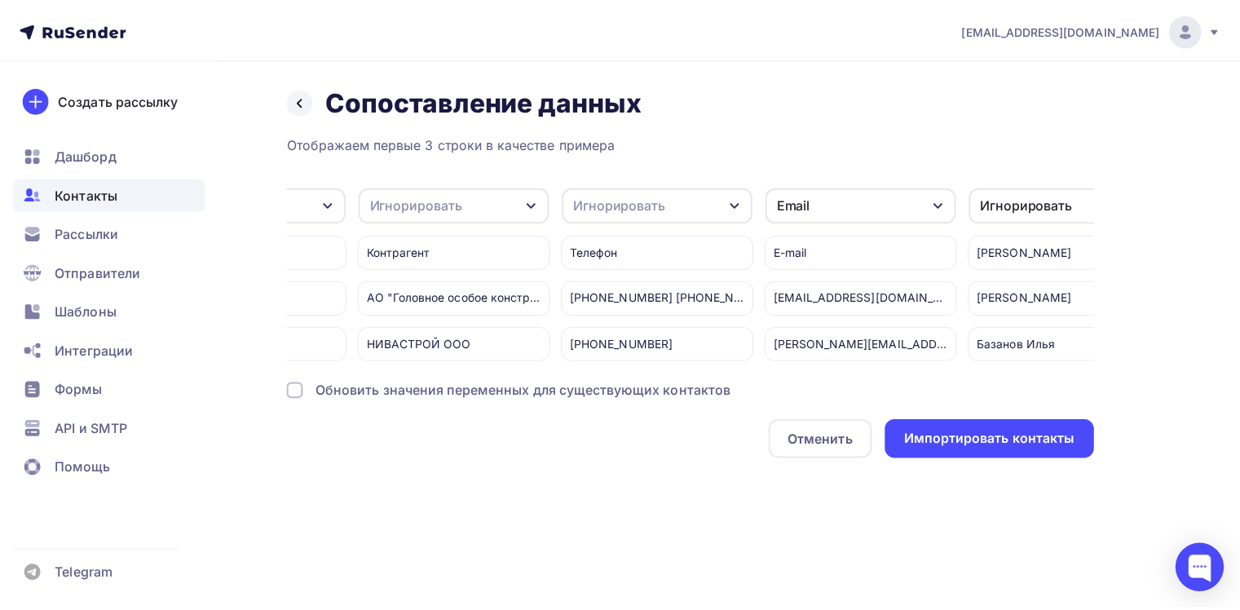
scroll to position [0, 0]
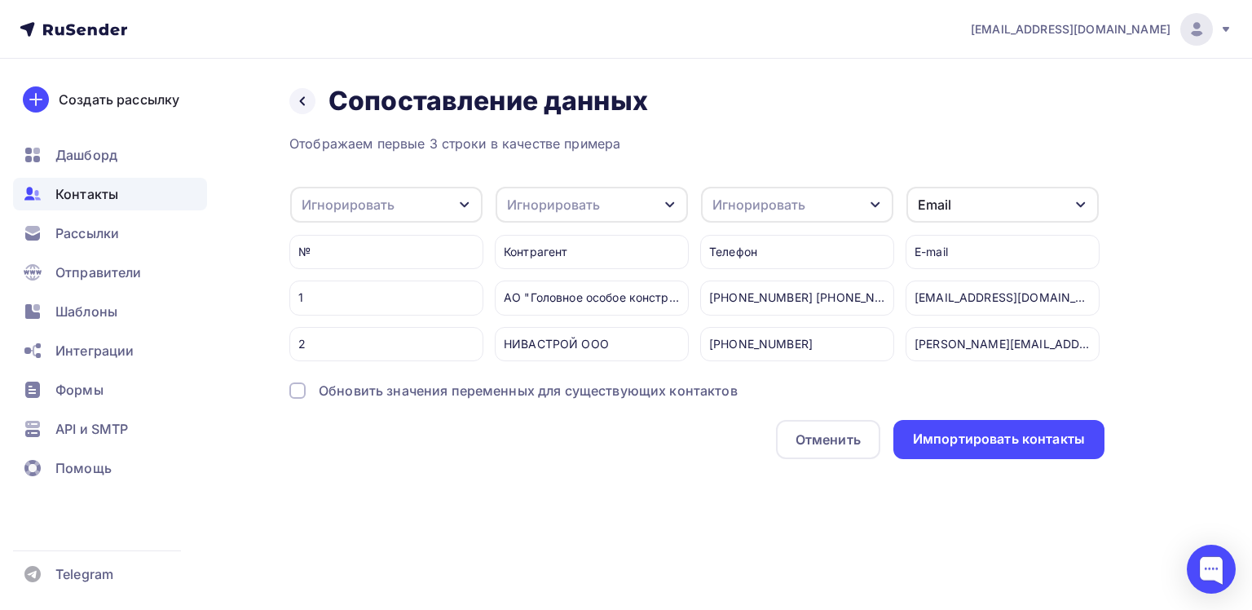
click at [368, 292] on div "1" at bounding box center [386, 297] width 194 height 34
click at [305, 399] on div at bounding box center [297, 390] width 16 height 16
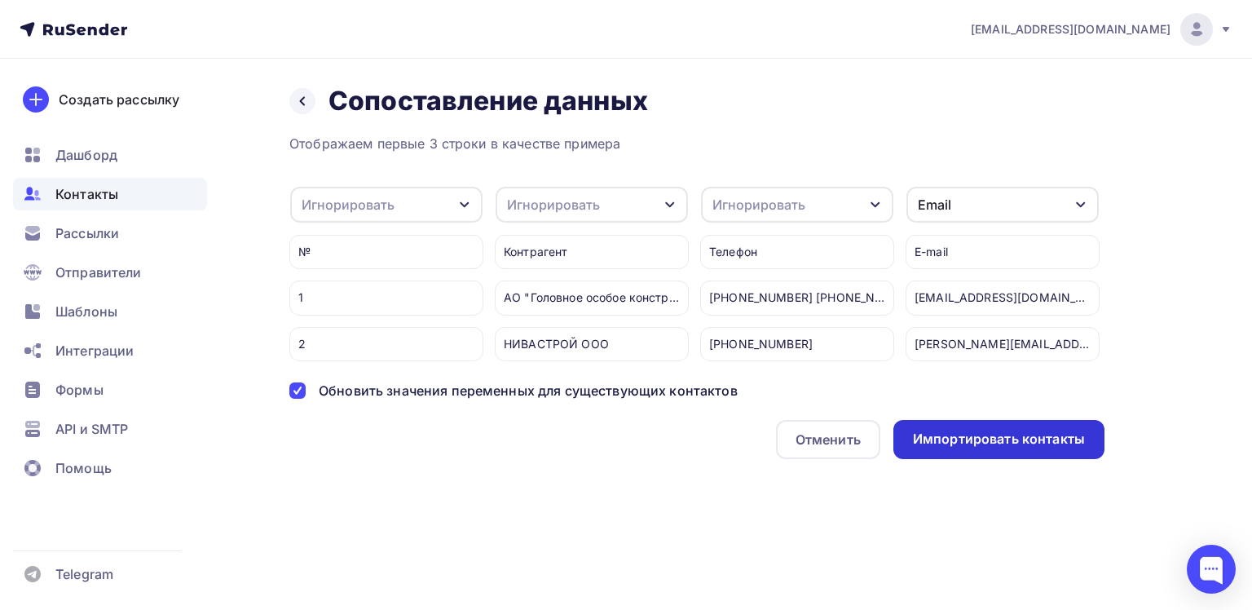
click at [970, 447] on div "Импортировать контакты" at bounding box center [999, 439] width 172 height 19
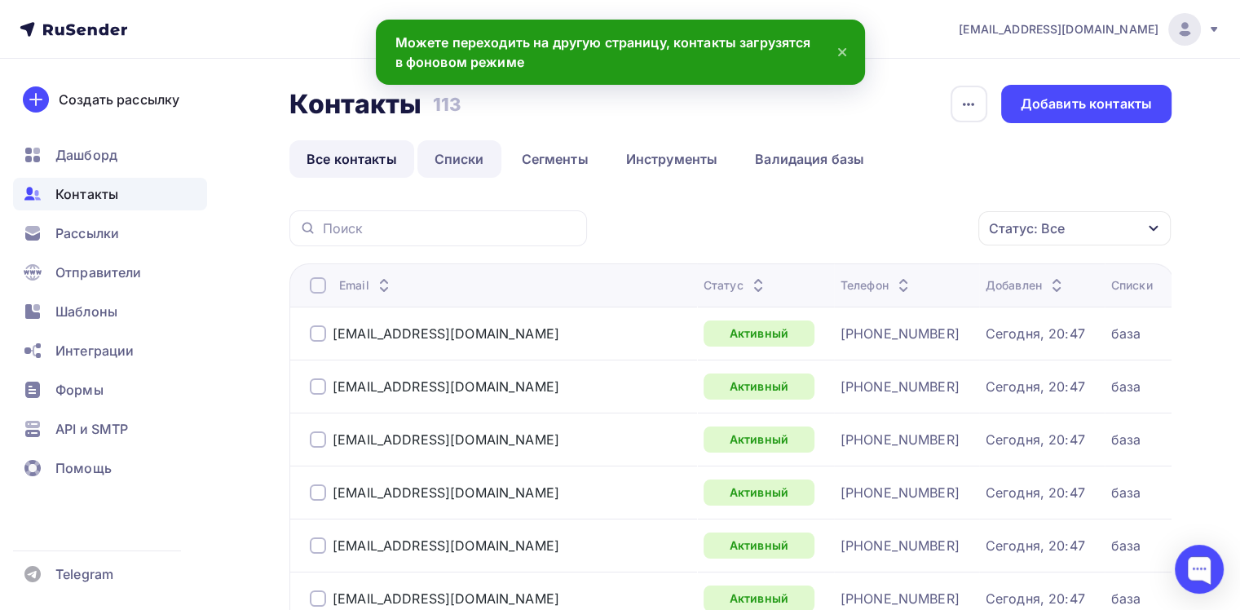
click at [469, 163] on link "Списки" at bounding box center [459, 158] width 84 height 37
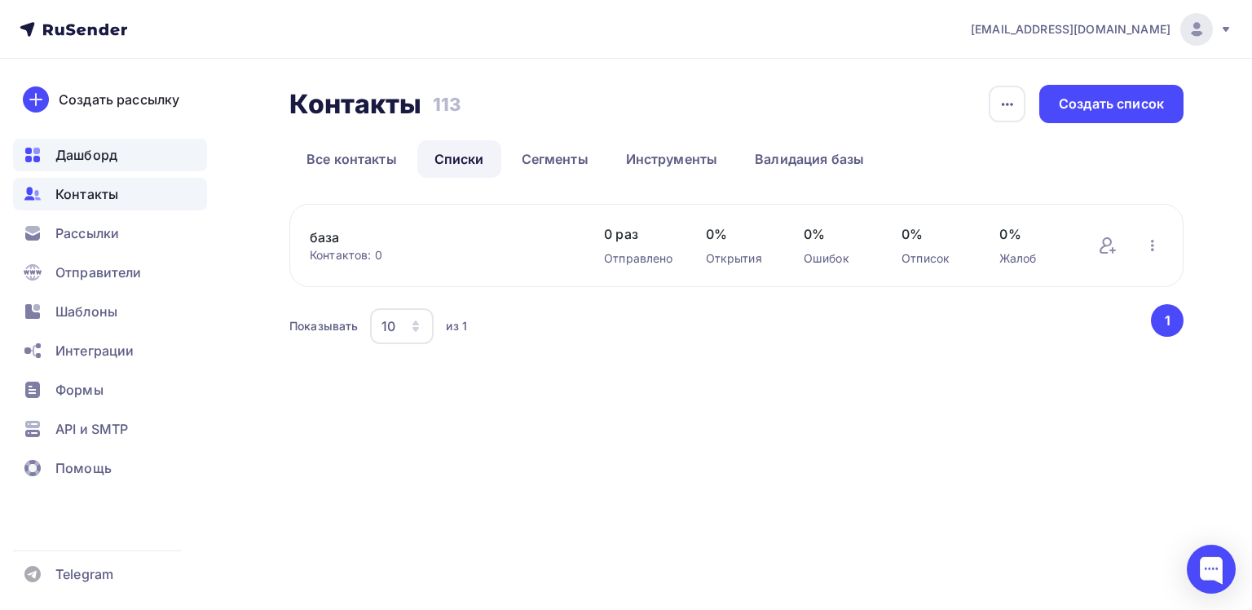
click at [90, 165] on div "Дашборд" at bounding box center [110, 155] width 194 height 33
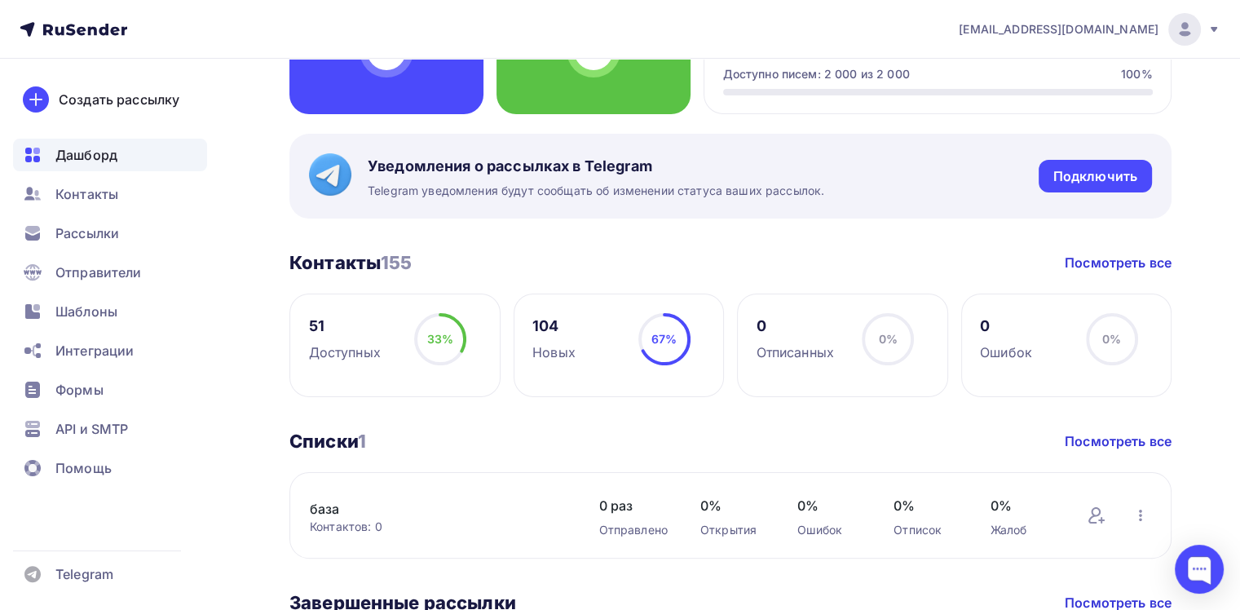
scroll to position [326, 0]
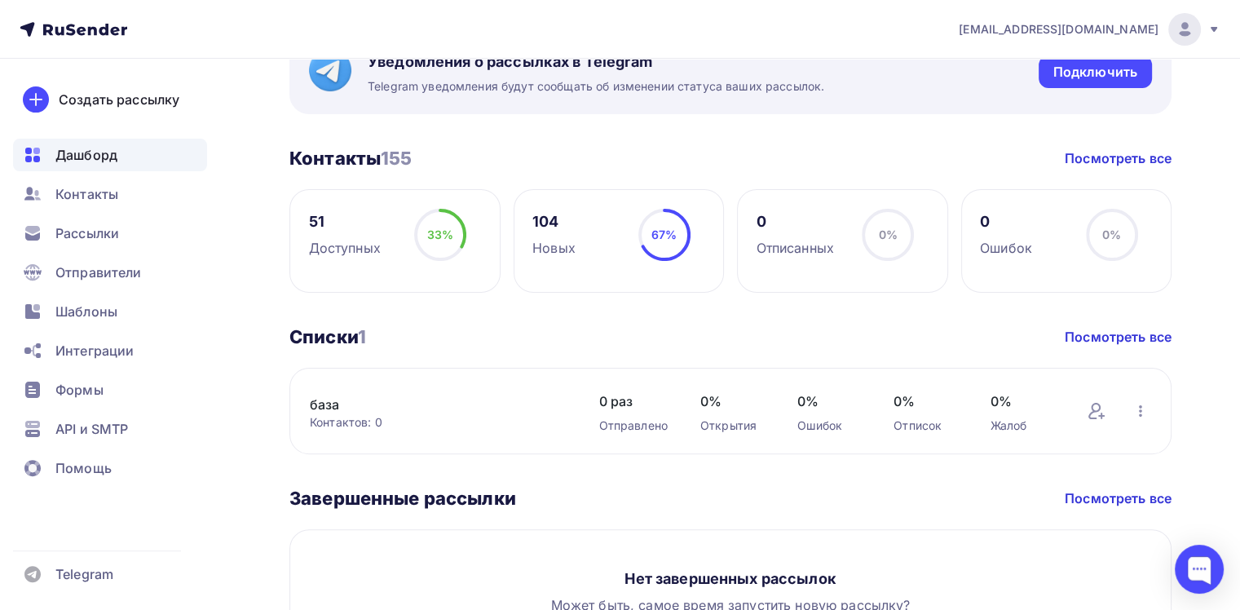
click at [329, 231] on div "51" at bounding box center [345, 222] width 72 height 20
click at [1095, 335] on link "Посмотреть все" at bounding box center [1117, 337] width 107 height 20
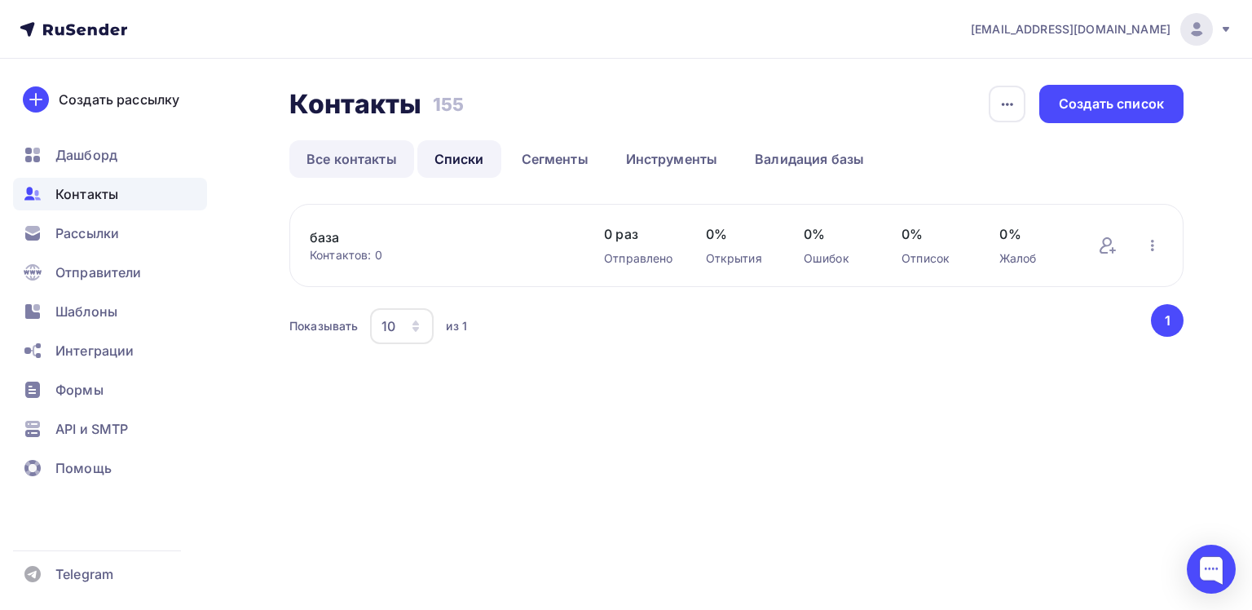
click at [349, 160] on link "Все контакты" at bounding box center [351, 158] width 125 height 37
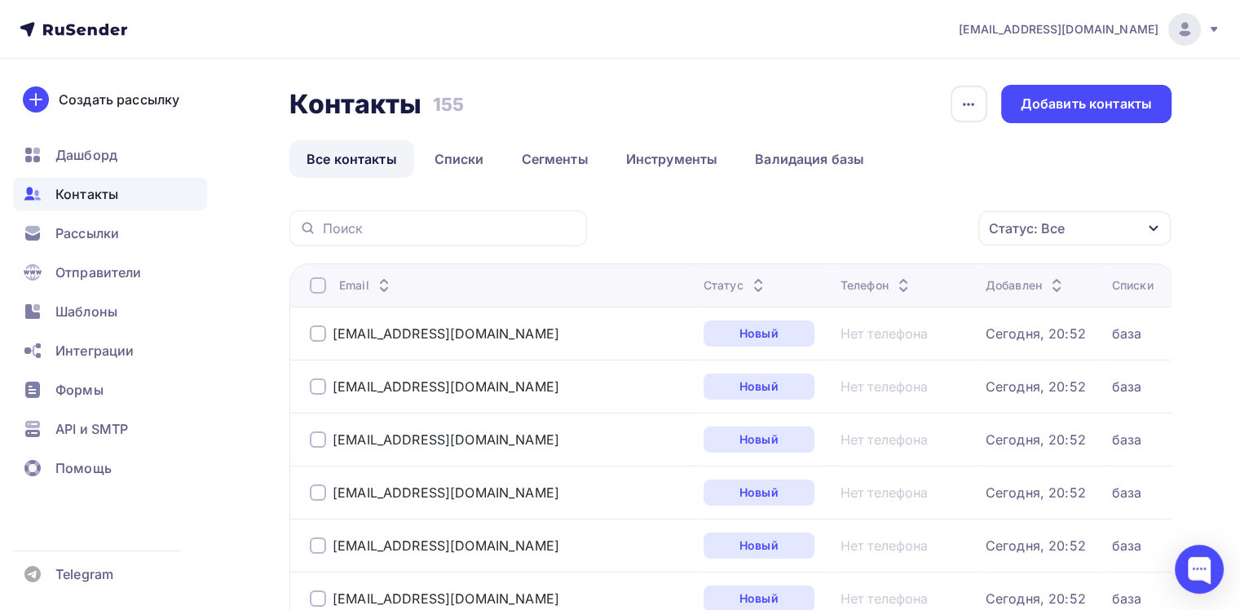
click at [1046, 291] on icon at bounding box center [1056, 290] width 20 height 20
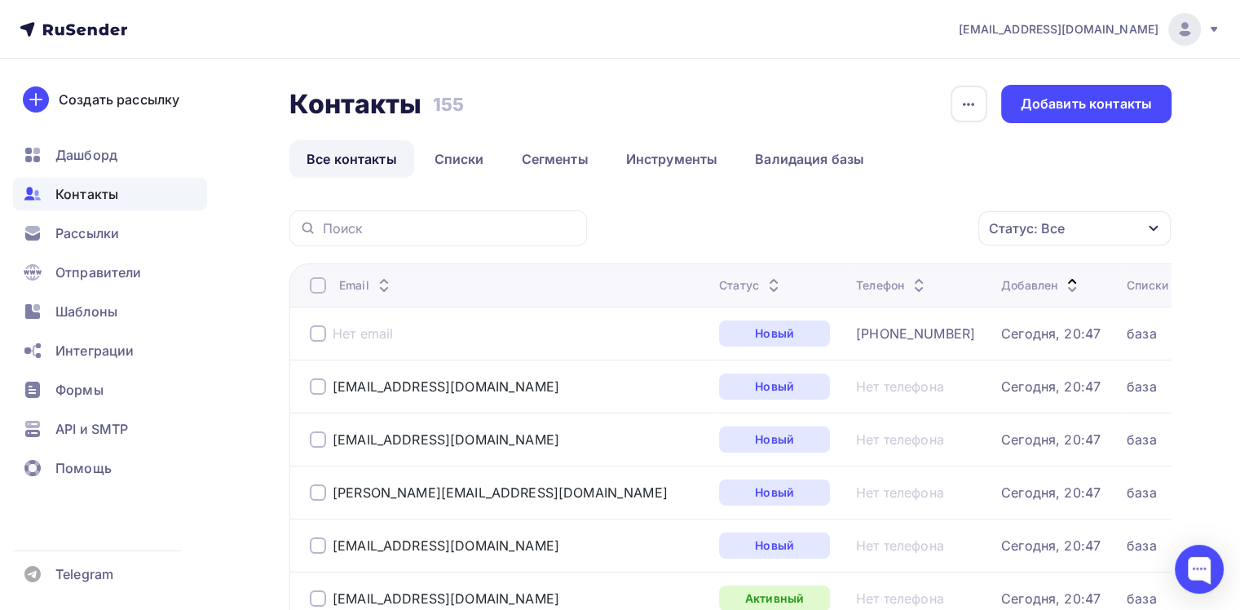
click at [1062, 280] on icon at bounding box center [1072, 290] width 20 height 20
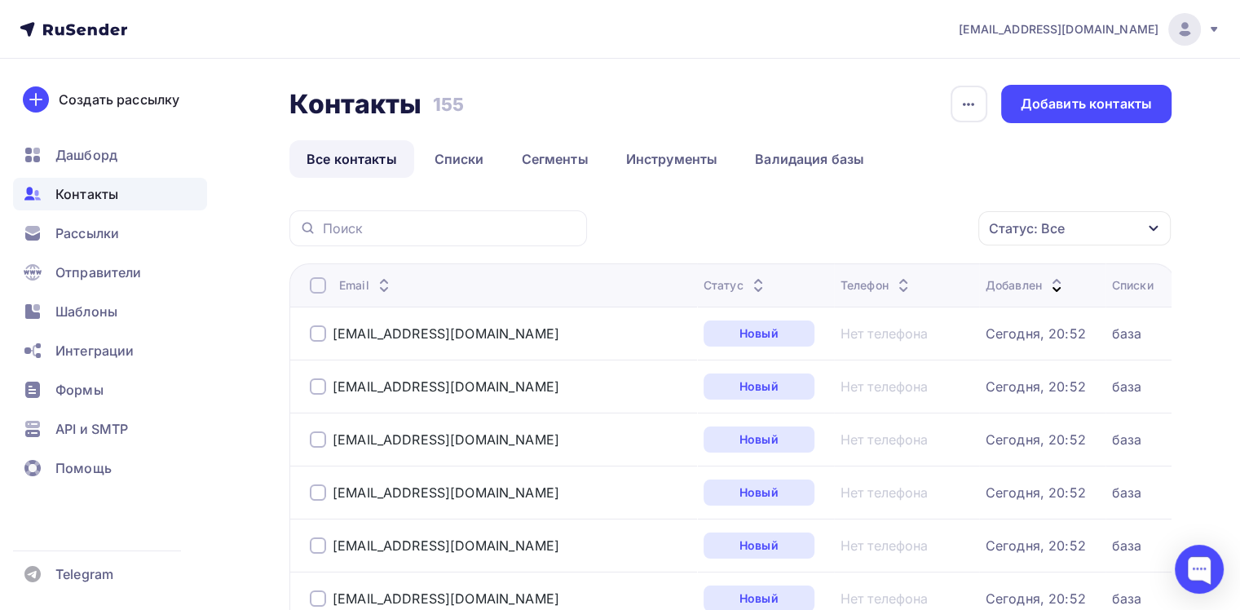
click at [319, 288] on div at bounding box center [318, 285] width 16 height 16
click at [941, 231] on icon "button" at bounding box center [944, 228] width 20 height 20
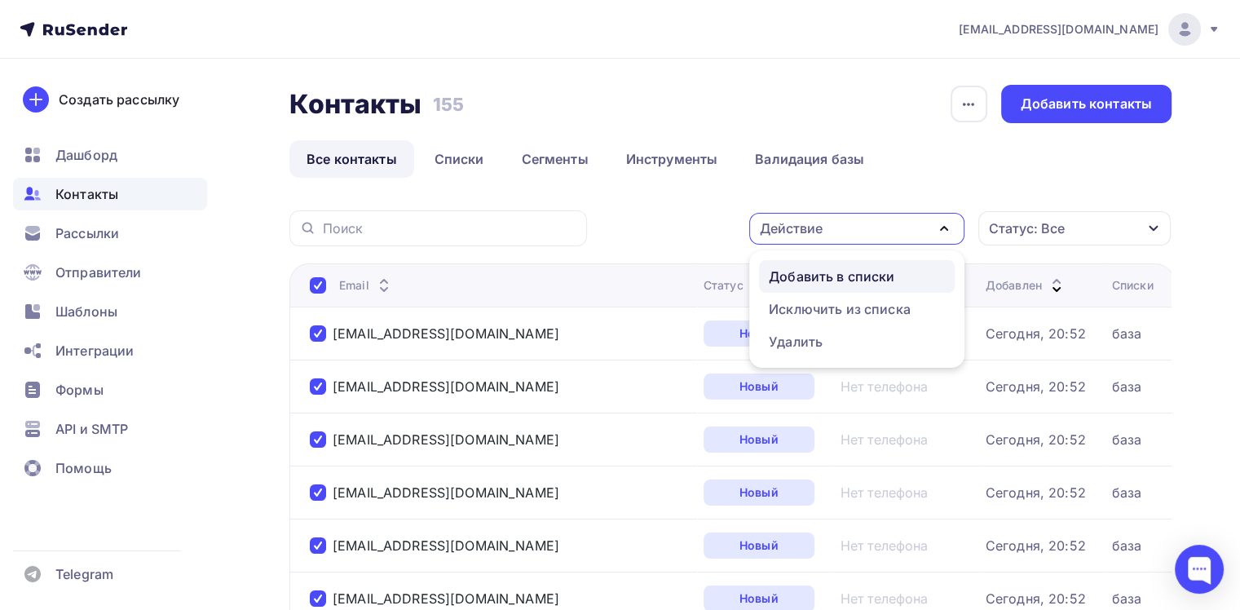
click at [822, 280] on div "Добавить в списки" at bounding box center [832, 277] width 126 height 20
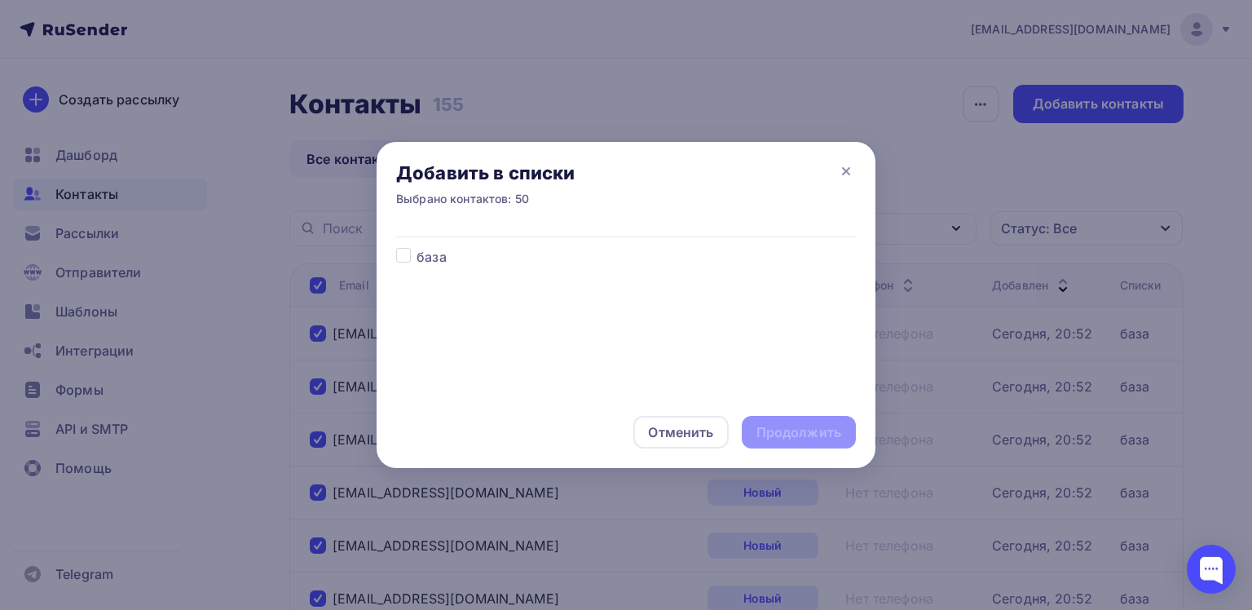
click at [416, 247] on label at bounding box center [416, 247] width 0 height 0
click at [401, 255] on input "checkbox" at bounding box center [403, 254] width 15 height 15
checkbox input "true"
click at [799, 430] on div "Продолжить" at bounding box center [798, 432] width 85 height 19
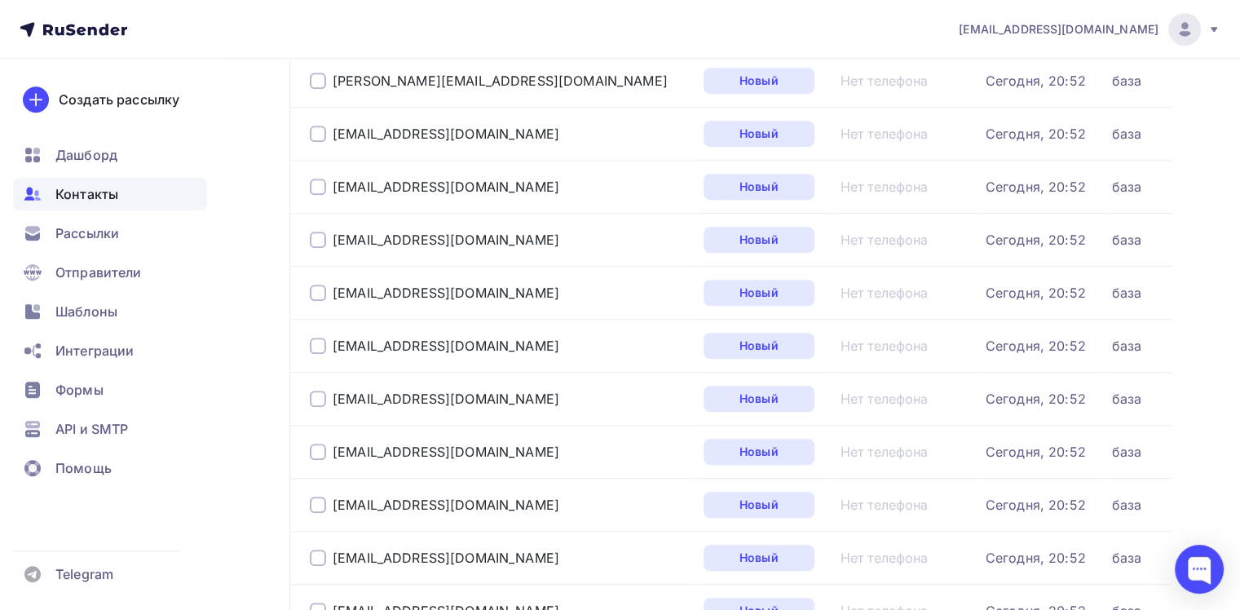
scroll to position [1141, 0]
